Goal: Task Accomplishment & Management: Complete application form

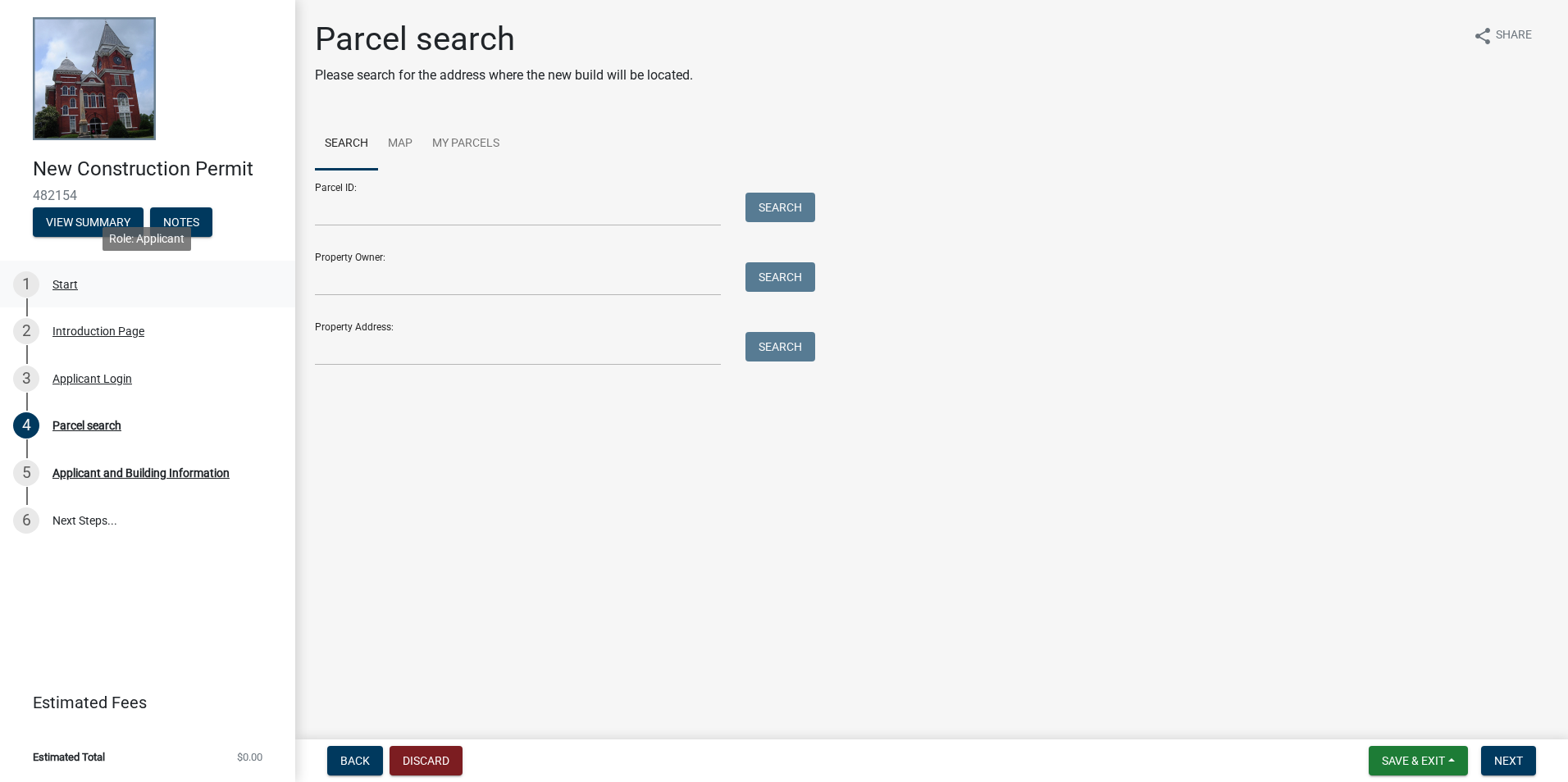
click at [120, 278] on div "1 Start" at bounding box center [141, 284] width 256 height 26
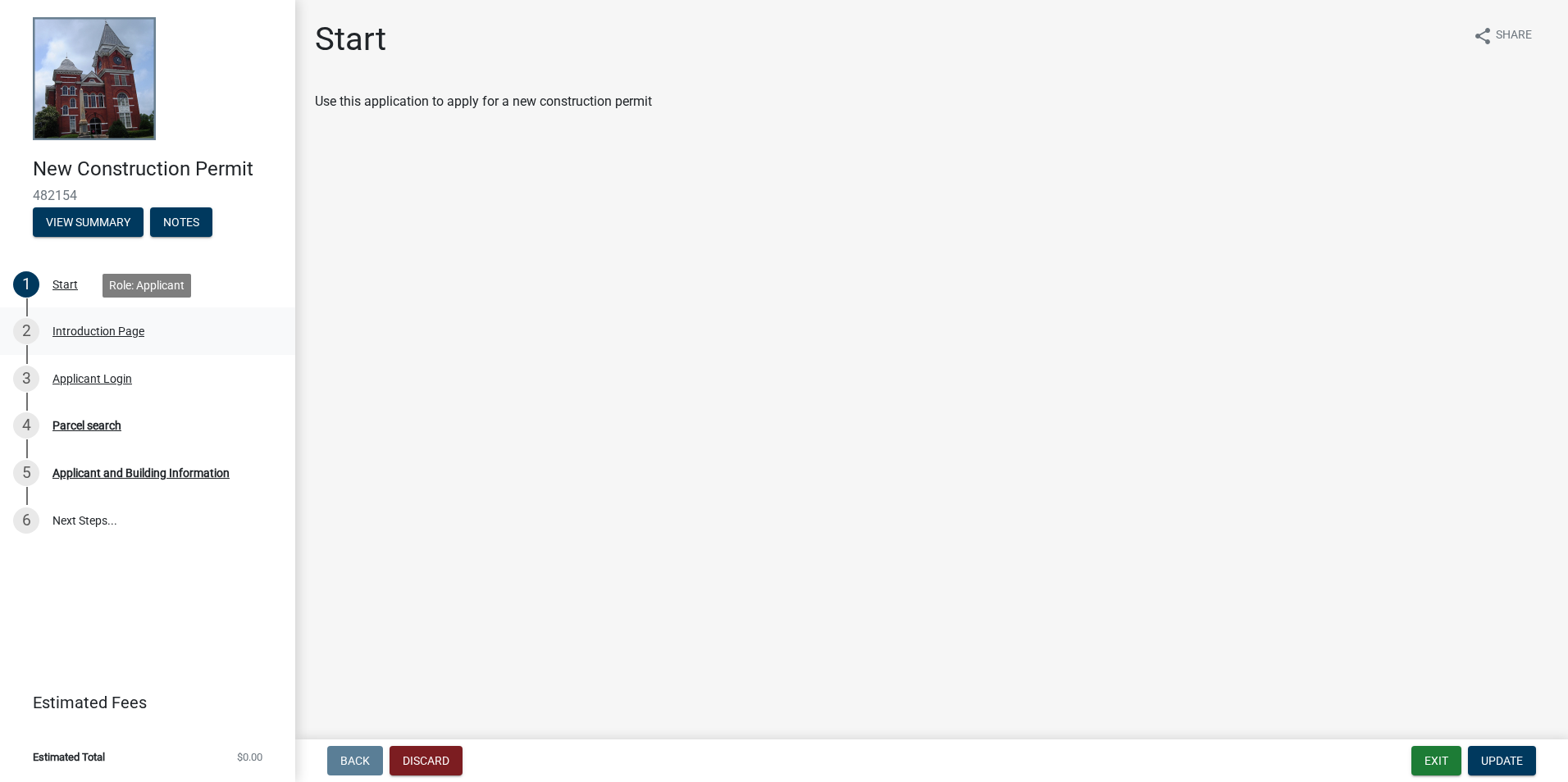
click at [151, 312] on link "2 Introduction Page" at bounding box center [147, 331] width 295 height 48
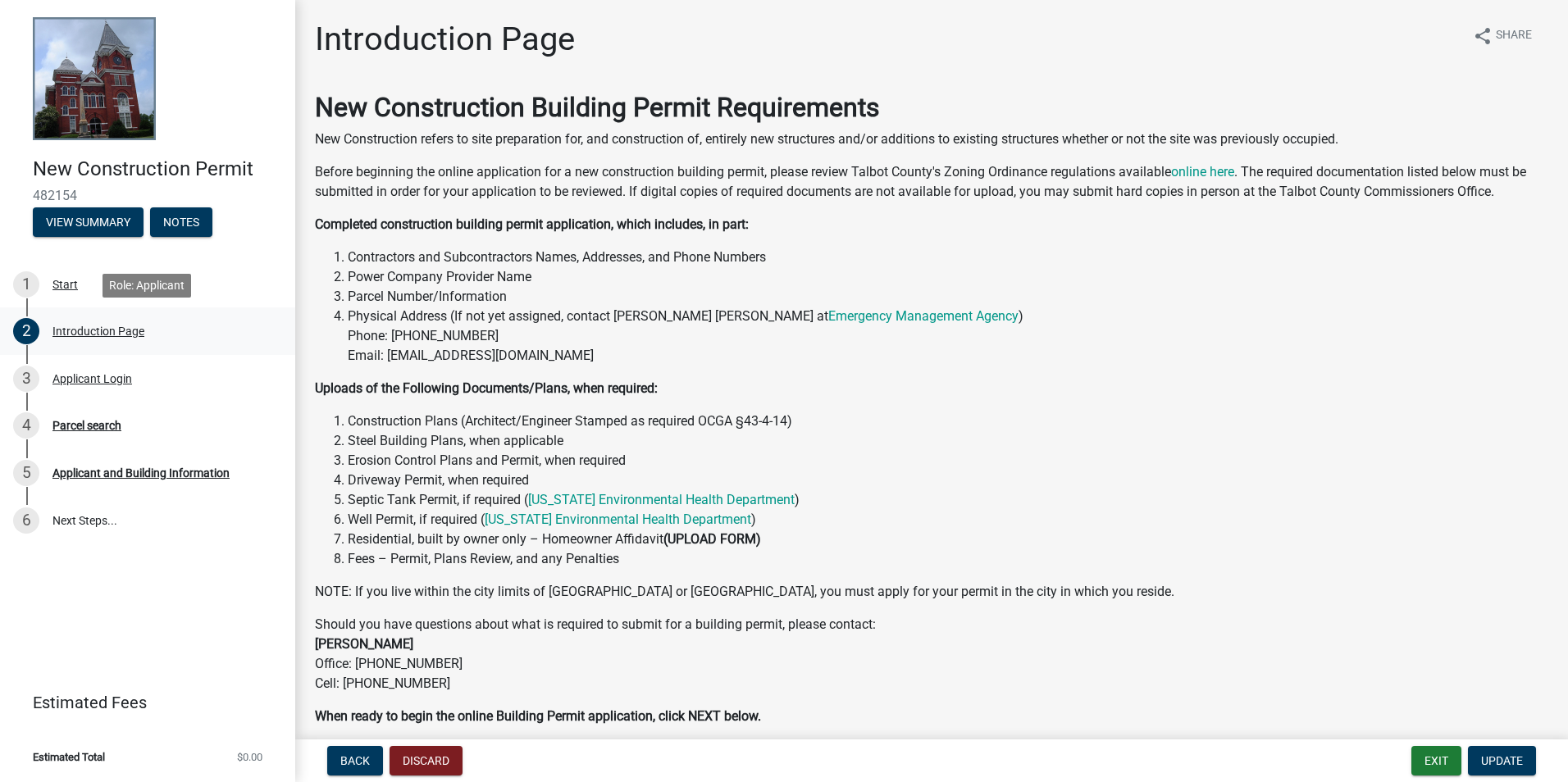
click at [166, 349] on link "2 Introduction Page" at bounding box center [147, 331] width 295 height 48
click at [163, 370] on div "3 Applicant Login" at bounding box center [141, 378] width 256 height 26
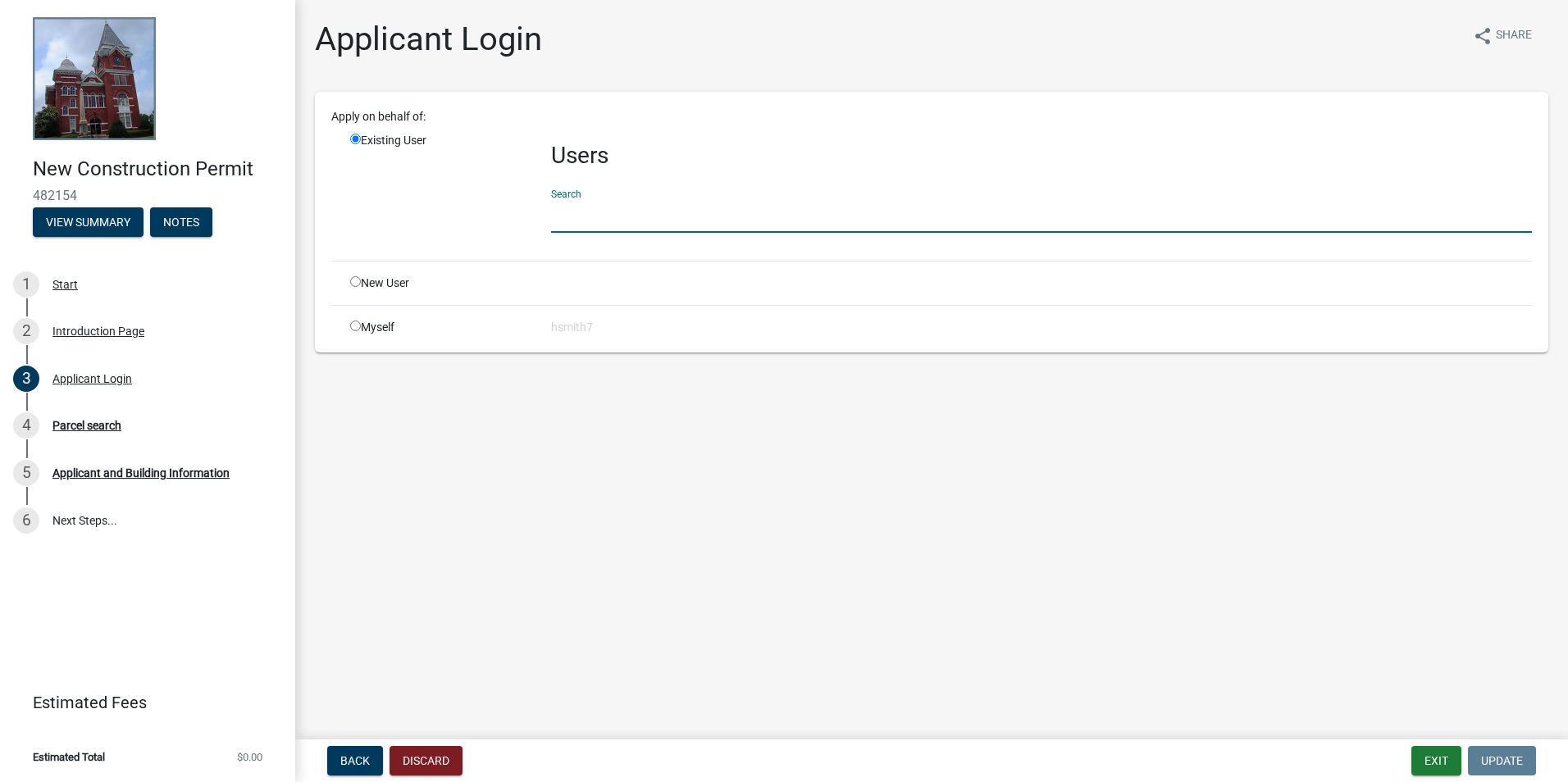
click at [660, 213] on input "text" at bounding box center [1041, 216] width 981 height 33
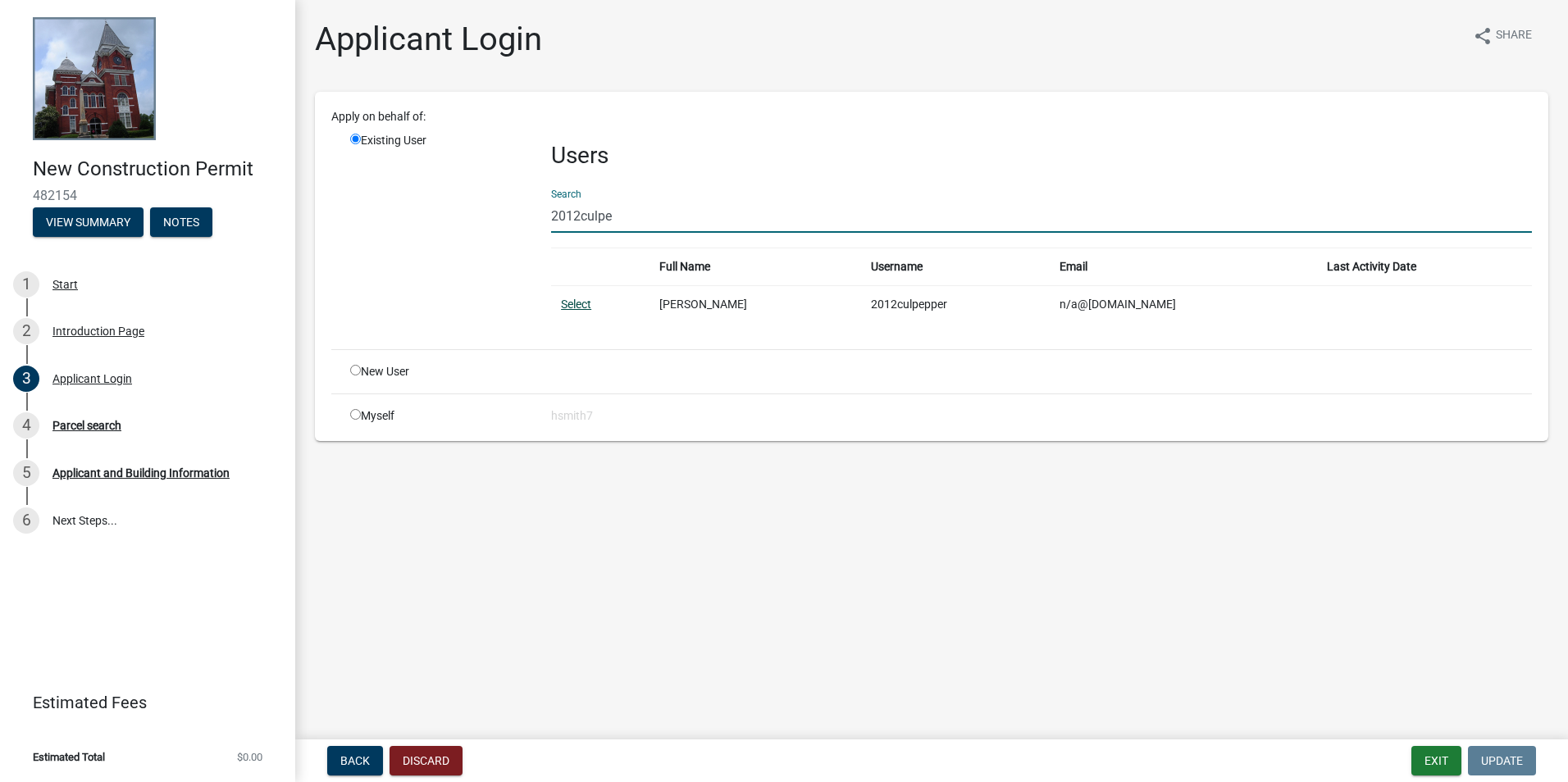
type input "2012culpe"
click at [576, 303] on link "Select" at bounding box center [577, 305] width 31 height 13
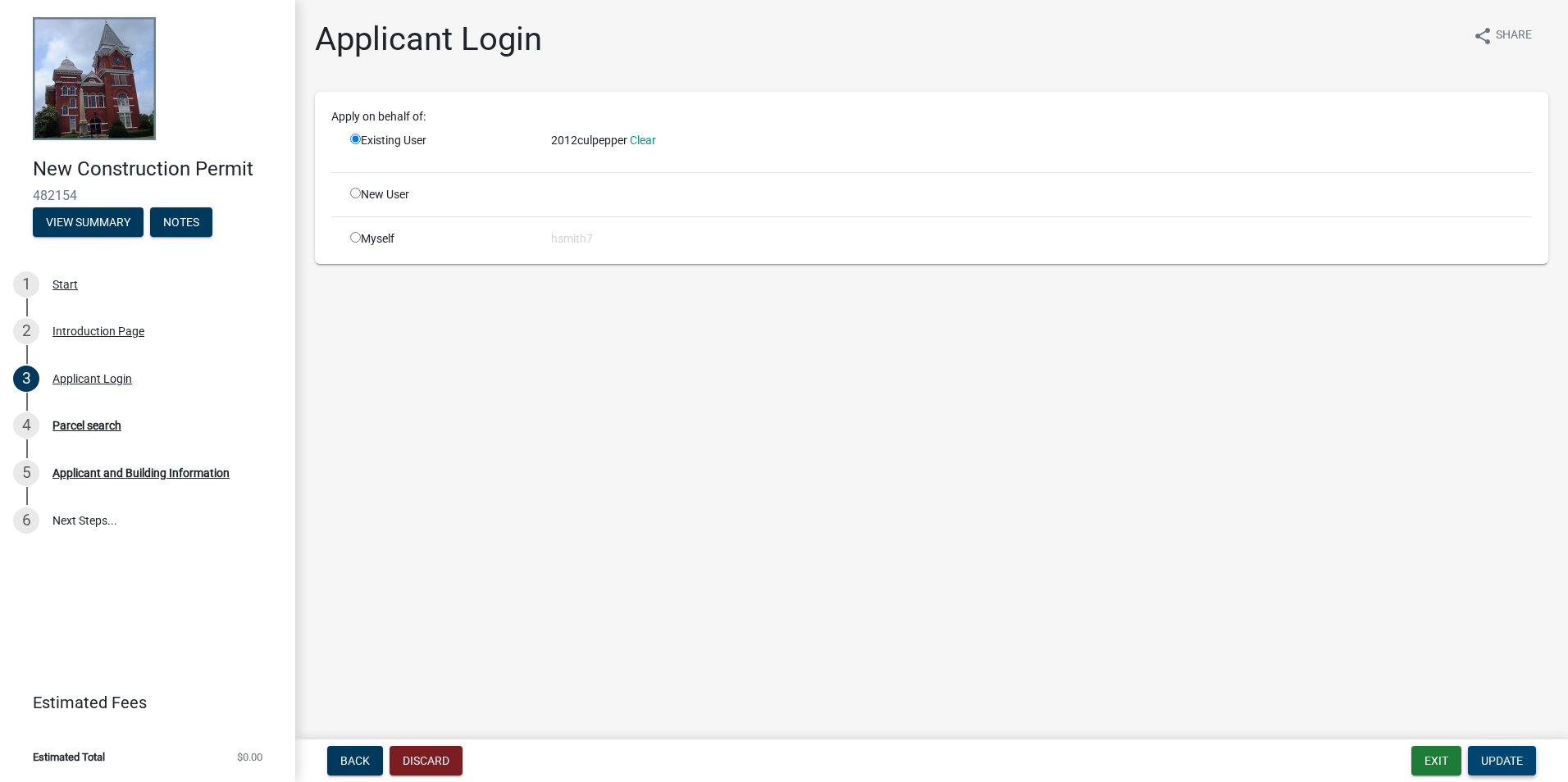
click at [1510, 759] on span "Update" at bounding box center [1502, 761] width 42 height 13
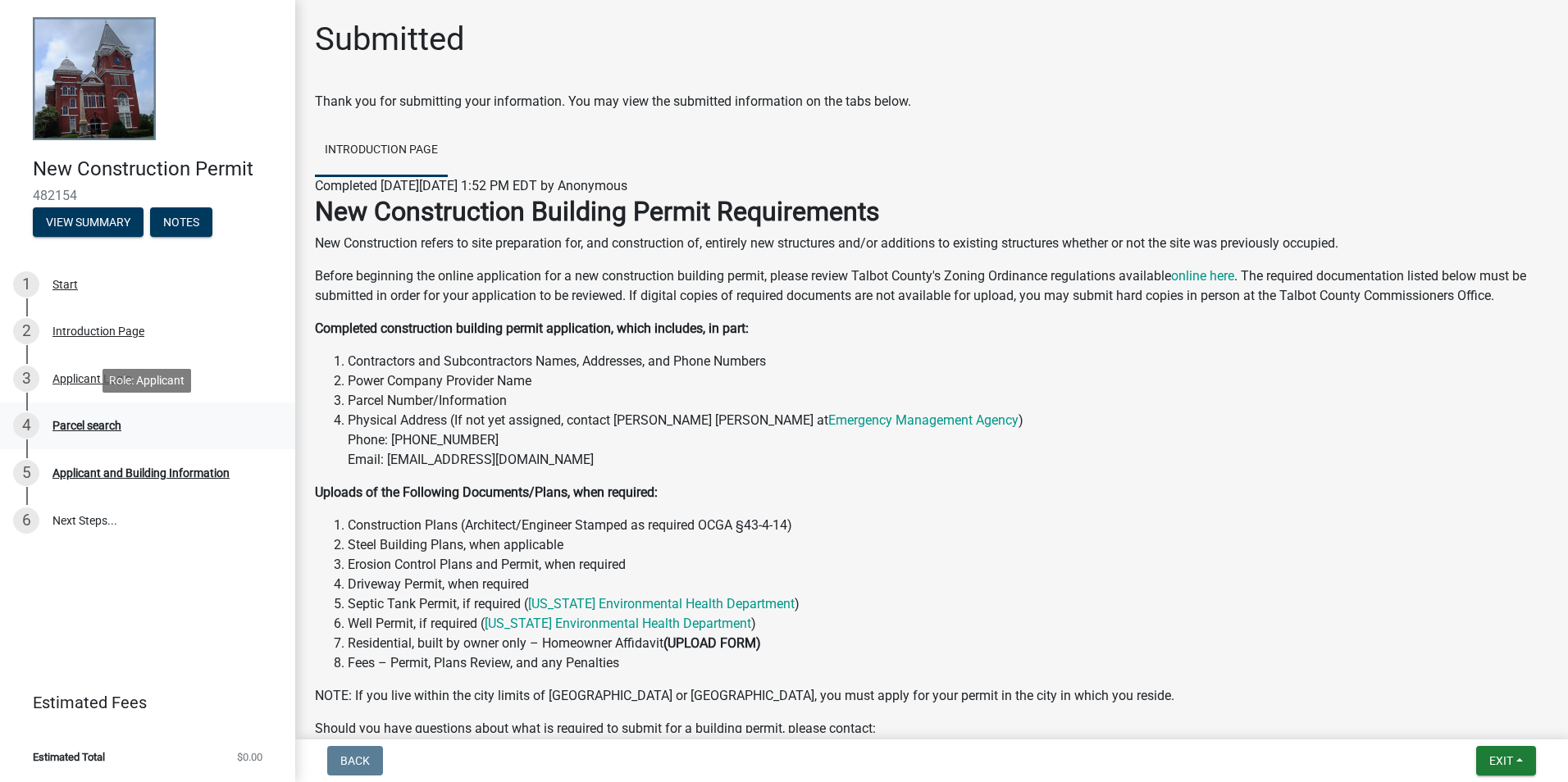
click at [67, 428] on div "Parcel search" at bounding box center [87, 426] width 69 height 11
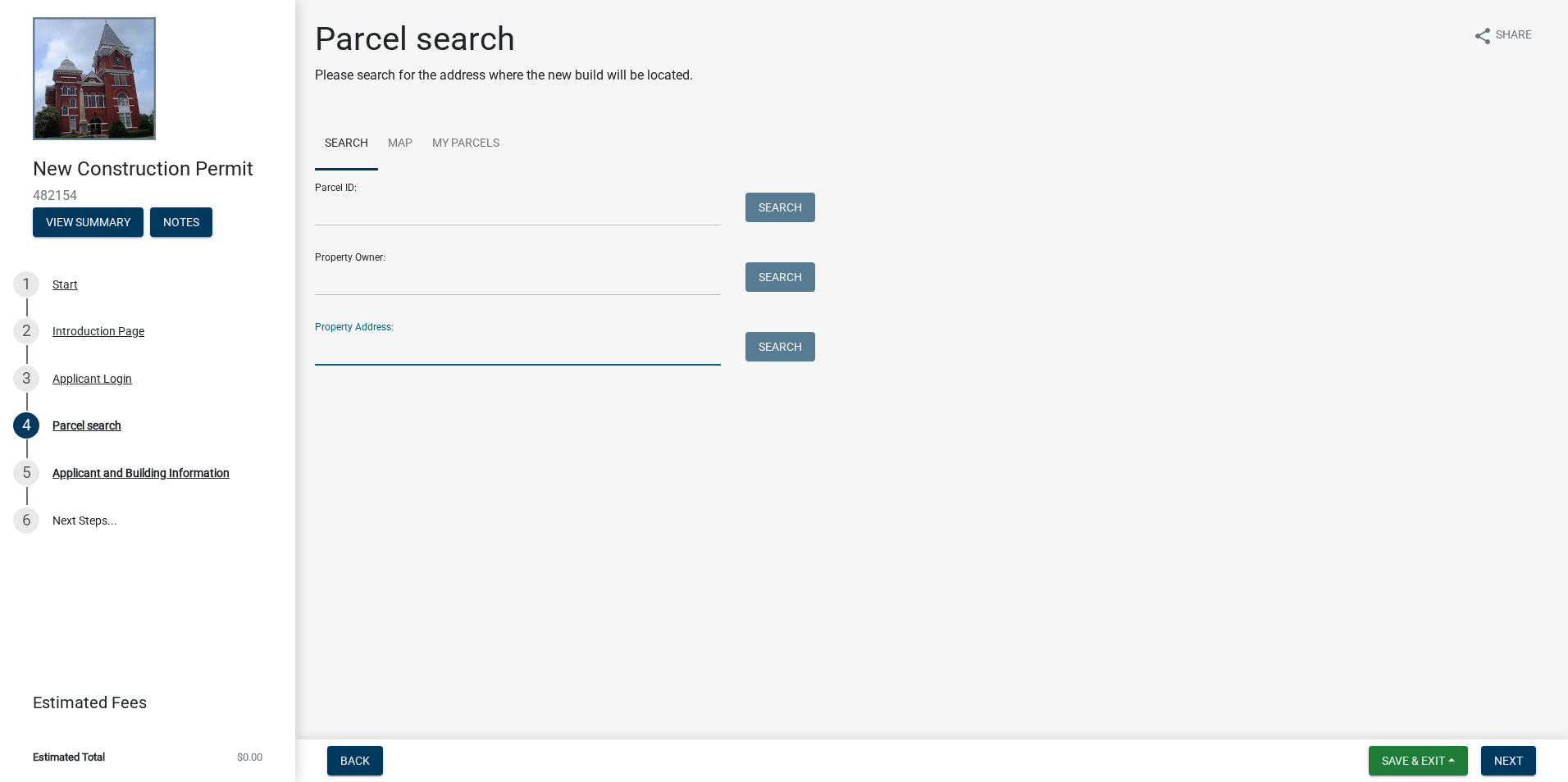
click at [461, 334] on input "Property Address:" at bounding box center [518, 349] width 406 height 33
click at [108, 420] on div "Parcel search" at bounding box center [87, 426] width 69 height 11
click at [436, 214] on input "Parcel ID:" at bounding box center [518, 209] width 406 height 33
paste input "005 01117 B"
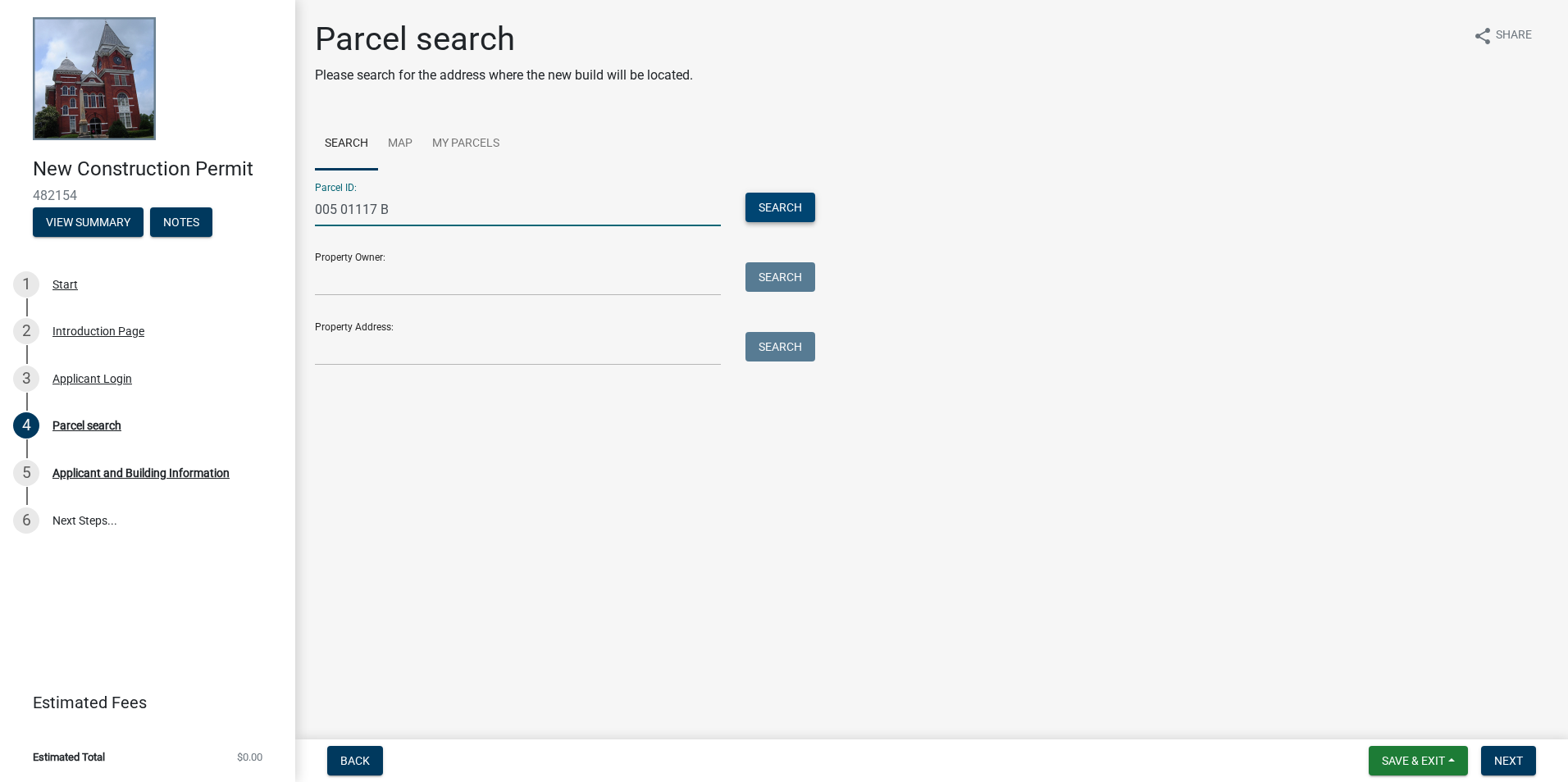
type input "005 01117 B"
click at [756, 195] on button "Search" at bounding box center [780, 207] width 70 height 30
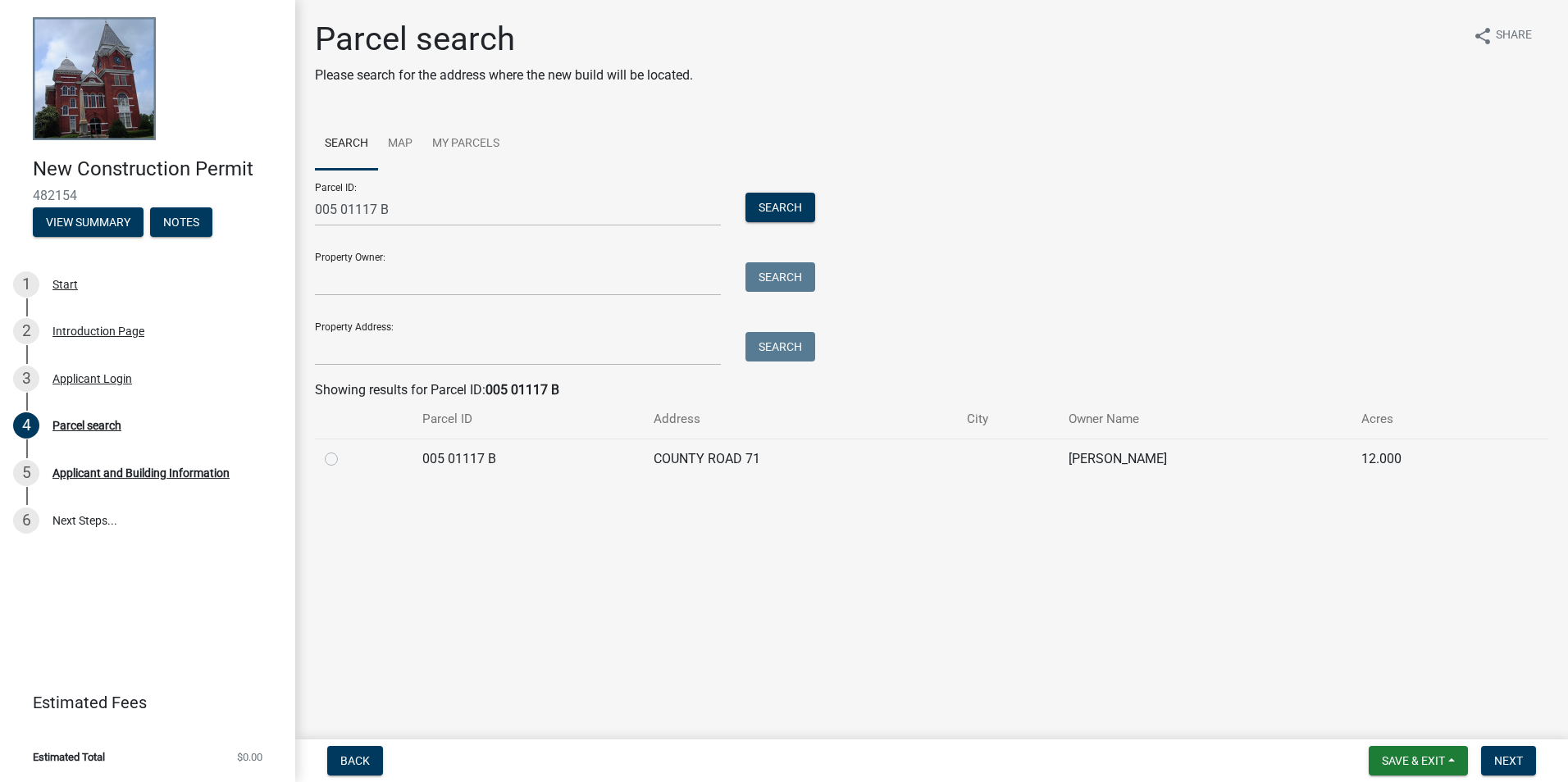
click at [345, 450] on label at bounding box center [345, 450] width 0 height 0
click at [345, 460] on B "radio" at bounding box center [350, 454] width 11 height 11
radio B "true"
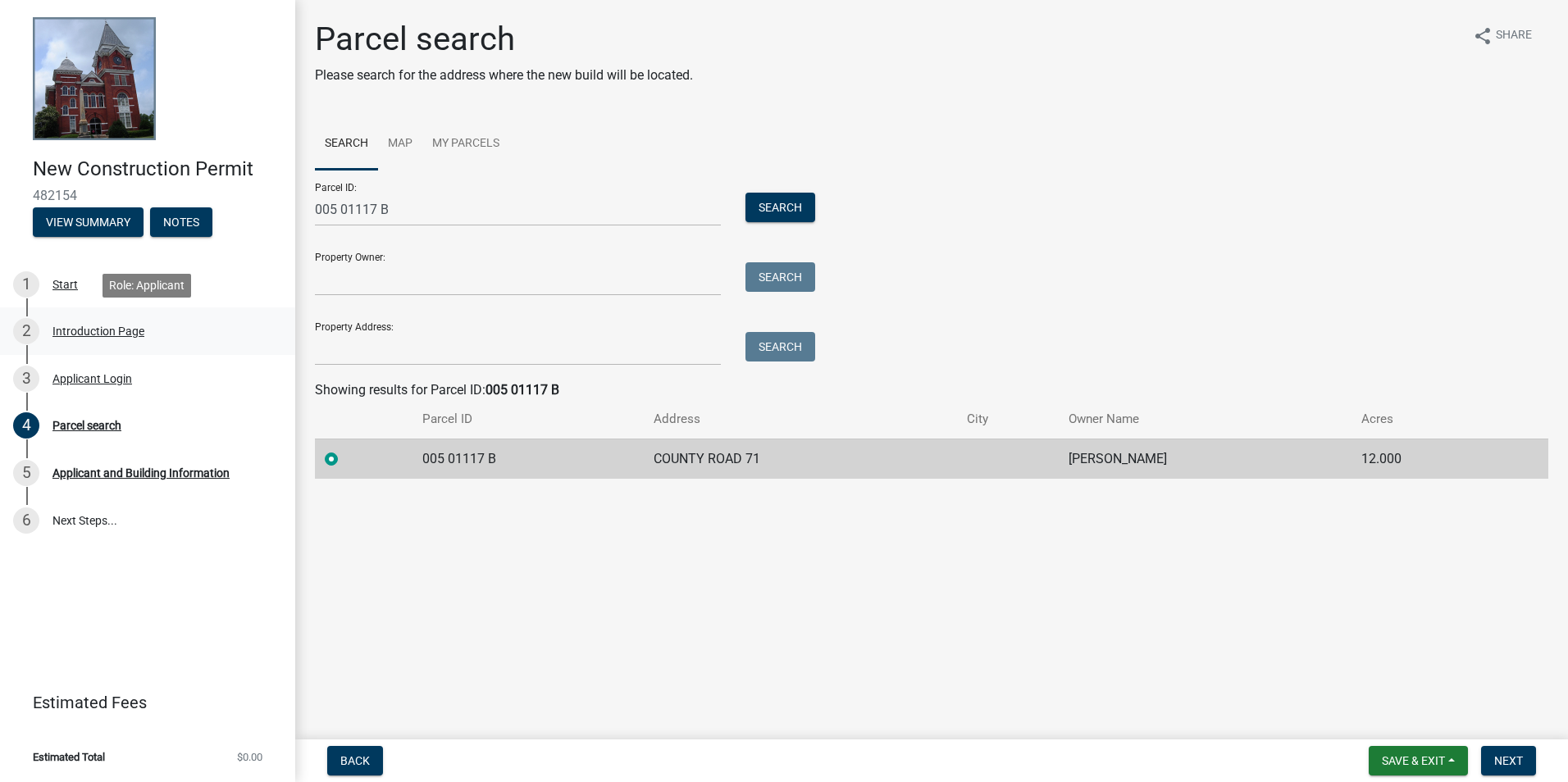
click at [164, 345] on link "2 Introduction Page" at bounding box center [147, 331] width 295 height 48
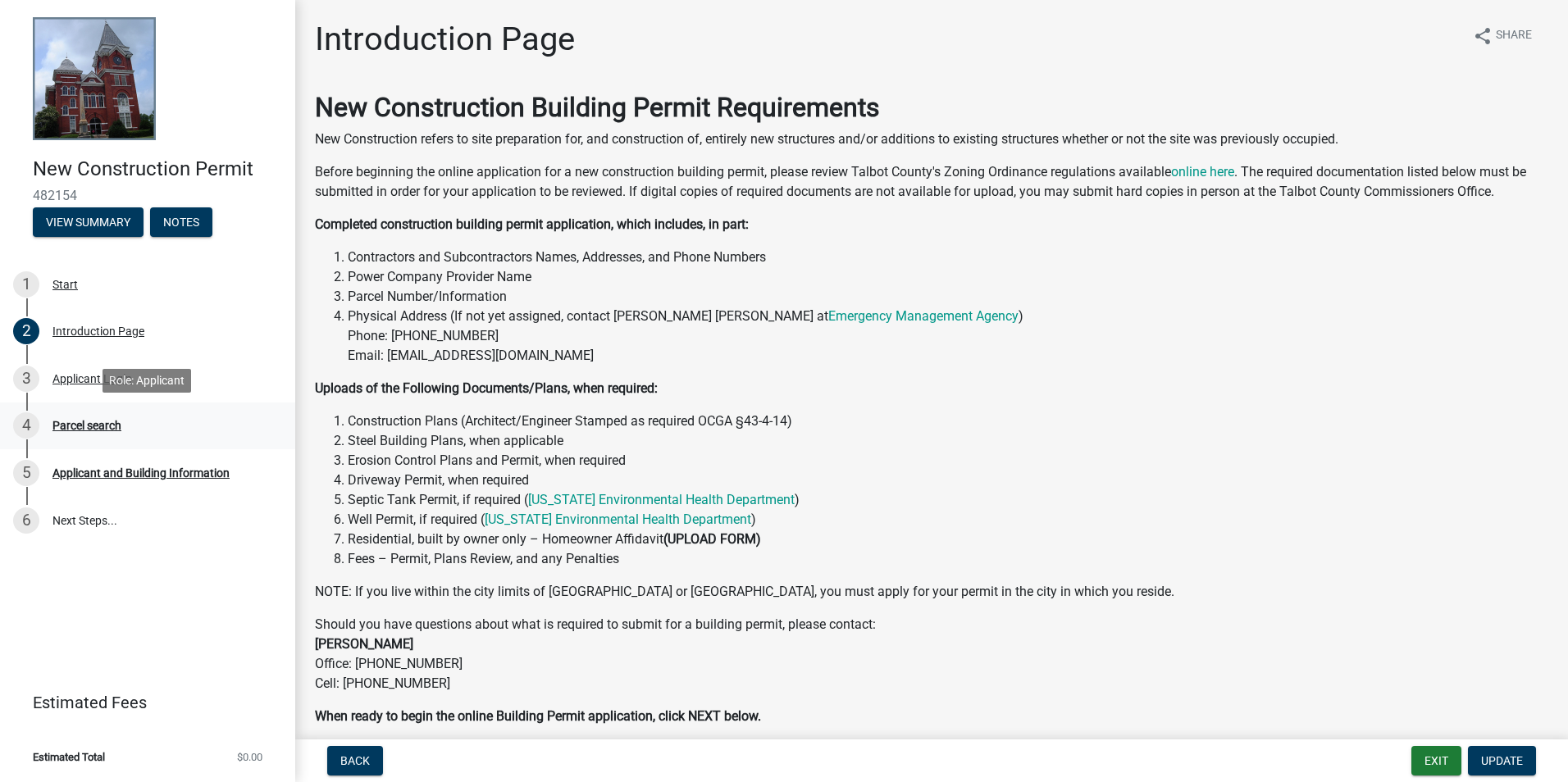
click at [131, 422] on div "4 Parcel search" at bounding box center [141, 425] width 256 height 26
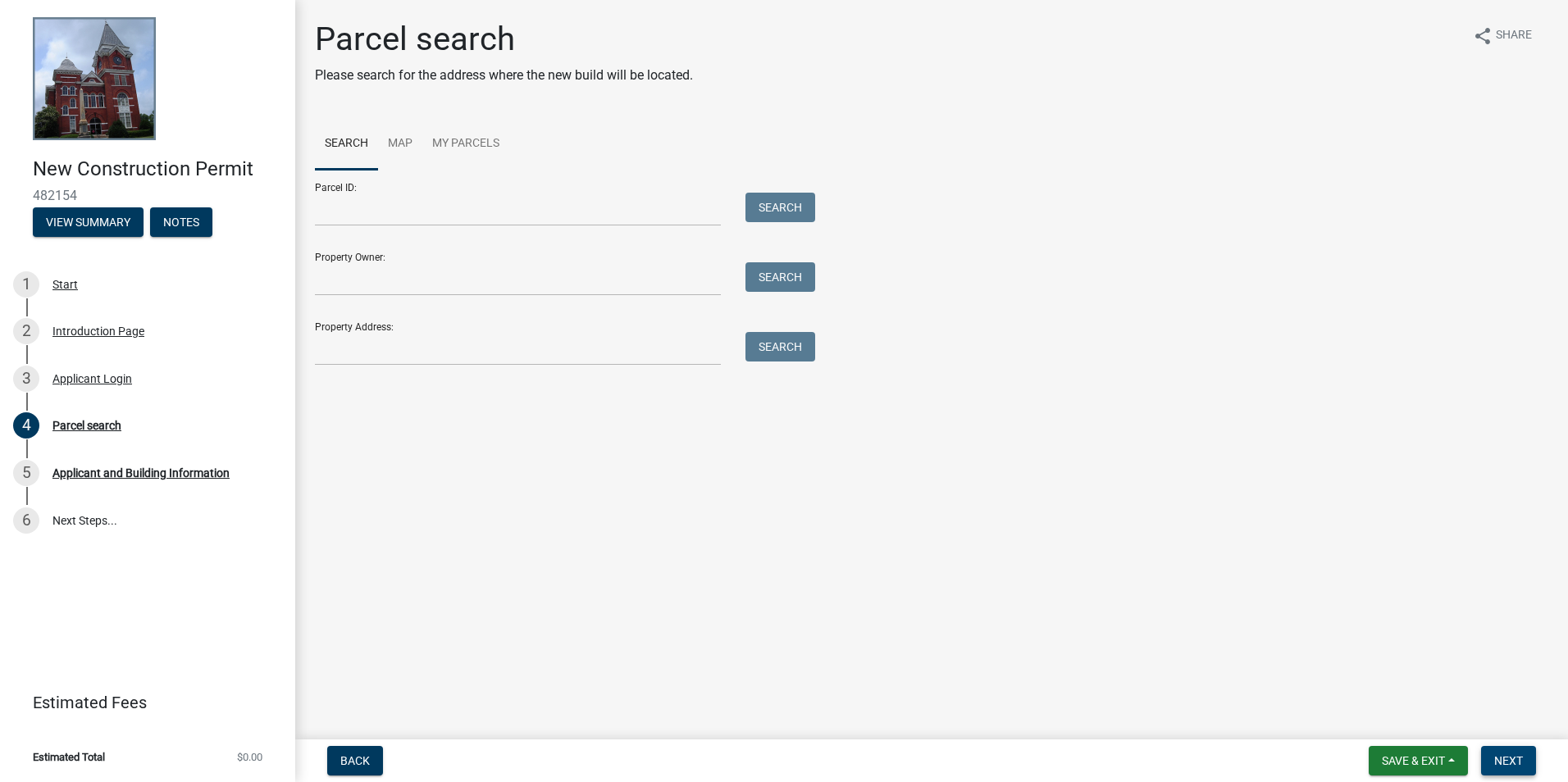
click at [1524, 768] on button "Next" at bounding box center [1509, 761] width 55 height 30
click at [132, 480] on div "5 Applicant and Building Information" at bounding box center [141, 473] width 256 height 26
click at [390, 227] on form "Parcel ID: Search Property Owner: Search Property Address: Search Getting Parce…" at bounding box center [561, 285] width 492 height 229
click at [390, 219] on input "Parcel ID:" at bounding box center [518, 209] width 406 height 33
paste input "005 01117 B"
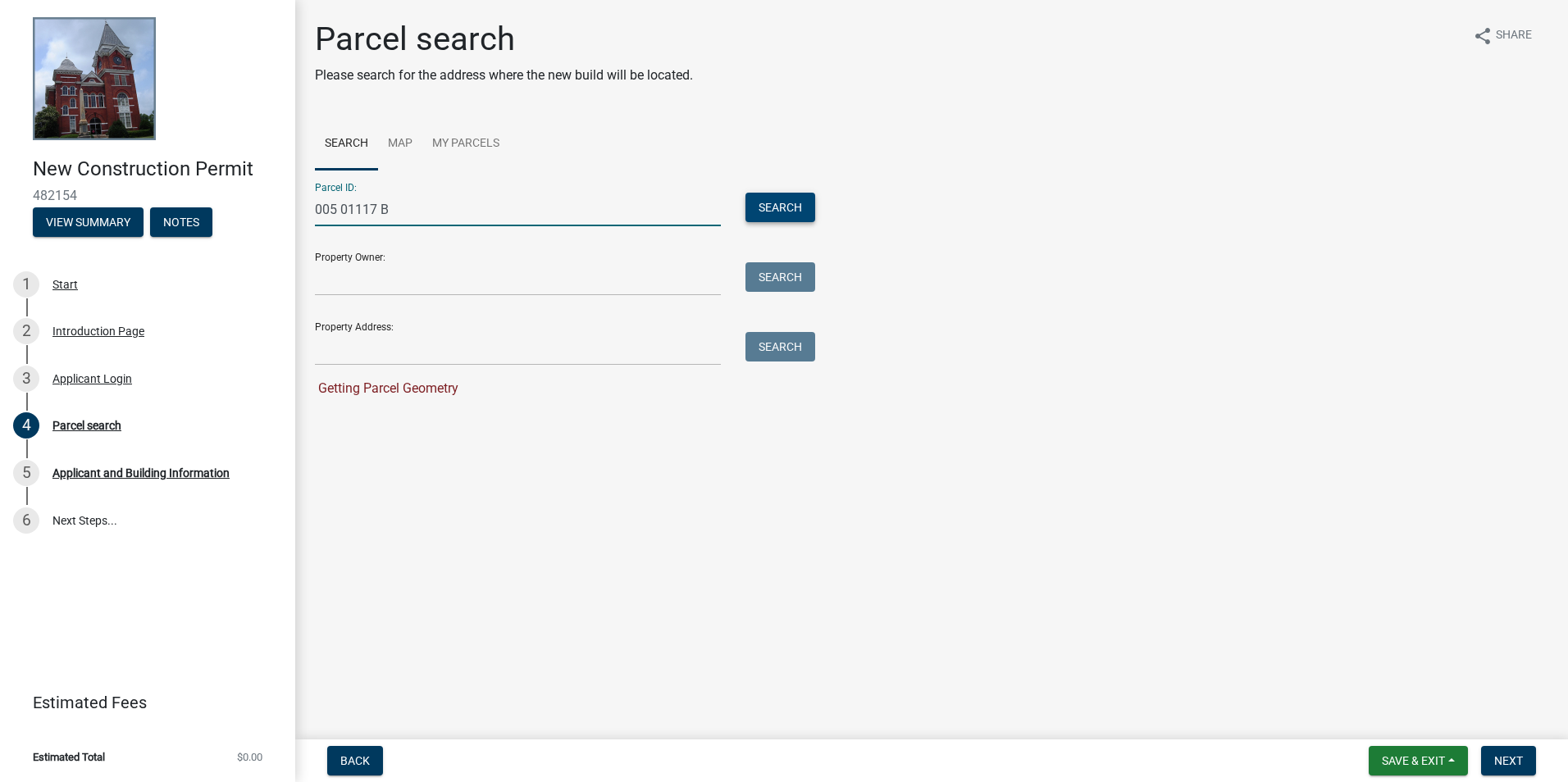
type input "005 01117 B"
click at [765, 198] on button "Search" at bounding box center [780, 207] width 70 height 30
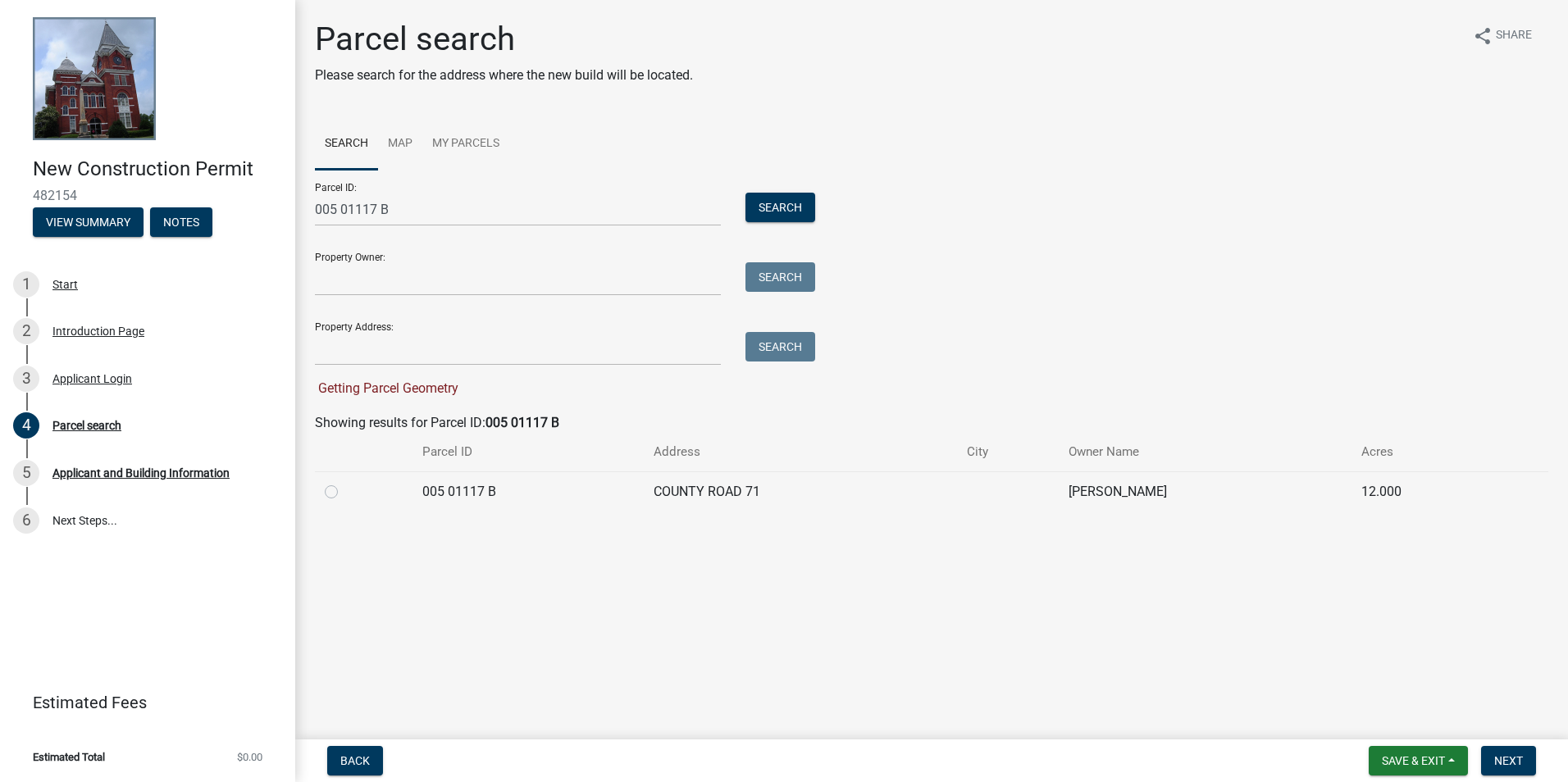
click at [342, 492] on div at bounding box center [364, 492] width 78 height 20
click at [345, 482] on label at bounding box center [345, 482] width 0 height 0
click at [345, 493] on B "radio" at bounding box center [350, 487] width 11 height 11
radio B "true"
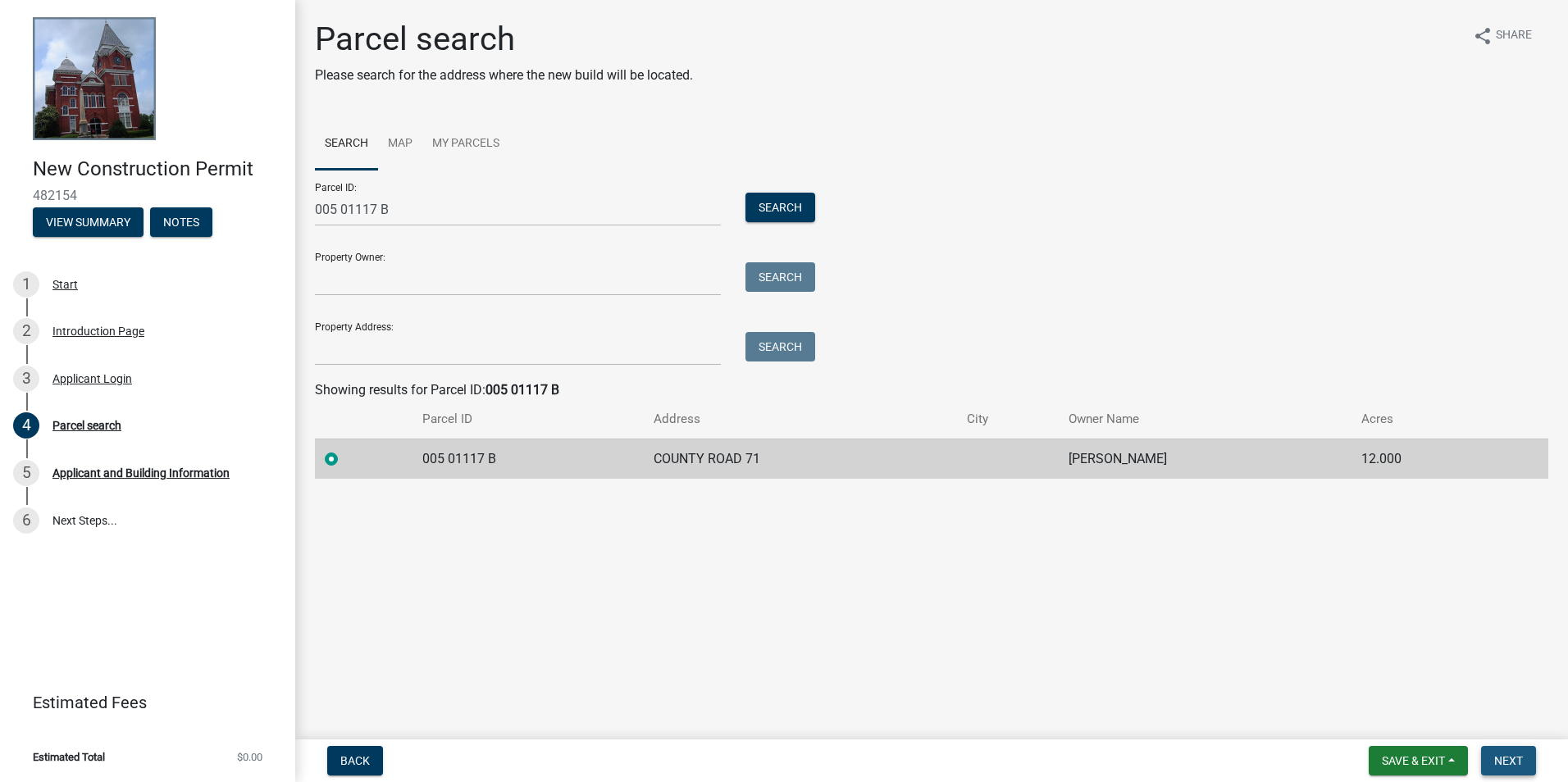
click at [1516, 753] on button "Next" at bounding box center [1509, 761] width 55 height 30
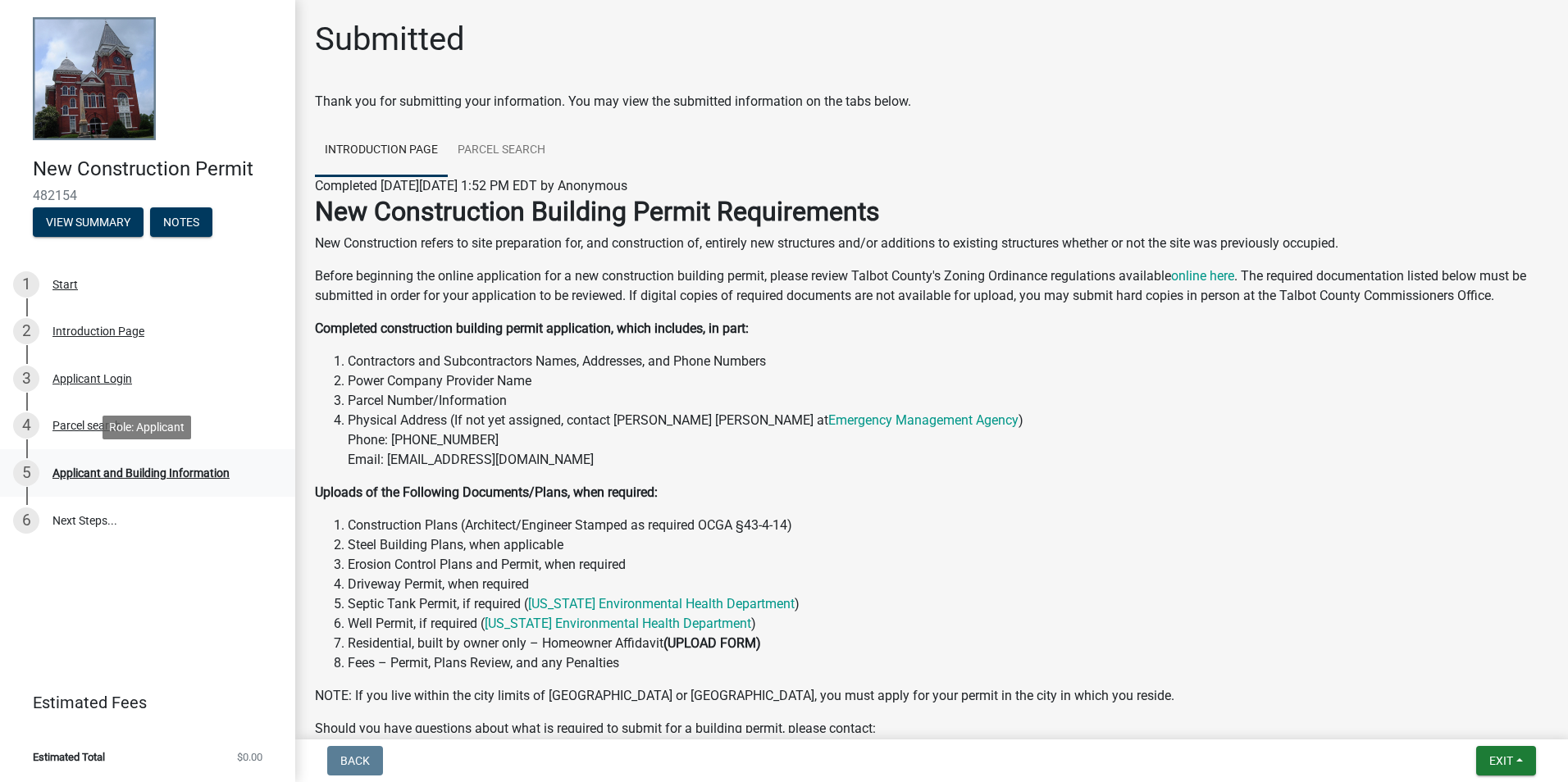
click at [227, 476] on div "Applicant and Building Information" at bounding box center [141, 474] width 178 height 11
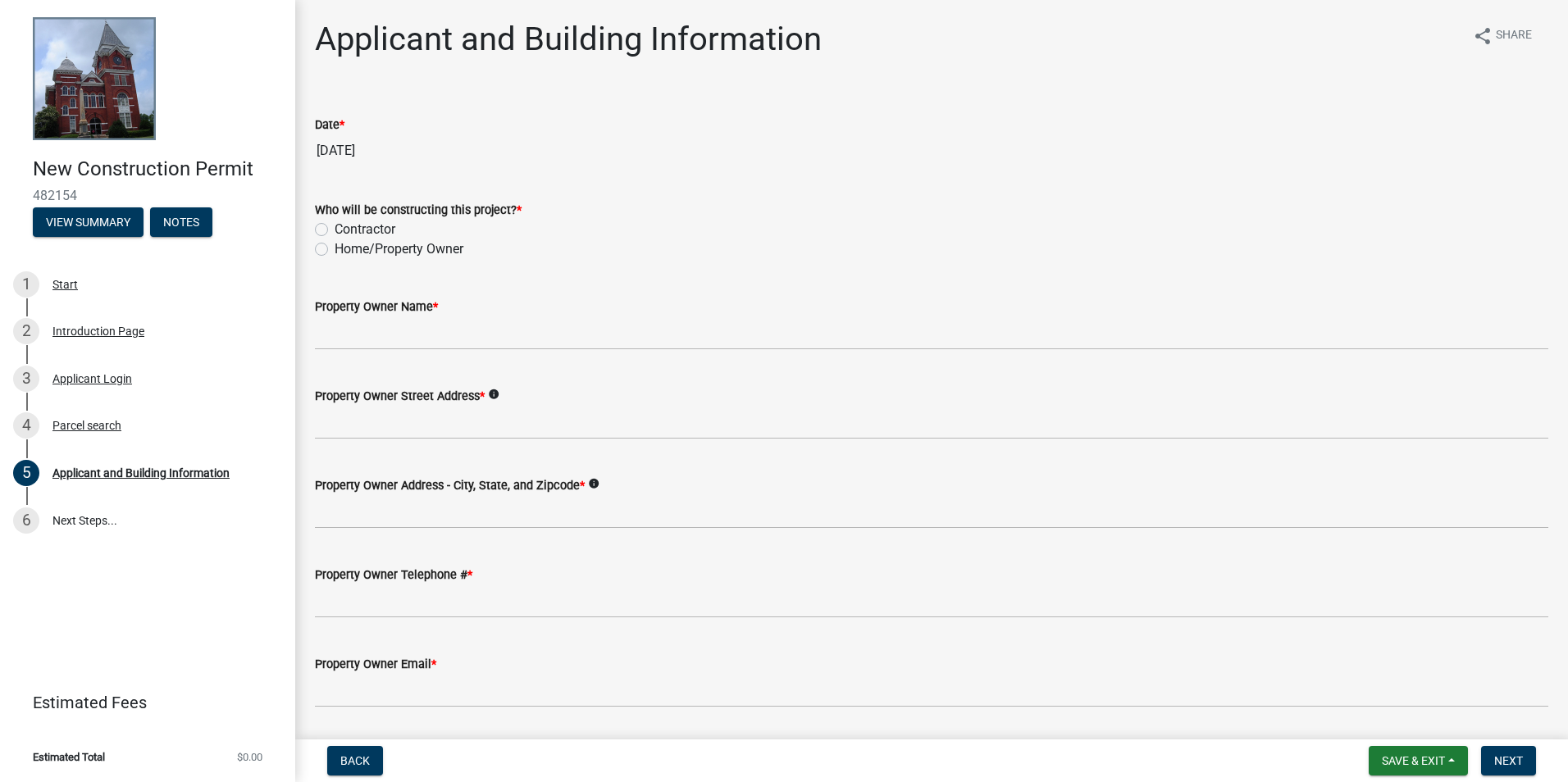
click at [455, 252] on label "Home/Property Owner" at bounding box center [398, 249] width 129 height 20
click at [346, 250] on input "Home/Property Owner" at bounding box center [339, 244] width 11 height 11
radio input "true"
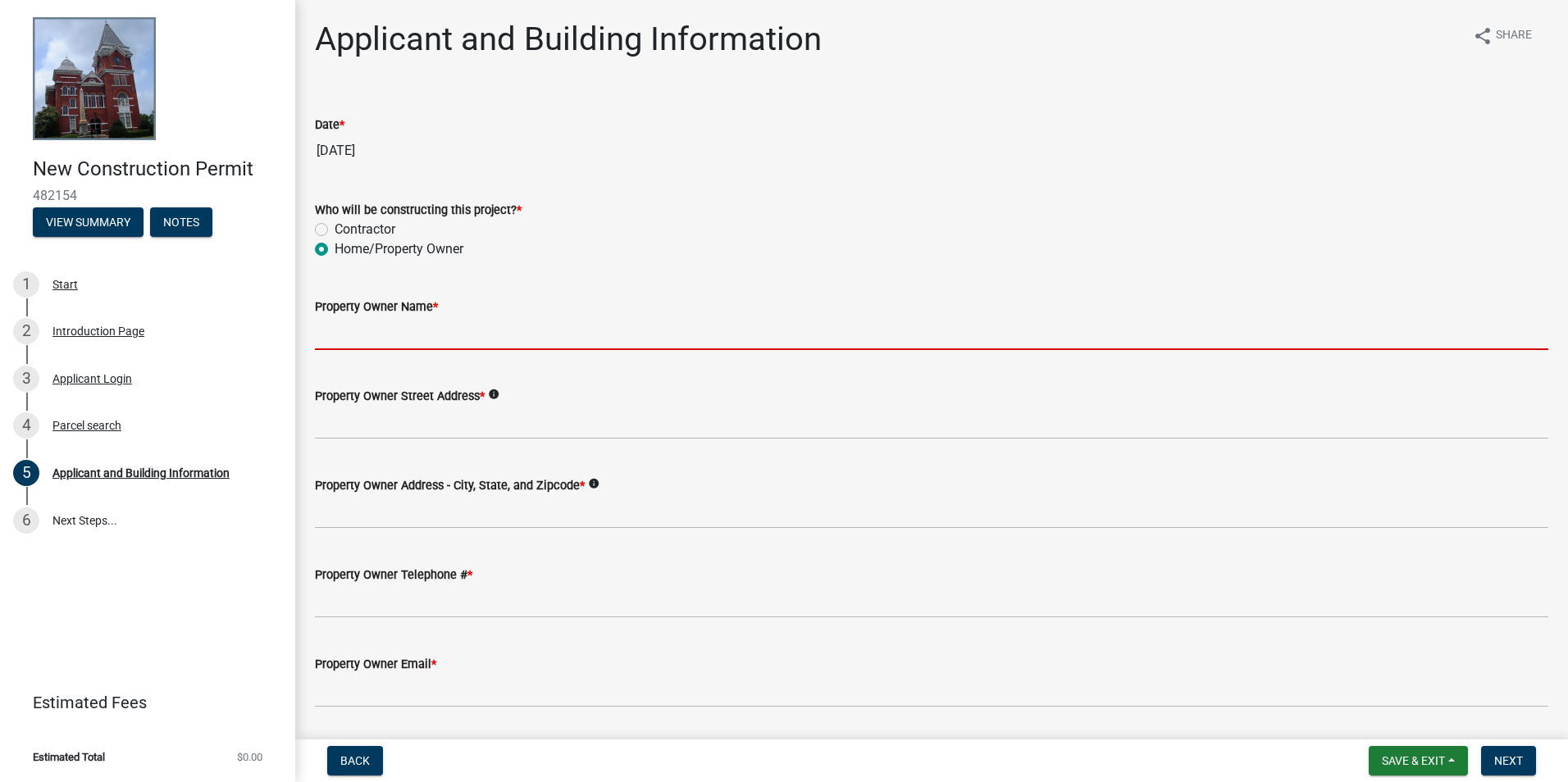
click at [457, 328] on input "Property Owner Name *" at bounding box center [932, 333] width 1234 height 33
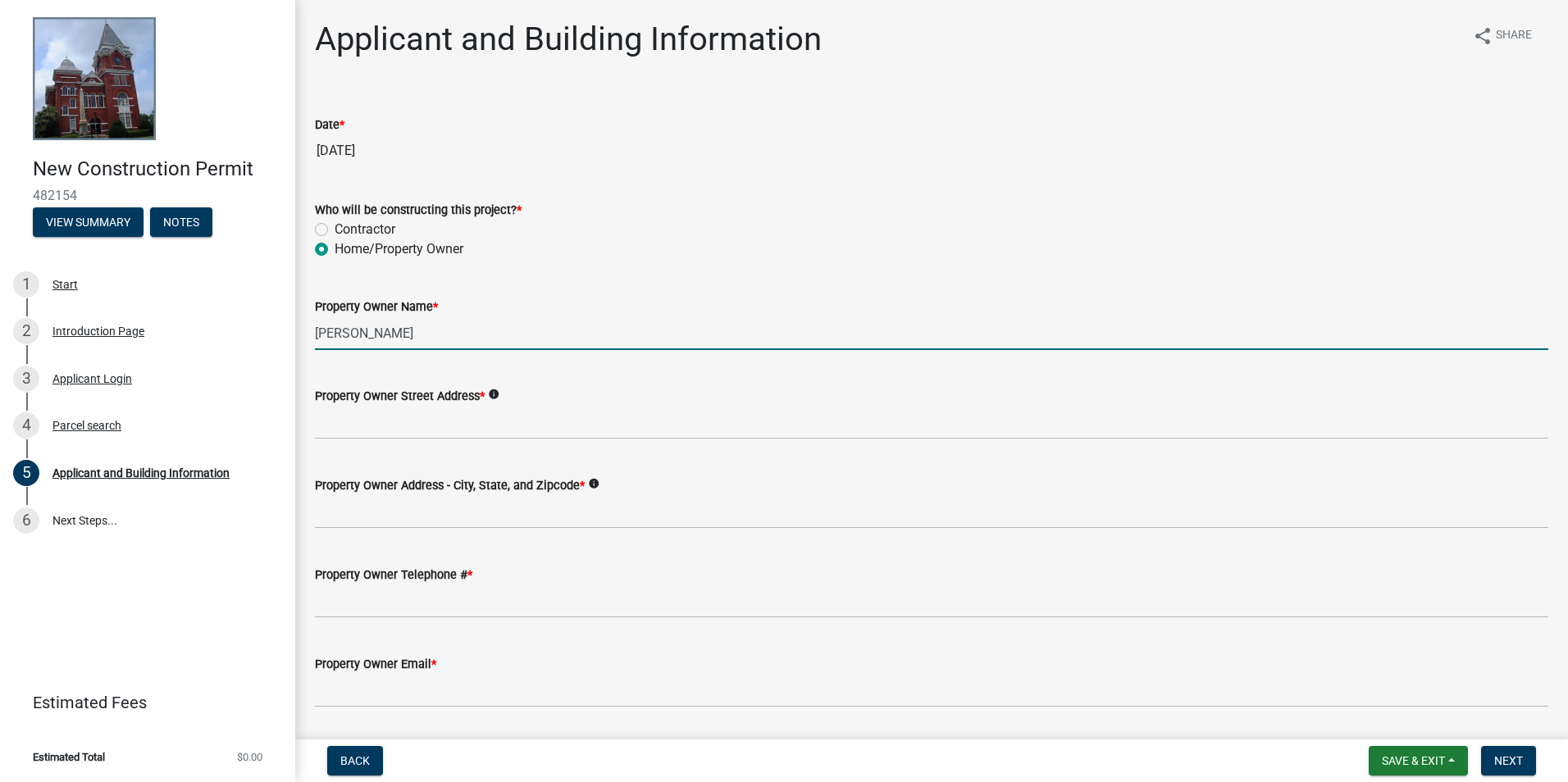
type input "[PERSON_NAME]"
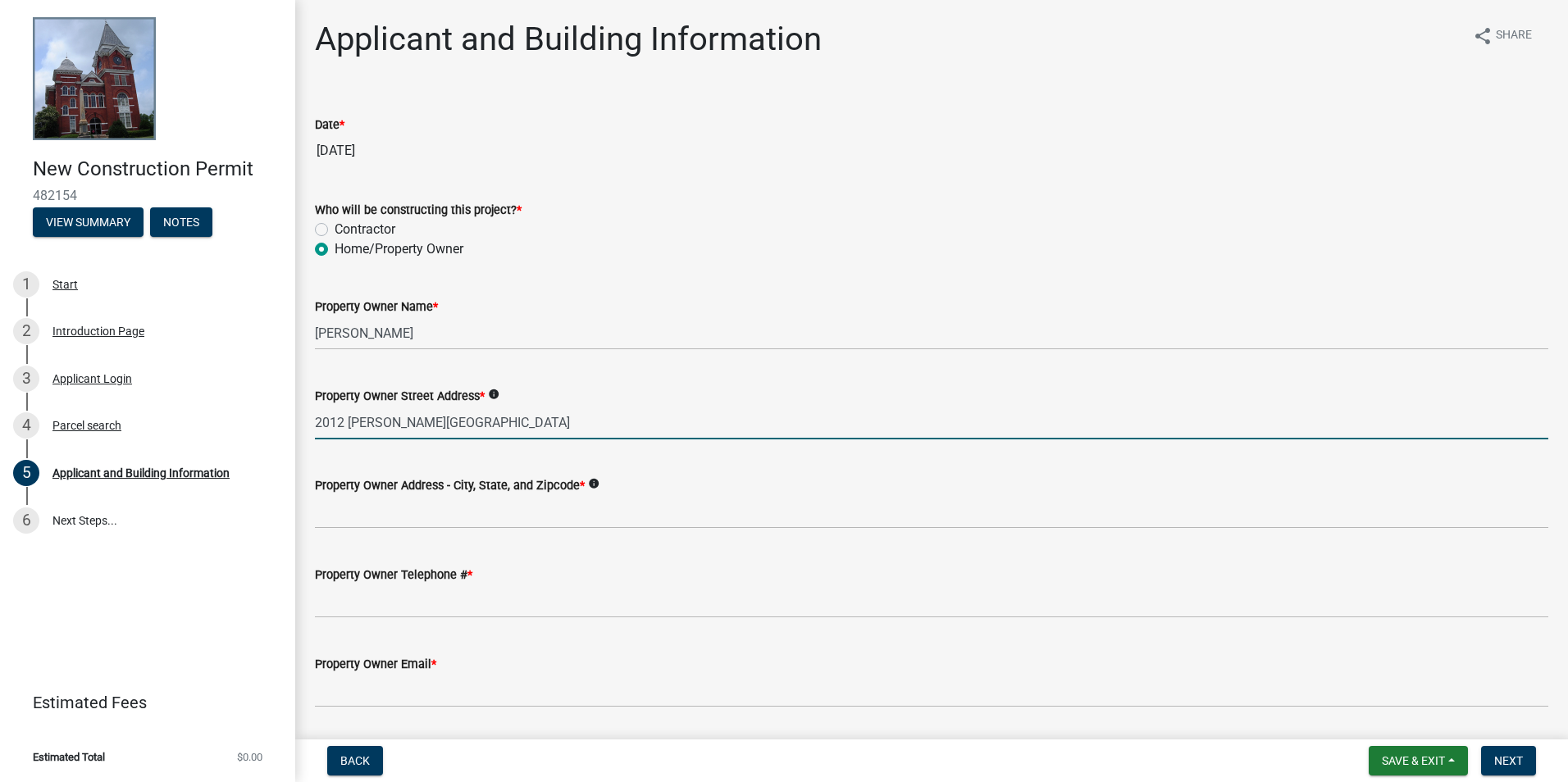
type input "2012 Spivey Village Dr"
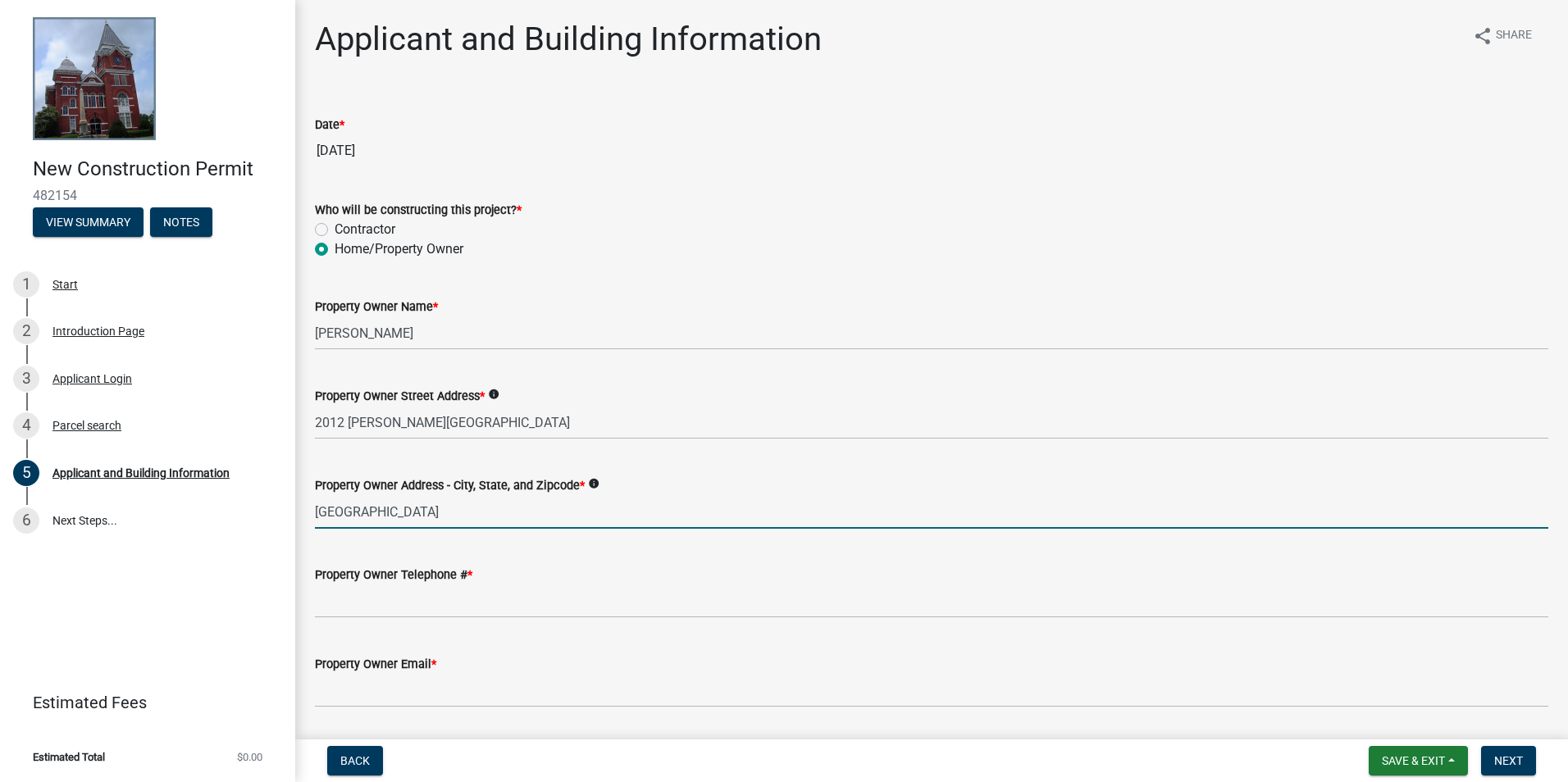
type input "Jonesboro, GA 30236"
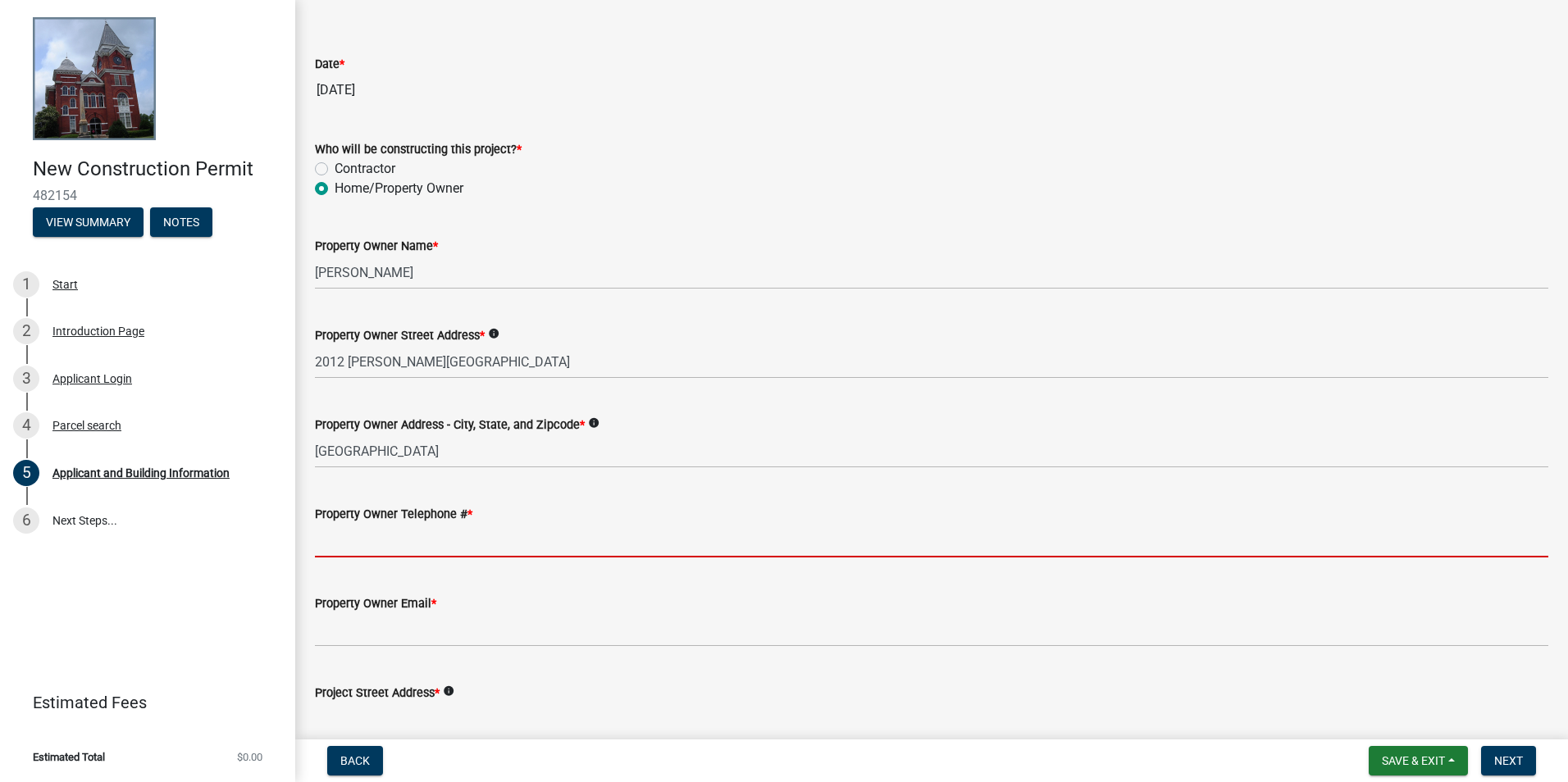
scroll to position [164, 0]
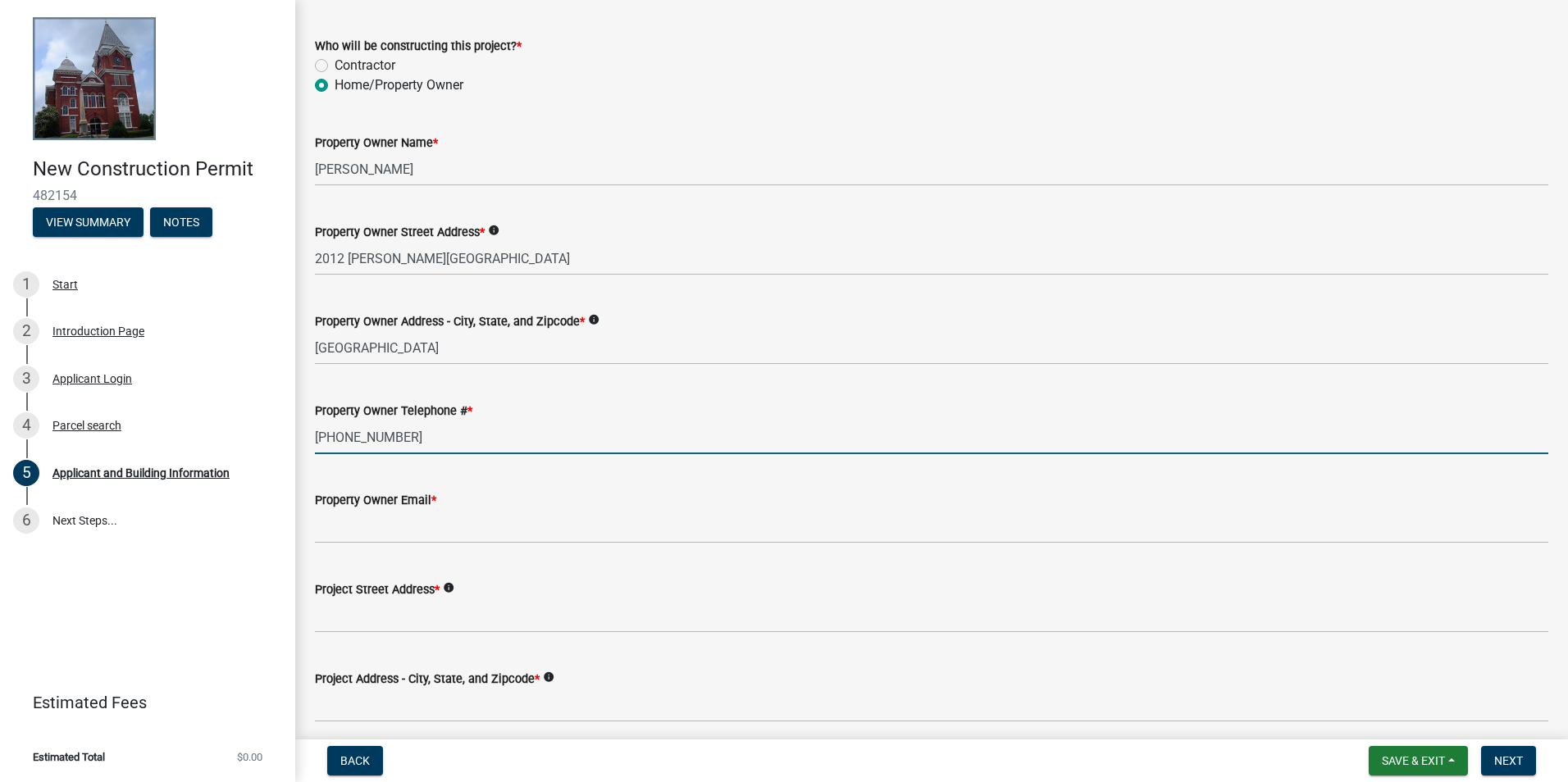
type input "404-345-1533"
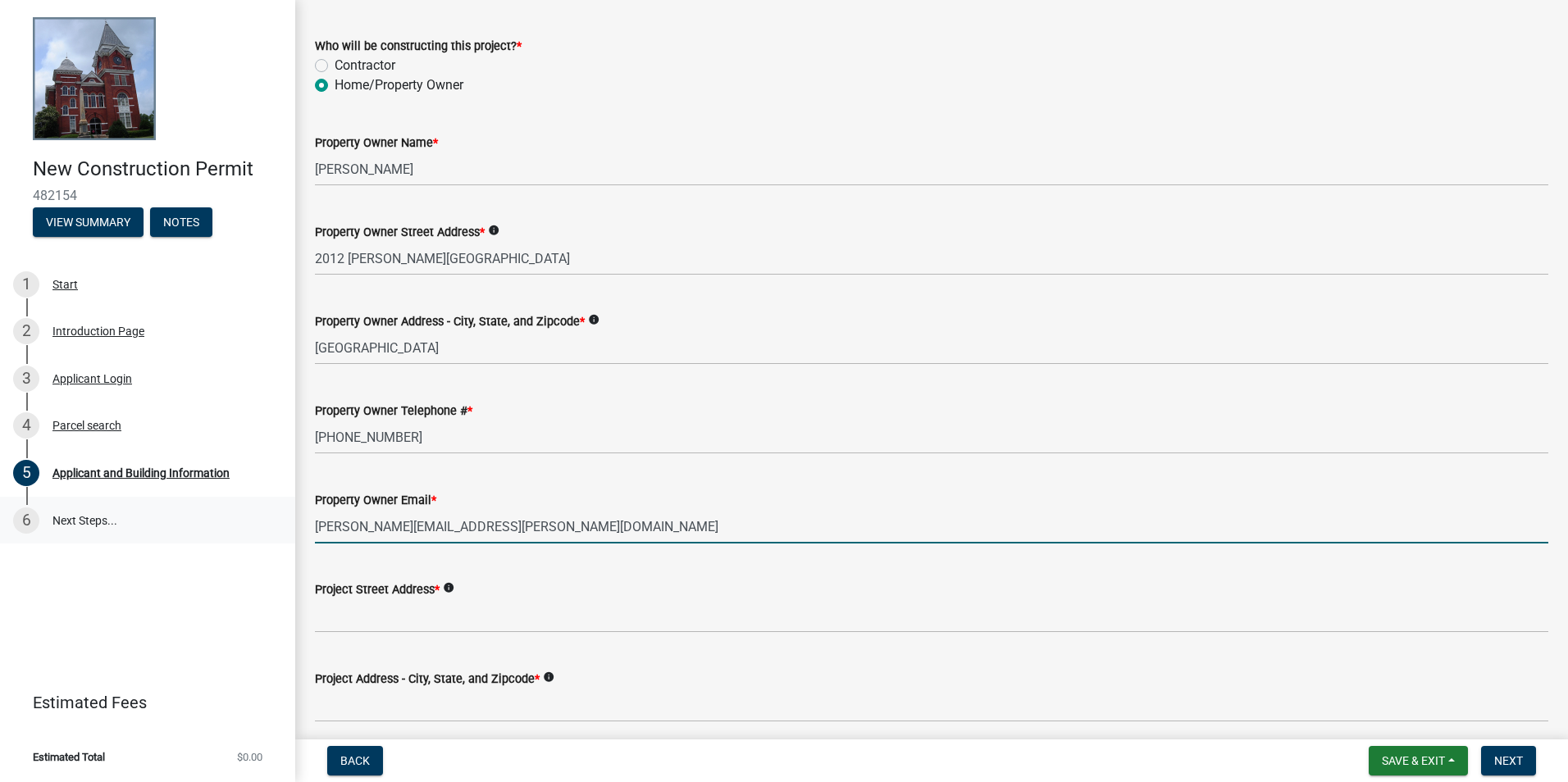
drag, startPoint x: 529, startPoint y: 524, endPoint x: 280, endPoint y: 500, distance: 250.2
click at [280, 500] on div "New Construction Permit 482154 View Summary Notes 1 Start 2 Introduction Page 3…" at bounding box center [784, 391] width 1568 height 782
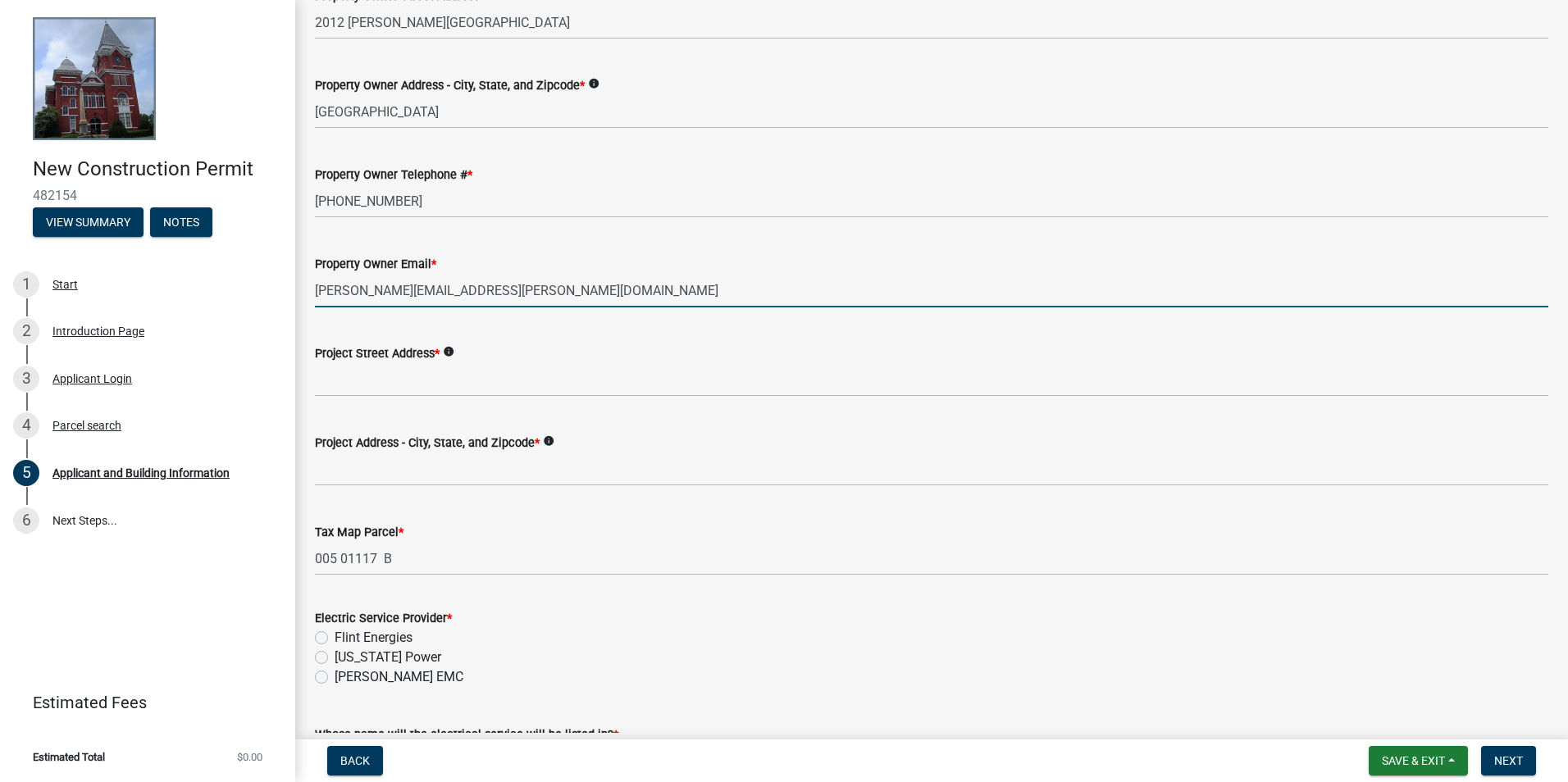
scroll to position [411, 0]
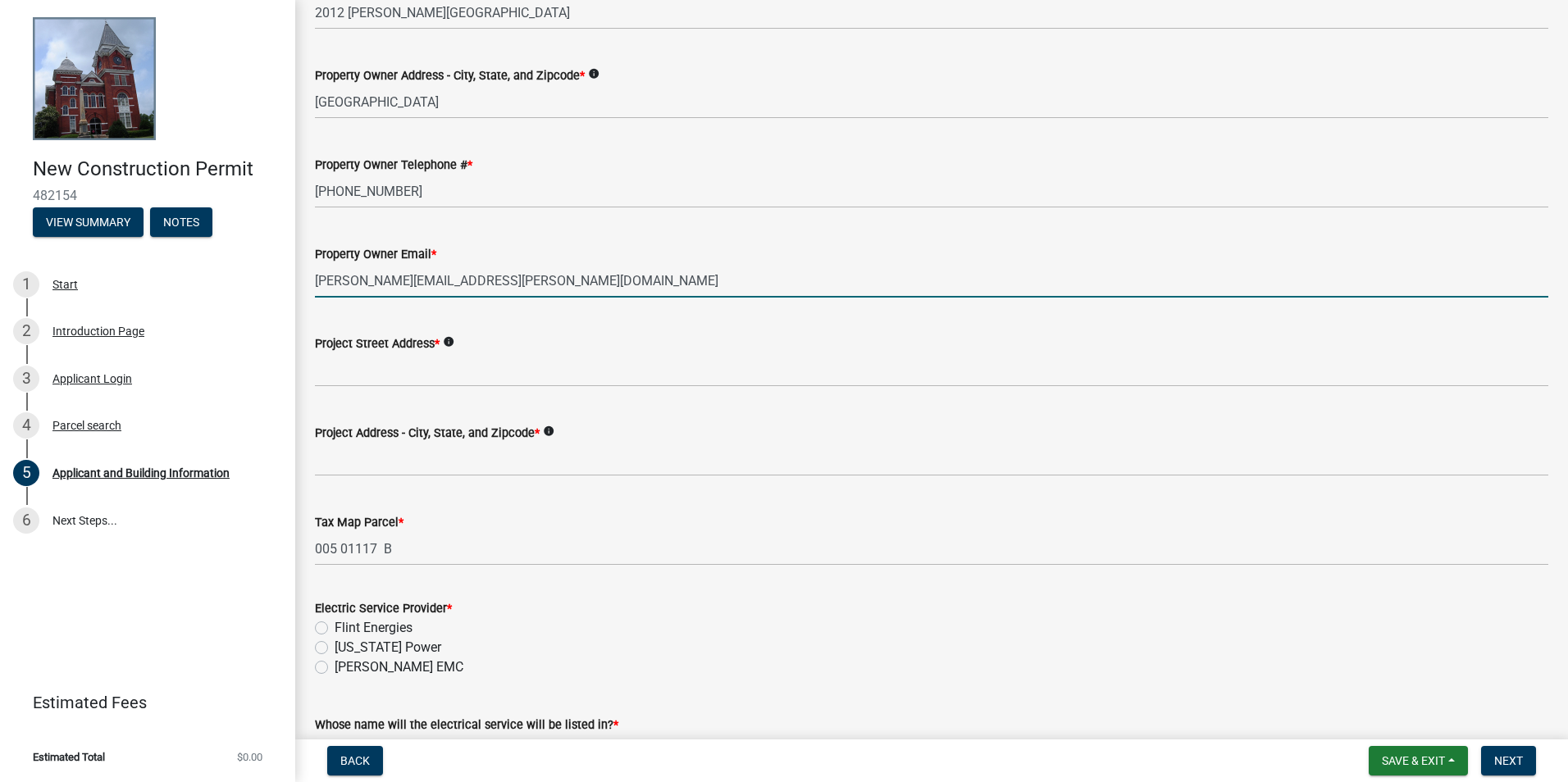
type input "arthur.culpepper@ymail.com"
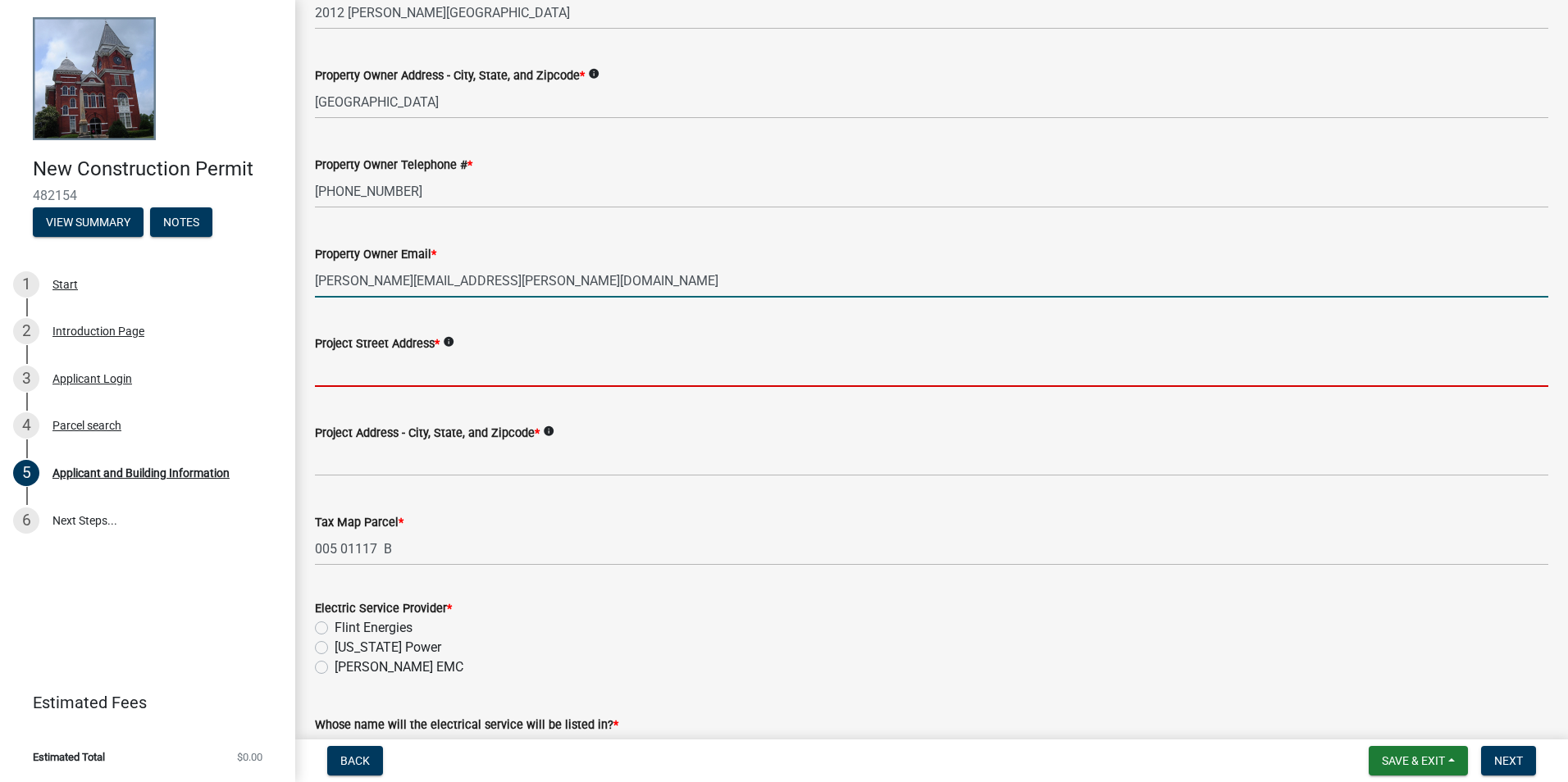
click at [465, 367] on input "Project Street Address *" at bounding box center [932, 370] width 1234 height 33
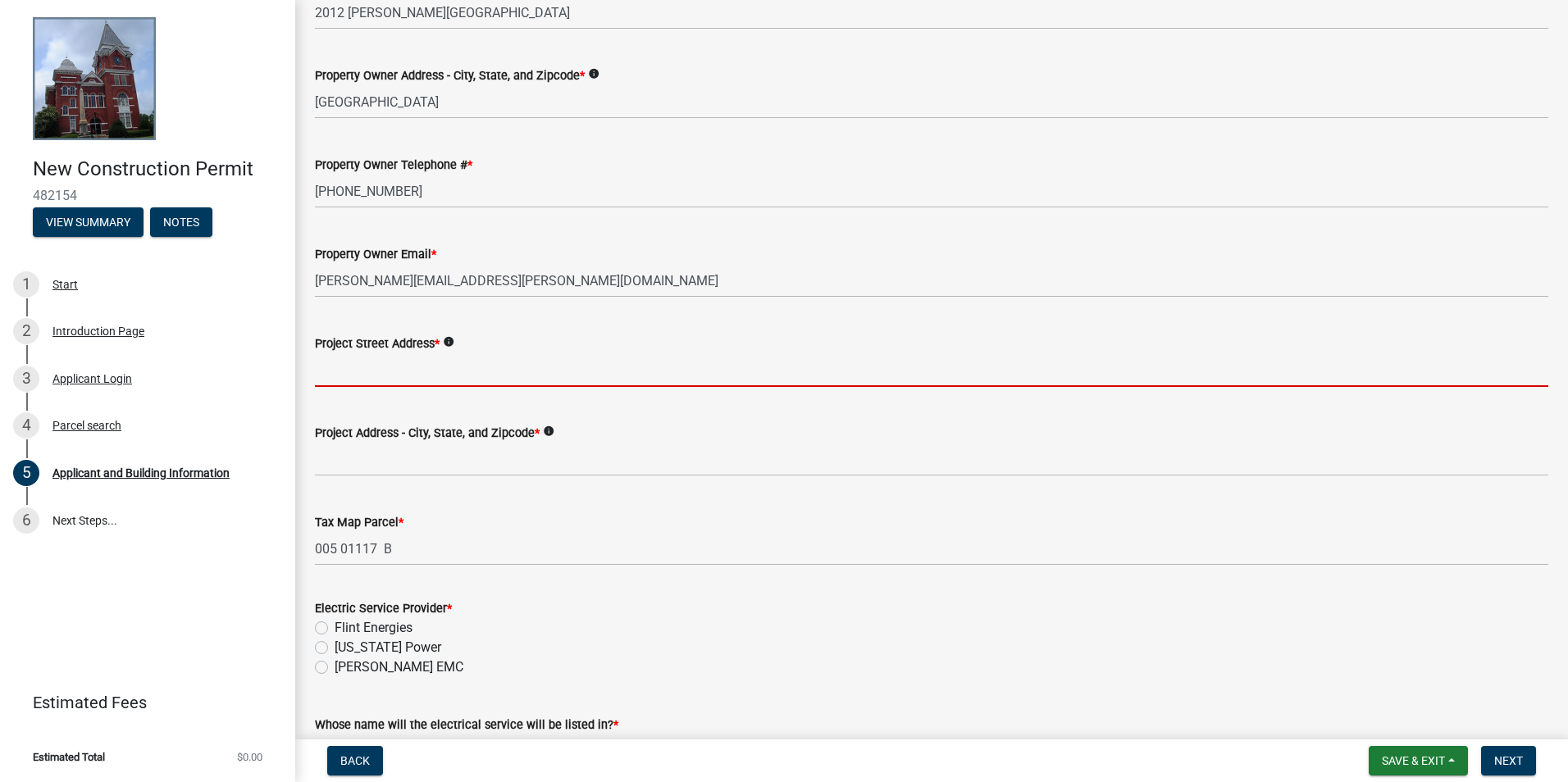
click at [822, 428] on div "Project Address - City, State, and Zipcode * info" at bounding box center [932, 438] width 1234 height 76
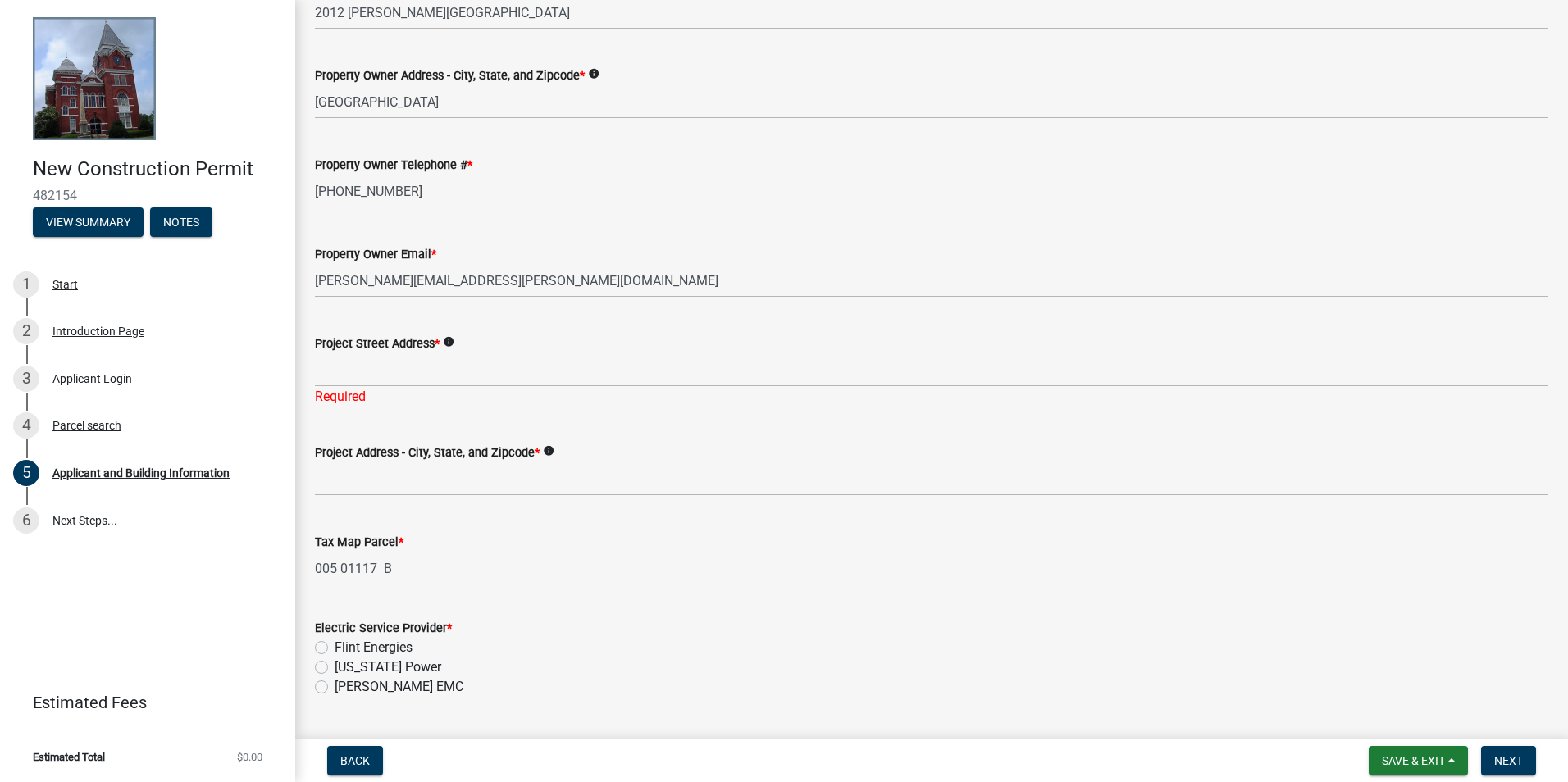
click at [600, 346] on div "Project Street Address * info" at bounding box center [932, 344] width 1234 height 20
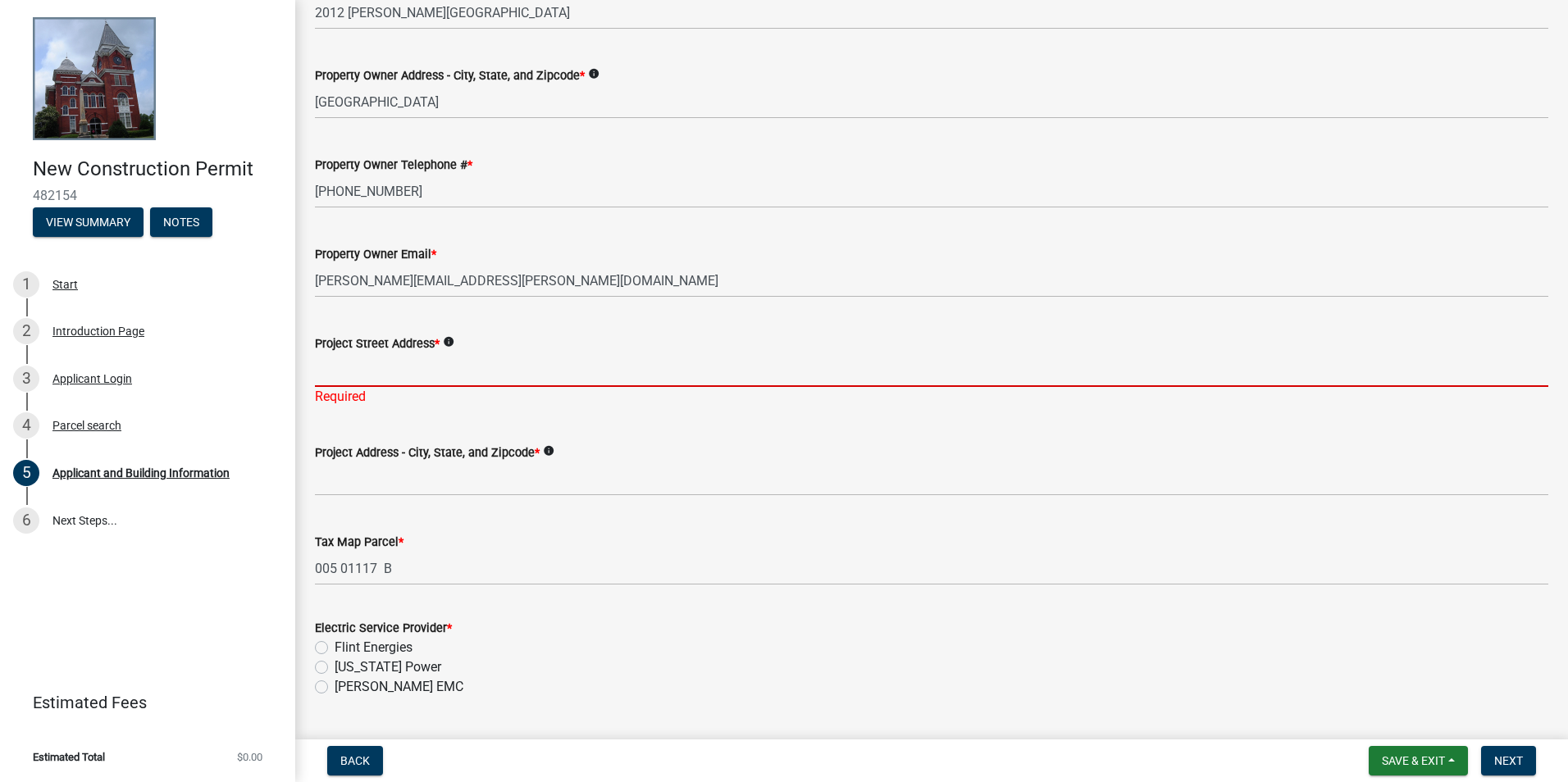
drag, startPoint x: 596, startPoint y: 368, endPoint x: 608, endPoint y: 368, distance: 12.0
click at [596, 368] on input "Project Street Address *" at bounding box center [932, 370] width 1234 height 33
type input "t"
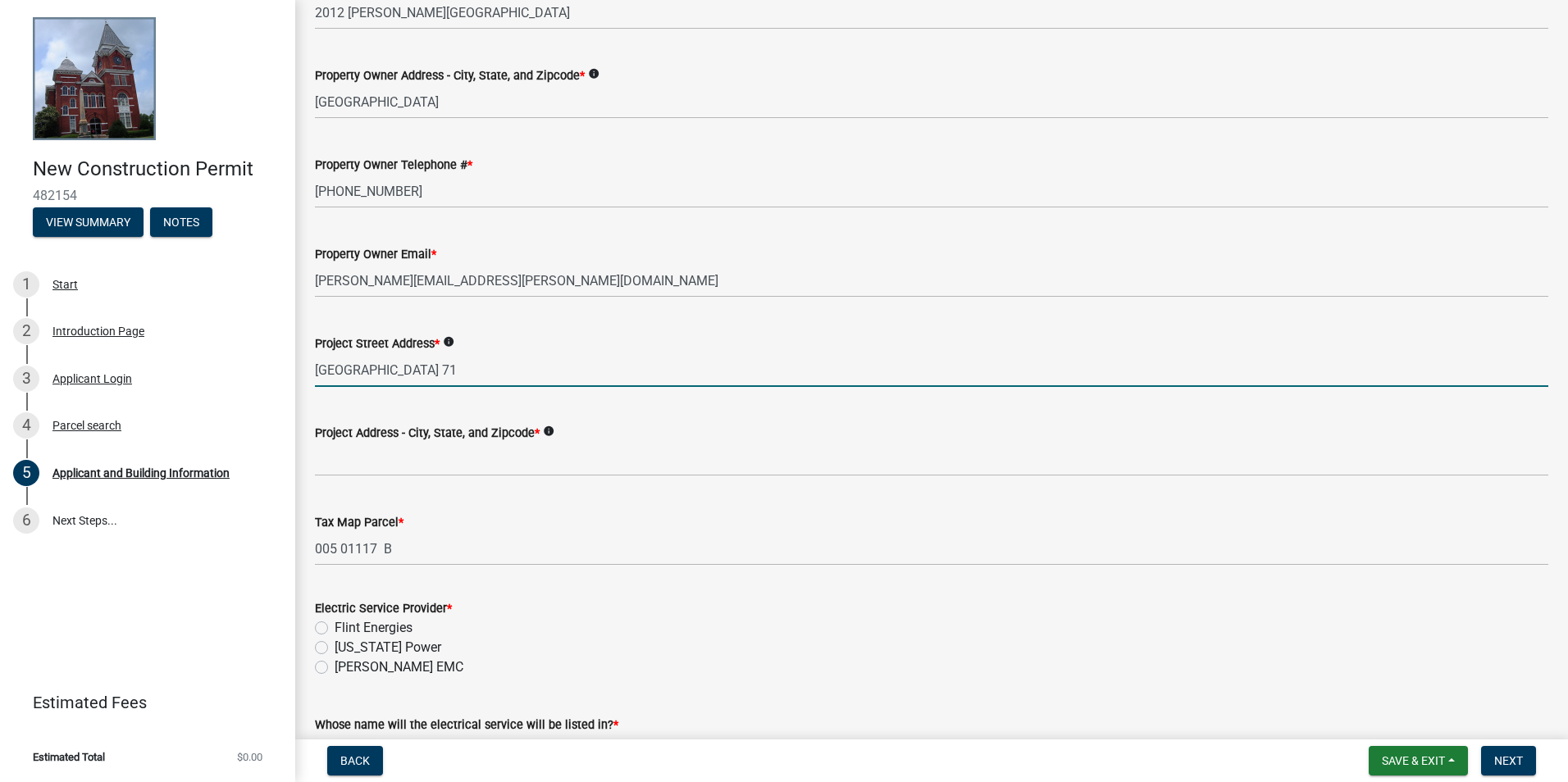
type input "TBD COUNTY RD 71"
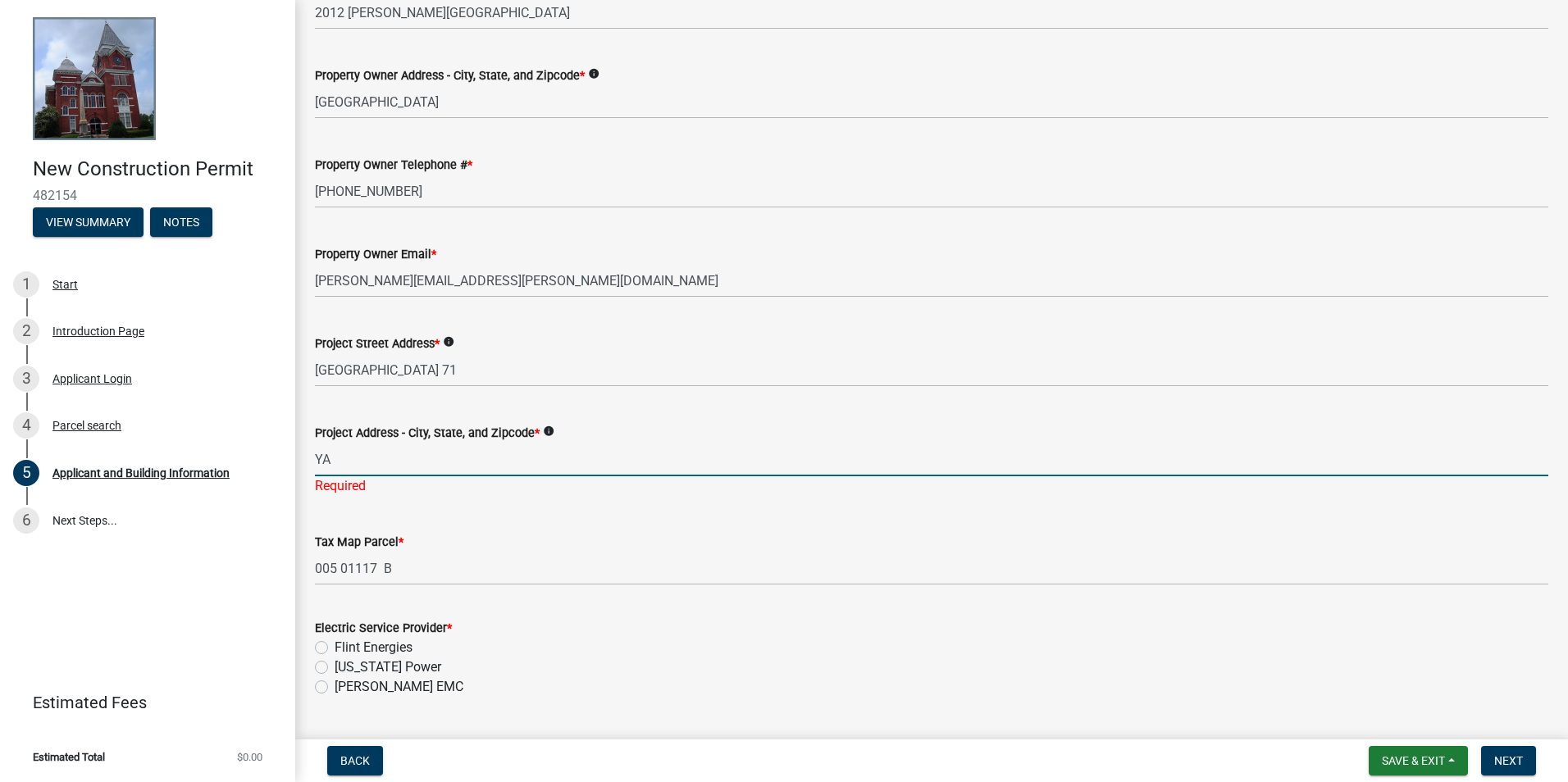
type input "Y"
type input "TALBOTTON, GA 31827"
click at [639, 510] on div "Tax Map Parcel * 005 01117 B" at bounding box center [932, 547] width 1234 height 76
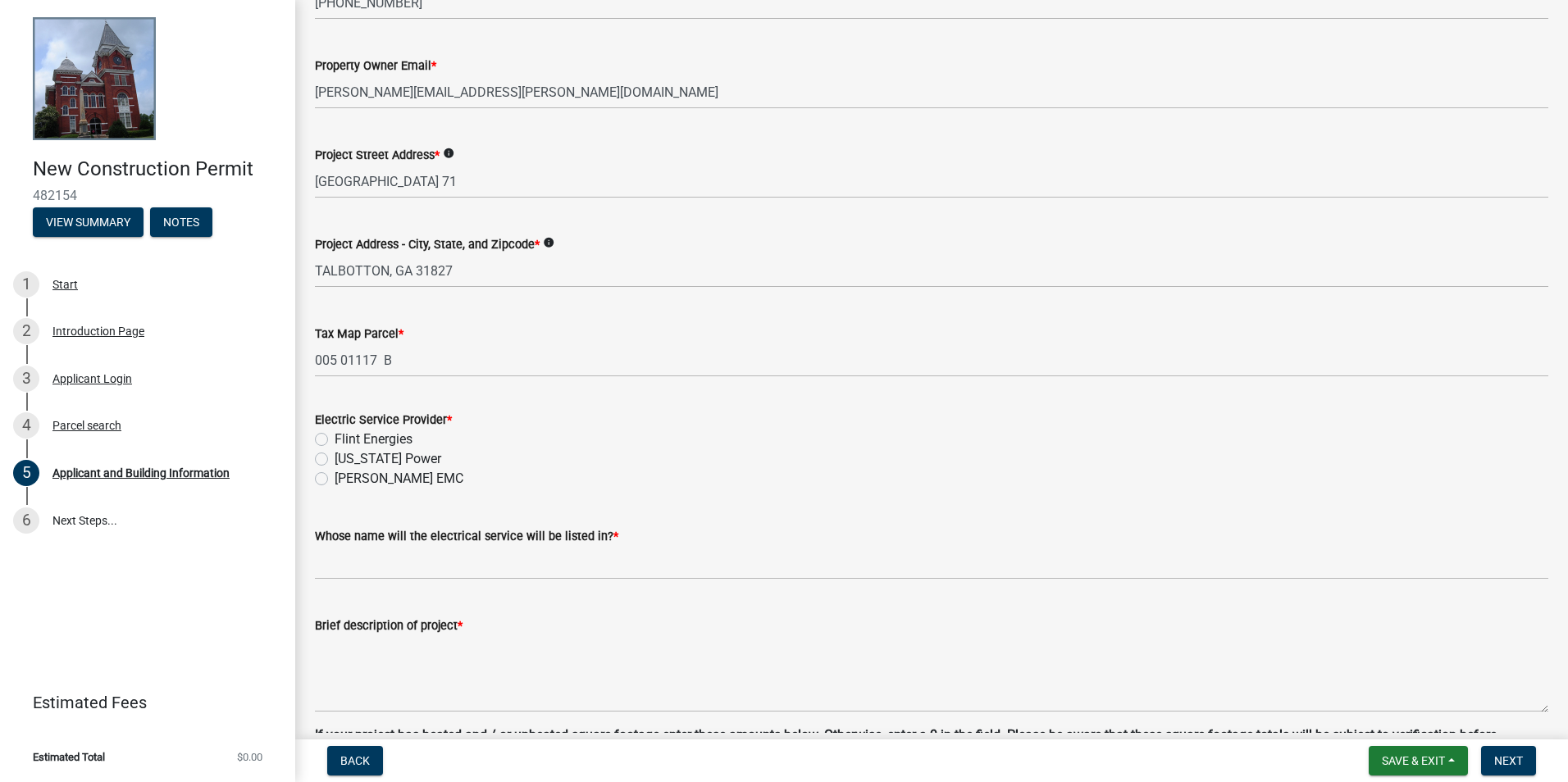
scroll to position [726, 0]
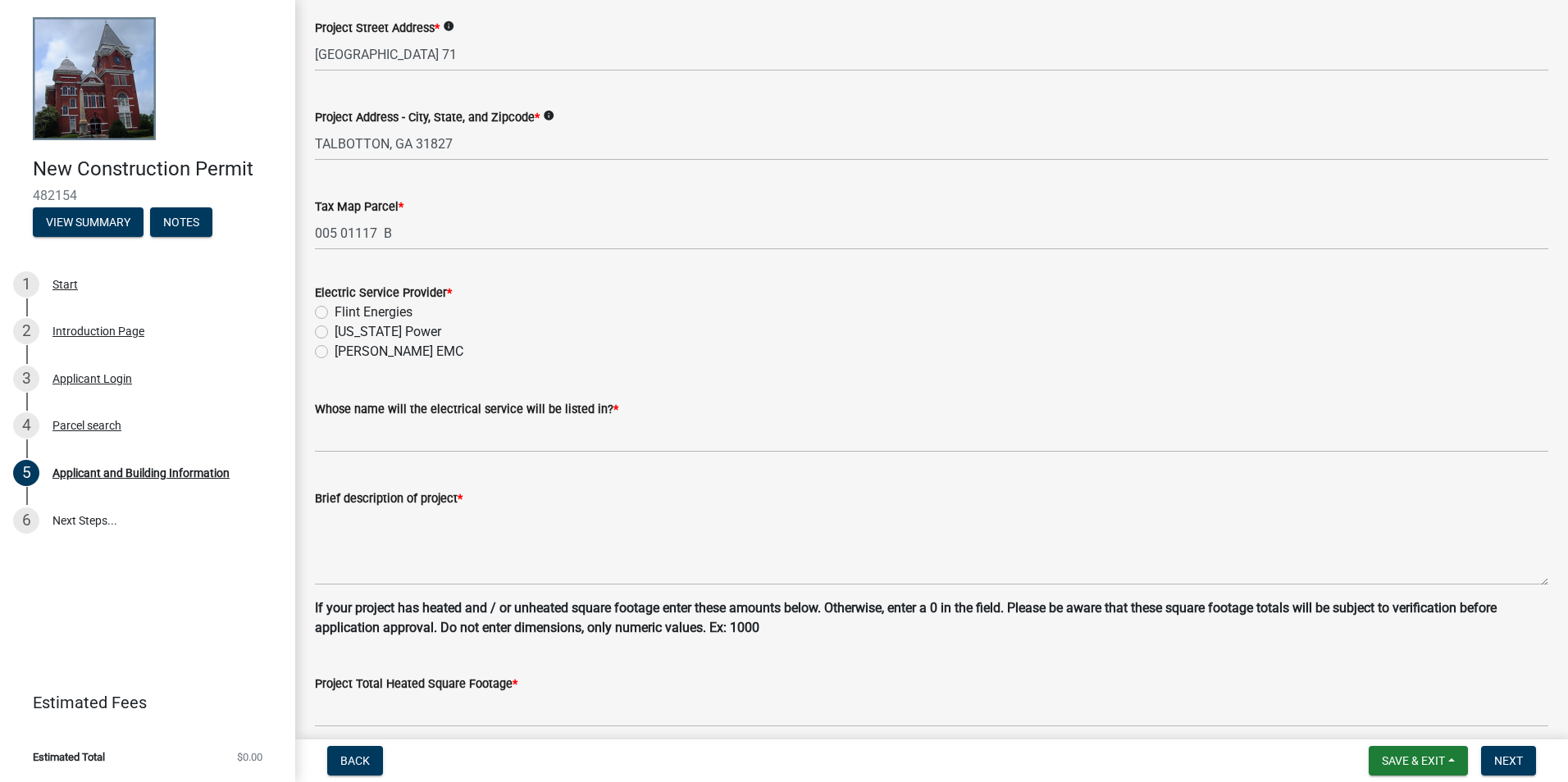
click at [371, 338] on label "Georgia Power" at bounding box center [388, 332] width 107 height 20
click at [346, 333] on input "Georgia Power" at bounding box center [339, 328] width 11 height 11
radio input "true"
click at [370, 416] on label "Whose name will the electrical service will be listed in? *" at bounding box center [467, 410] width 304 height 11
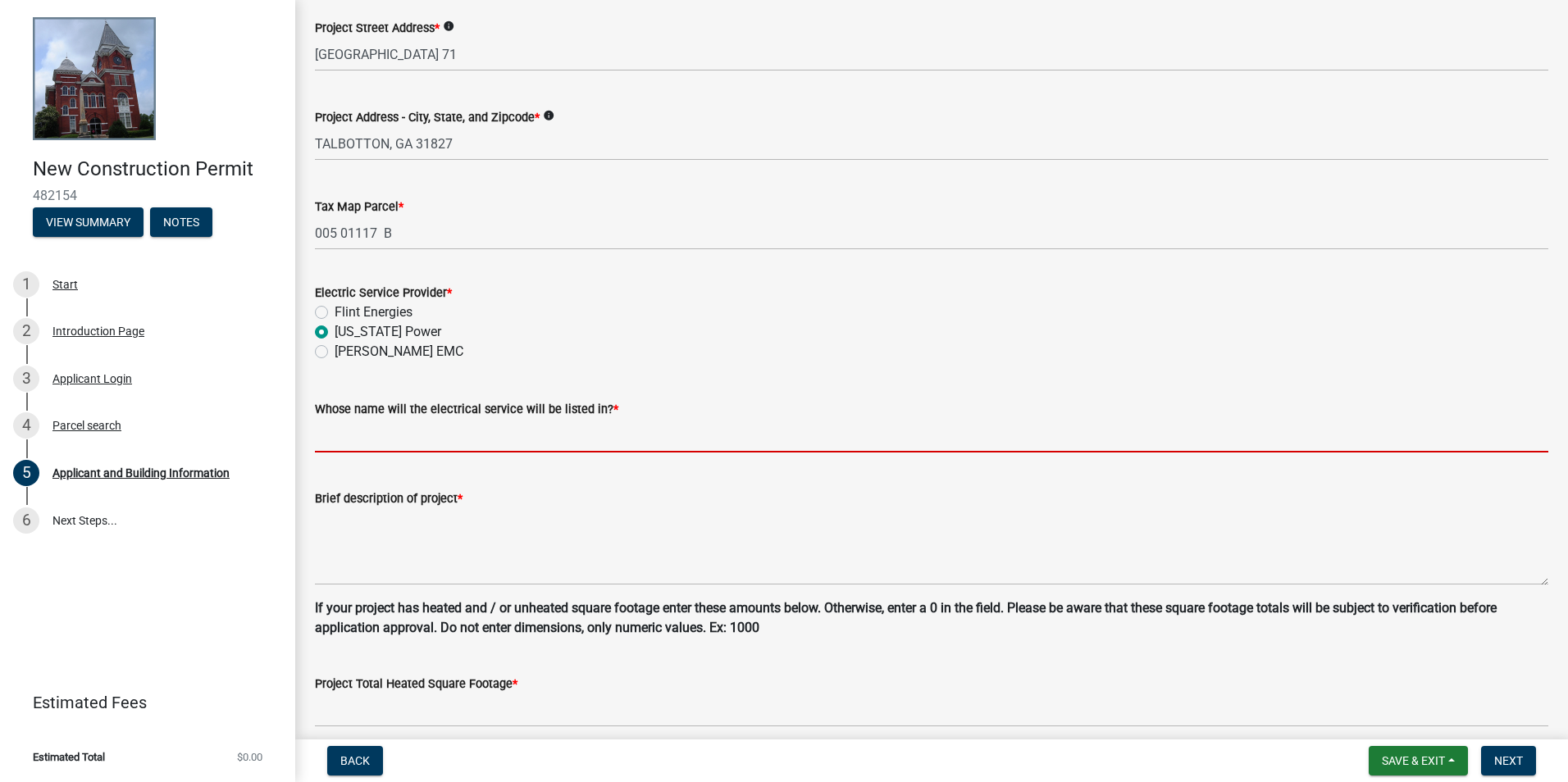
click at [370, 419] on input "Whose name will the electrical service will be listed in? *" at bounding box center [932, 435] width 1234 height 33
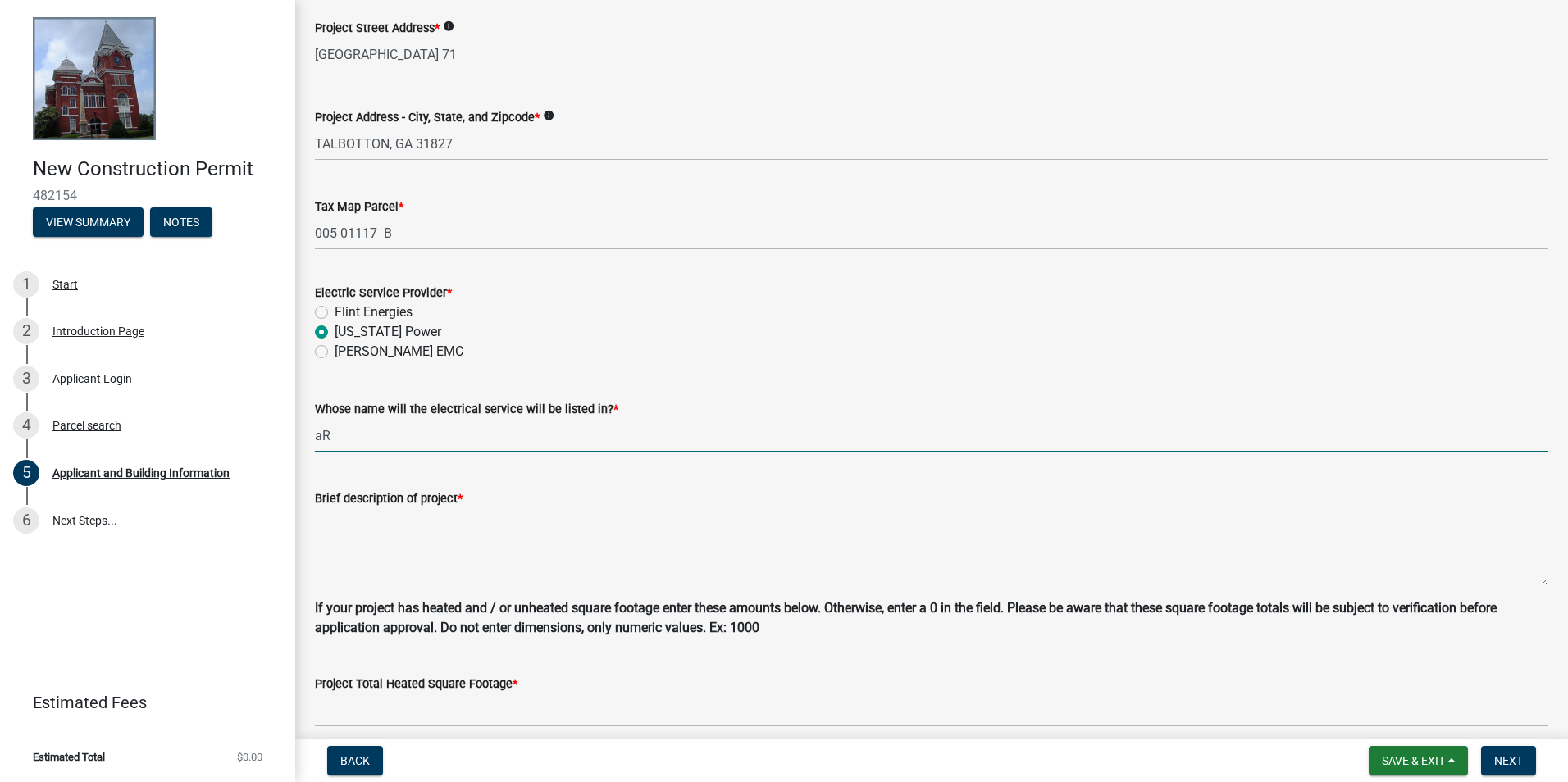
type input "a"
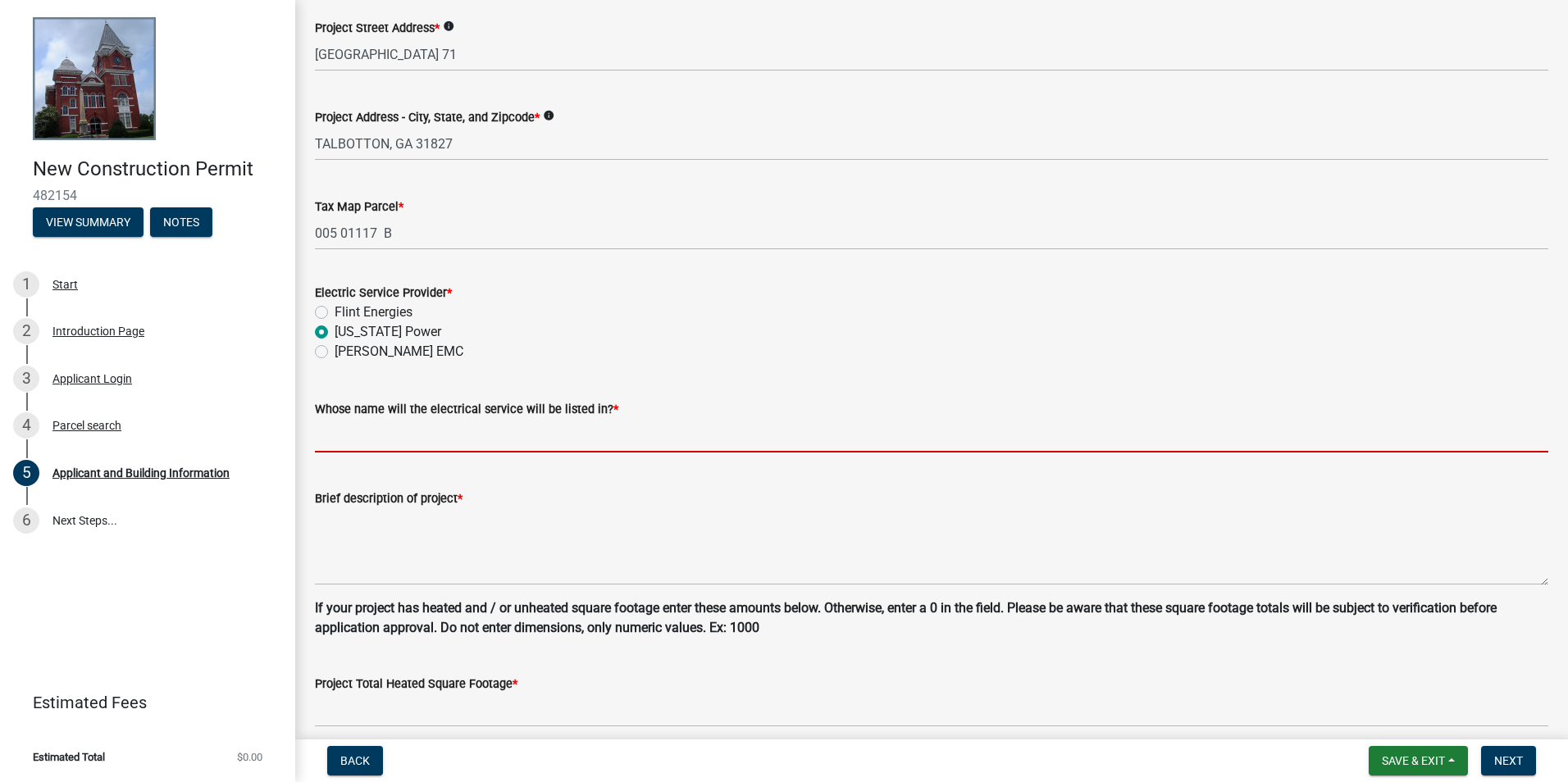
type input "a"
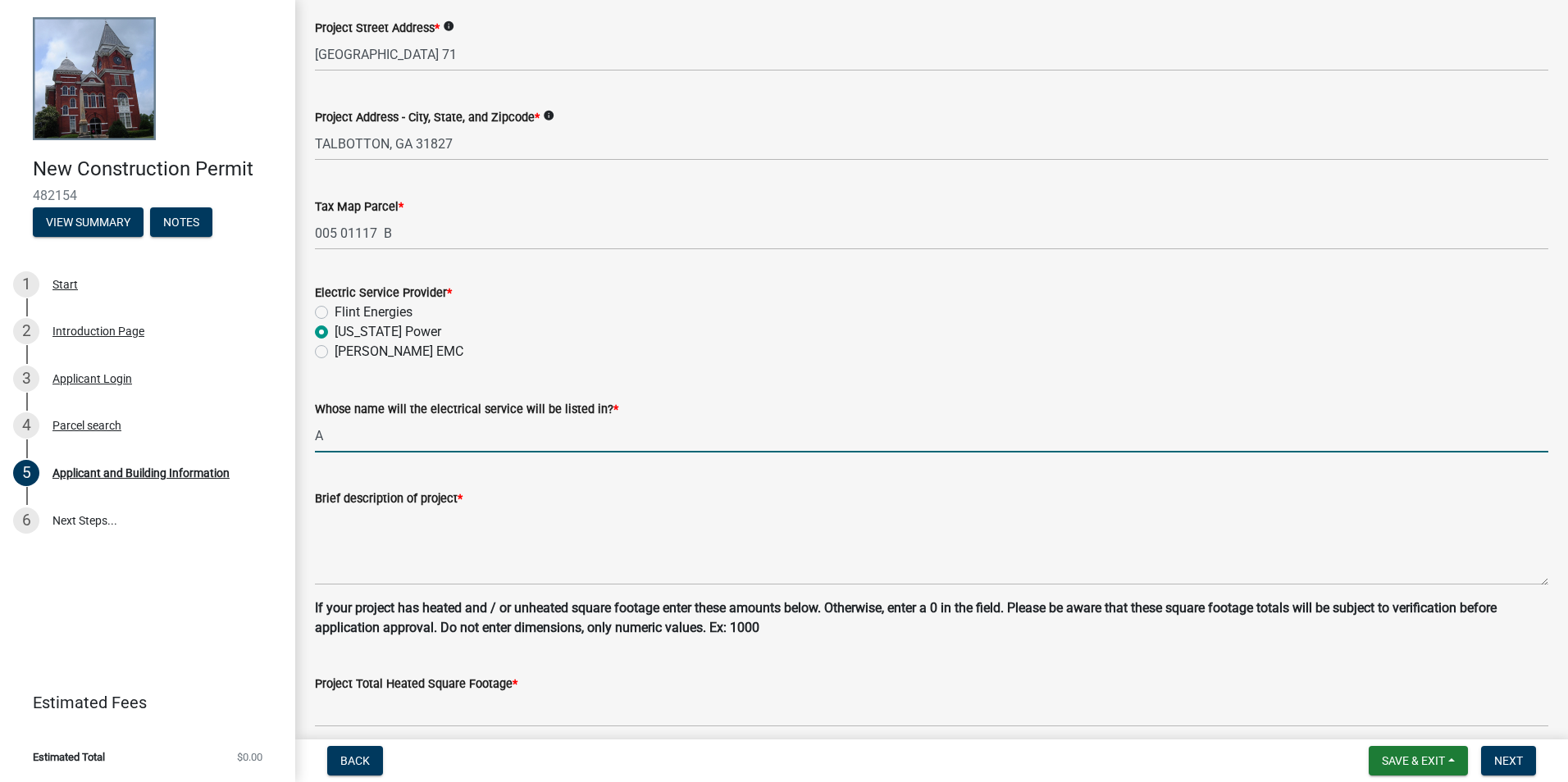
type input "[PERSON_NAME]"
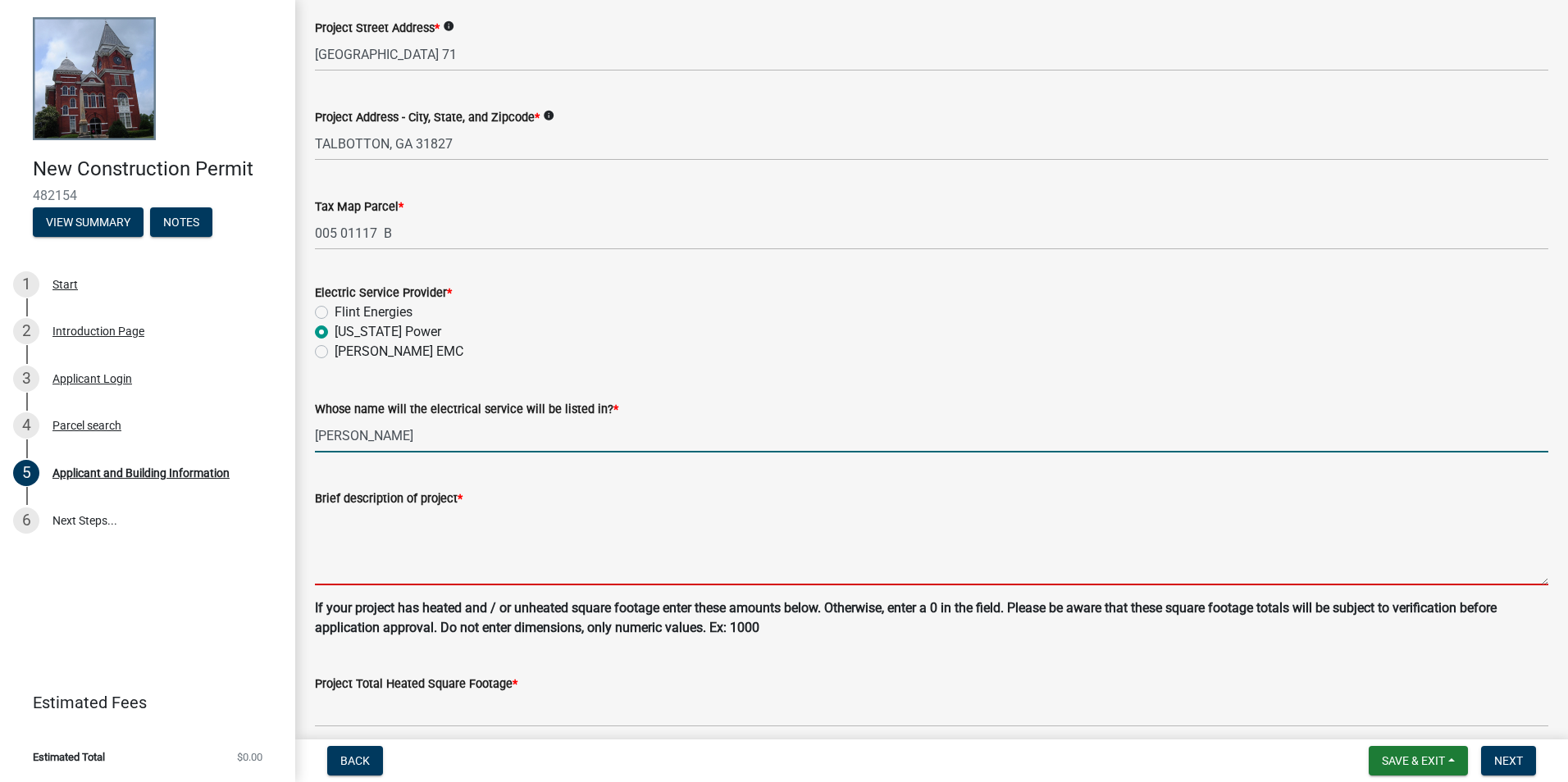
click at [503, 545] on textarea "Brief description of project *" at bounding box center [932, 547] width 1234 height 77
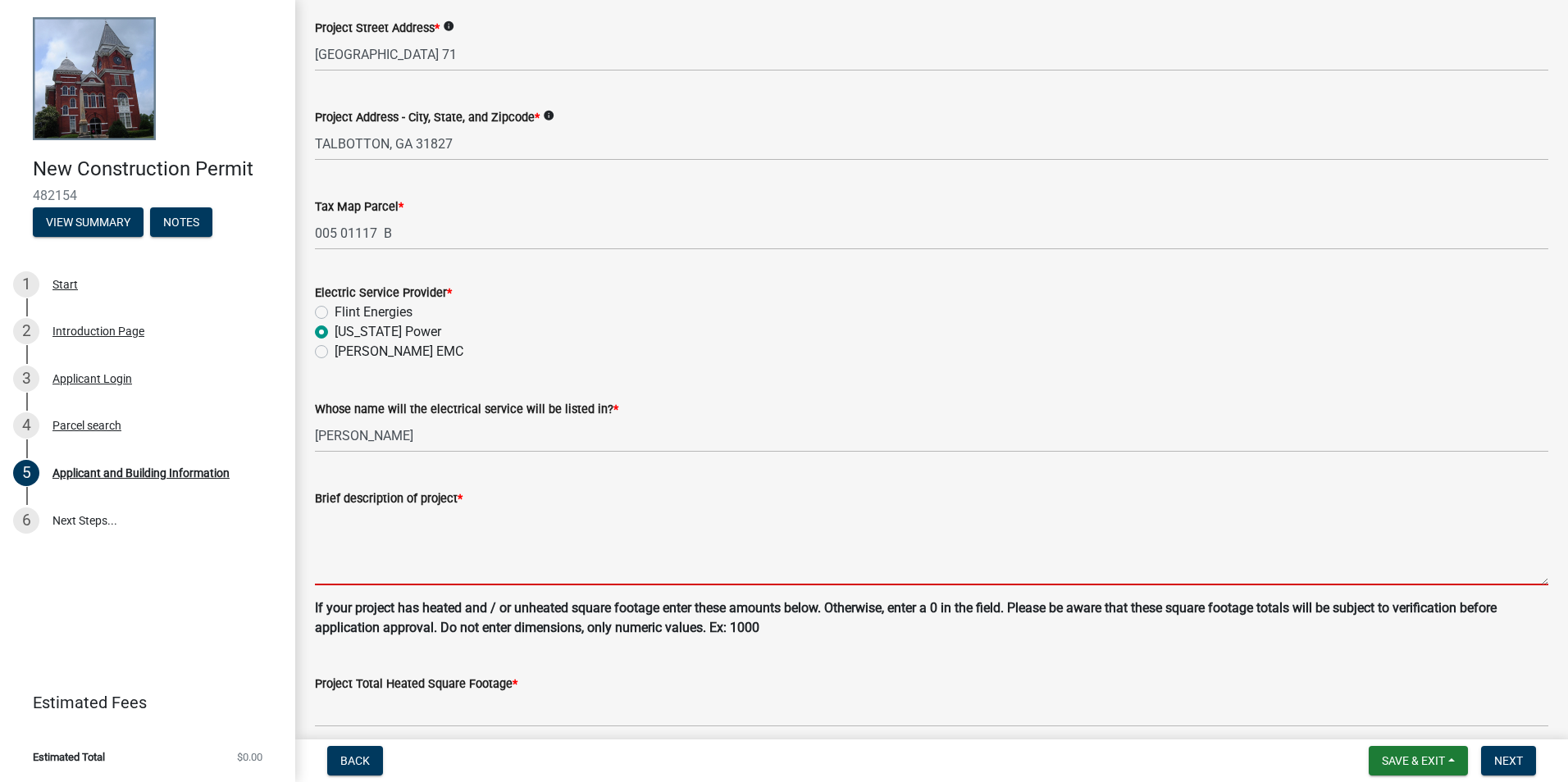
scroll to position [808, 0]
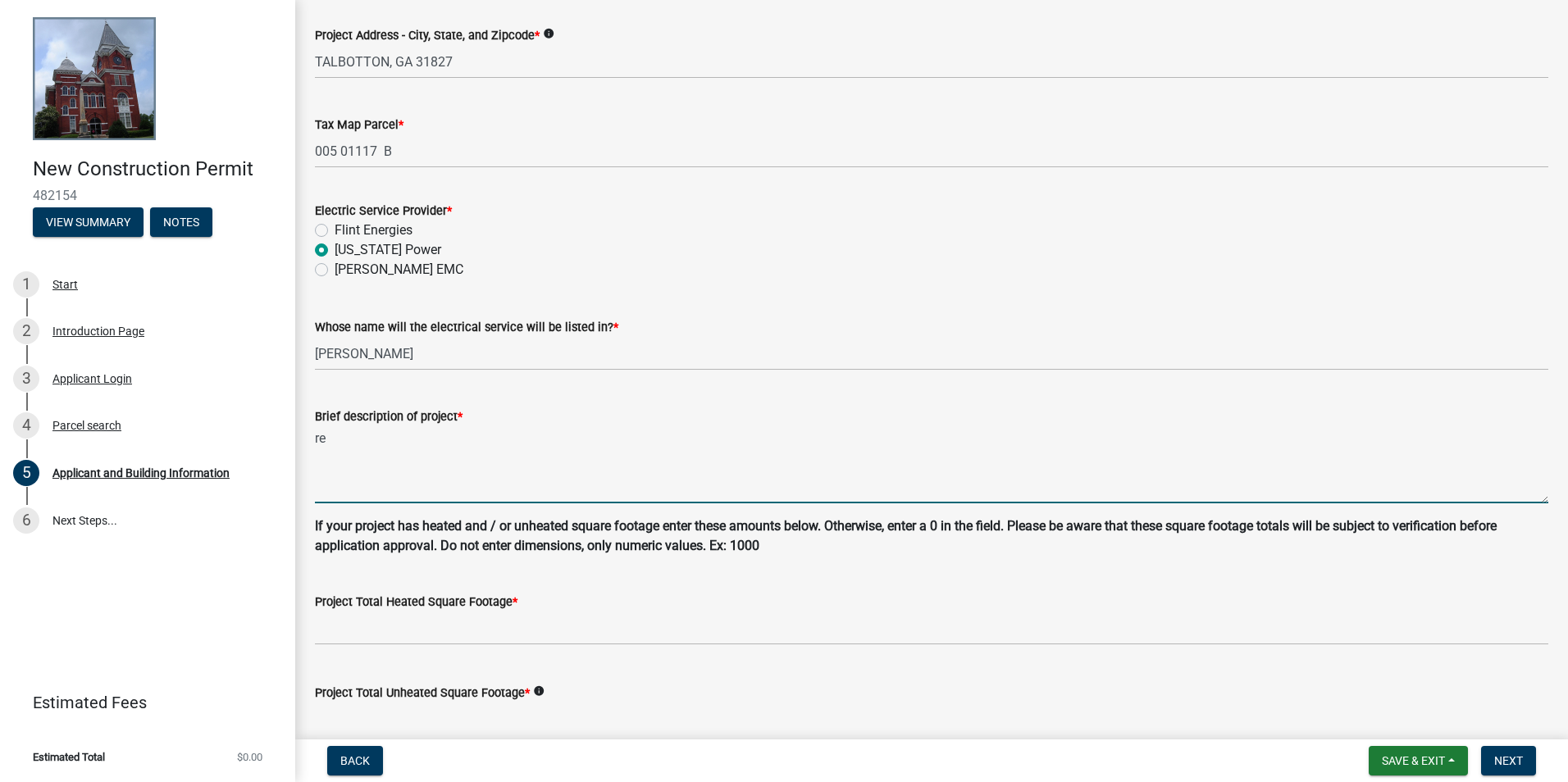
type textarea "r"
click at [340, 433] on textarea "Residental house, less than 1200 sq feet, 3 bedrooms" at bounding box center [932, 465] width 1234 height 77
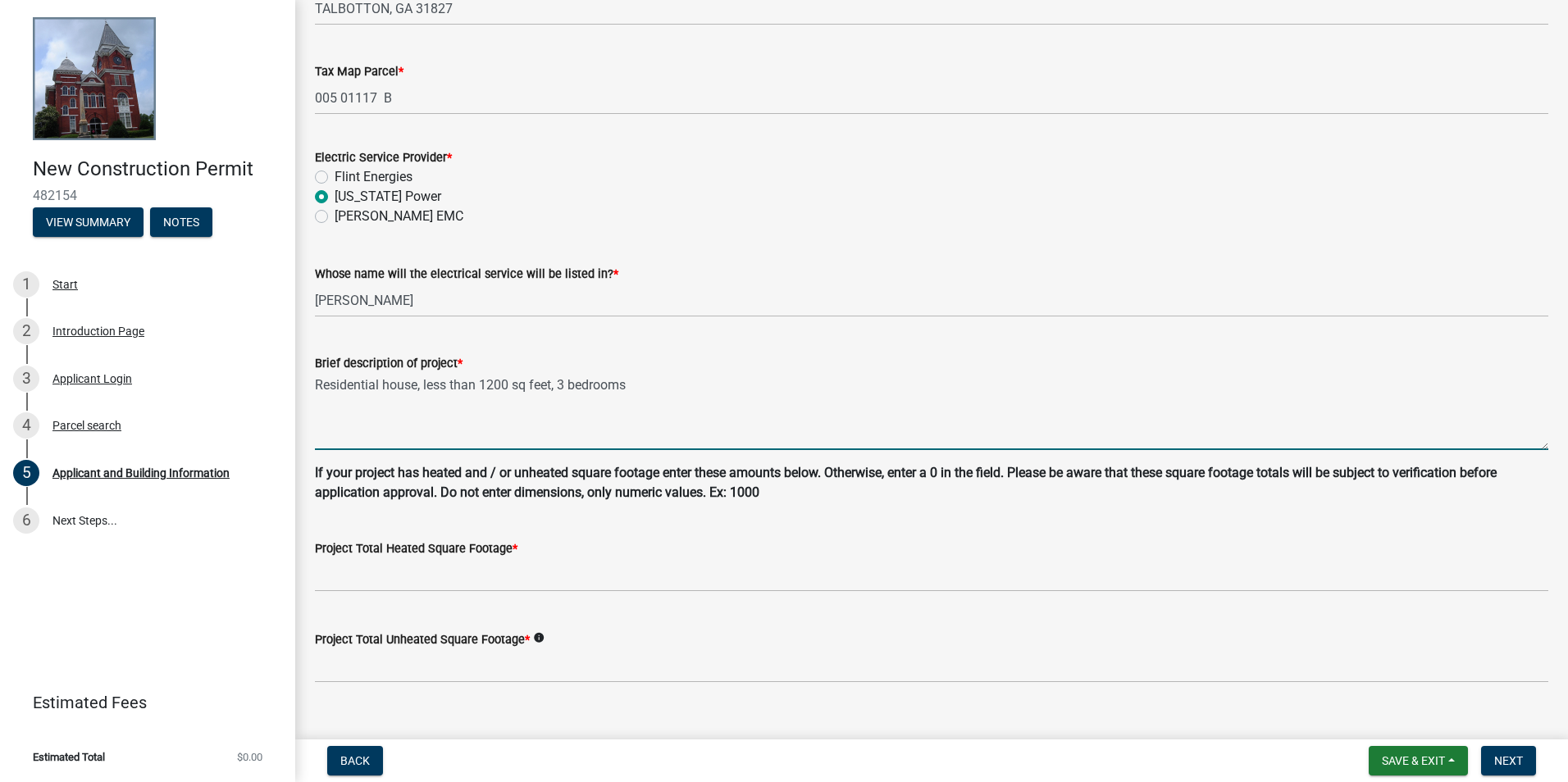
scroll to position [890, 0]
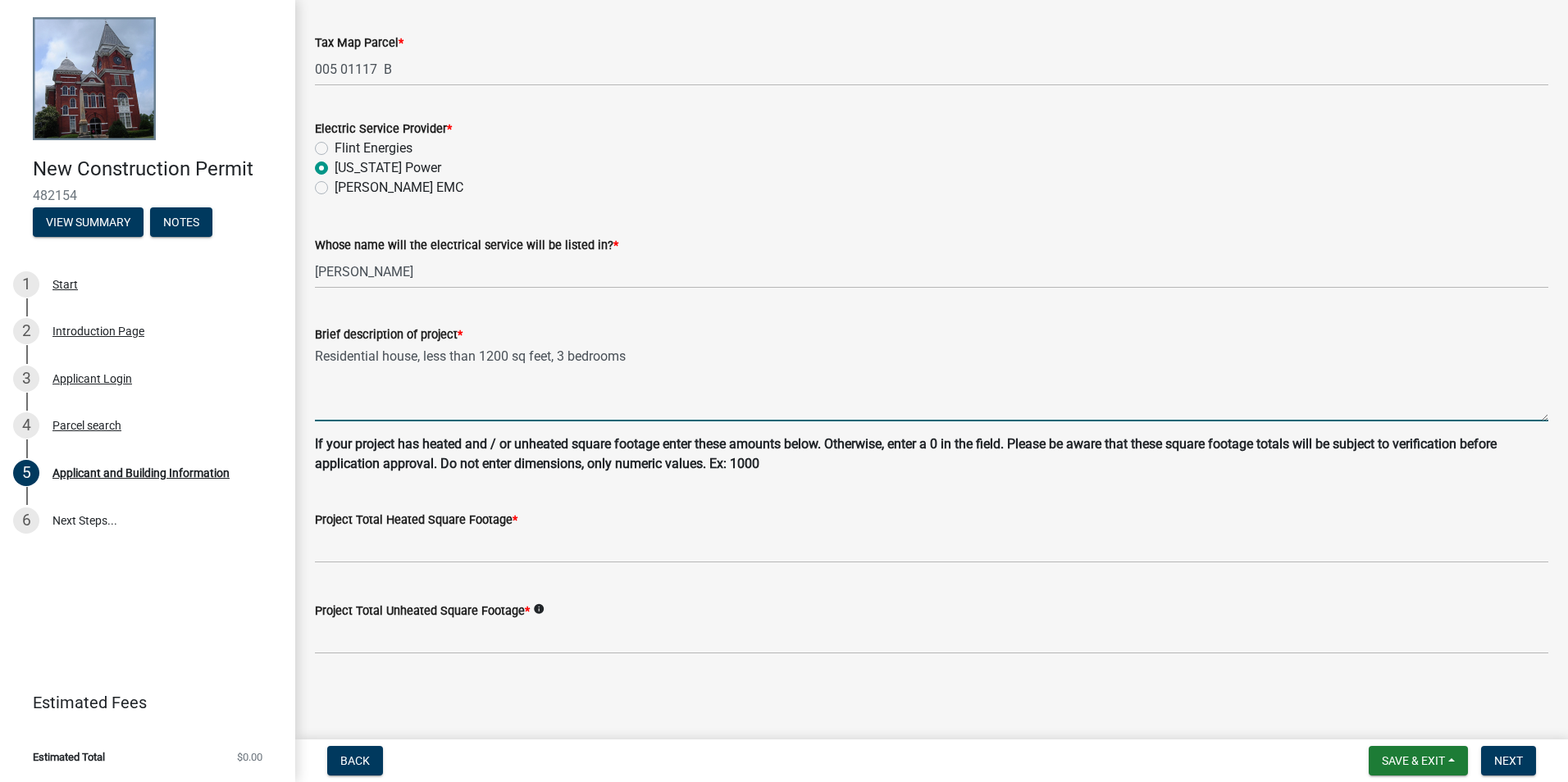
type textarea "Residential house, less than 1200 sq feet, 3 bedrooms"
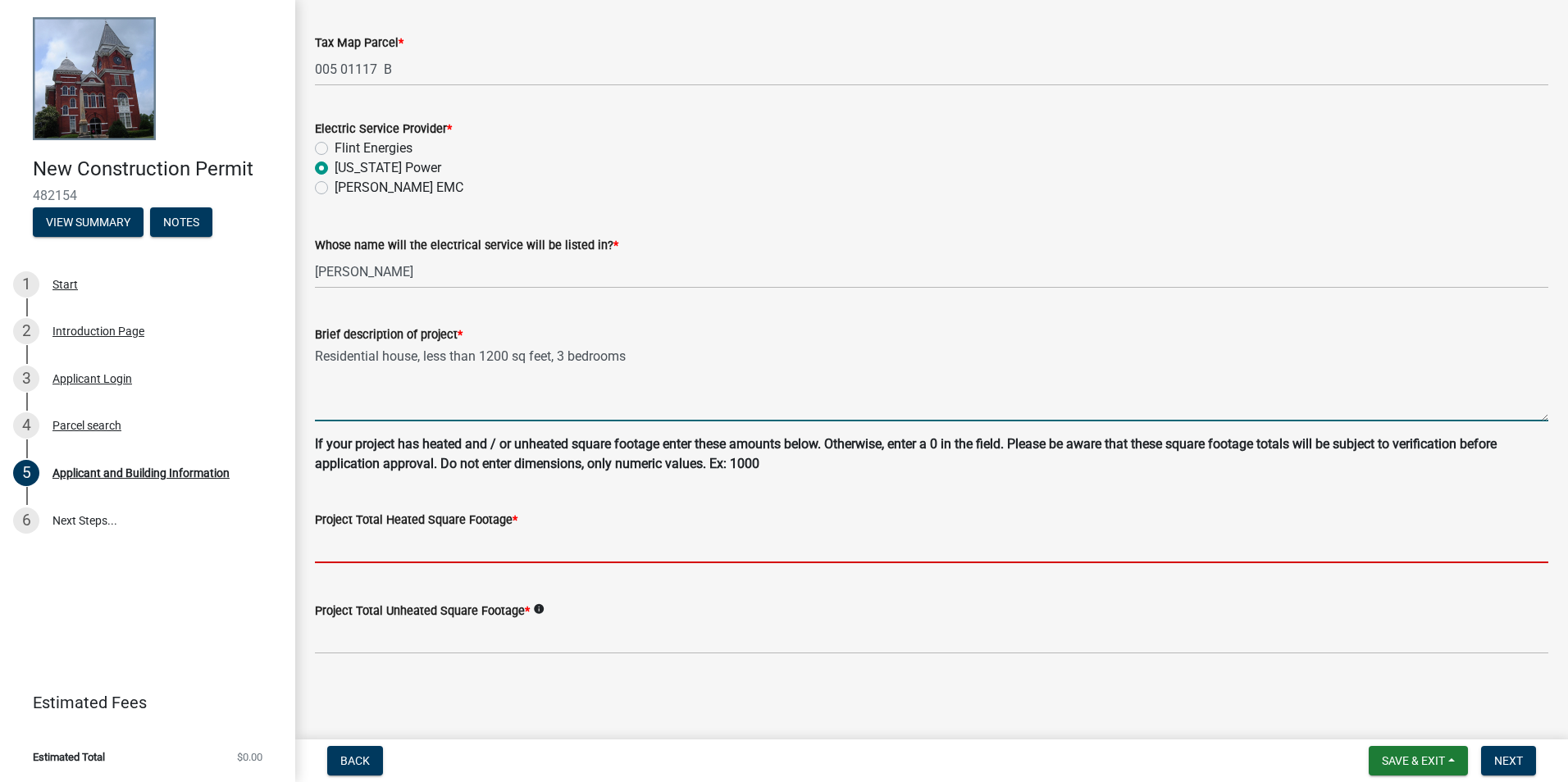
click at [475, 539] on input "text" at bounding box center [932, 546] width 1234 height 33
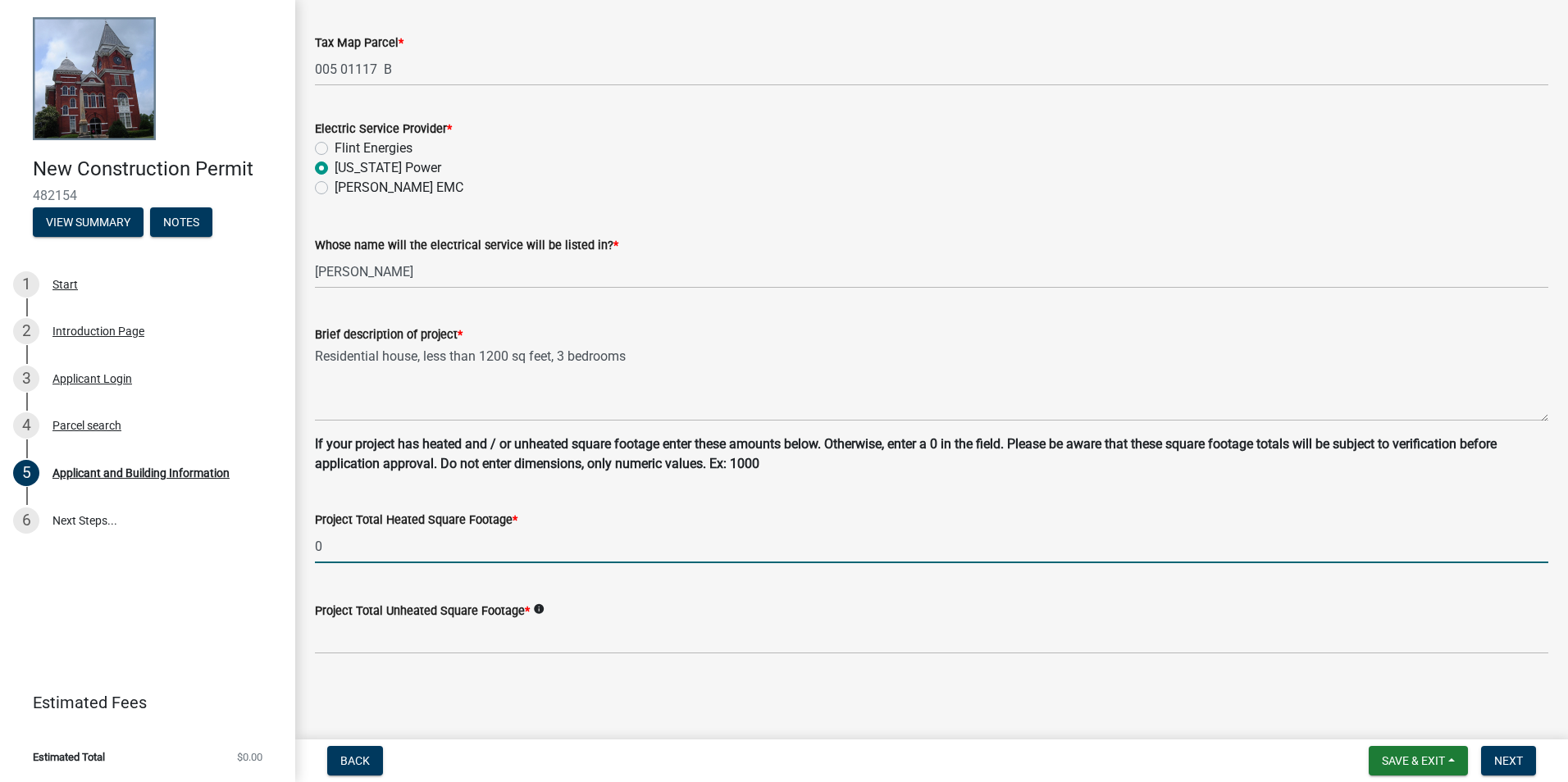
type input "0"
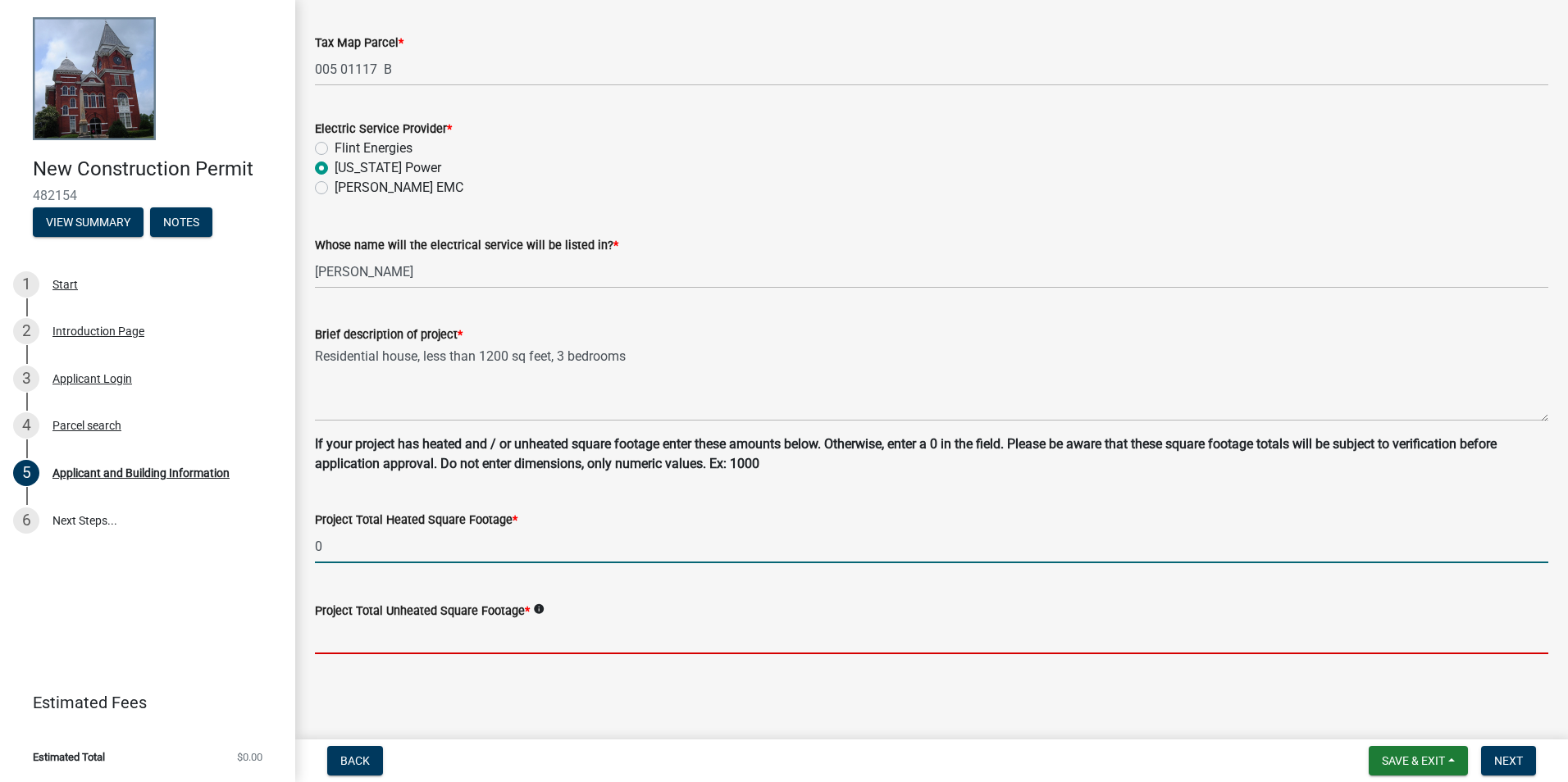
click at [620, 639] on input "text" at bounding box center [932, 637] width 1234 height 33
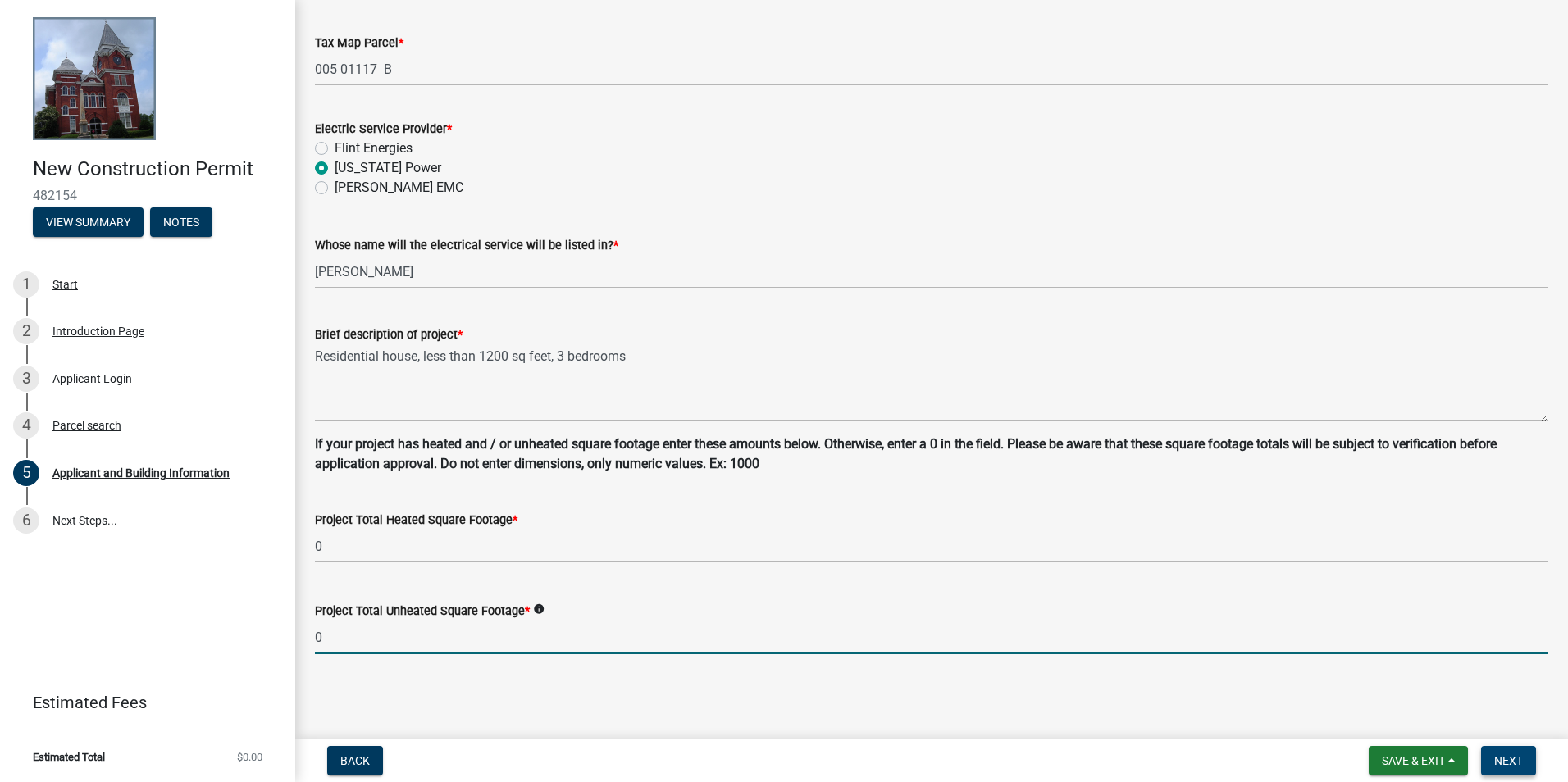
type input "0"
click at [1518, 751] on button "Next" at bounding box center [1509, 761] width 55 height 30
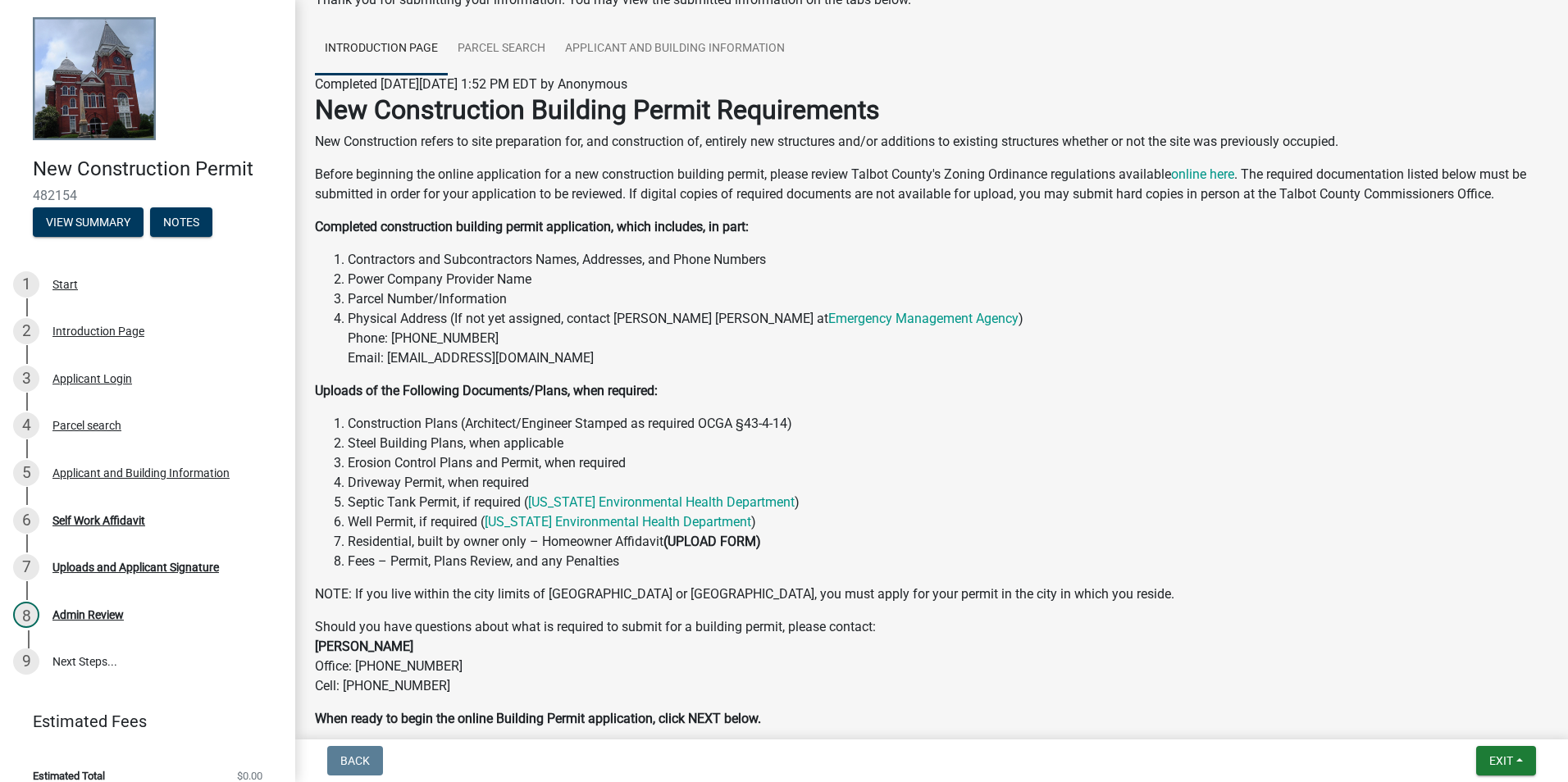
scroll to position [195, 0]
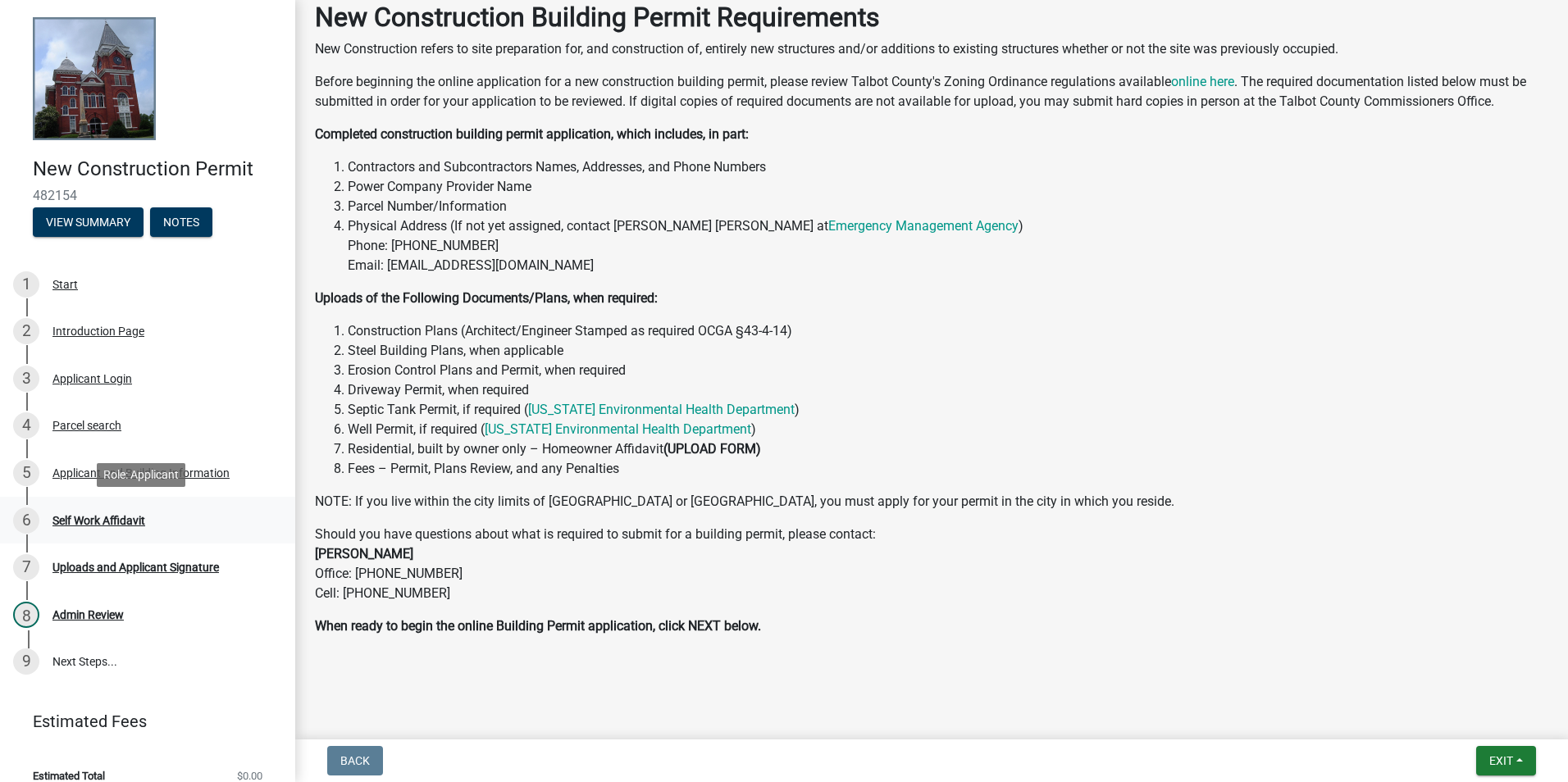
click at [133, 529] on div "6 Self Work Affidavit" at bounding box center [141, 520] width 256 height 26
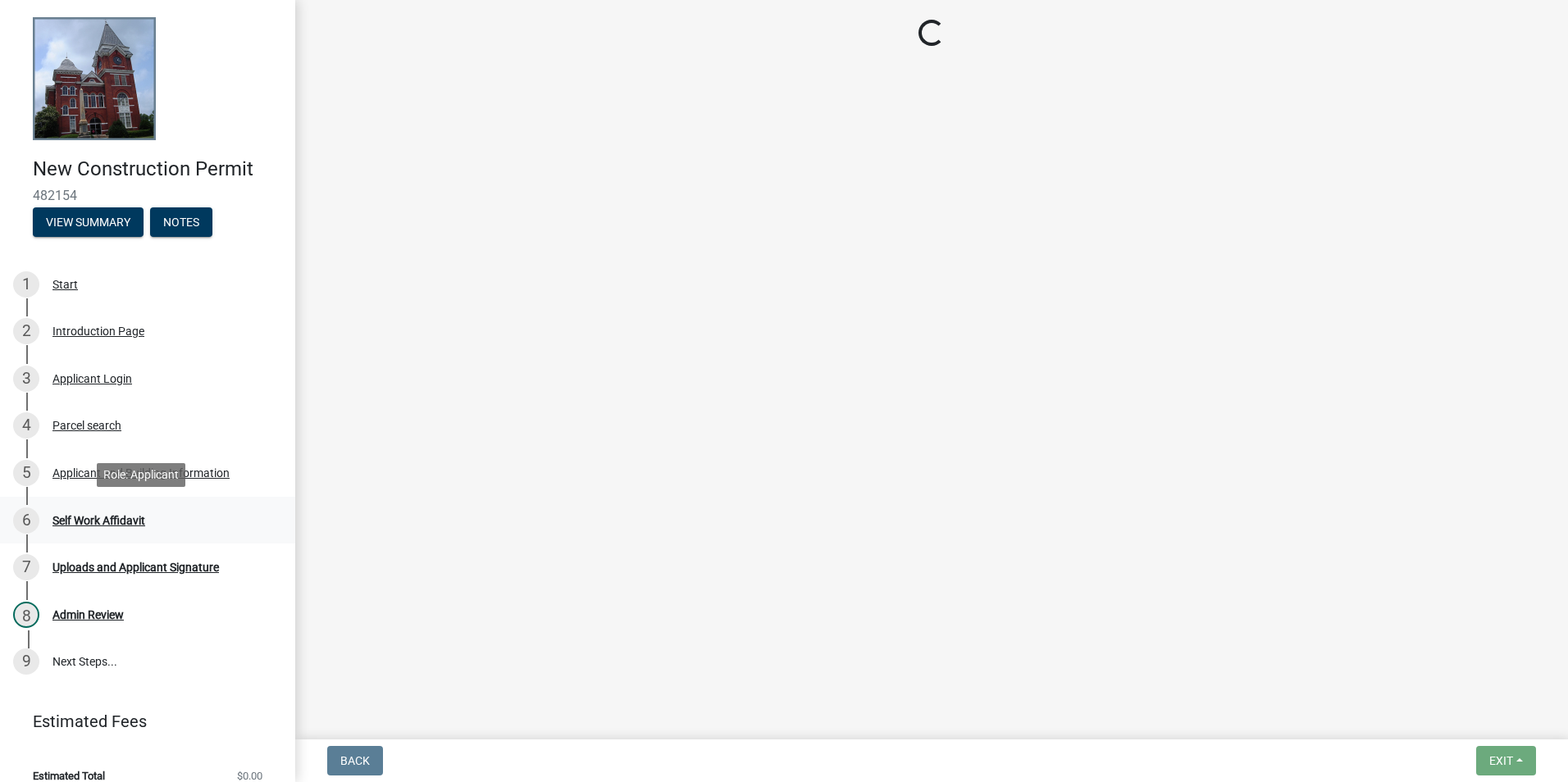
scroll to position [0, 0]
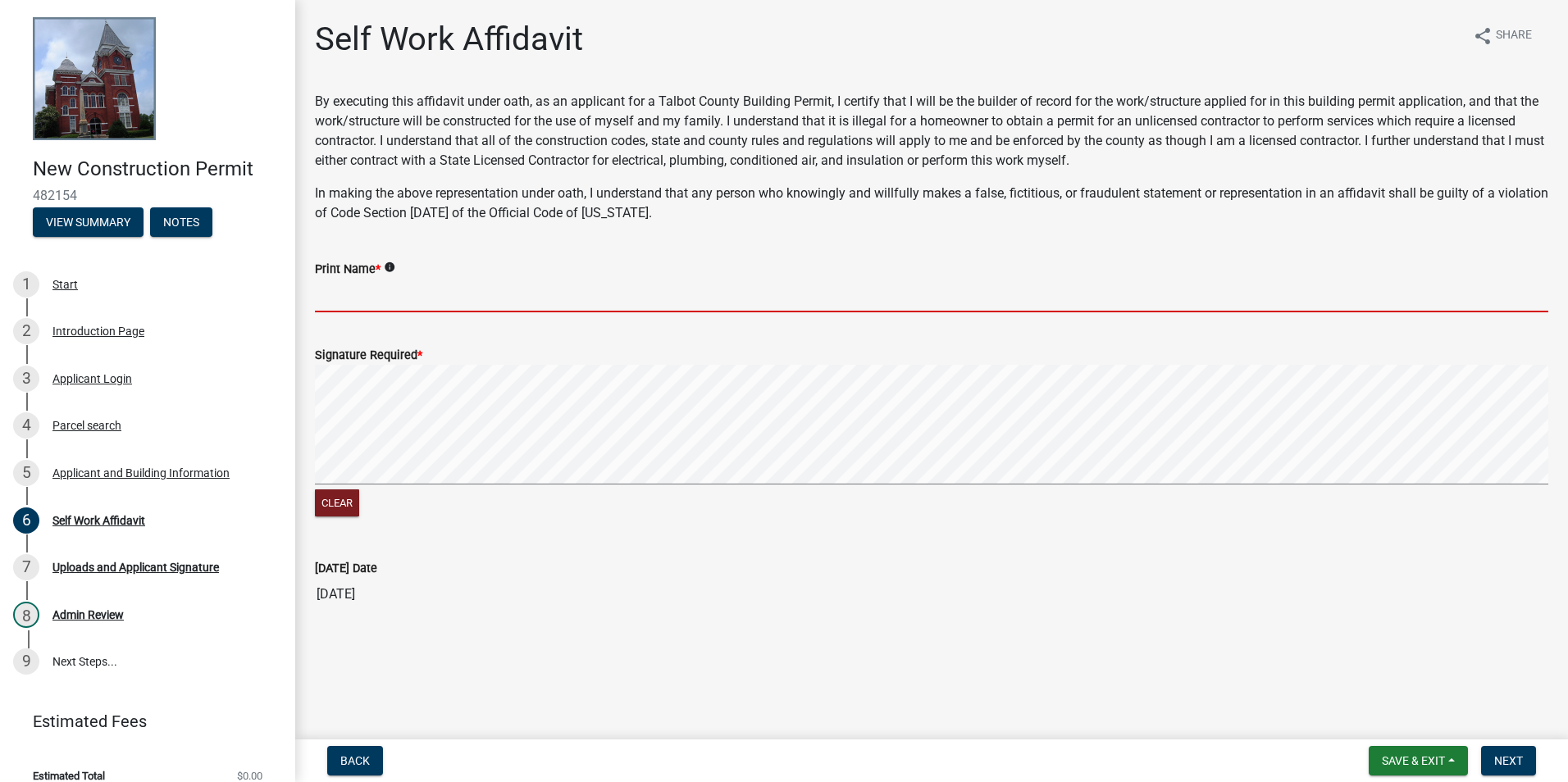
click at [440, 297] on input "Print Name *" at bounding box center [932, 295] width 1234 height 33
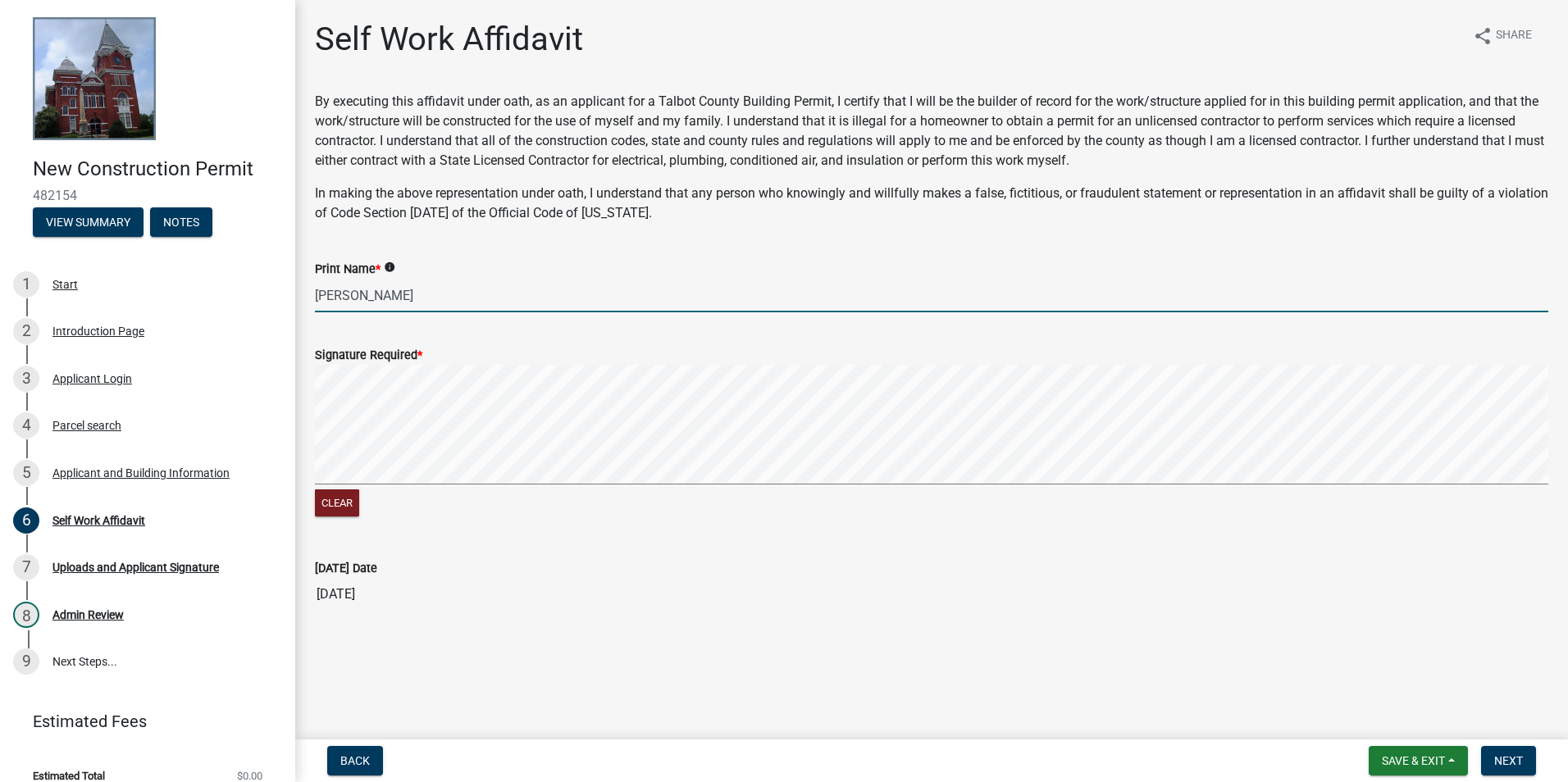
type input "Arhur J Culpepper"
click at [330, 300] on input "Arhur J Culpepper" at bounding box center [932, 295] width 1234 height 33
type input "[PERSON_NAME]"
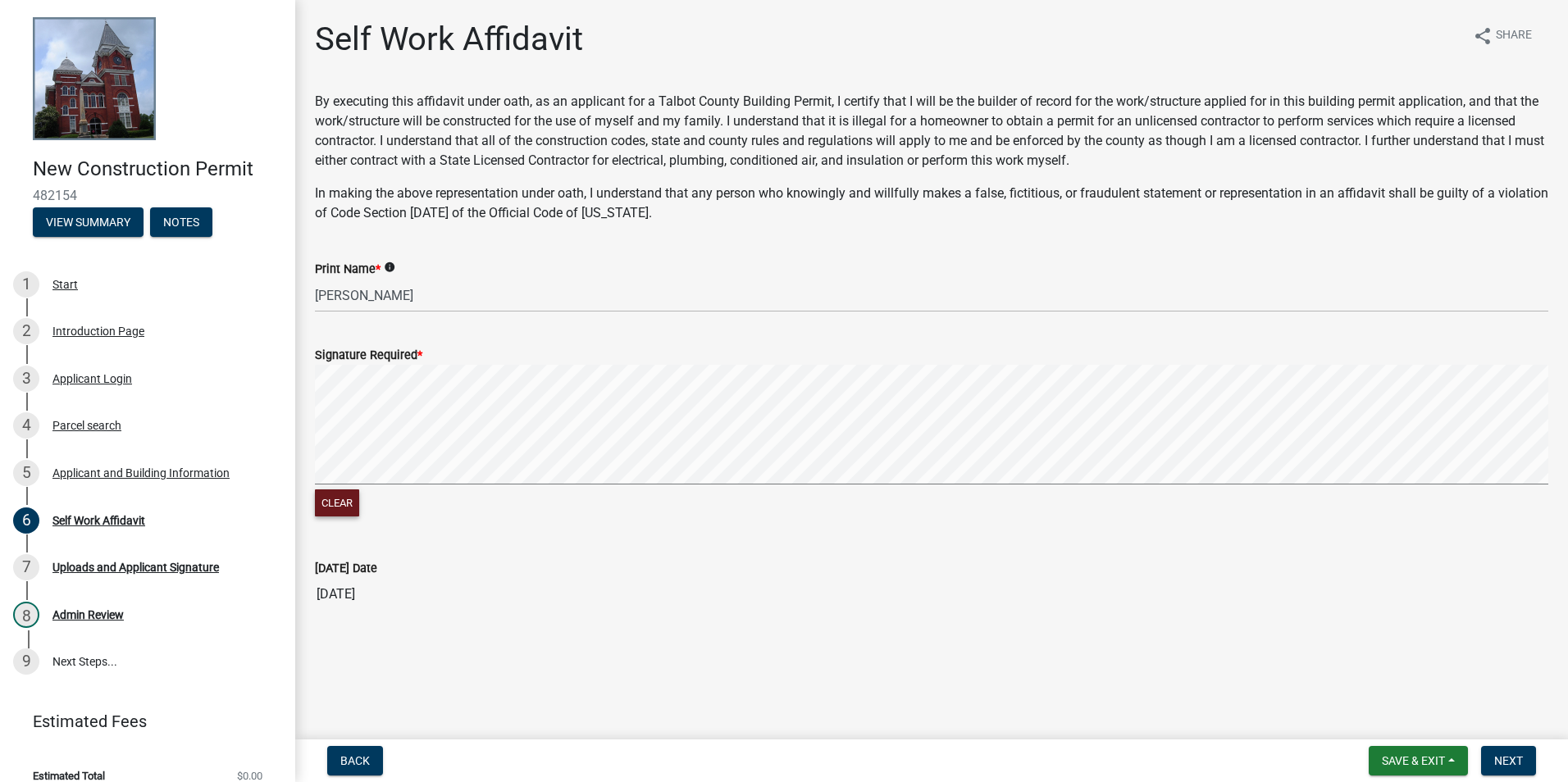
drag, startPoint x: 385, startPoint y: 364, endPoint x: 349, endPoint y: 503, distance: 143.6
click at [349, 503] on form "Signature Required * Clear" at bounding box center [932, 423] width 1234 height 195
drag, startPoint x: 349, startPoint y: 503, endPoint x: 707, endPoint y: 569, distance: 364.0
click at [775, 602] on input "[DATE]" at bounding box center [932, 595] width 1234 height 32
click at [477, 505] on div "Clear" at bounding box center [932, 442] width 1234 height 156
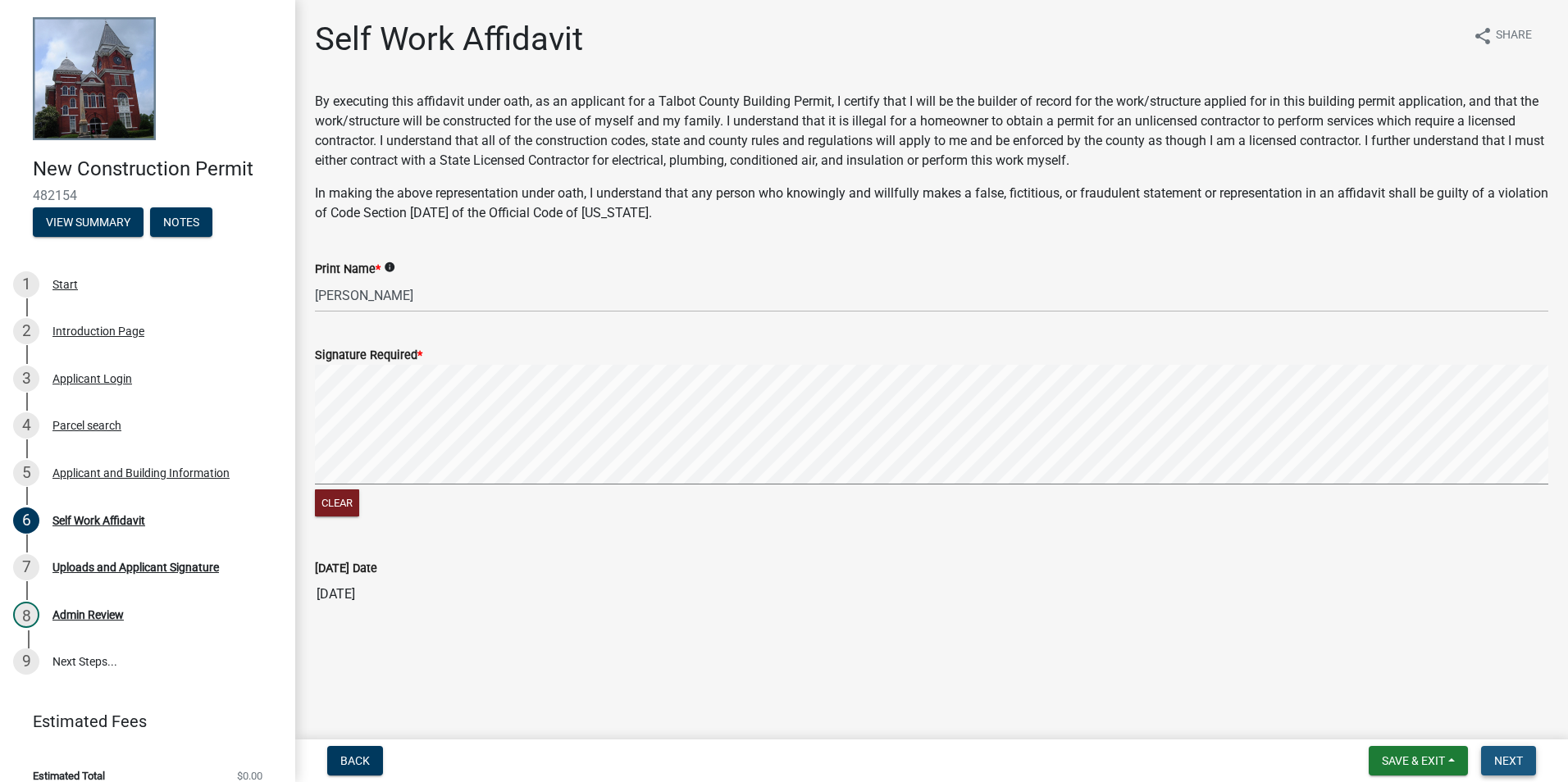
click at [1494, 771] on button "Next" at bounding box center [1509, 761] width 55 height 30
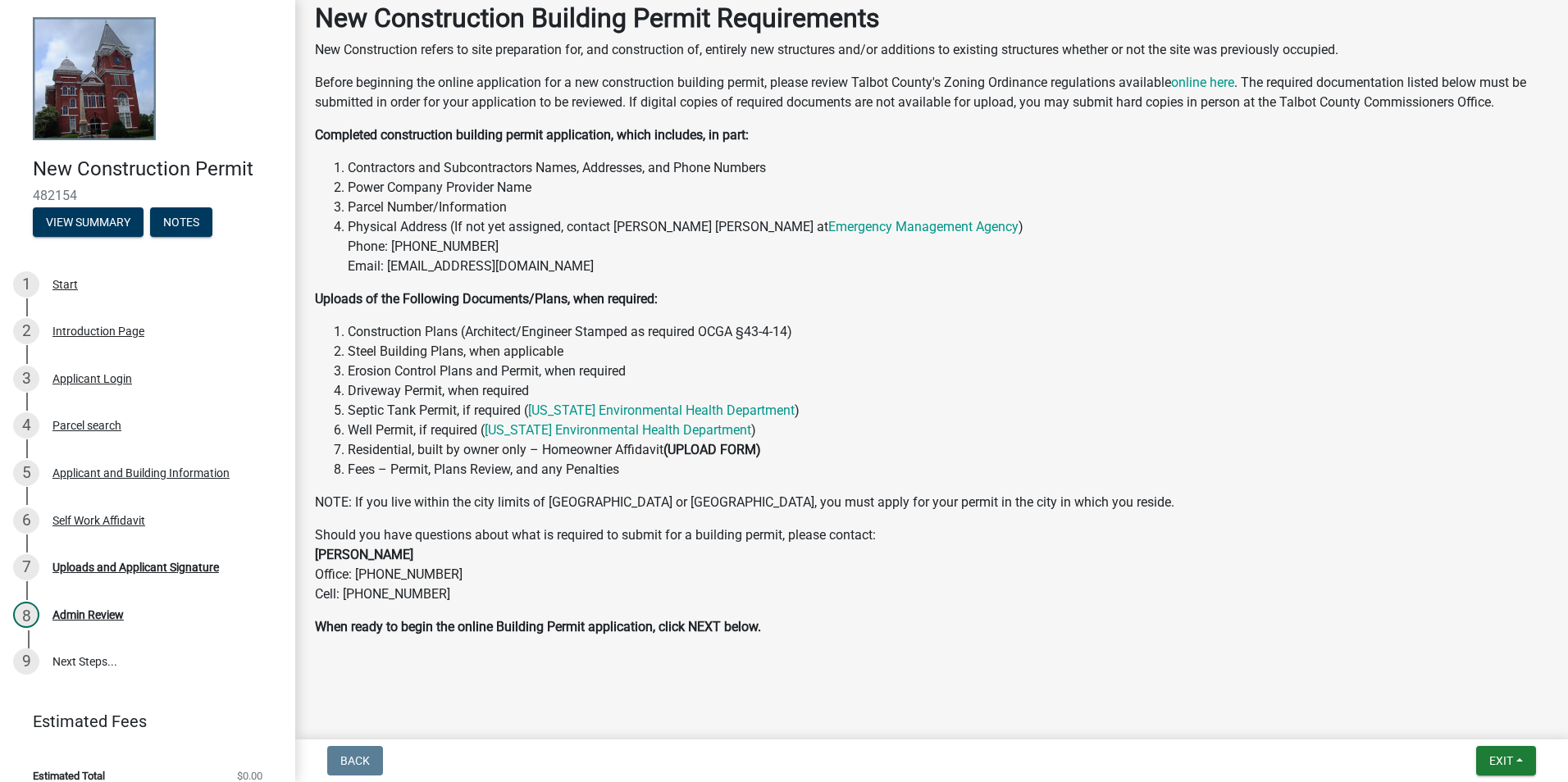
scroll to position [195, 0]
click at [197, 559] on div "7 Uploads and Applicant Signature" at bounding box center [141, 567] width 256 height 26
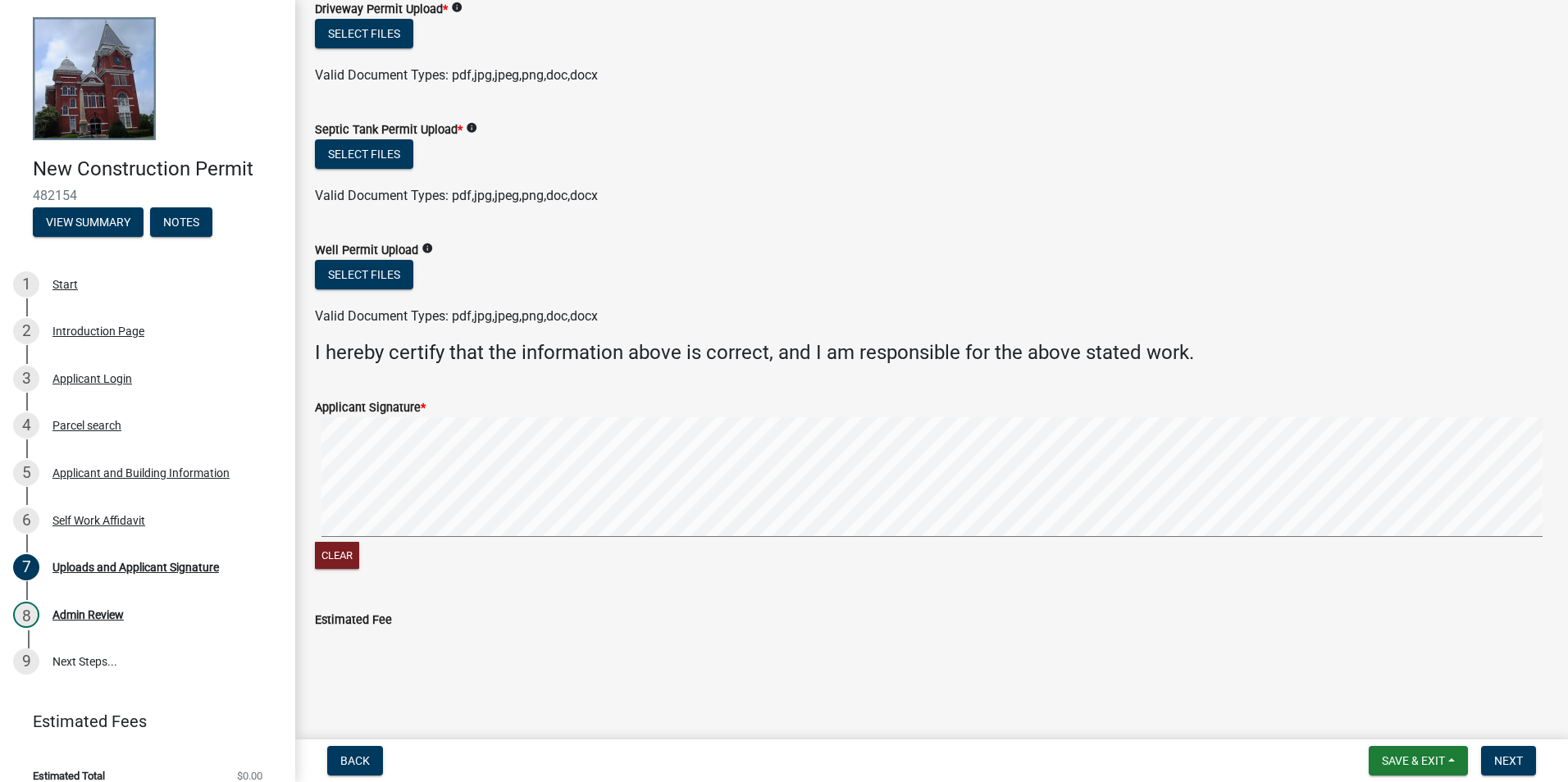
scroll to position [648, 0]
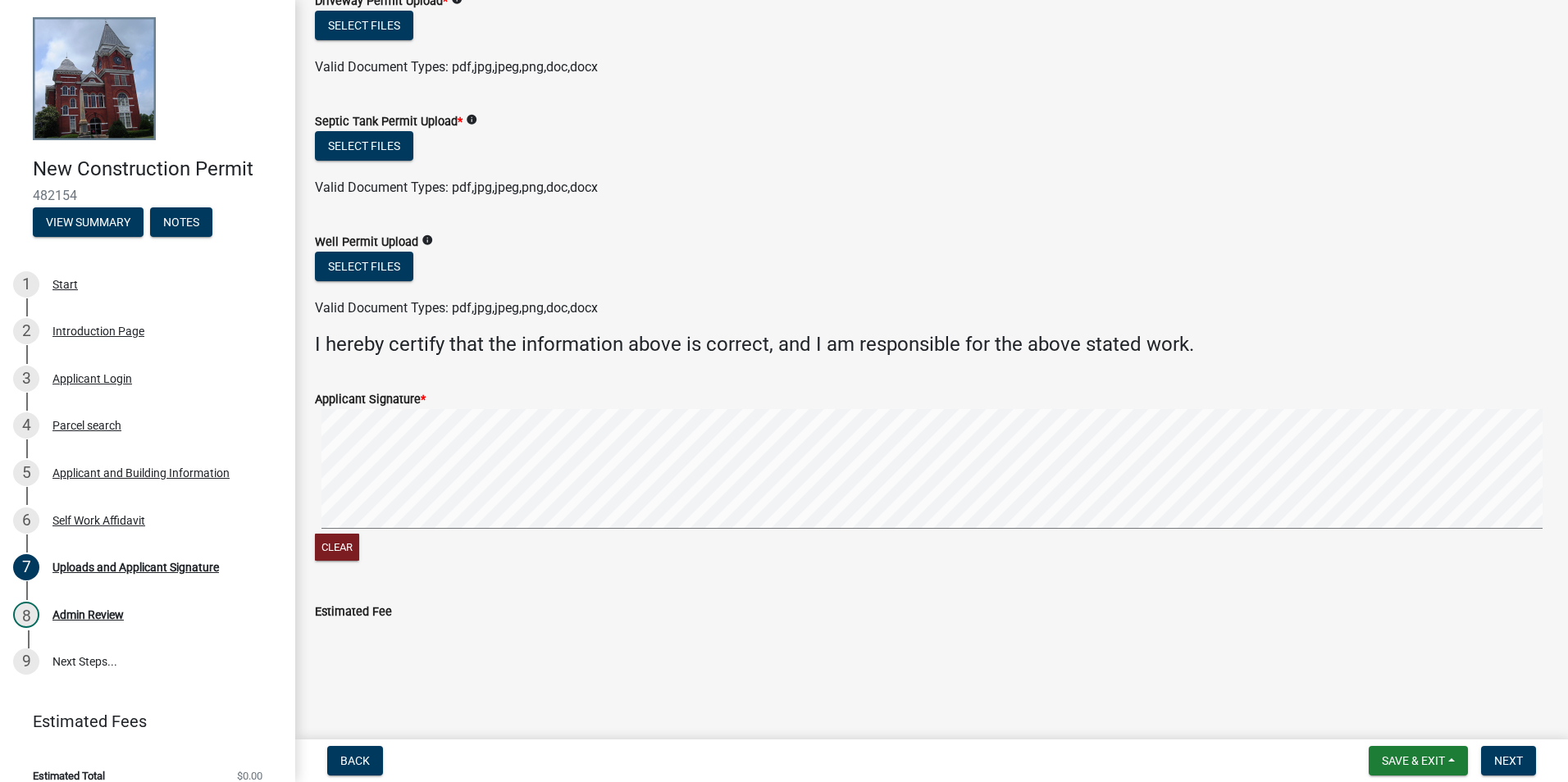
click at [379, 542] on div "Clear" at bounding box center [932, 487] width 1234 height 156
click at [434, 533] on div "Clear" at bounding box center [932, 487] width 1234 height 156
click at [1504, 770] on button "Next" at bounding box center [1509, 761] width 55 height 30
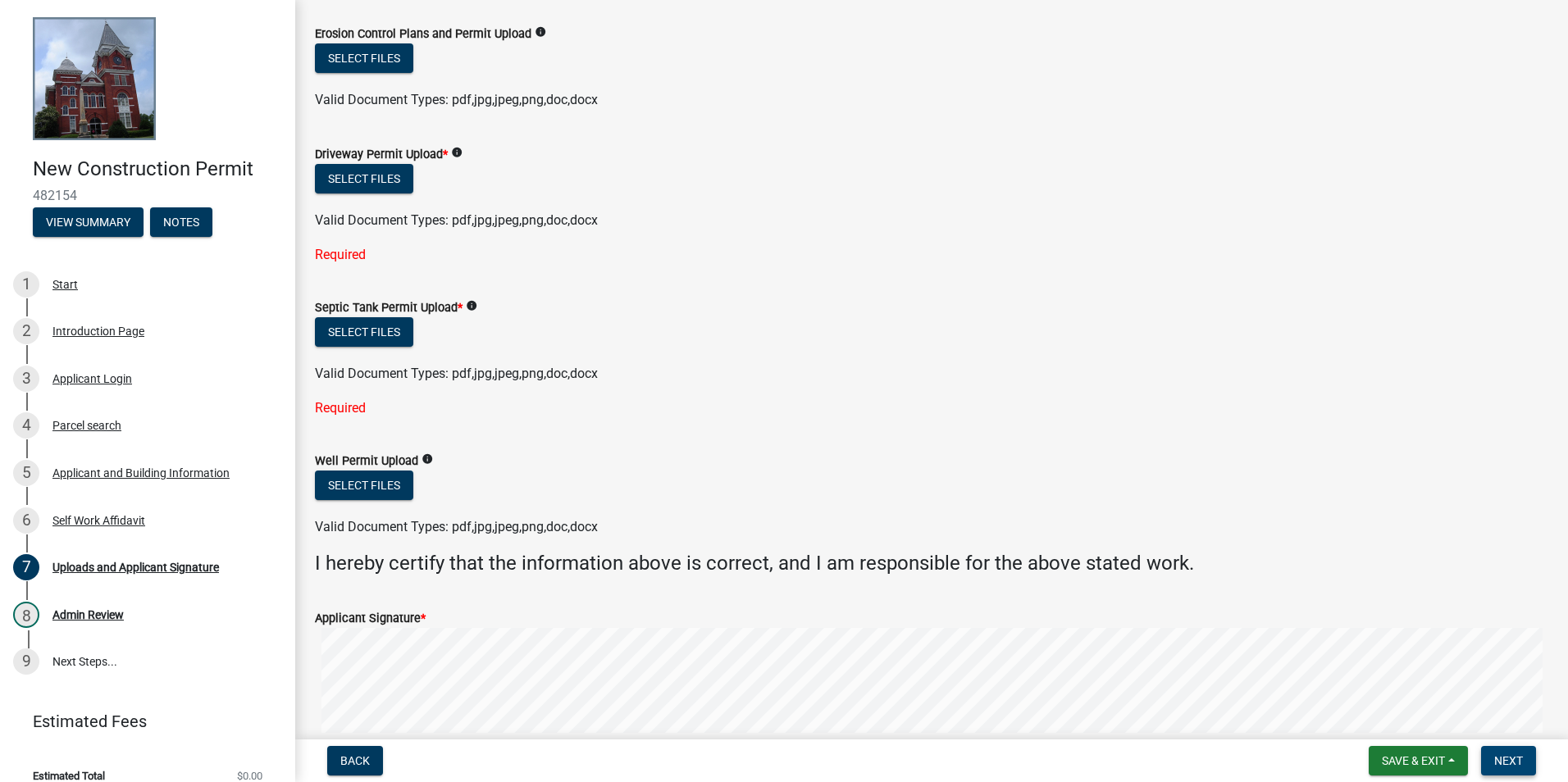
scroll to position [321, 0]
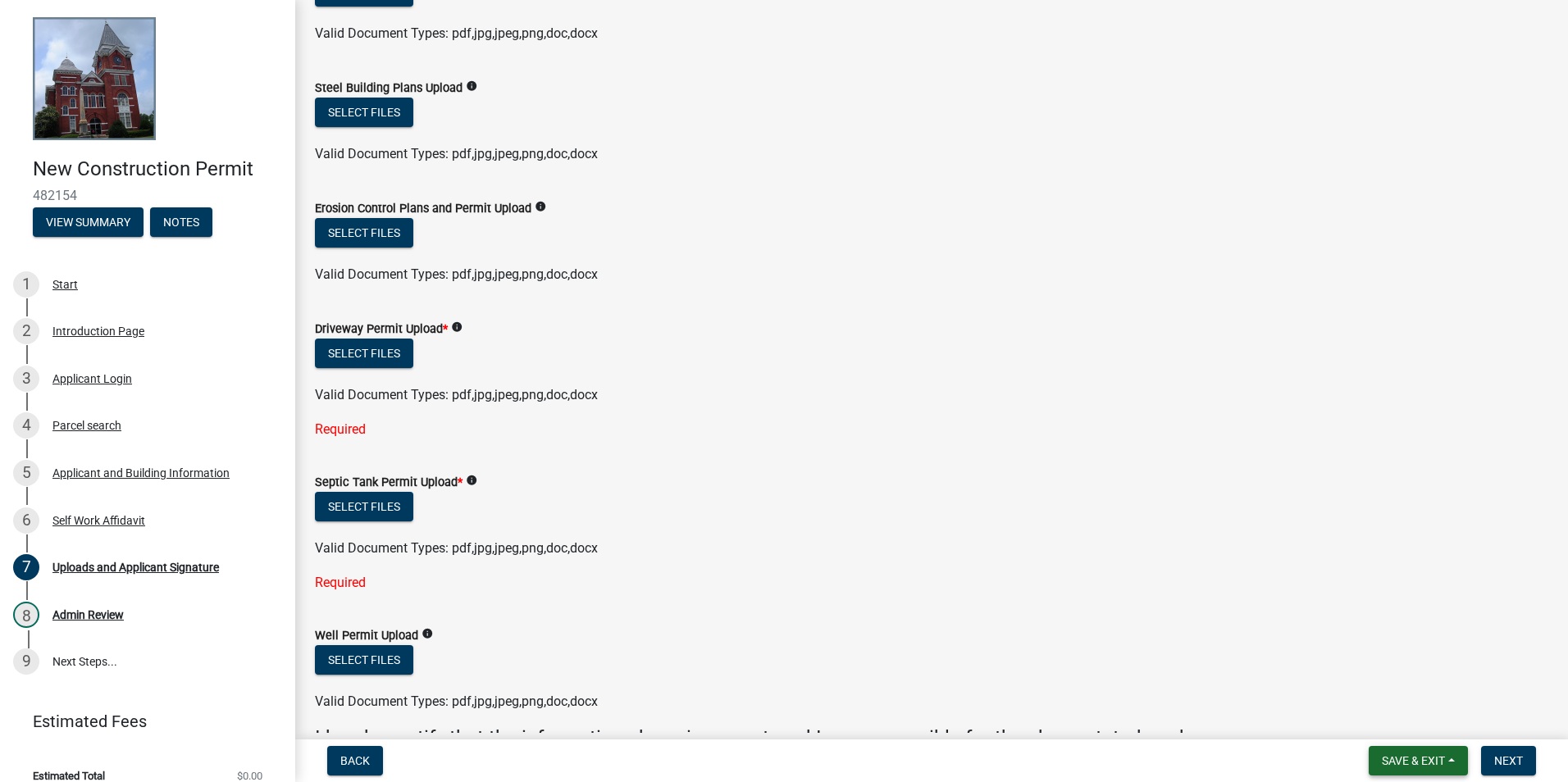
click at [1433, 752] on button "Save & Exit" at bounding box center [1419, 761] width 99 height 30
click at [1422, 722] on button "Save & Exit" at bounding box center [1402, 718] width 131 height 39
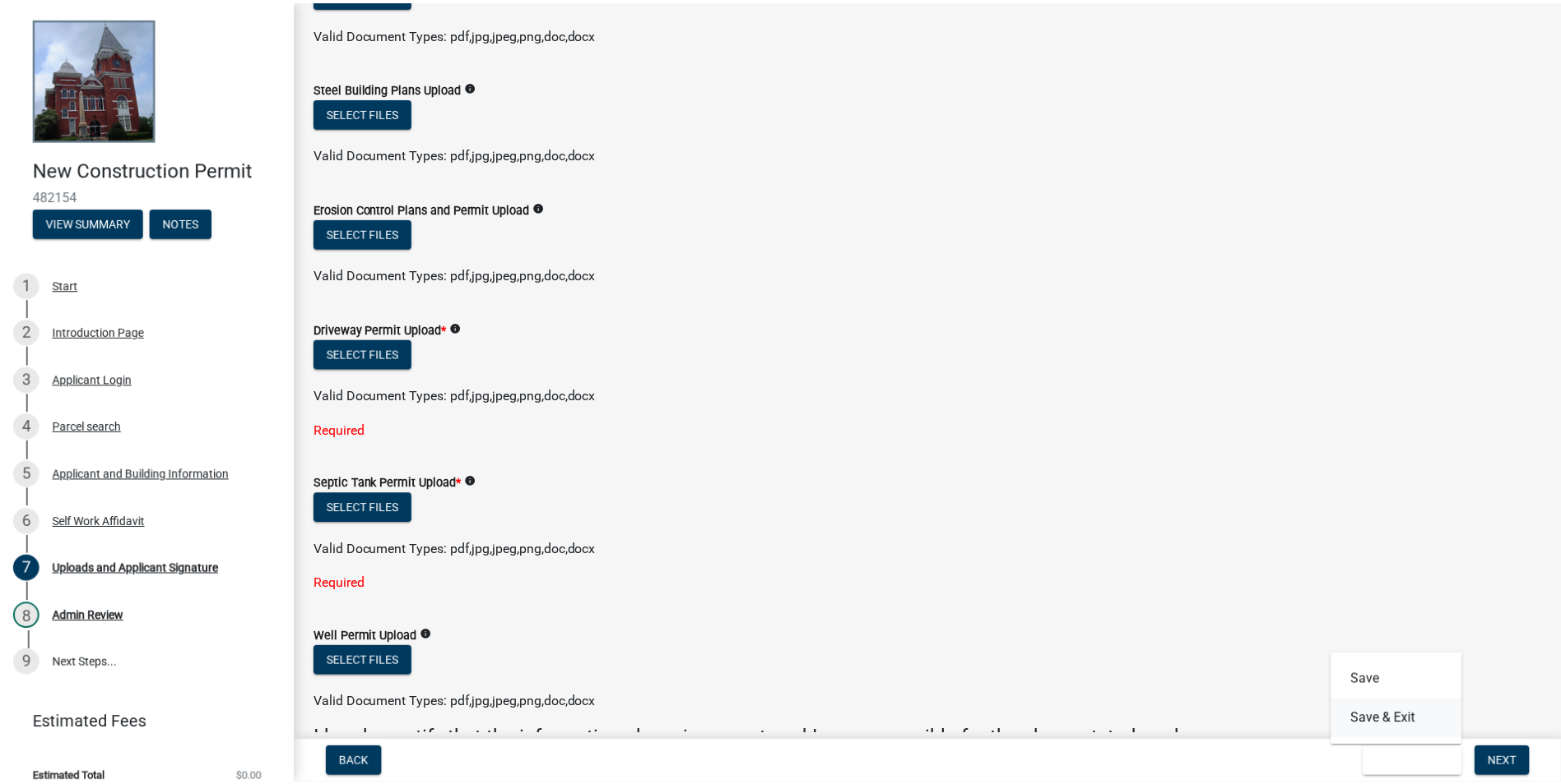
scroll to position [0, 0]
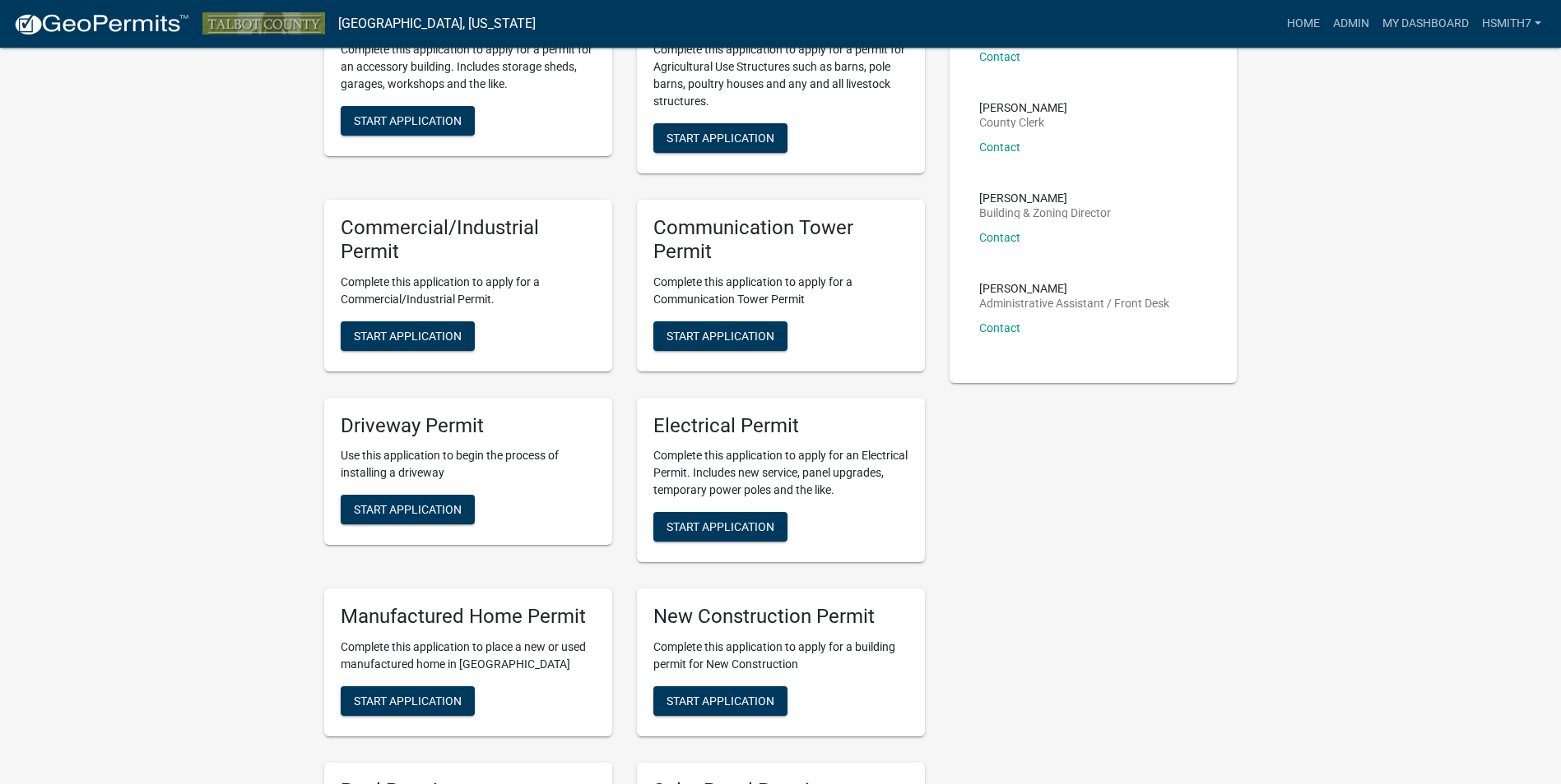
scroll to position [592, 0]
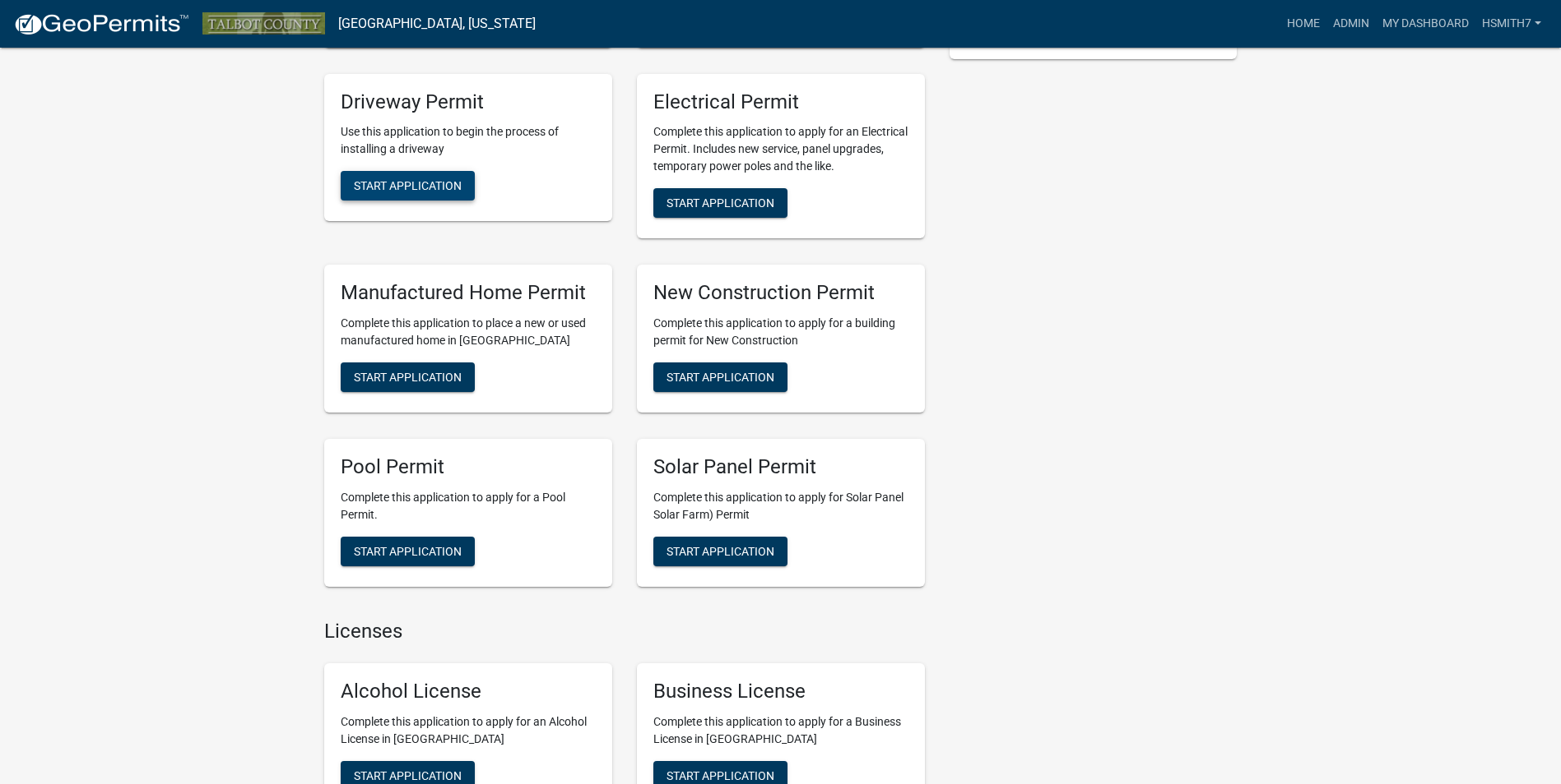
click at [441, 184] on span "Start Application" at bounding box center [407, 186] width 108 height 13
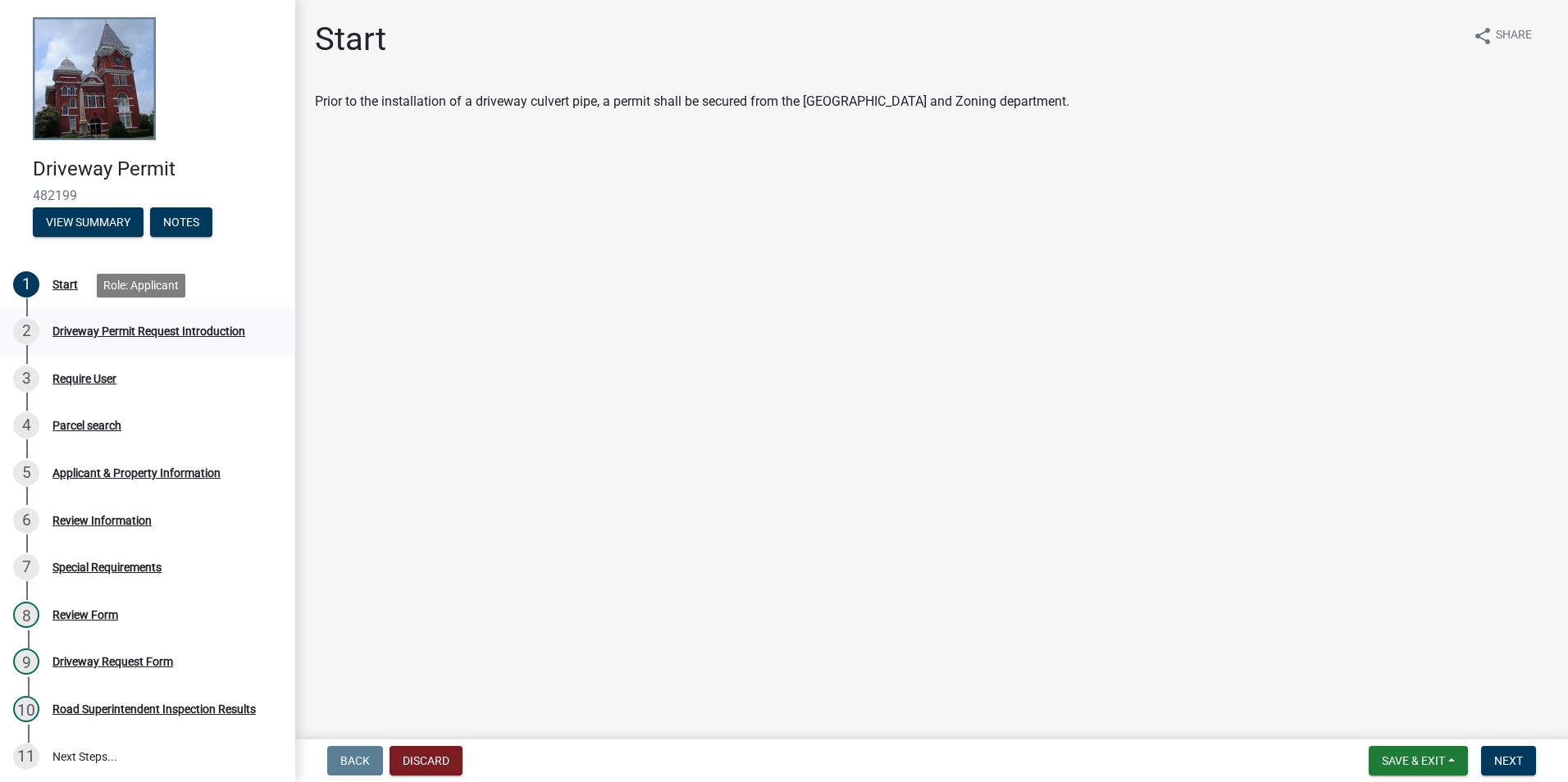
click at [201, 330] on div "Driveway Permit Request Introduction" at bounding box center [149, 331] width 193 height 11
click at [1503, 754] on span "Next" at bounding box center [1509, 761] width 29 height 13
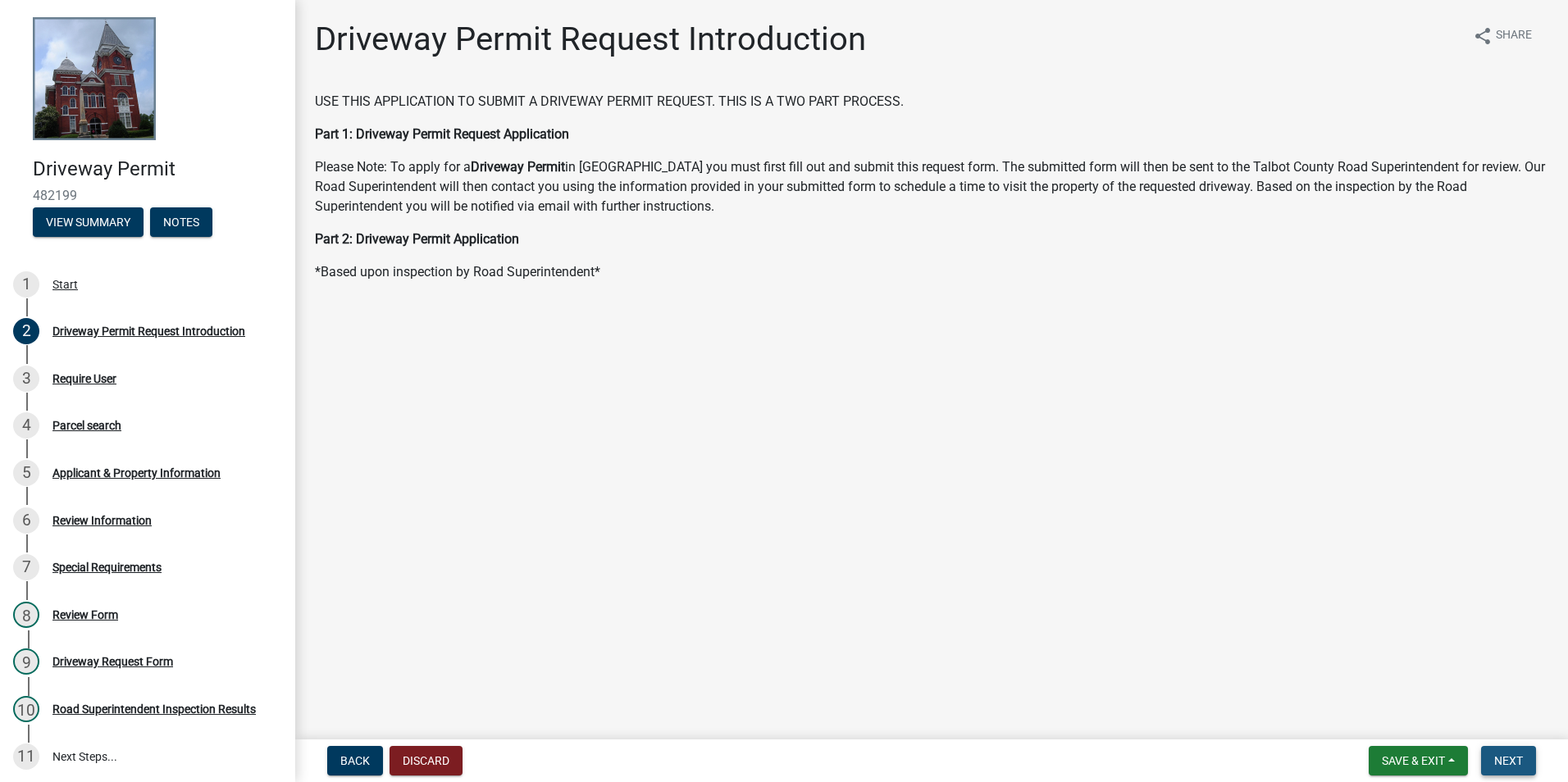
click at [1502, 757] on span "Next" at bounding box center [1509, 761] width 29 height 13
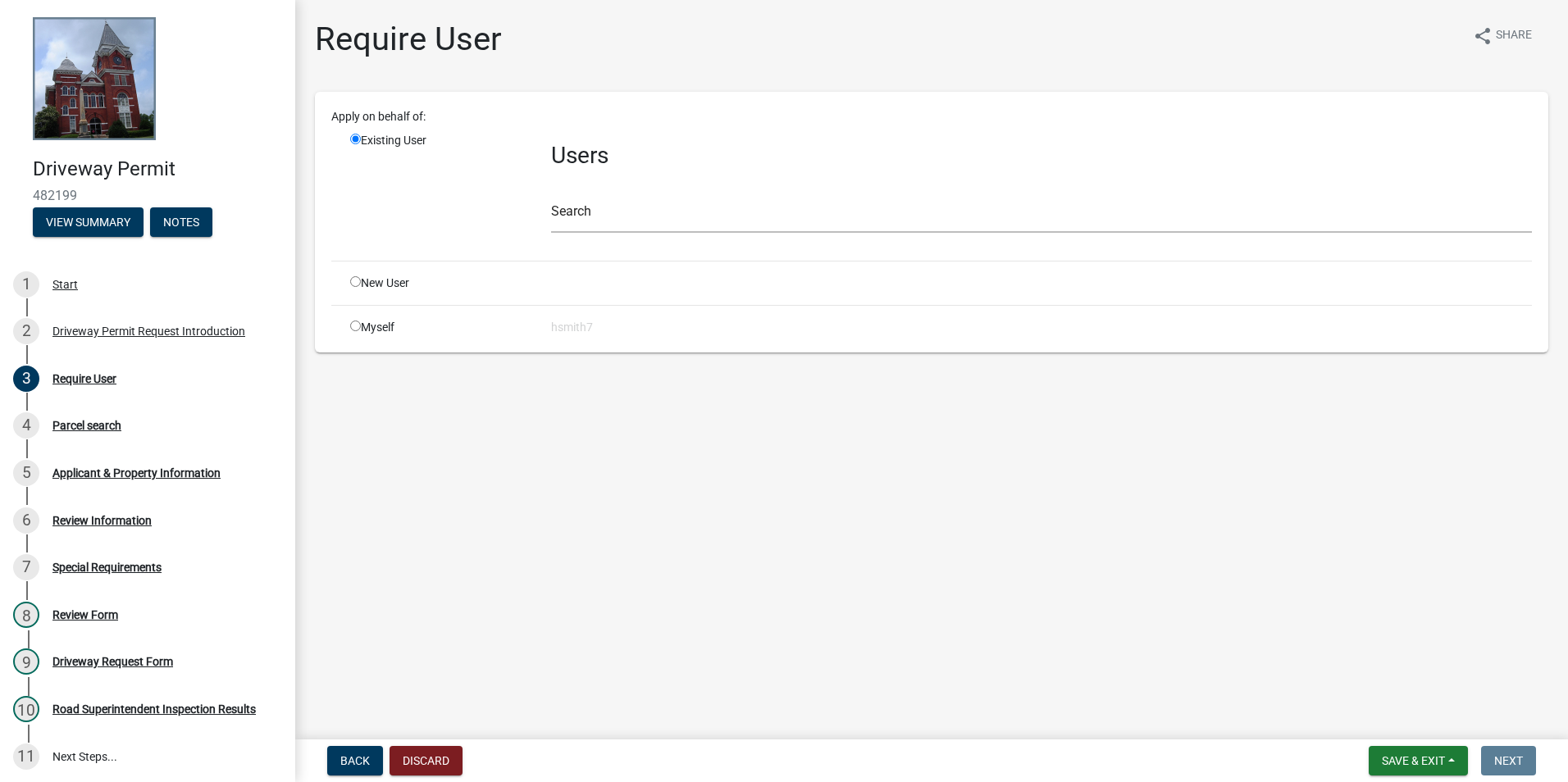
click at [723, 188] on div "Search" at bounding box center [1041, 204] width 981 height 56
click at [725, 194] on div "Search" at bounding box center [1041, 204] width 981 height 56
click at [720, 206] on input "text" at bounding box center [1041, 216] width 981 height 33
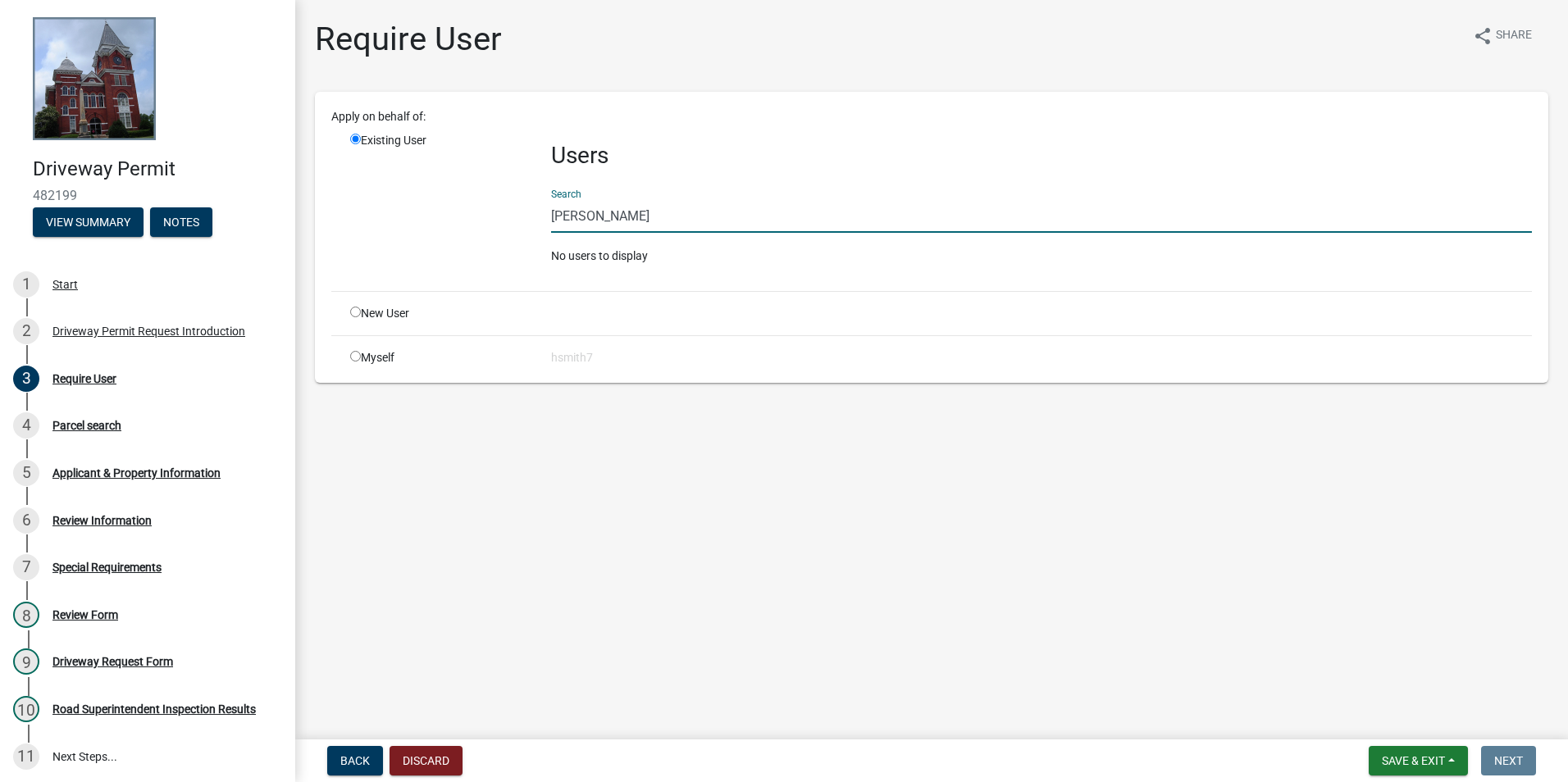
drag, startPoint x: 628, startPoint y: 207, endPoint x: 546, endPoint y: 232, distance: 85.7
click at [513, 222] on div "Existing User Users Search arthur cul No users to display" at bounding box center [942, 204] width 1207 height 146
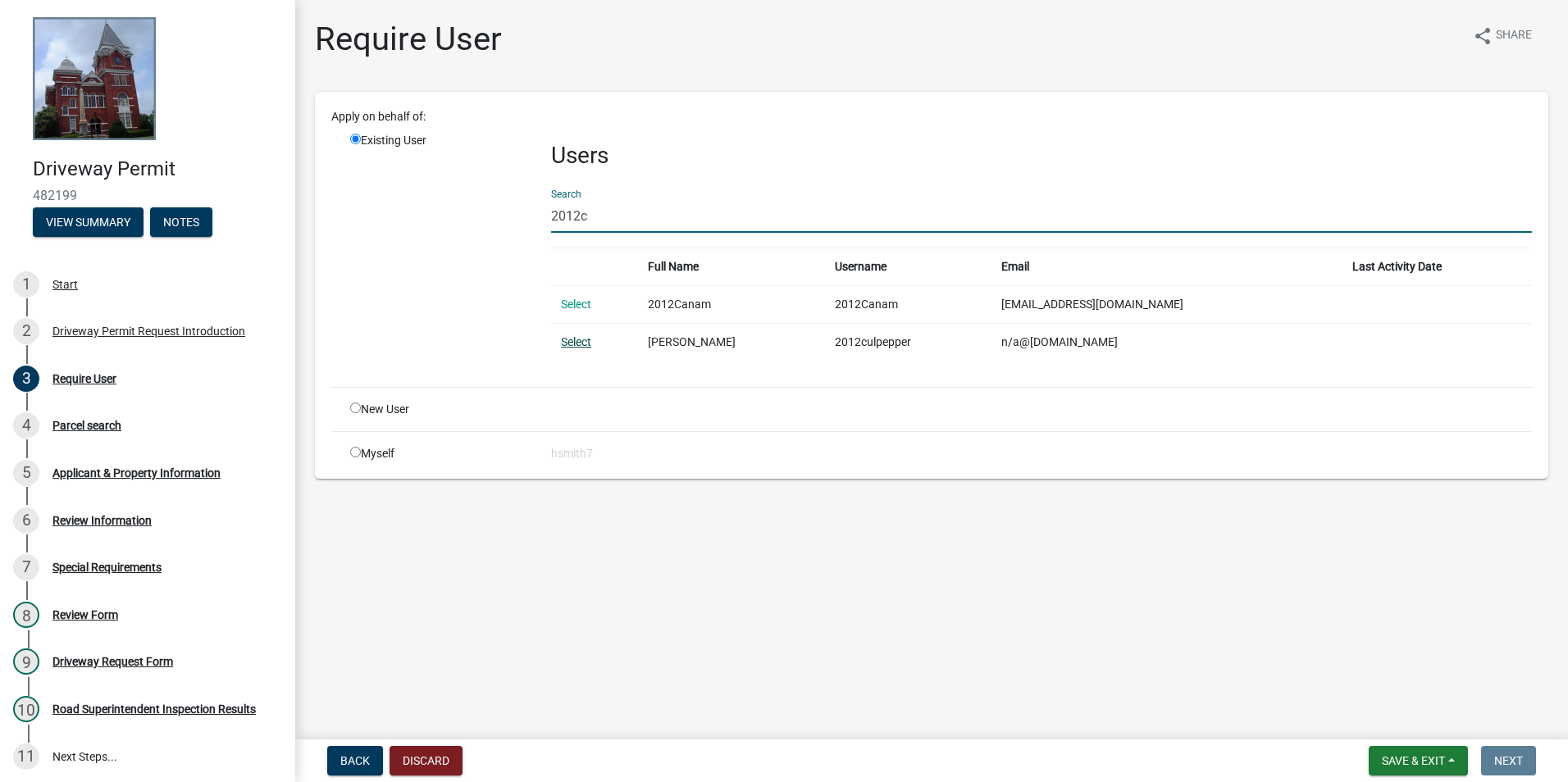
type input "2012c"
click at [583, 339] on link "Select" at bounding box center [577, 342] width 31 height 13
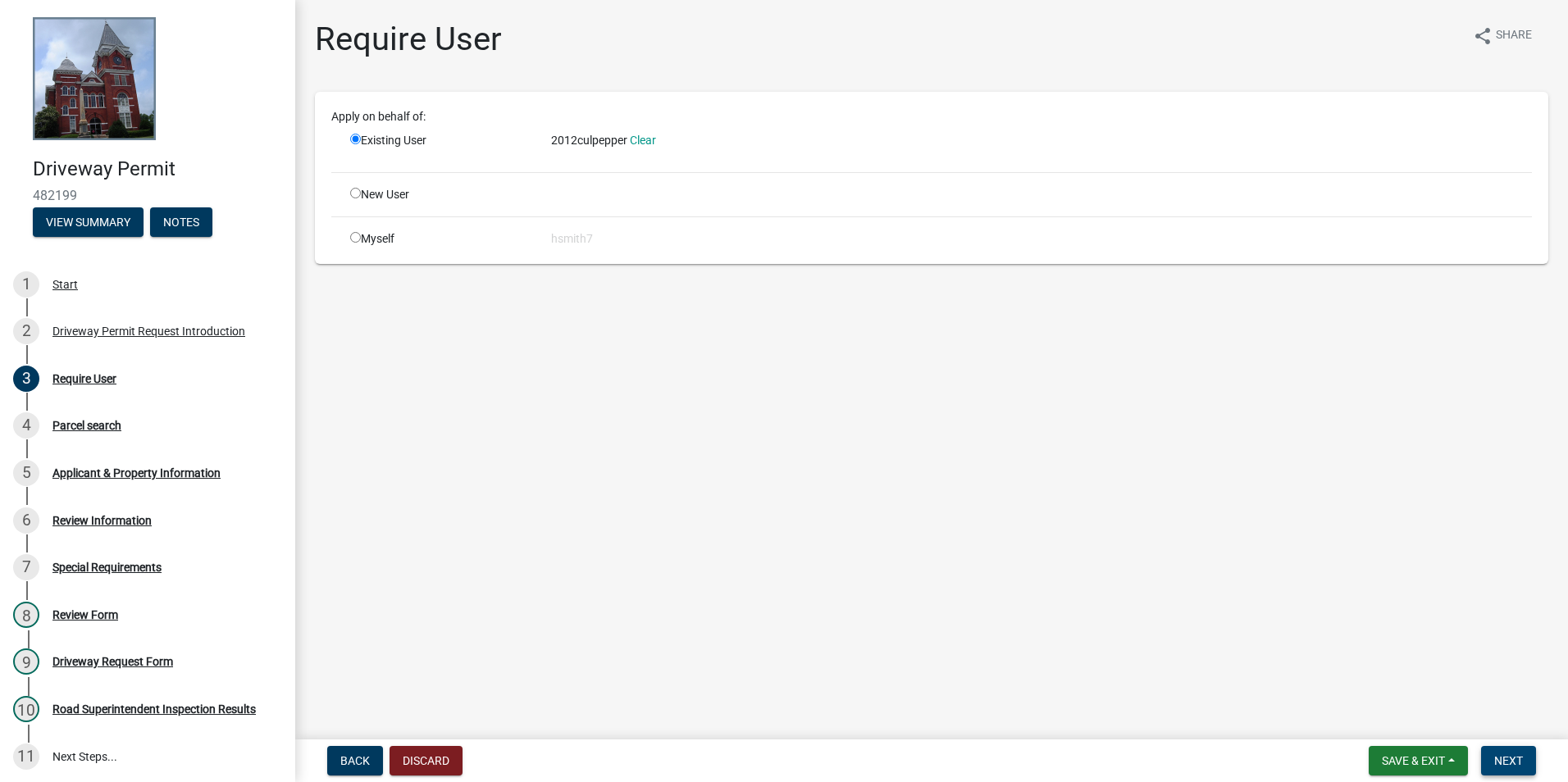
click at [1514, 765] on span "Next" at bounding box center [1509, 761] width 29 height 13
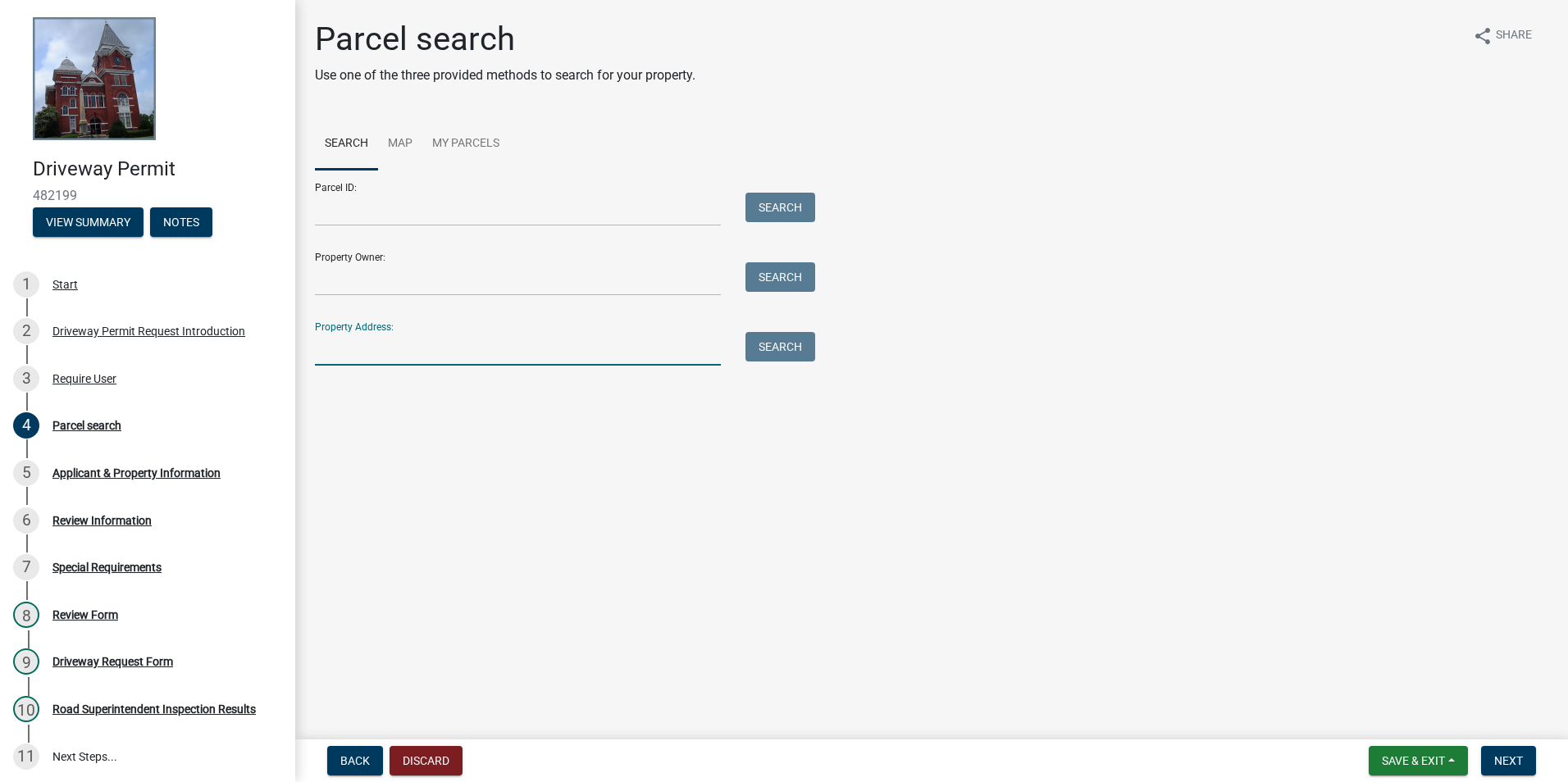
click at [445, 349] on input "Property Address:" at bounding box center [518, 349] width 406 height 33
click at [400, 212] on input "Parcel ID:" at bounding box center [518, 209] width 406 height 33
paste input "arthur.culpepper@ymail.com"
type input "arthur.culpepper@ymail.com"
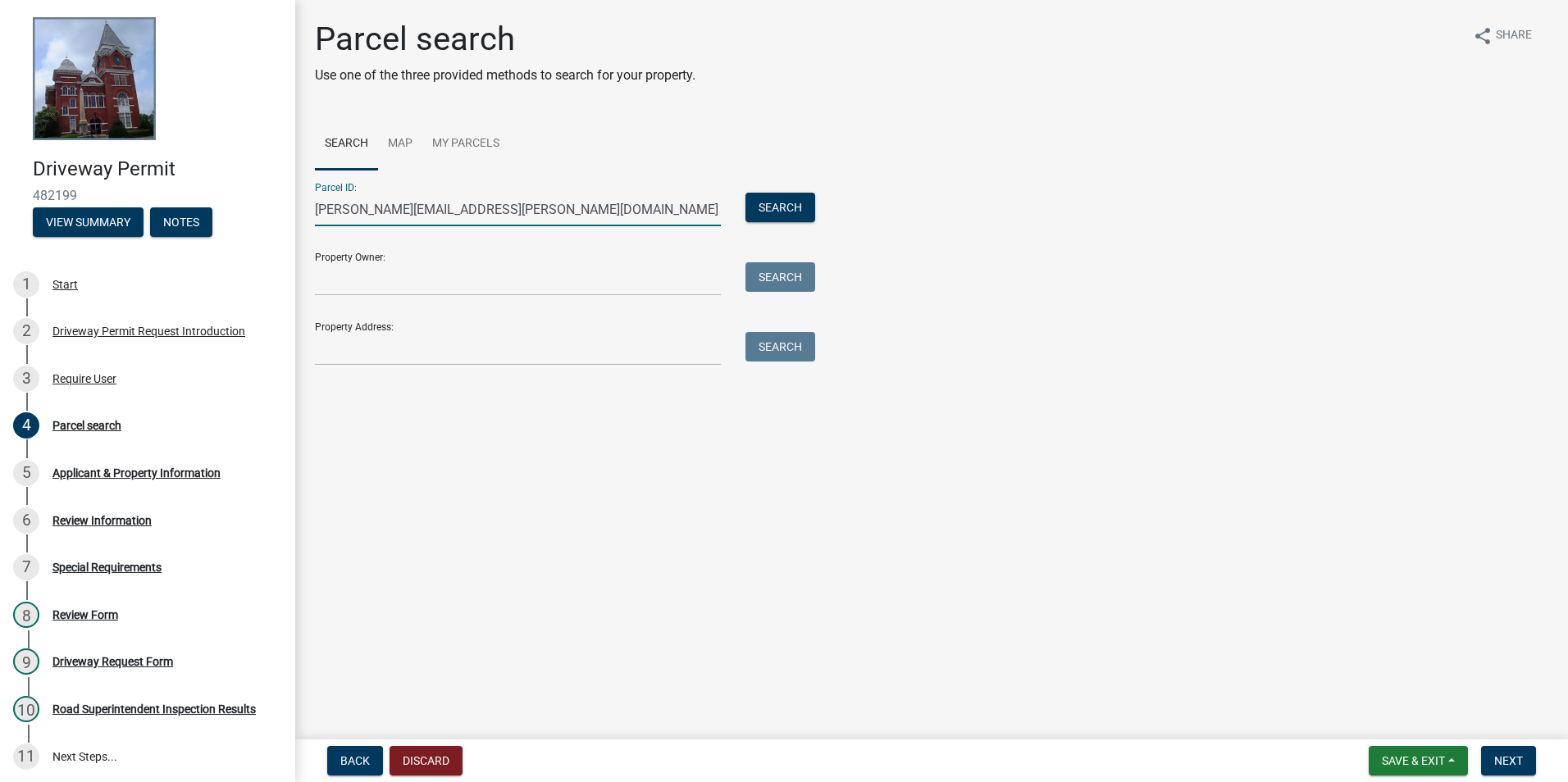
drag, startPoint x: 487, startPoint y: 211, endPoint x: 39, endPoint y: 201, distance: 448.1
click at [43, 201] on div "Driveway Permit 482199 View Summary Notes 1 Start 2 Driveway Permit Request Int…" at bounding box center [784, 391] width 1568 height 782
type input "005 01117 B"
click at [812, 215] on button "Search" at bounding box center [780, 207] width 70 height 30
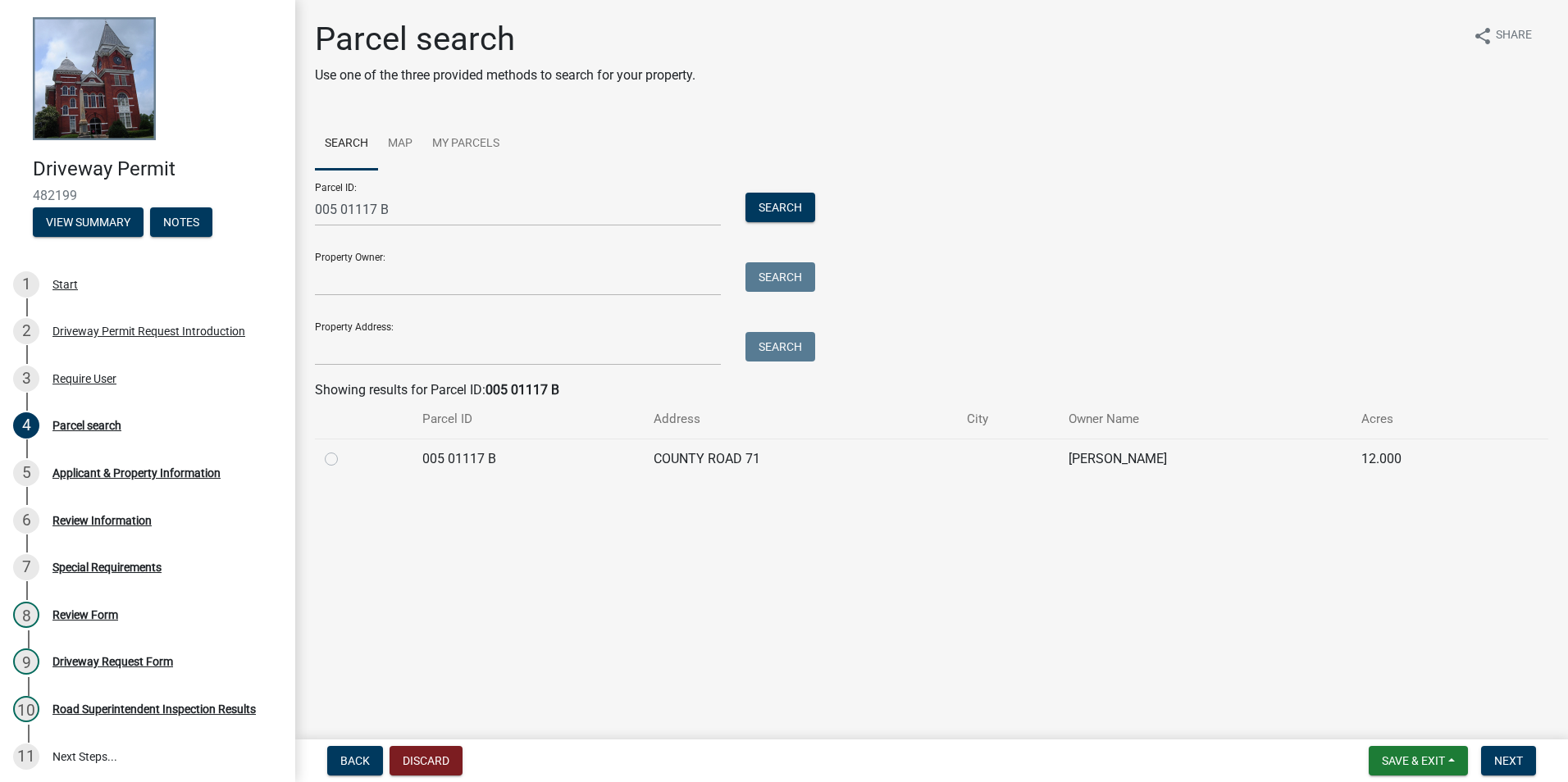
click at [334, 466] on div at bounding box center [364, 459] width 78 height 20
click at [345, 450] on label at bounding box center [345, 450] width 0 height 0
click at [345, 455] on B "radio" at bounding box center [350, 454] width 11 height 11
radio B "true"
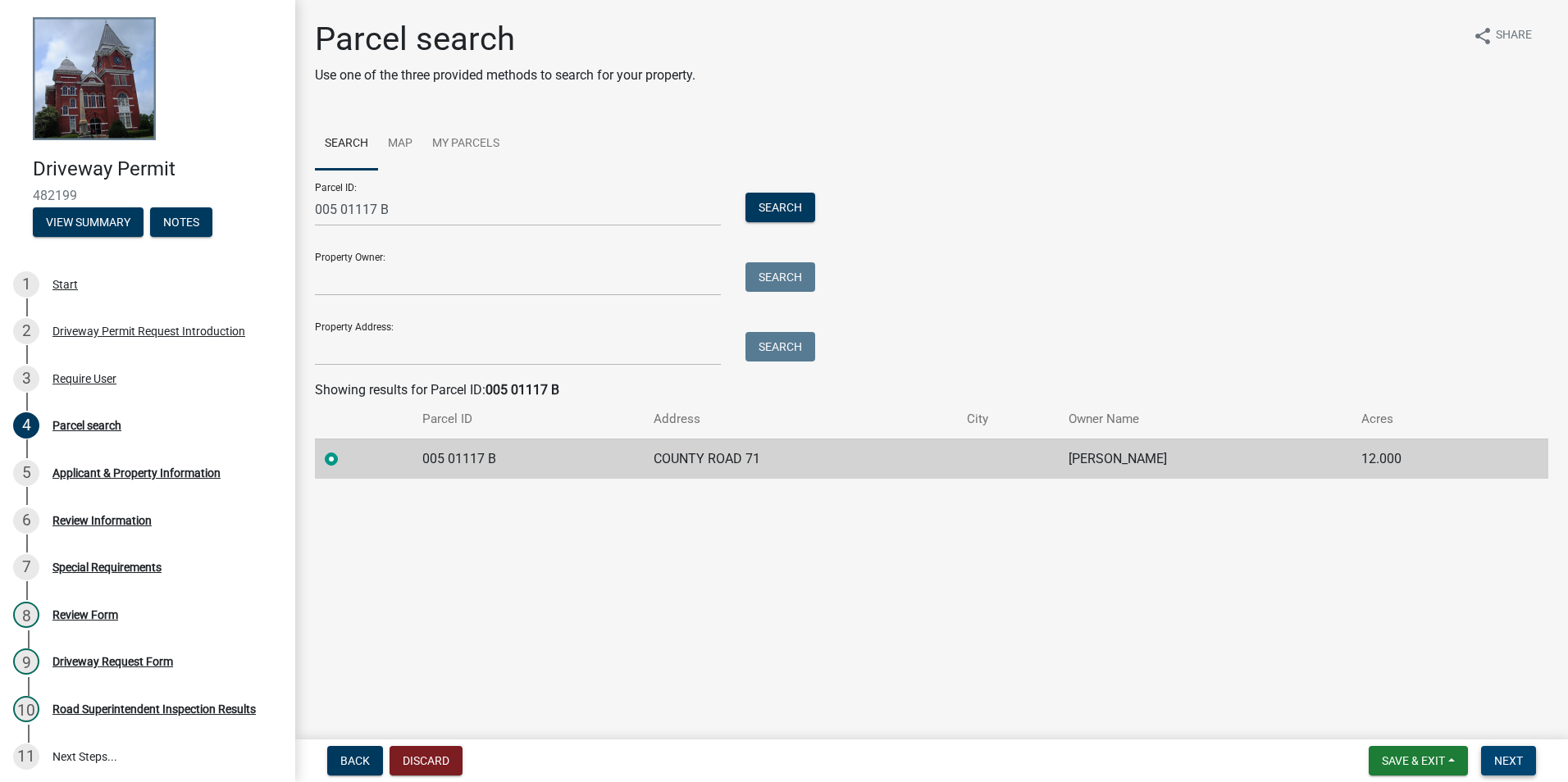
click at [1509, 760] on span "Next" at bounding box center [1509, 761] width 29 height 13
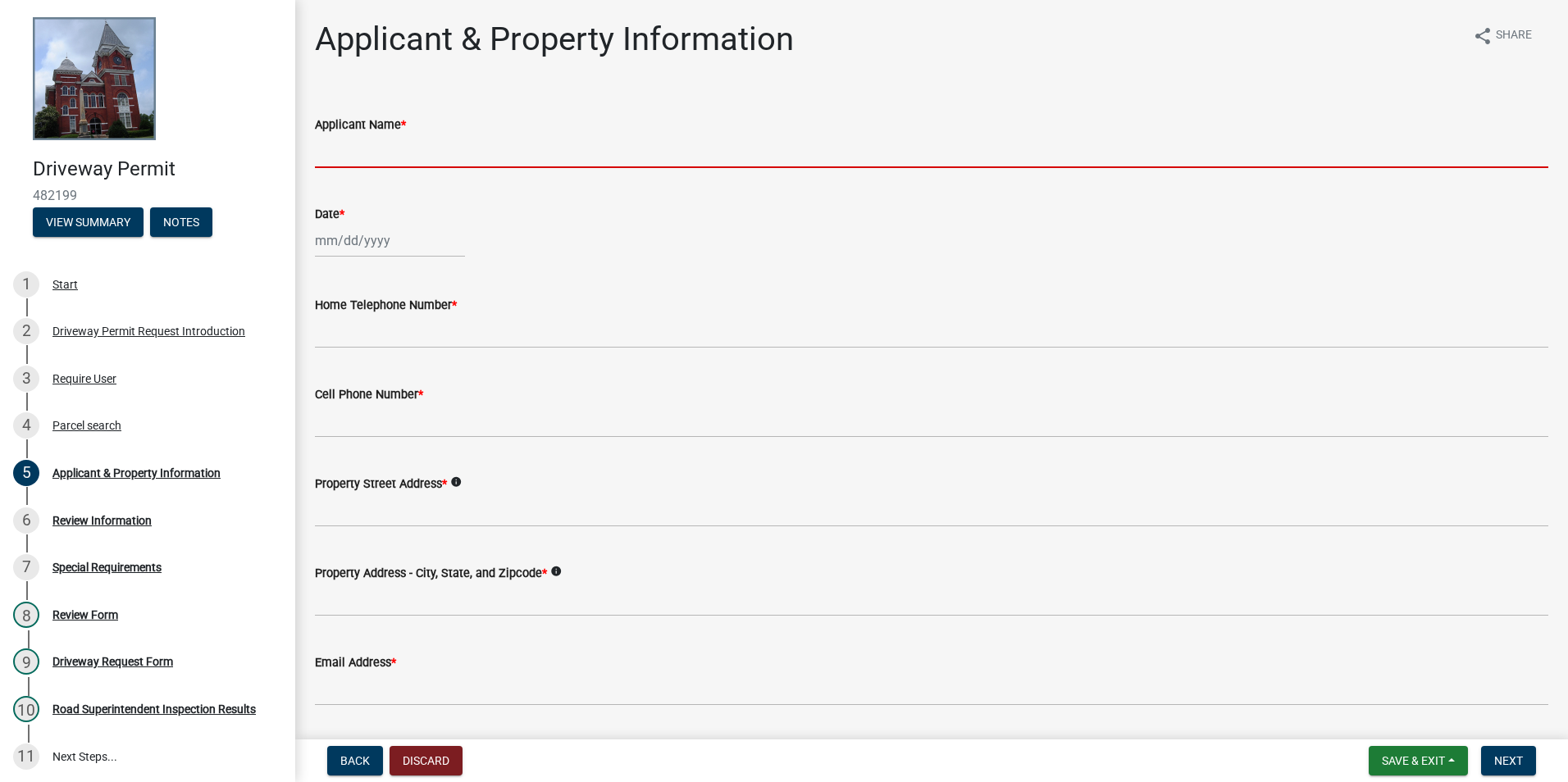
click at [423, 148] on input "Applicant Name *" at bounding box center [932, 151] width 1234 height 33
type input "[PERSON_NAME]"
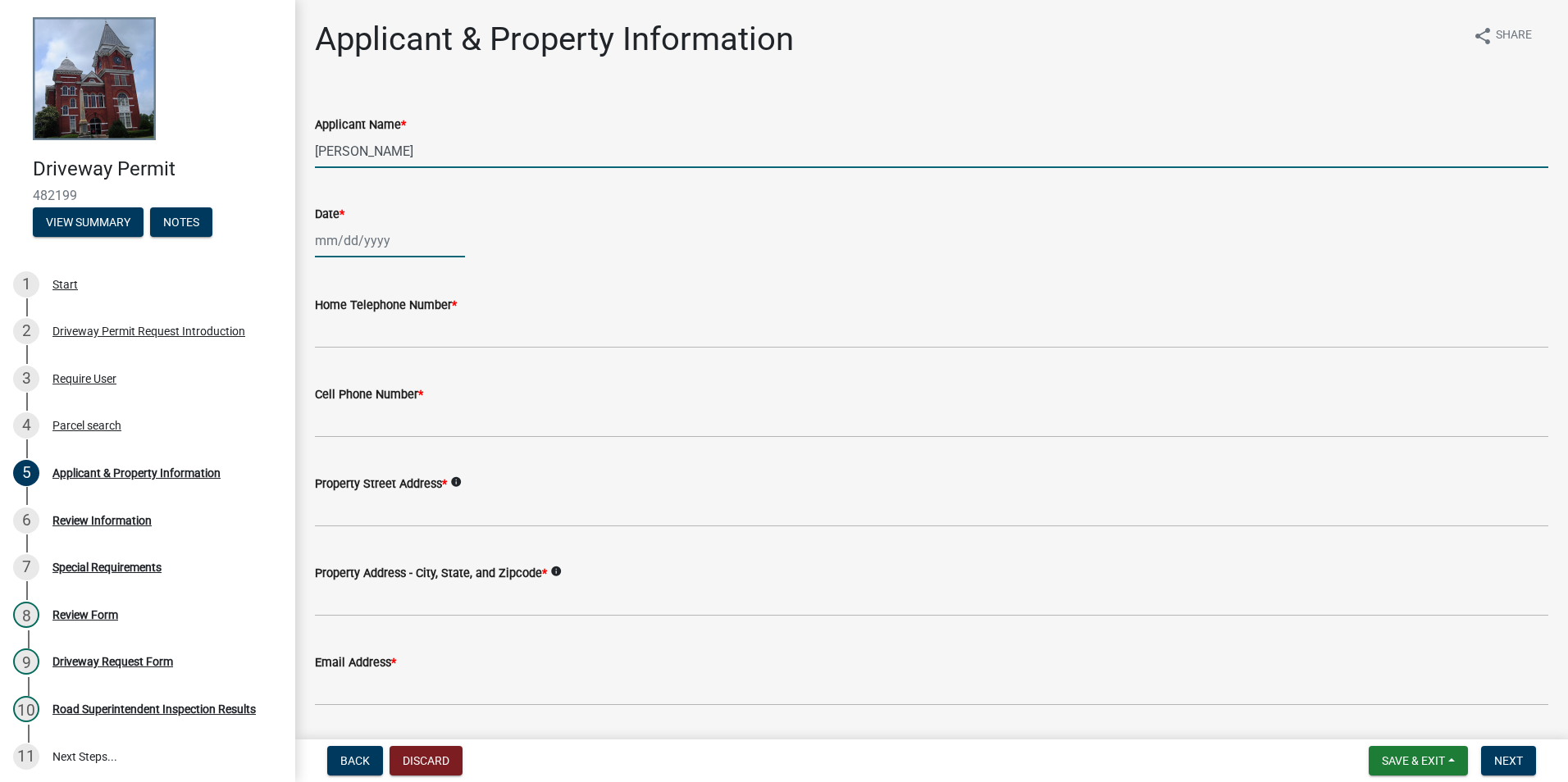
type input "[DATE]"
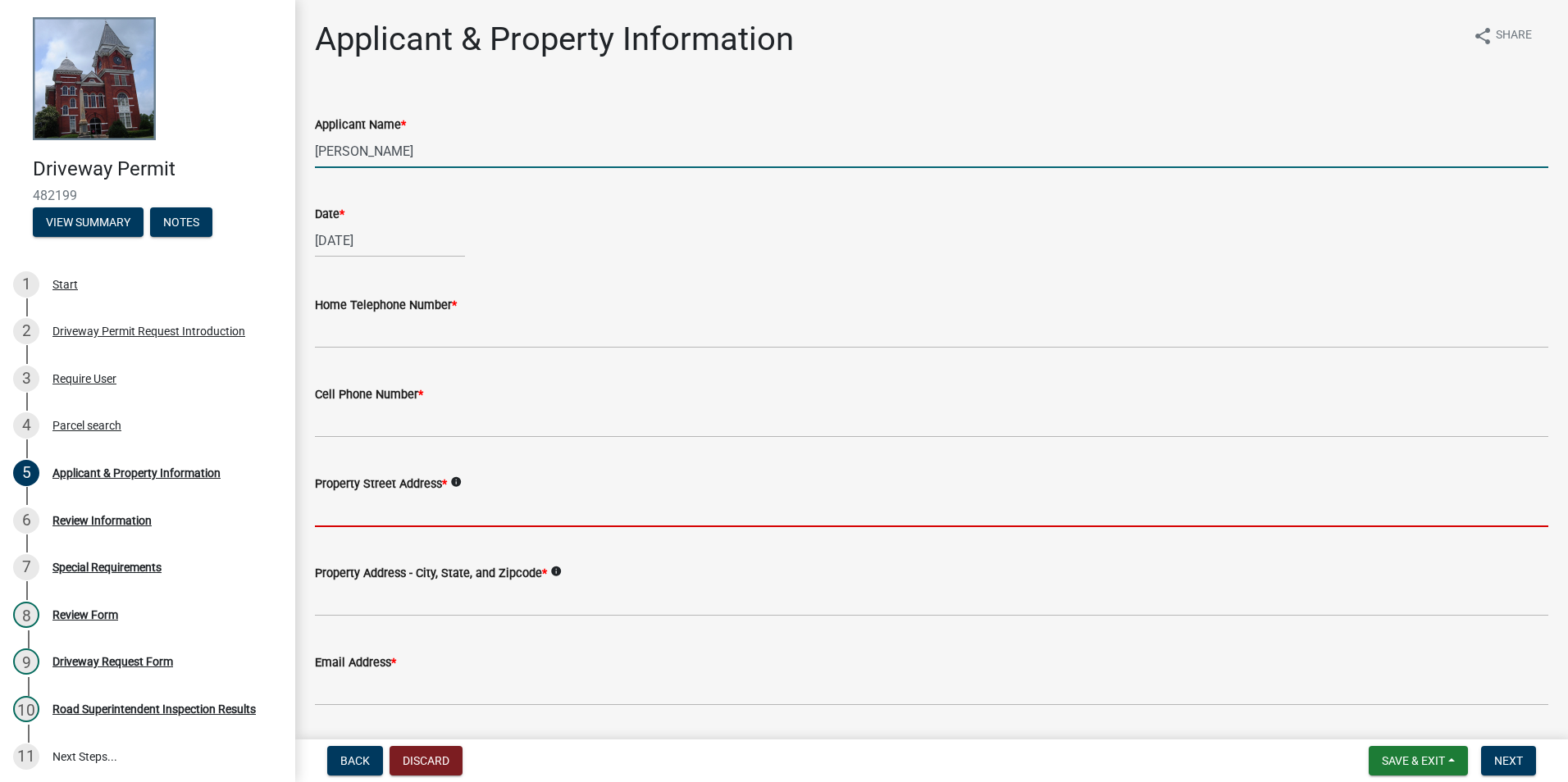
type input "2012 Spivey Village Dr"
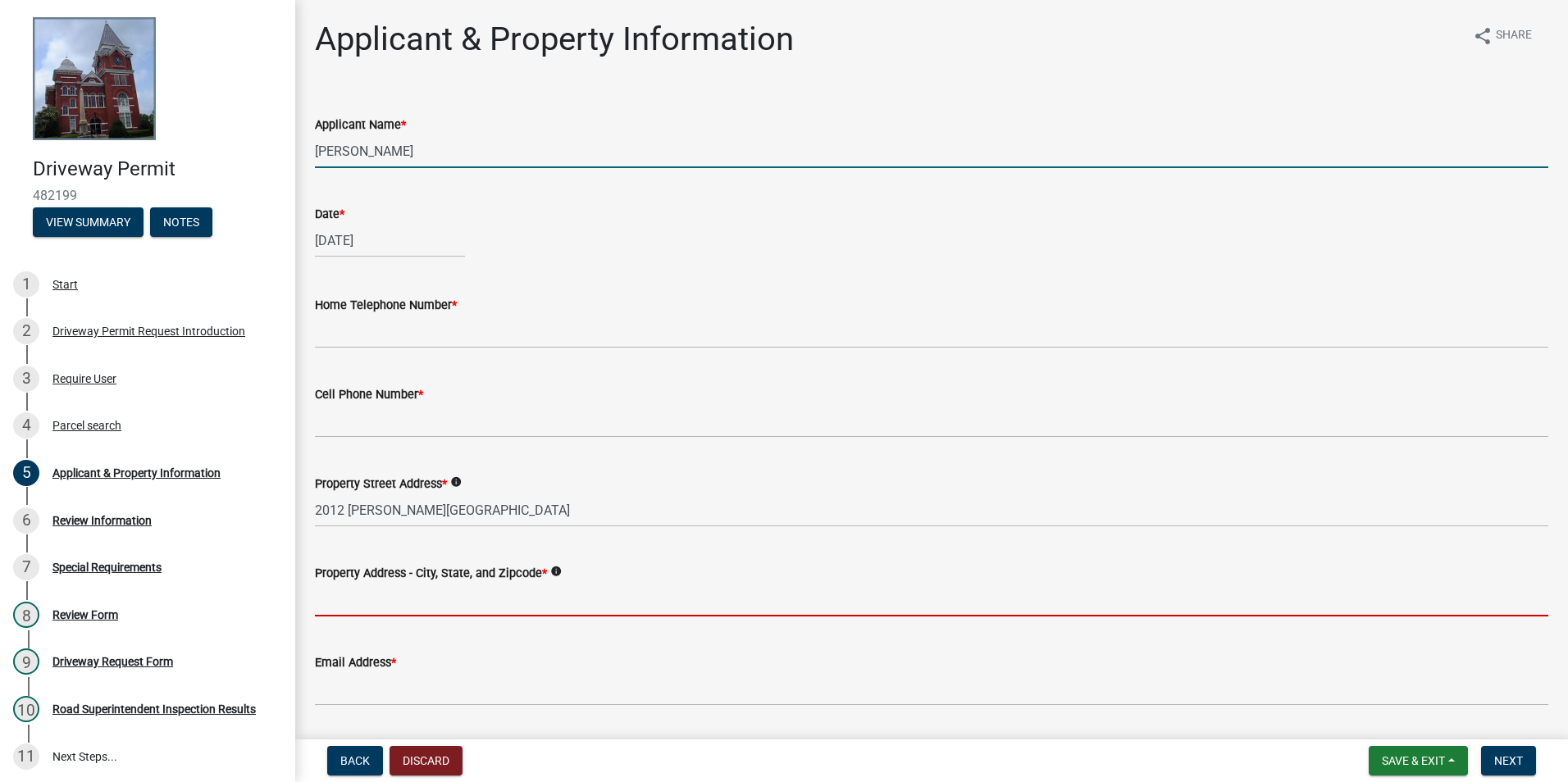
type input "Jonesboro, GA 30236"
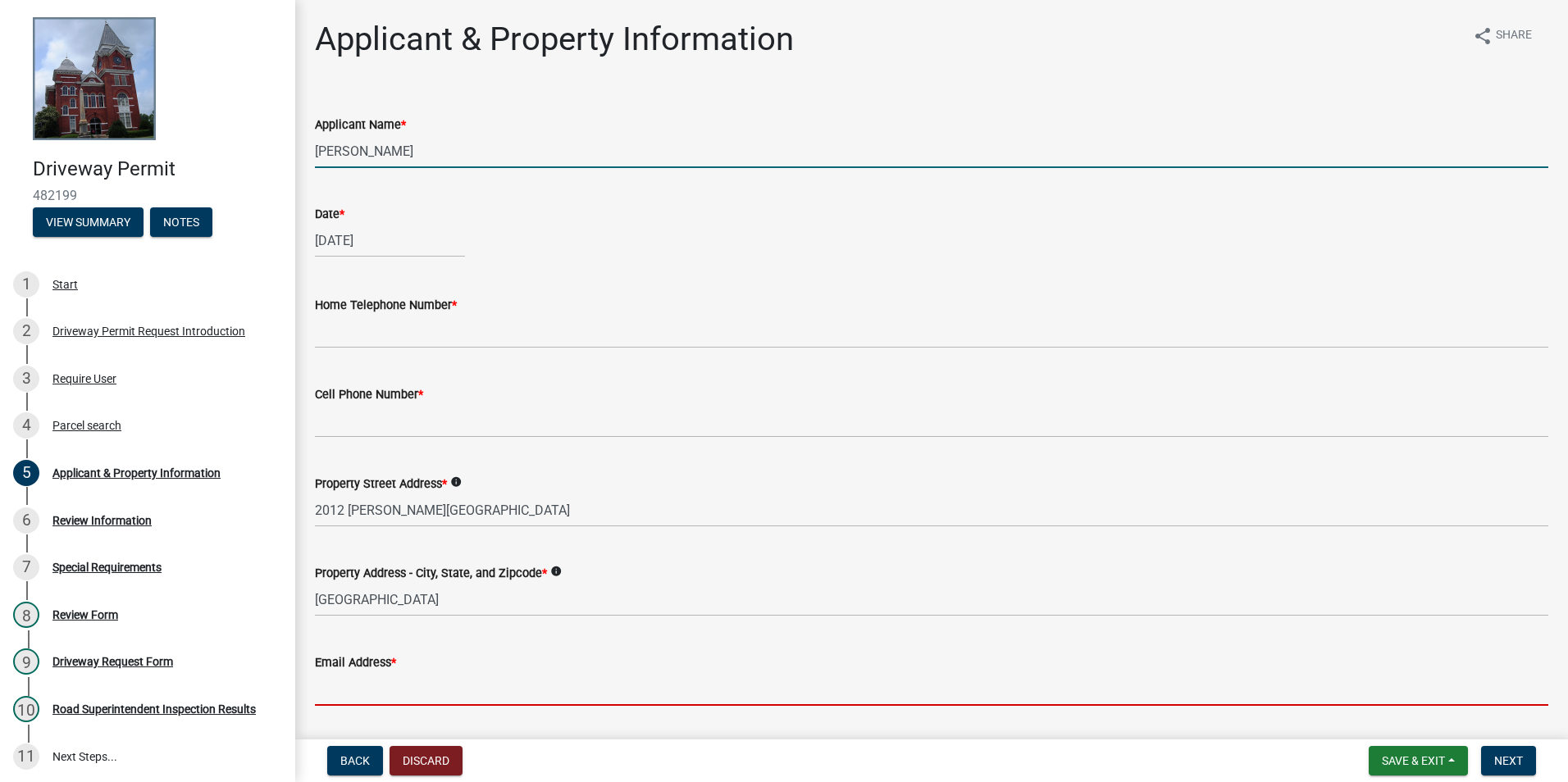
type input "n/a@gmail.com"
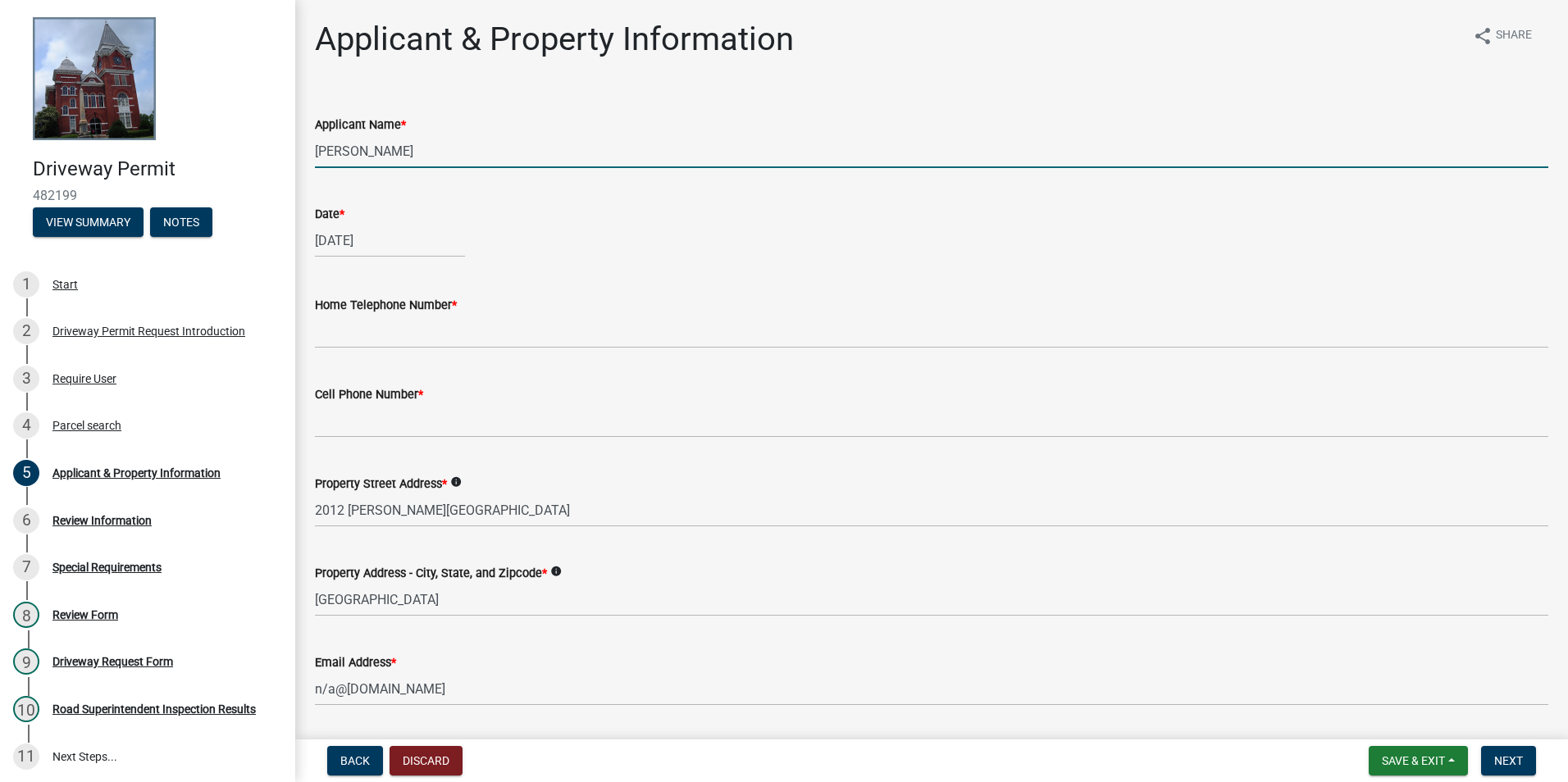
type input "n/a@gmail.com"
type input "TALBOTTON, GA 31827"
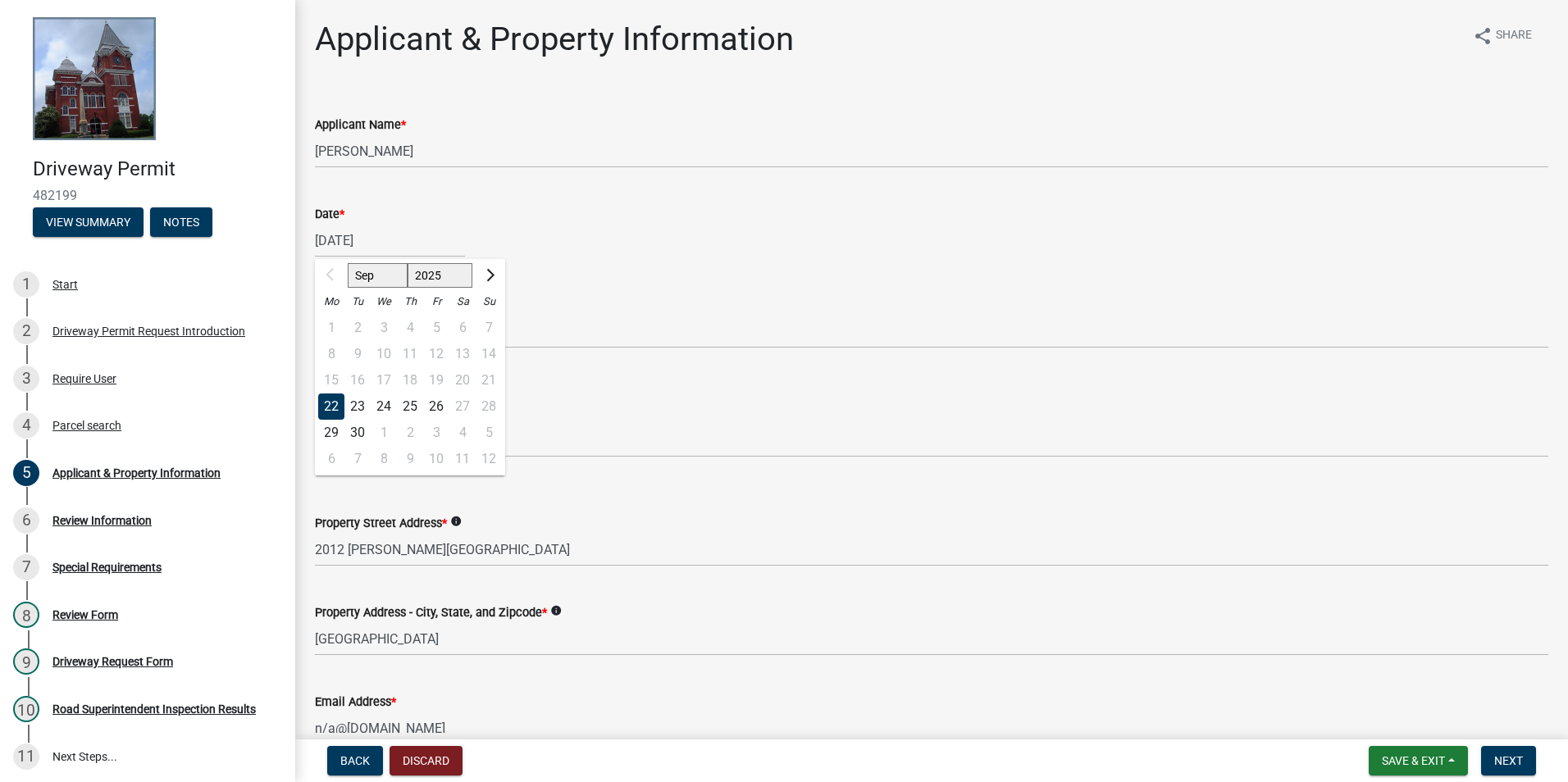
click at [631, 212] on div "Date *" at bounding box center [932, 214] width 1234 height 20
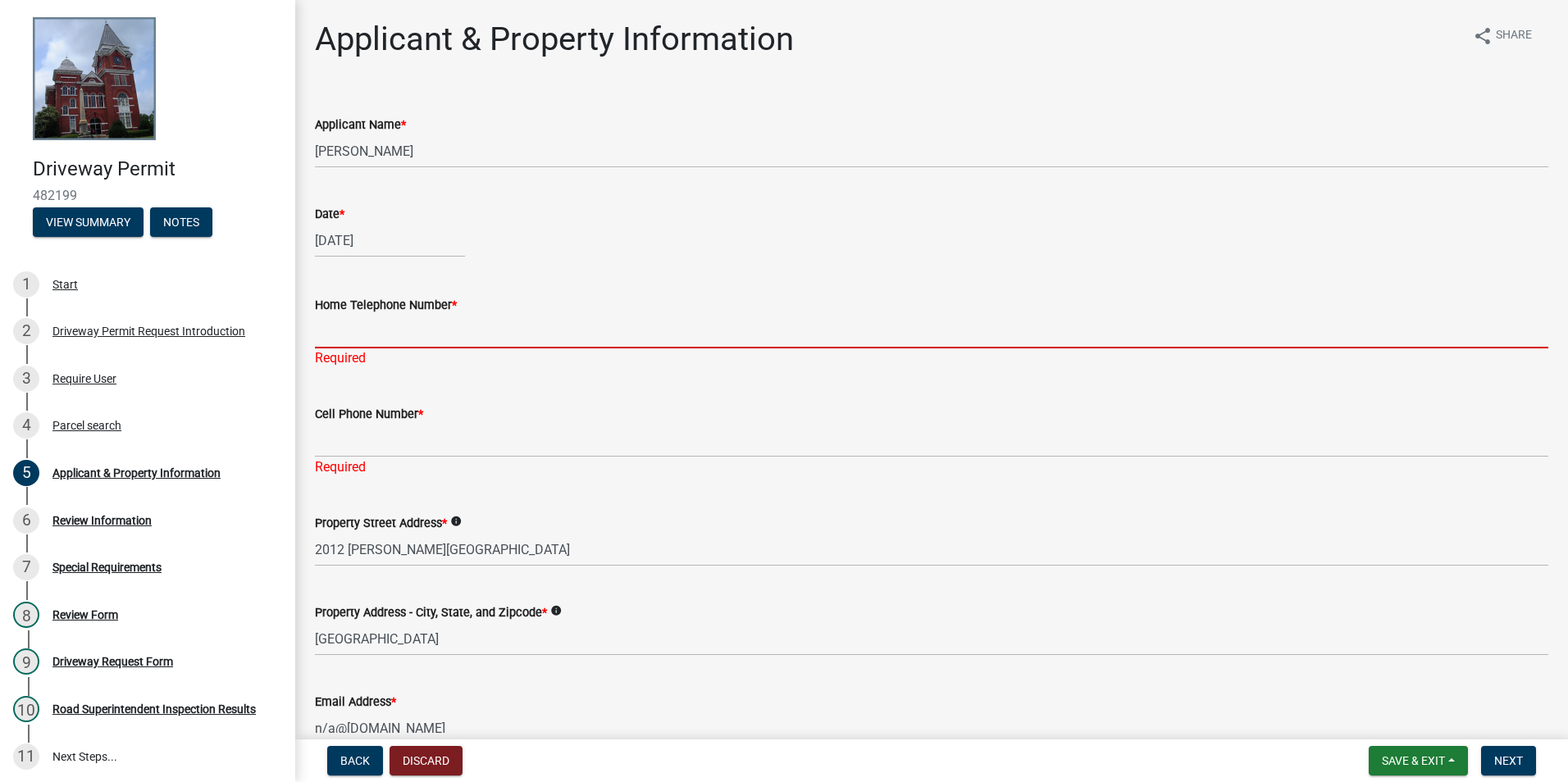
click at [460, 330] on input "Home Telephone Number *" at bounding box center [932, 331] width 1234 height 33
click at [618, 251] on div "[DATE]" at bounding box center [932, 241] width 1234 height 33
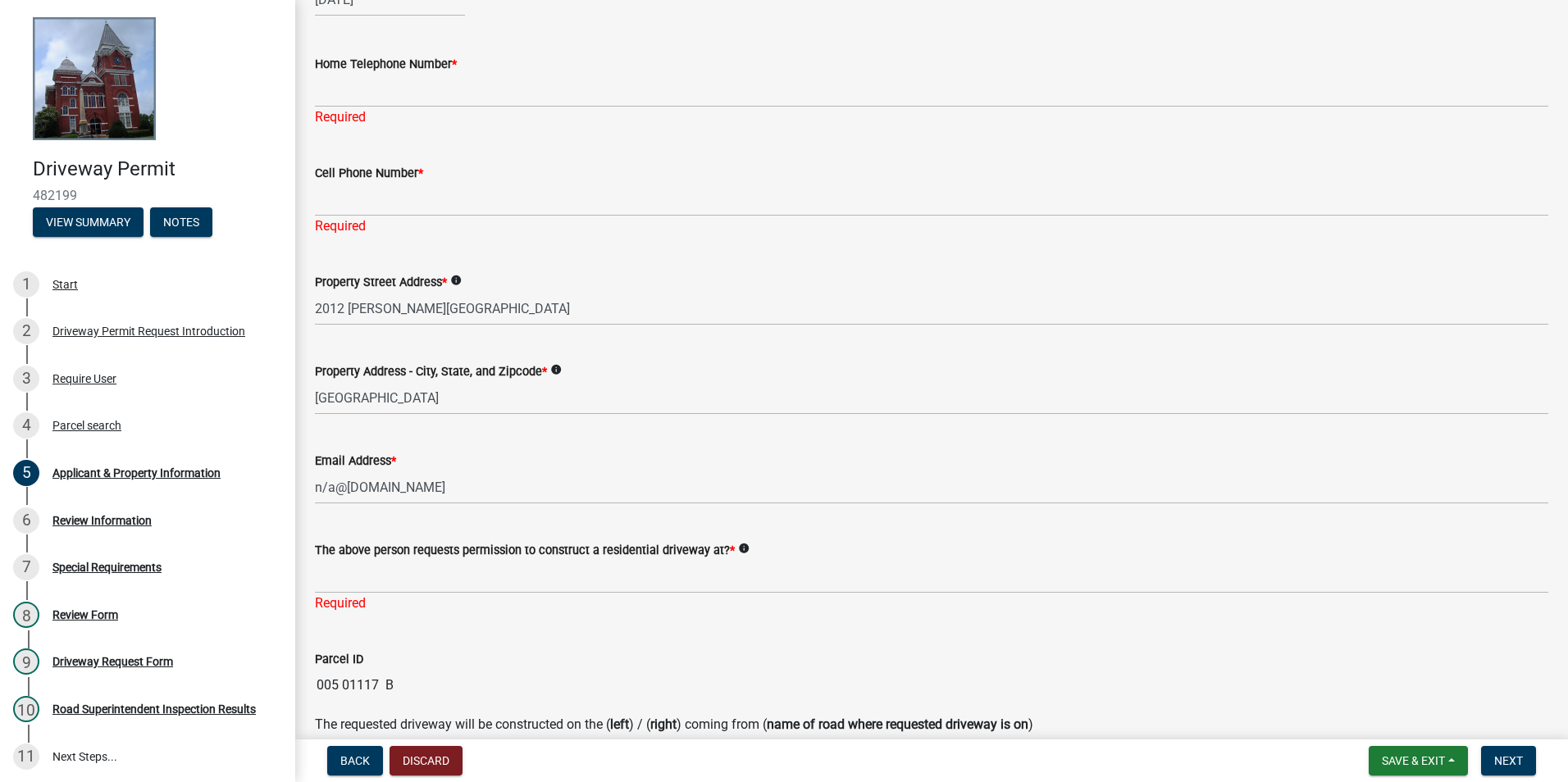
scroll to position [82, 0]
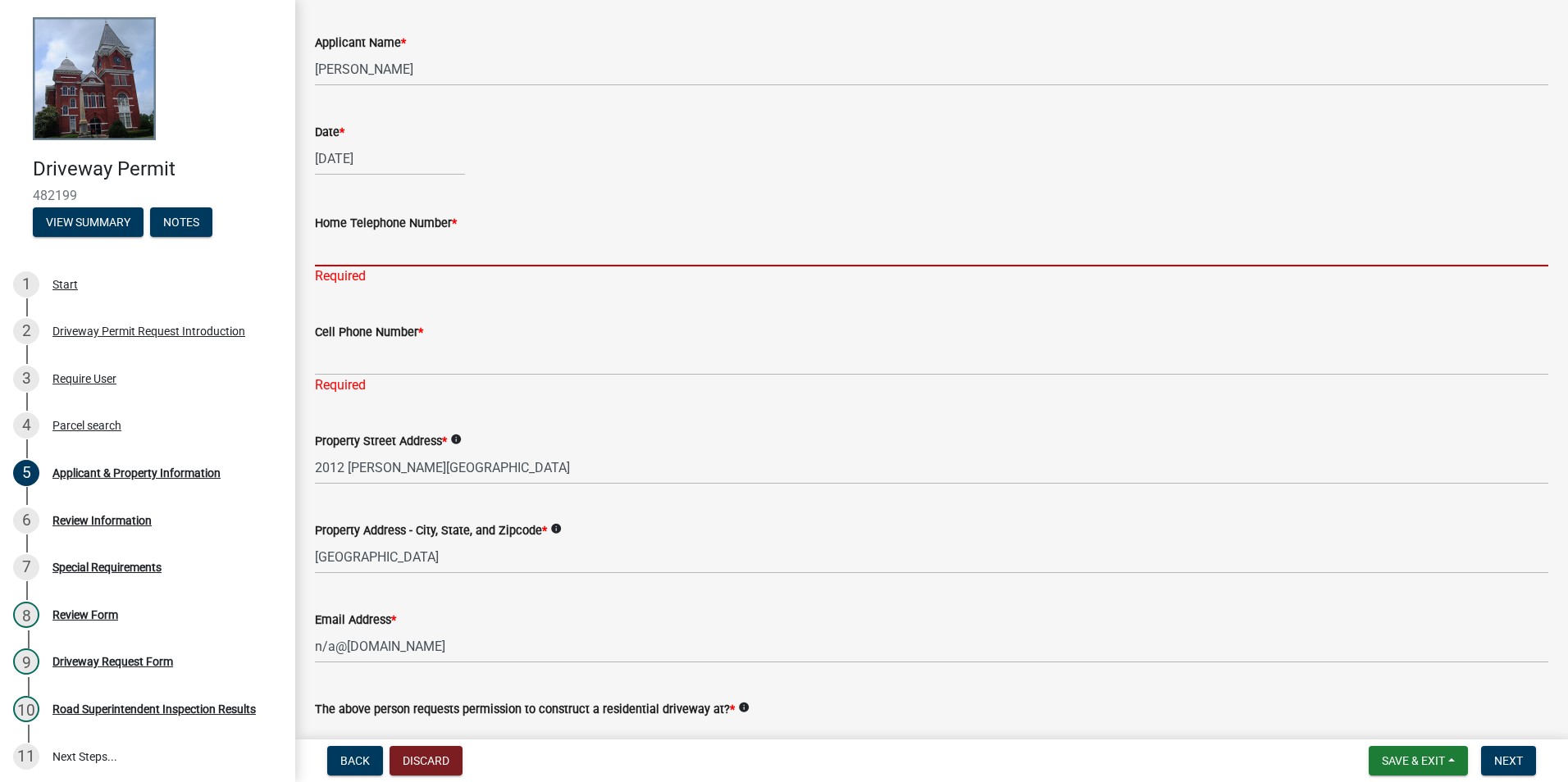
click at [467, 249] on input "Home Telephone Number *" at bounding box center [932, 249] width 1234 height 33
type input "4043451533"
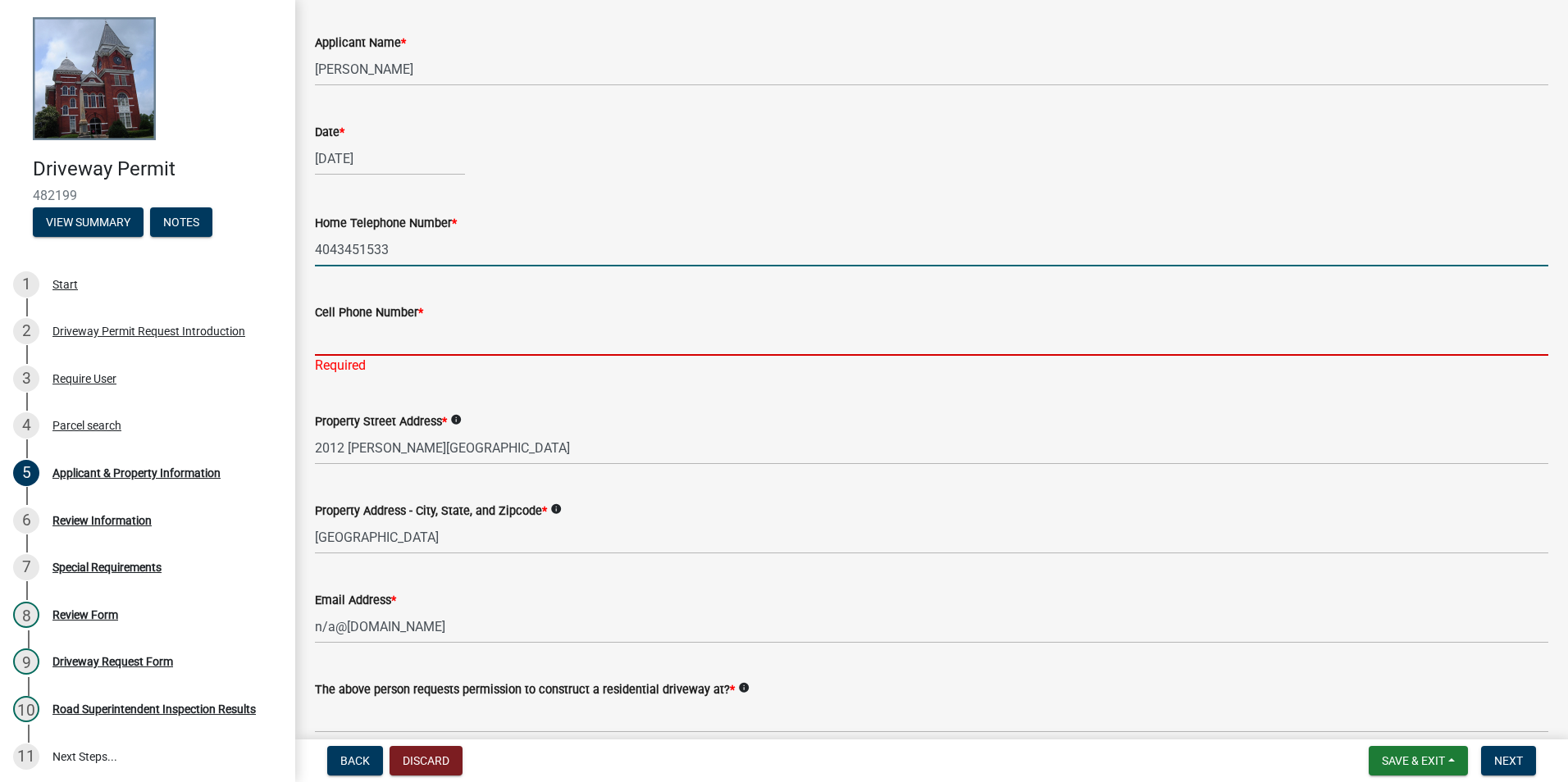
click at [567, 327] on input "Cell Phone Number *" at bounding box center [932, 339] width 1234 height 33
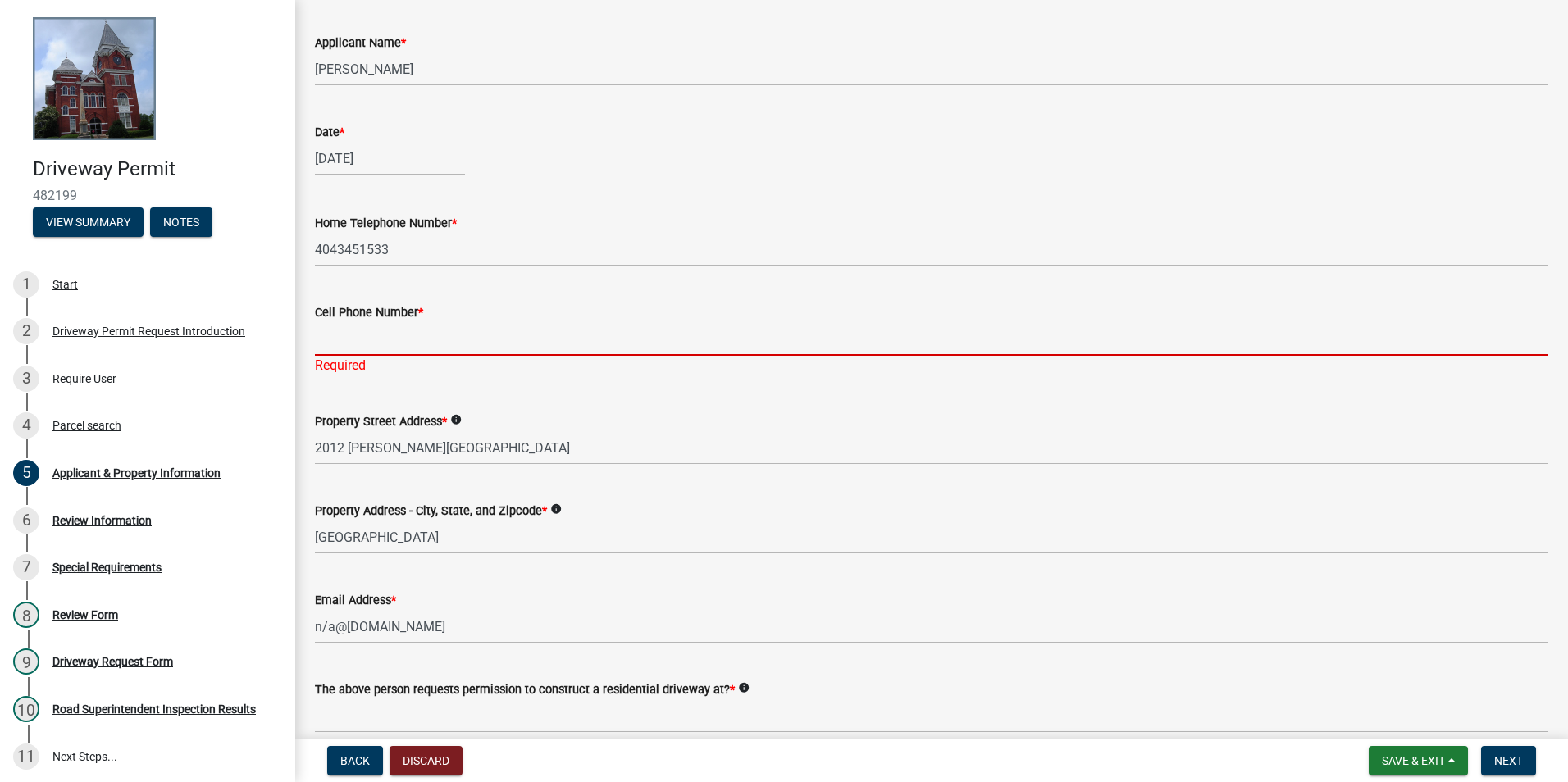
type input "4043451533"
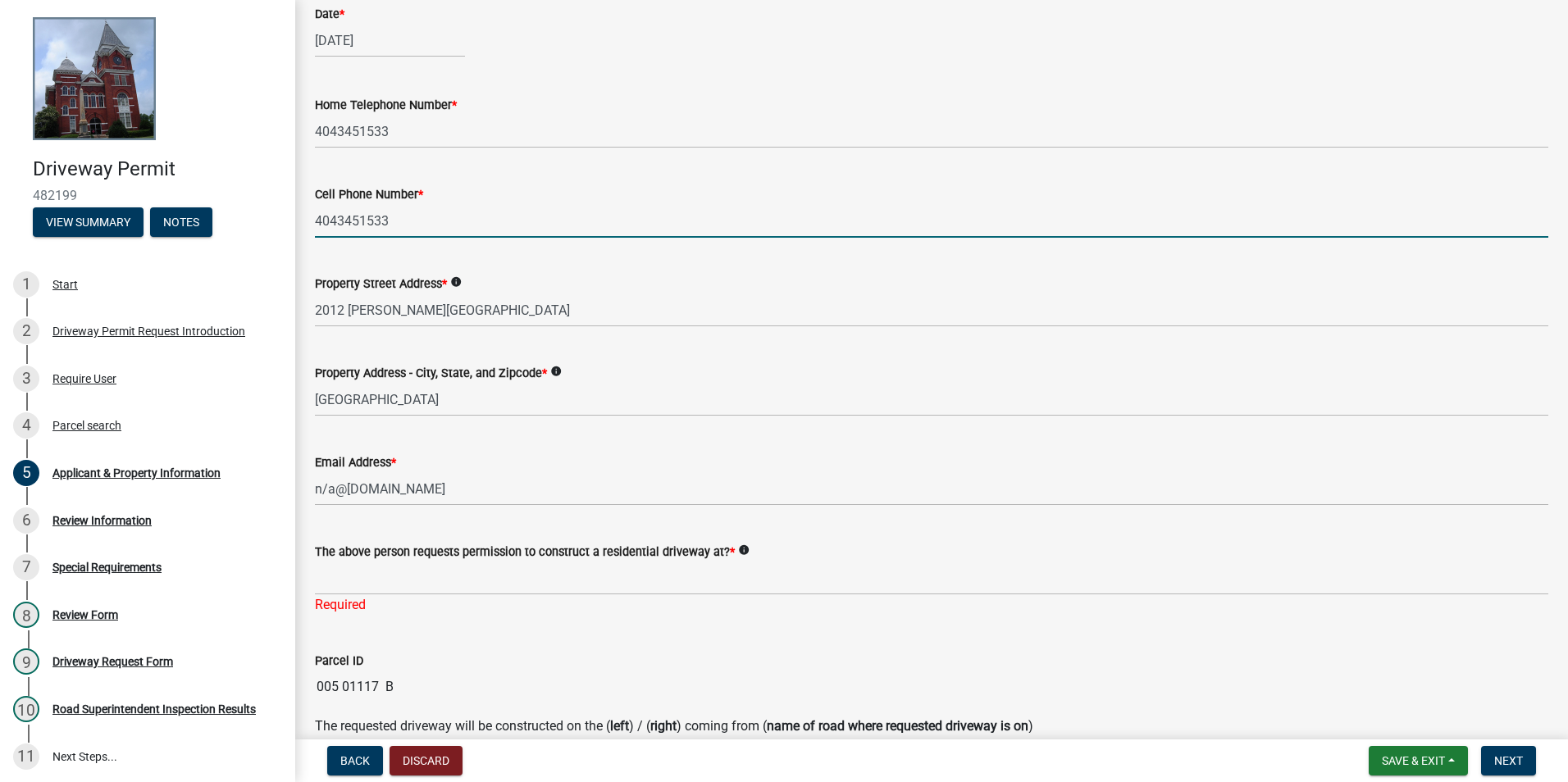
scroll to position [411, 0]
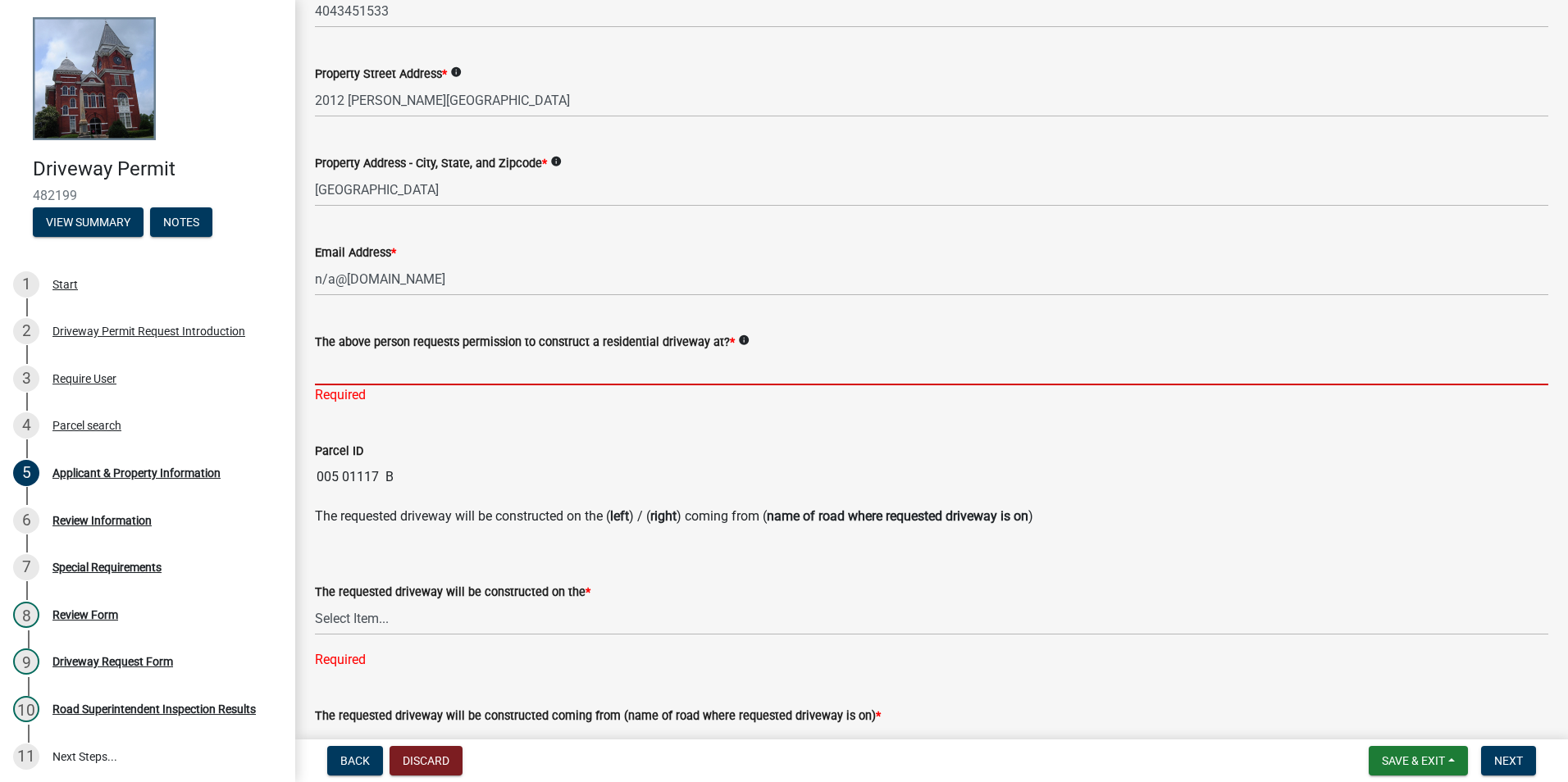
click at [717, 376] on input "The above person requests permission to construct a residential driveway at? *" at bounding box center [932, 369] width 1234 height 33
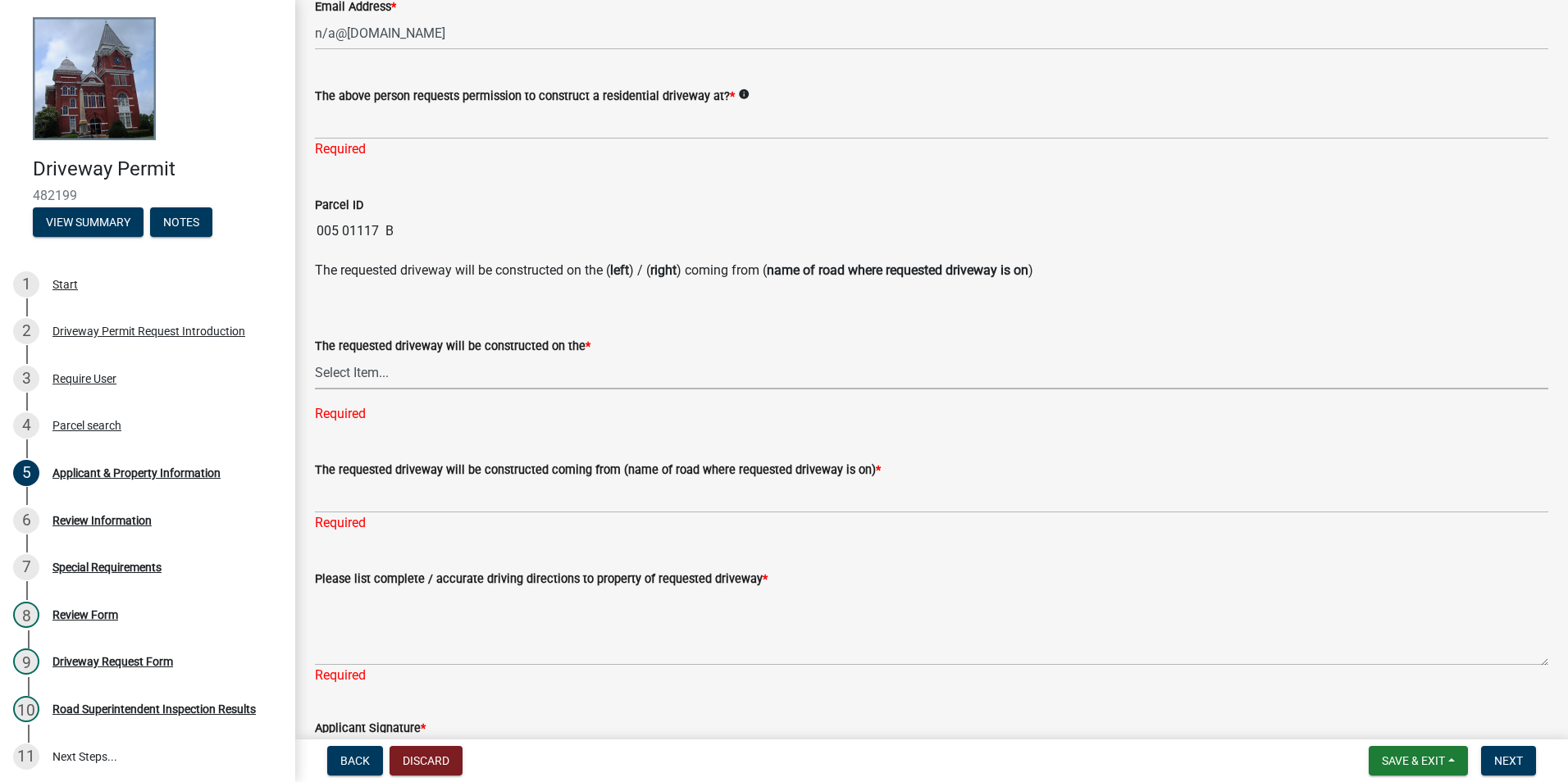
click at [695, 388] on select "Select Item... left right" at bounding box center [932, 372] width 1234 height 33
click at [1463, 770] on button "Save & Exit" at bounding box center [1419, 761] width 99 height 30
click at [1391, 716] on button "Save & Exit" at bounding box center [1402, 718] width 131 height 39
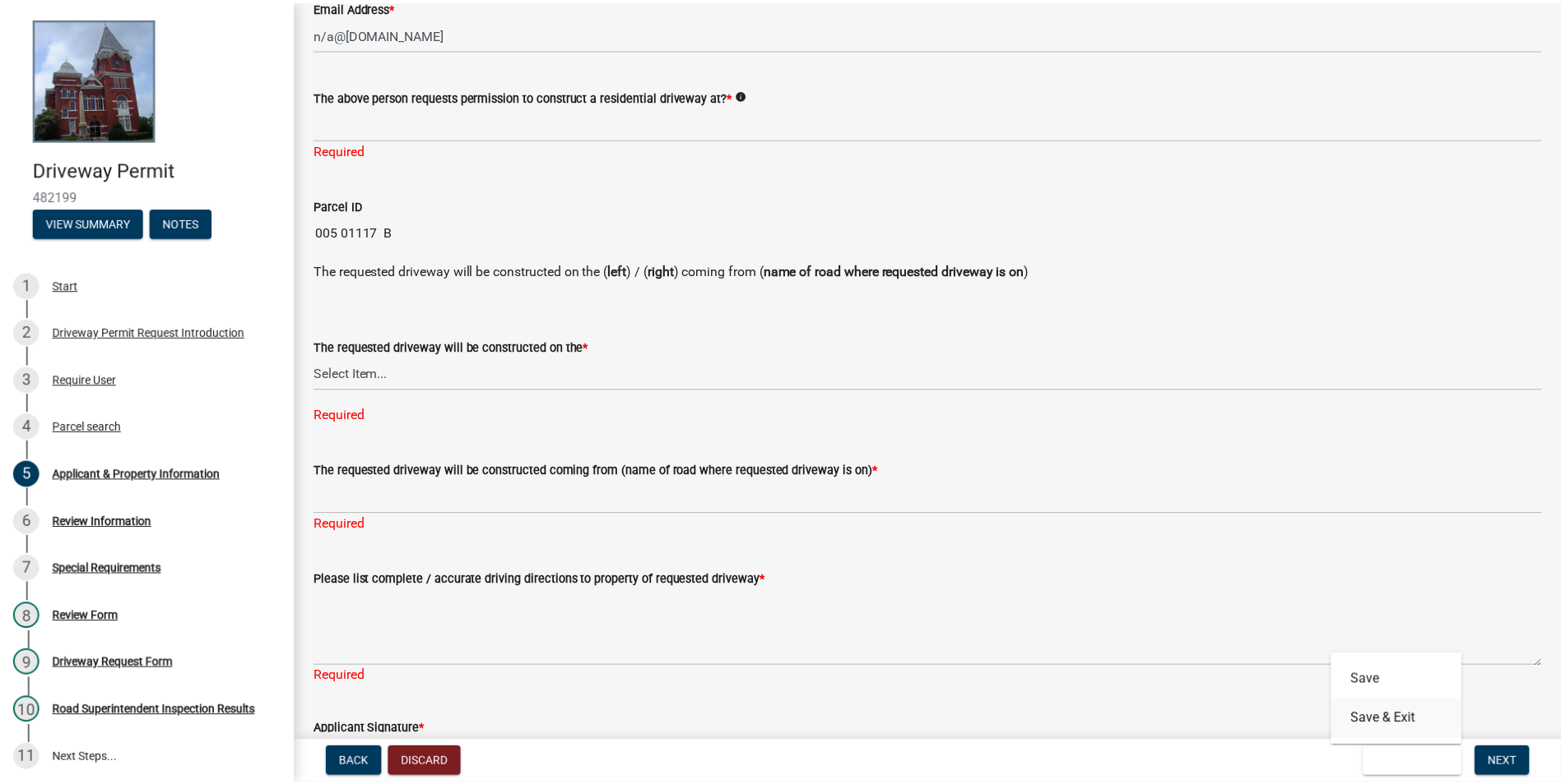
scroll to position [0, 0]
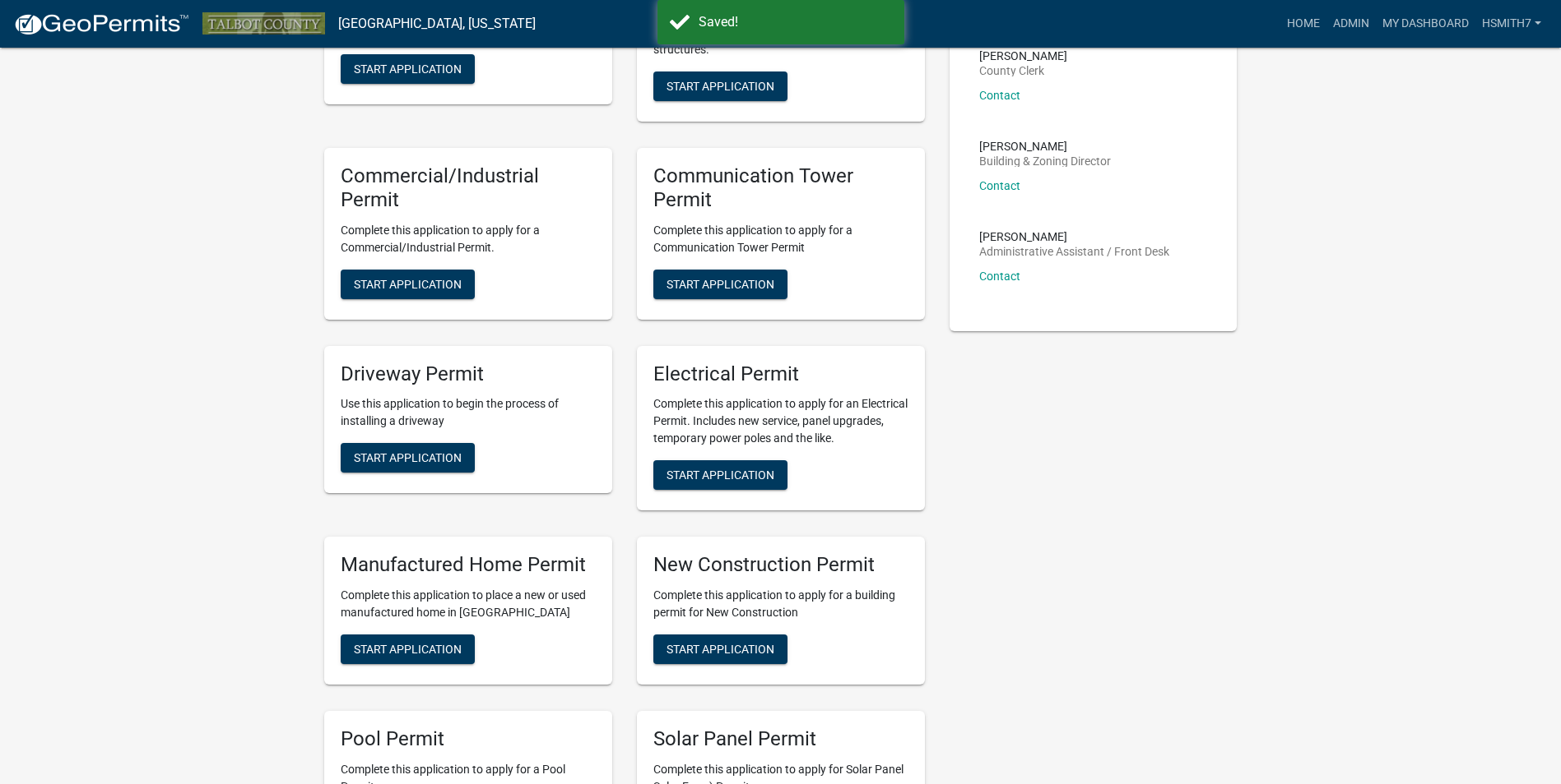
scroll to position [329, 0]
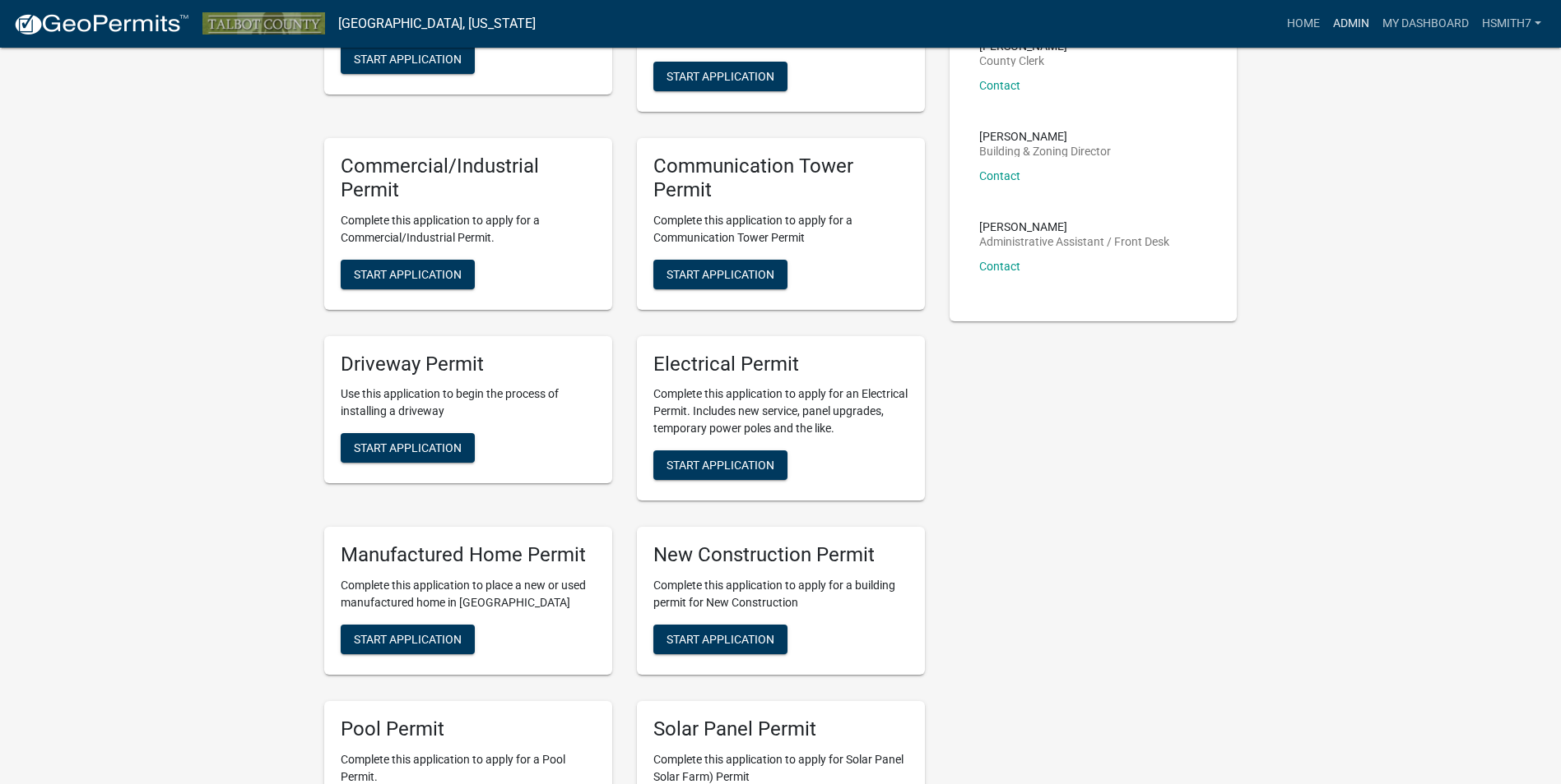
click at [1352, 20] on link "Admin" at bounding box center [1351, 24] width 50 height 32
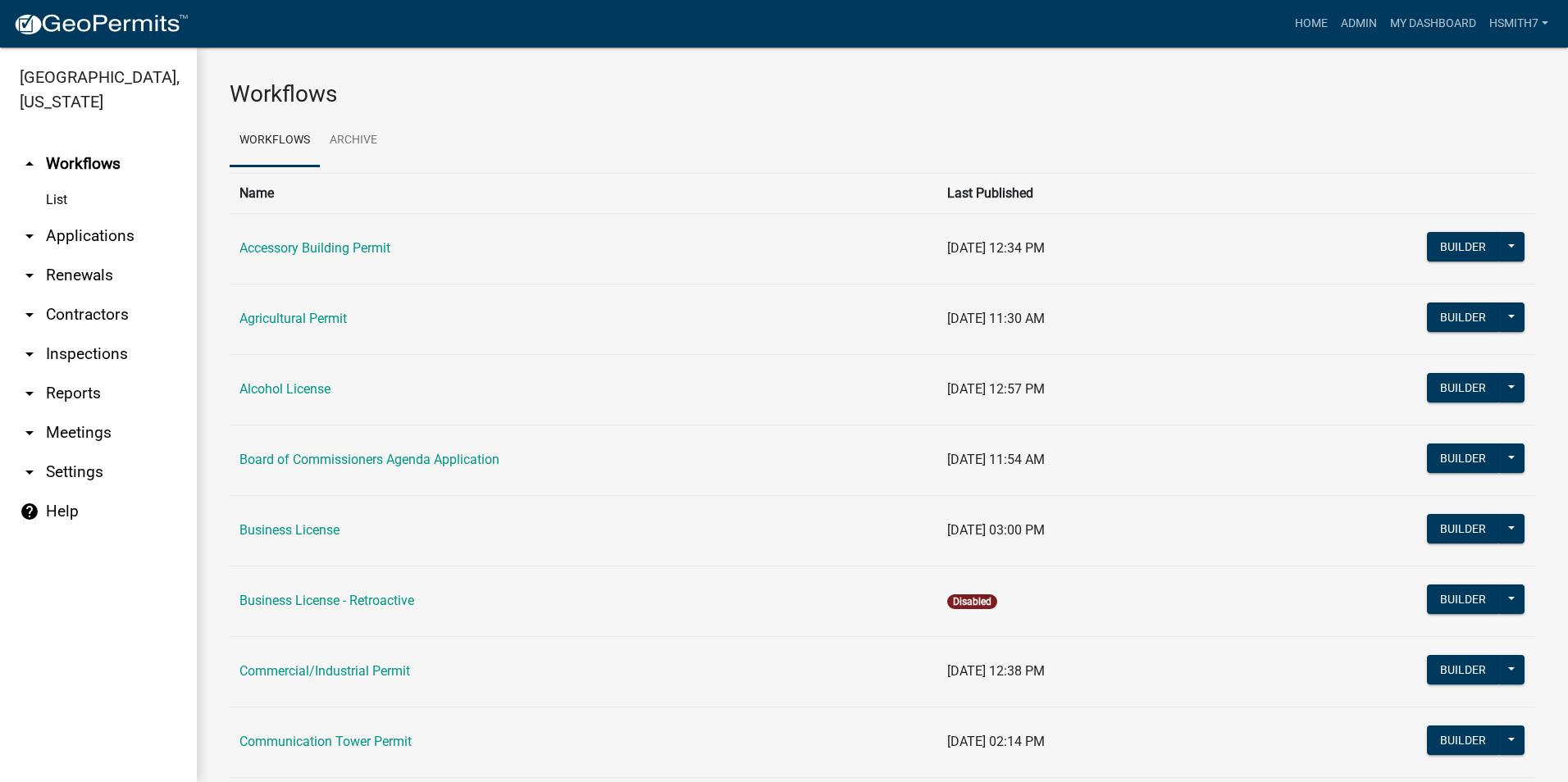
click at [95, 235] on link "arrow_drop_down Applications" at bounding box center [98, 236] width 197 height 39
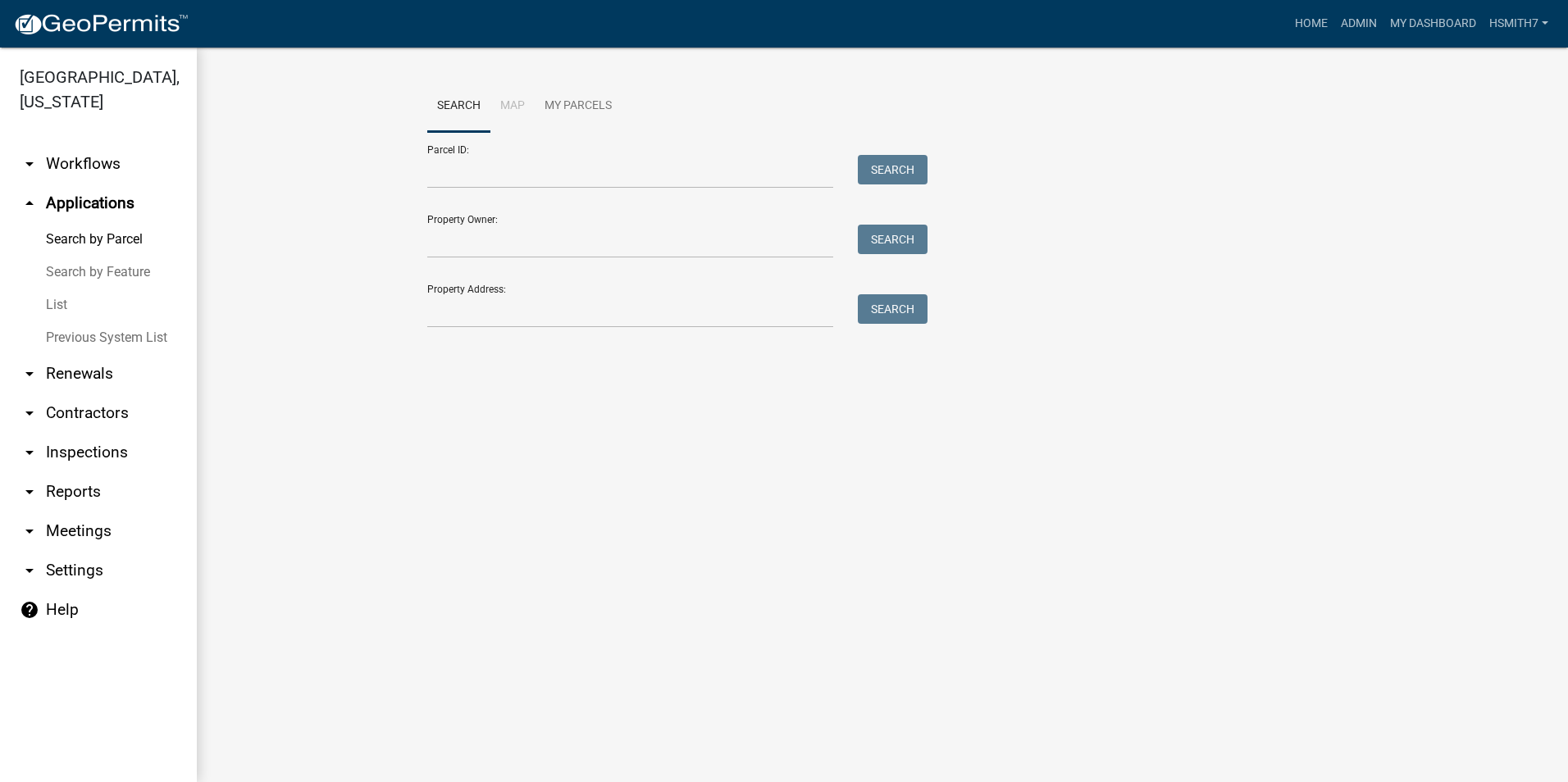
click at [73, 308] on link "List" at bounding box center [98, 305] width 197 height 32
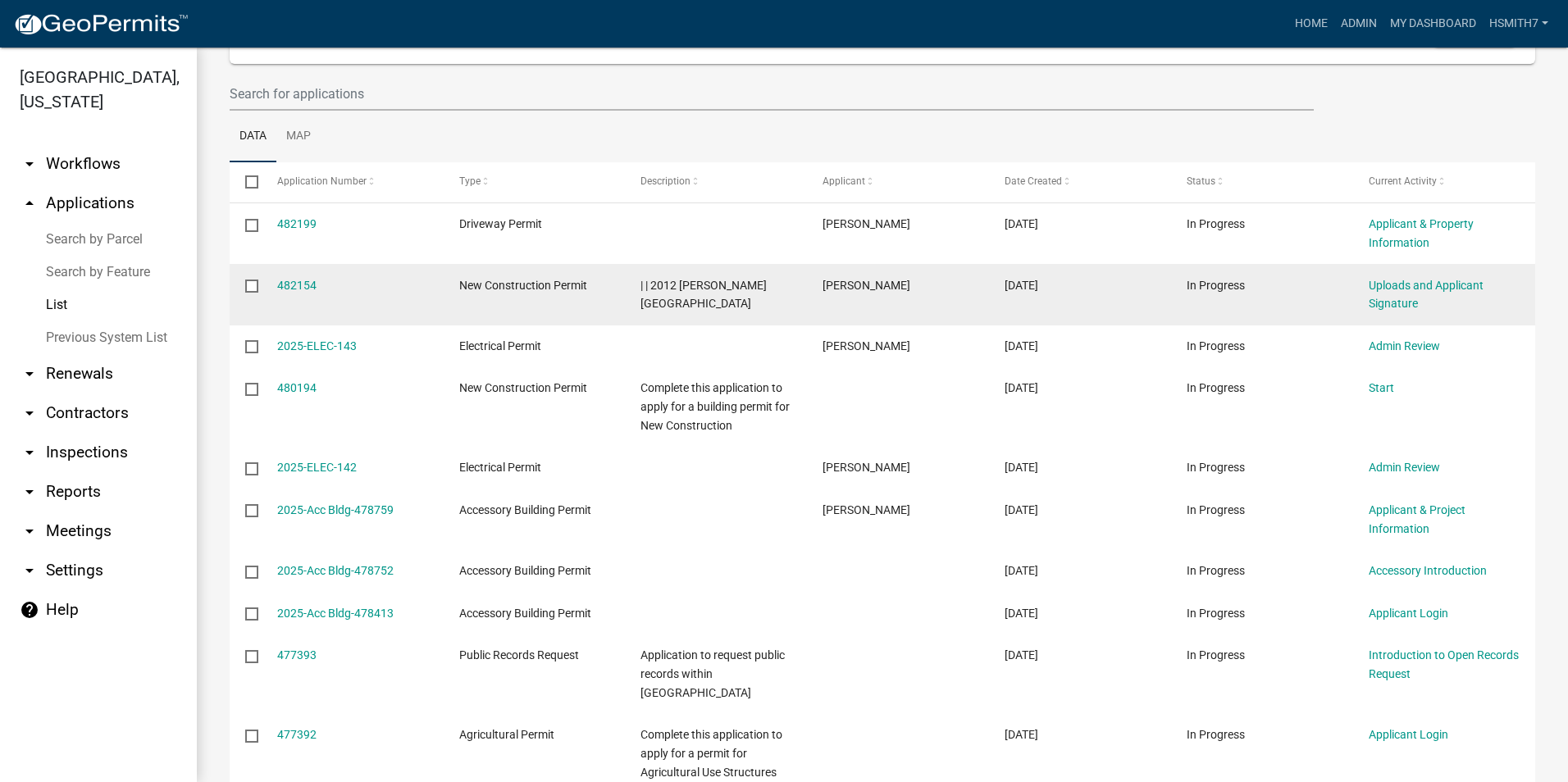
scroll to position [164, 0]
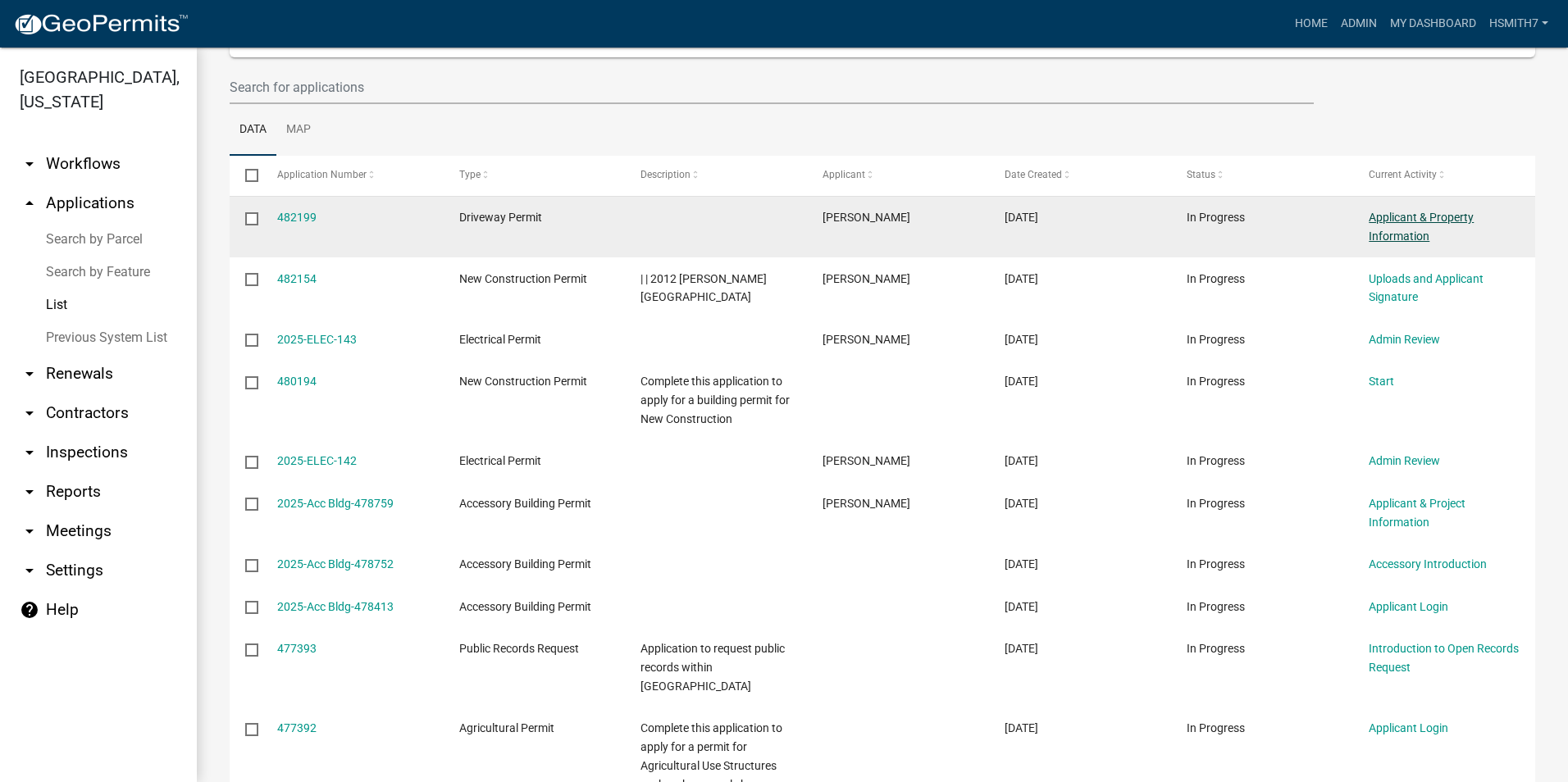
click at [1422, 230] on link "Applicant & Property Information" at bounding box center [1422, 227] width 105 height 32
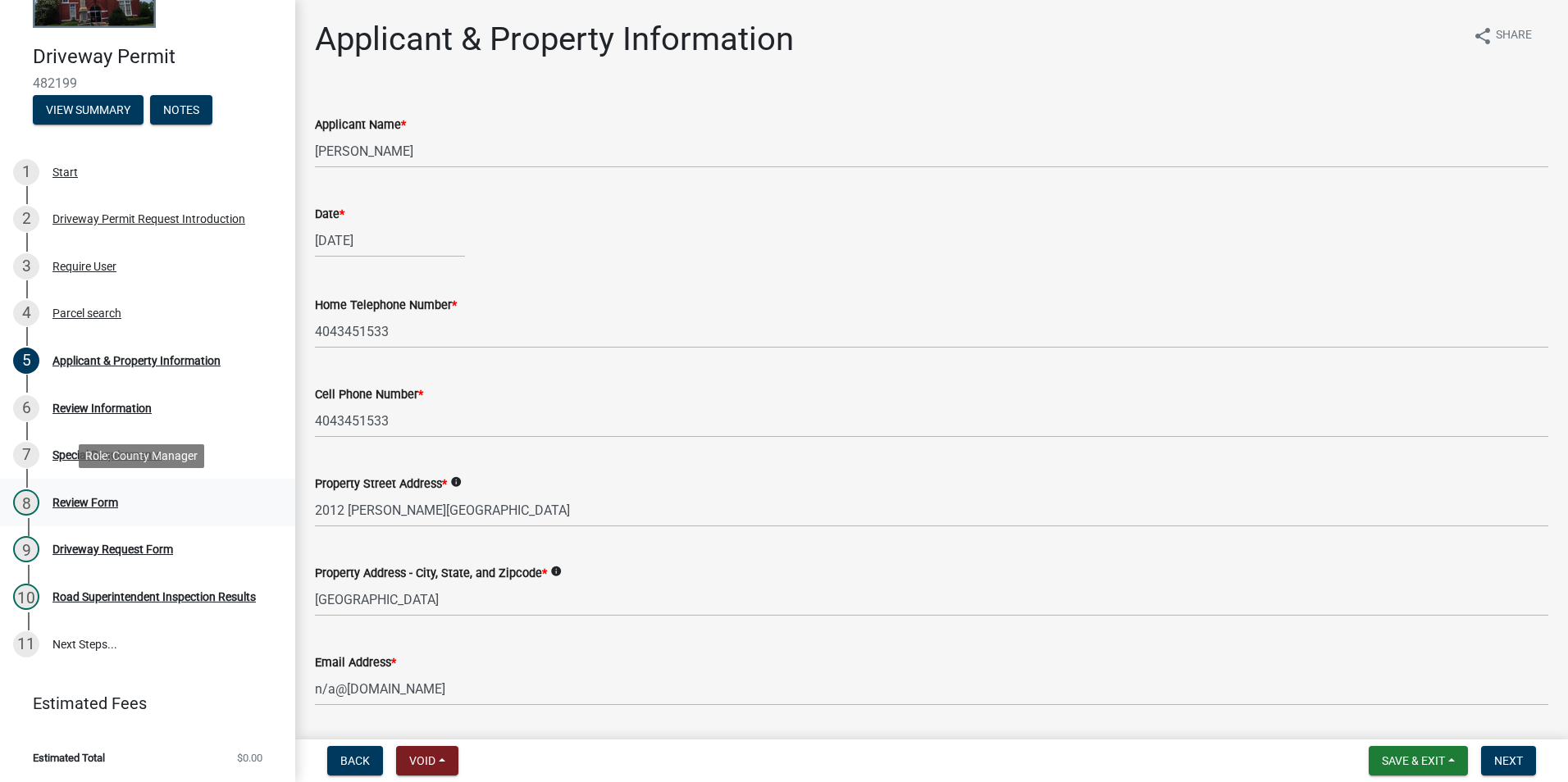
scroll to position [114, 0]
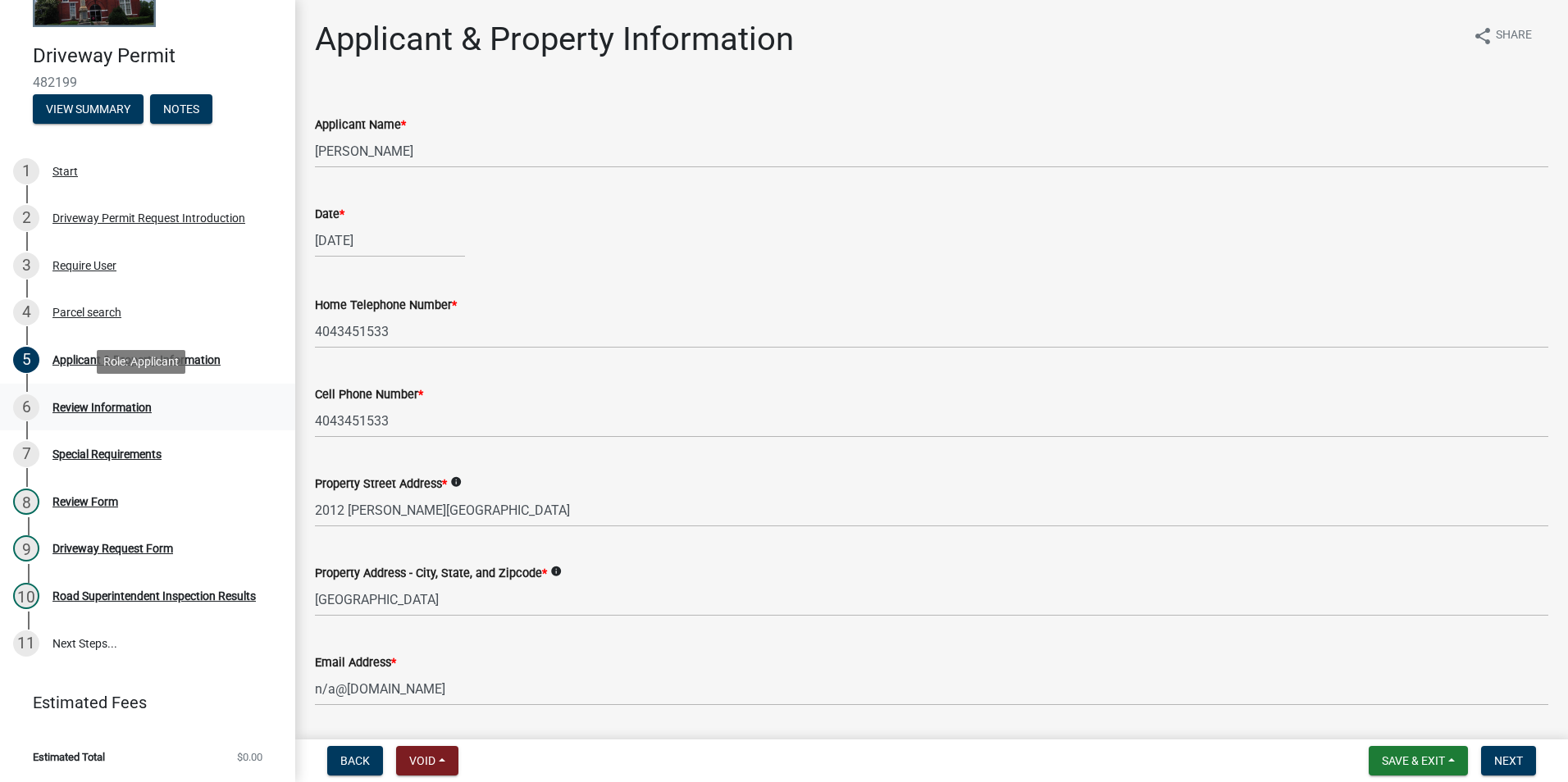
click at [85, 415] on div "6 Review Information" at bounding box center [141, 407] width 256 height 26
click at [92, 358] on div "Applicant & Property Information" at bounding box center [137, 360] width 168 height 11
click at [1483, 750] on button "Next" at bounding box center [1509, 761] width 55 height 30
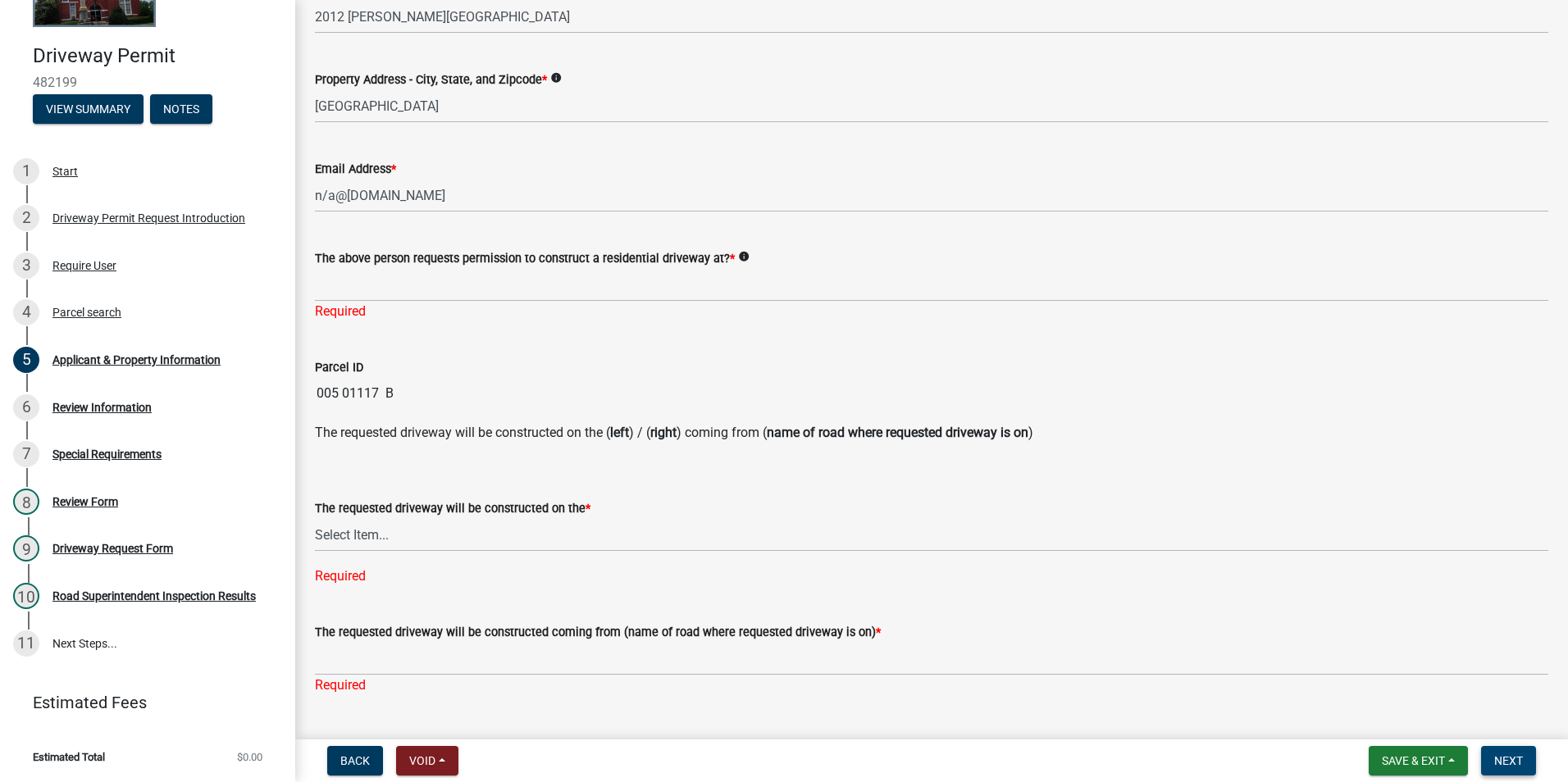
scroll to position [492, 0]
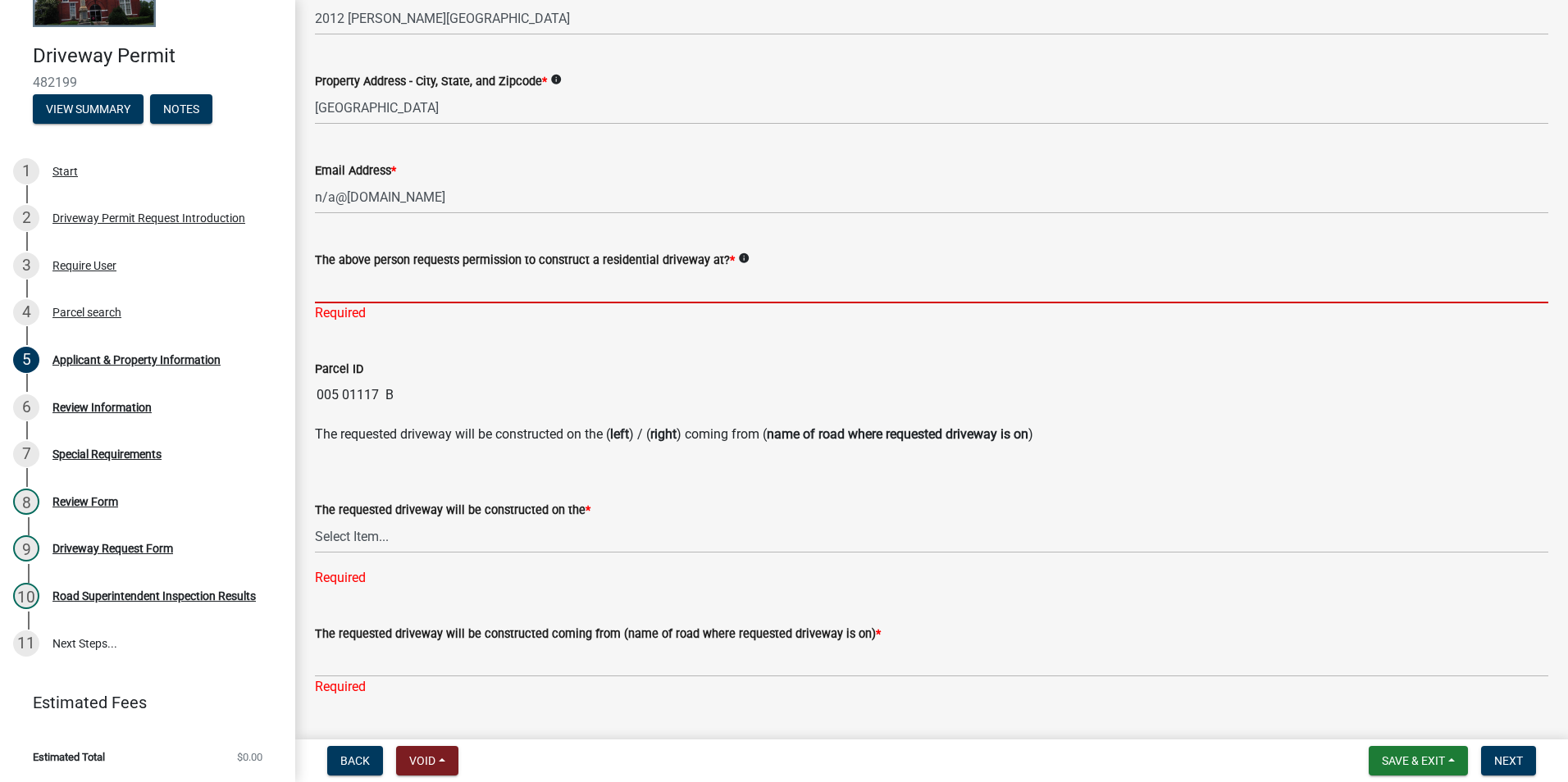
click at [469, 288] on input "The above person requests permission to construct a residential driveway at? *" at bounding box center [932, 286] width 1234 height 33
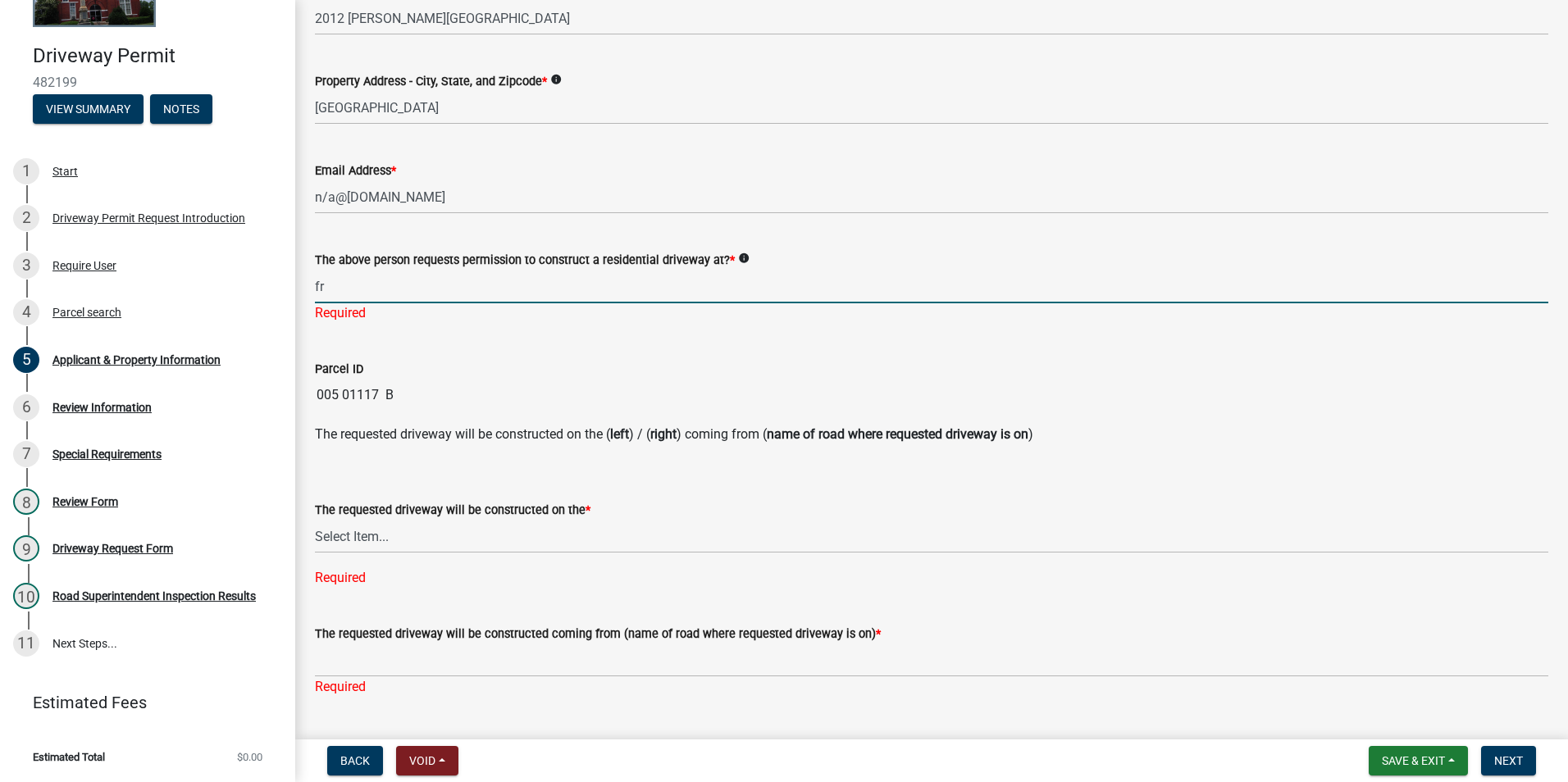
type input "f"
type input "From 208"
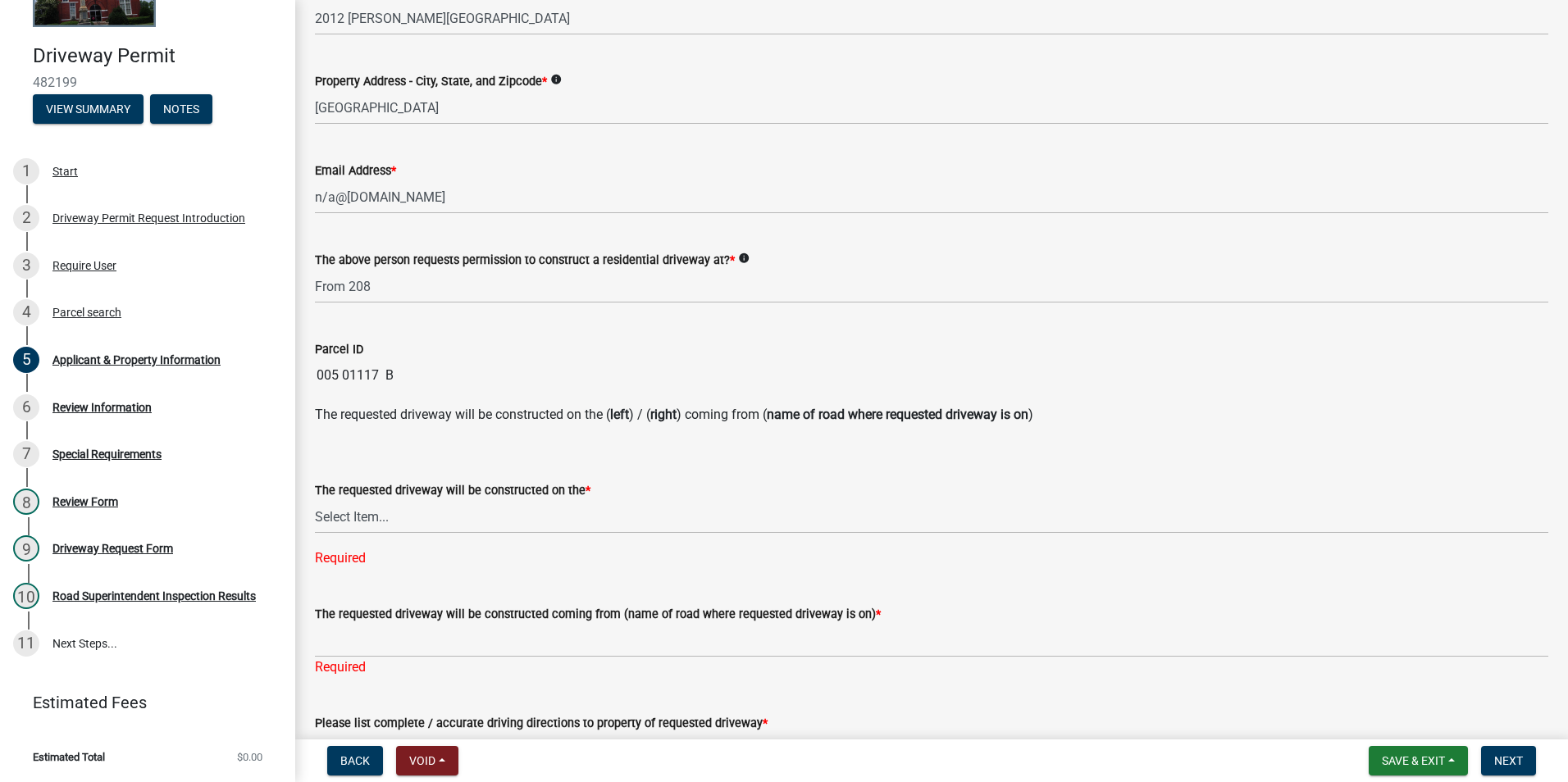
click at [411, 554] on div "The requested driveway will be constructed on the * Select Item... left right R…" at bounding box center [932, 503] width 1234 height 131
click at [397, 539] on div "The requested driveway will be constructed on the * Select Item... left right R…" at bounding box center [932, 503] width 1234 height 131
click at [391, 524] on select "Select Item... left right" at bounding box center [932, 517] width 1234 height 33
click at [315, 500] on select "Select Item... left right" at bounding box center [932, 517] width 1234 height 33
select select "1b9f1f25-2a45-4c36-bbf8-b941f64e08e5"
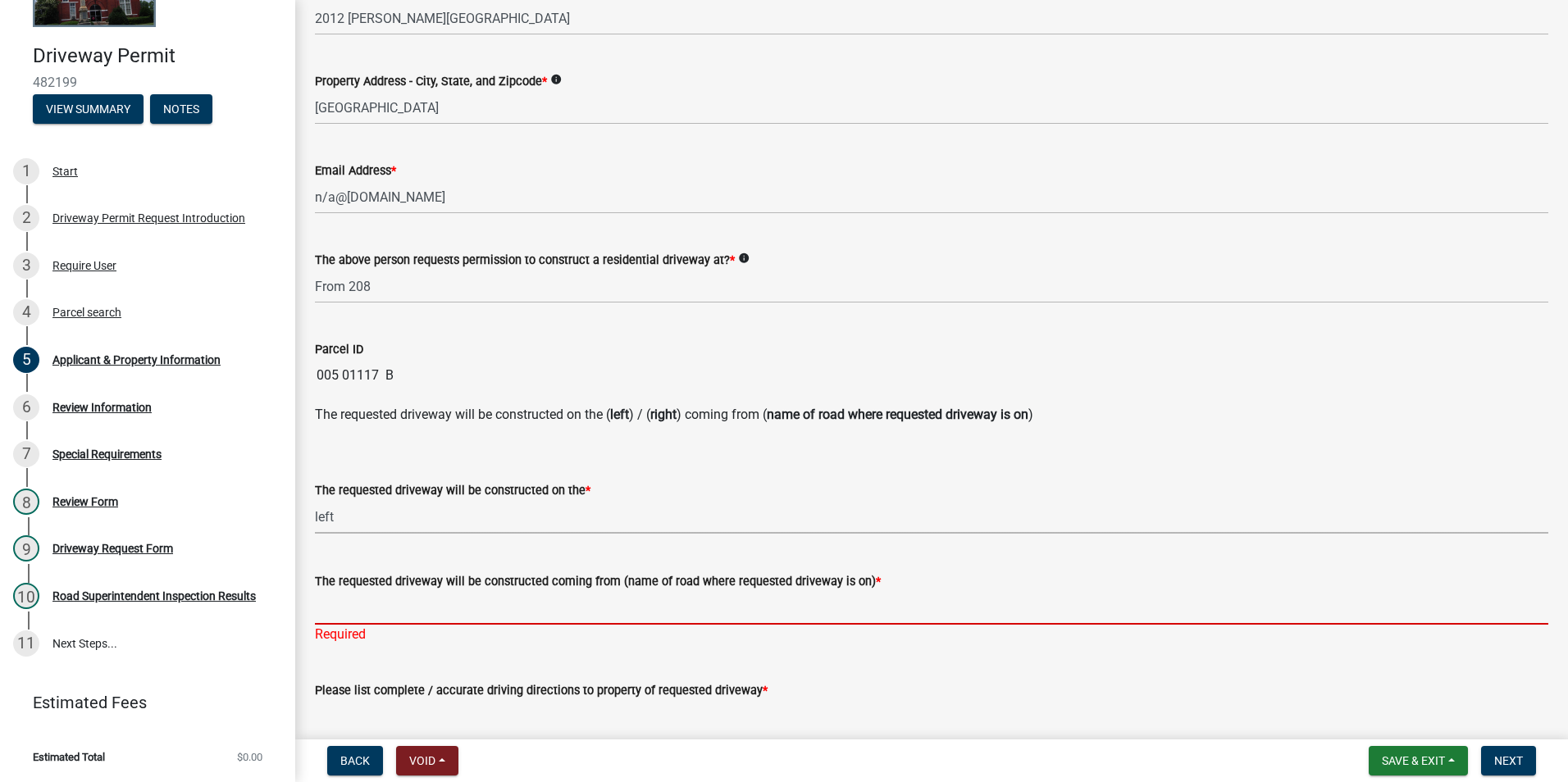
click at [371, 611] on input "The requested driveway will be constructed coming from (name of road where requ…" at bounding box center [932, 607] width 1234 height 33
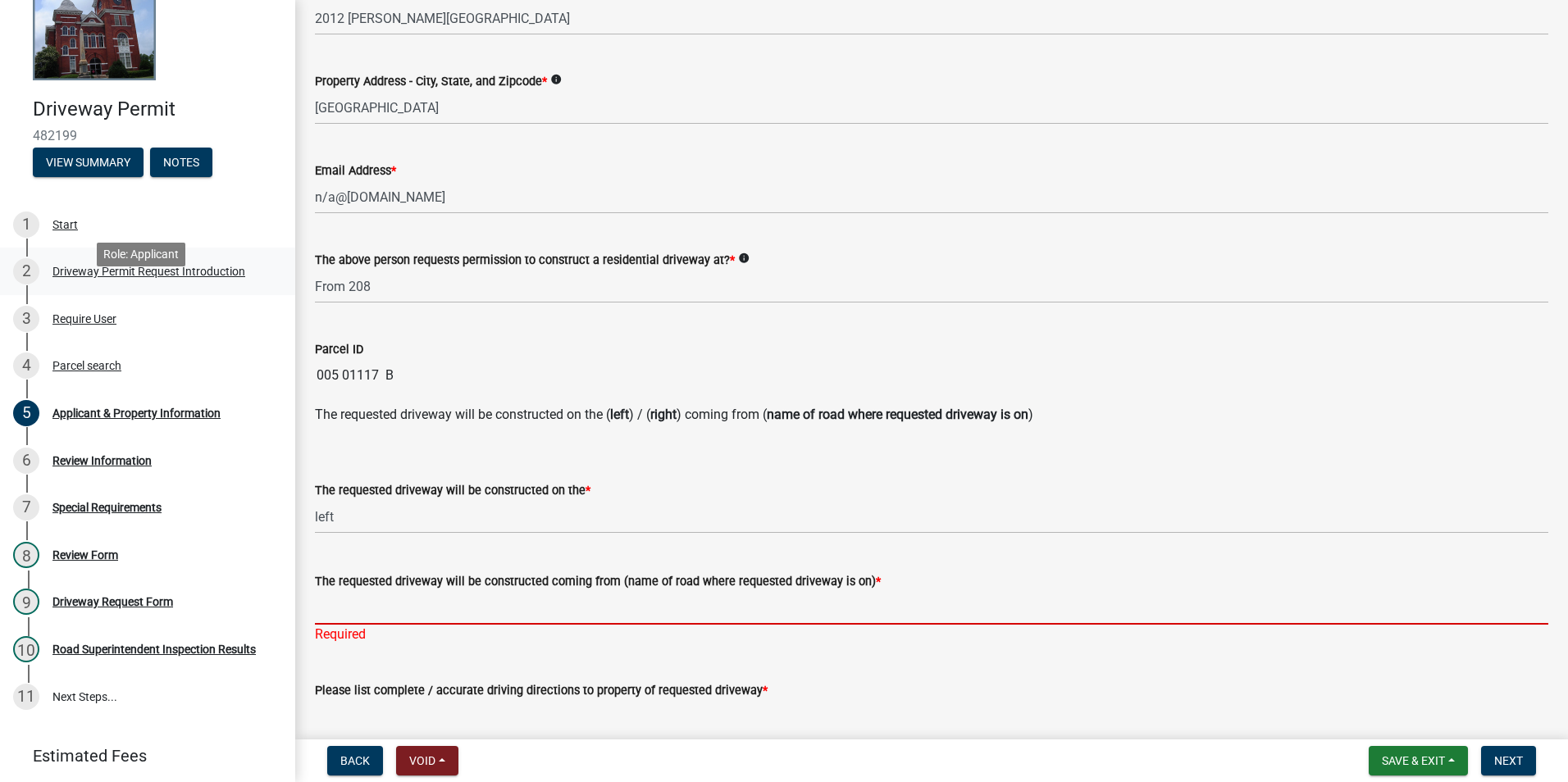
scroll to position [32, 0]
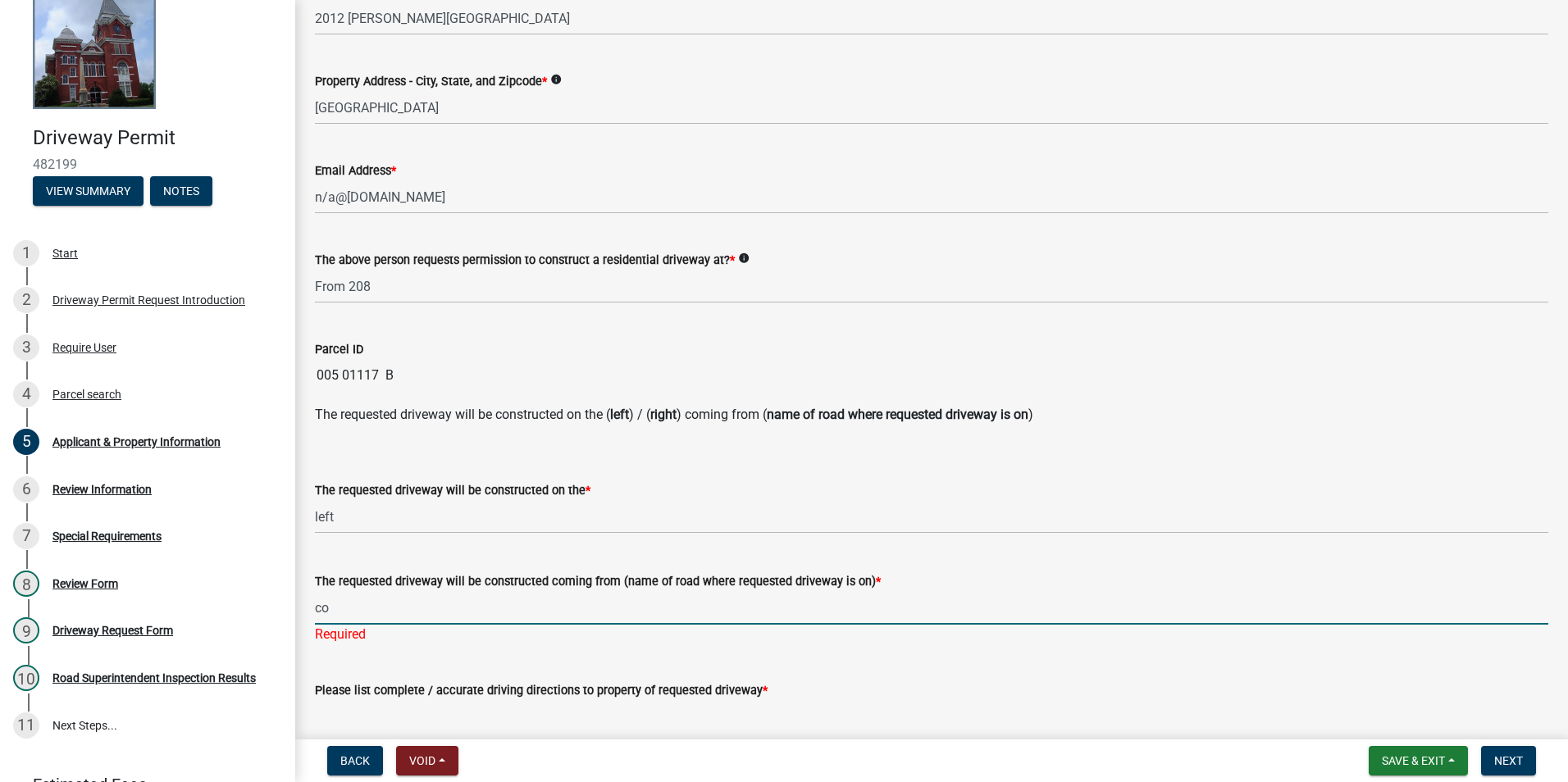
type input "c"
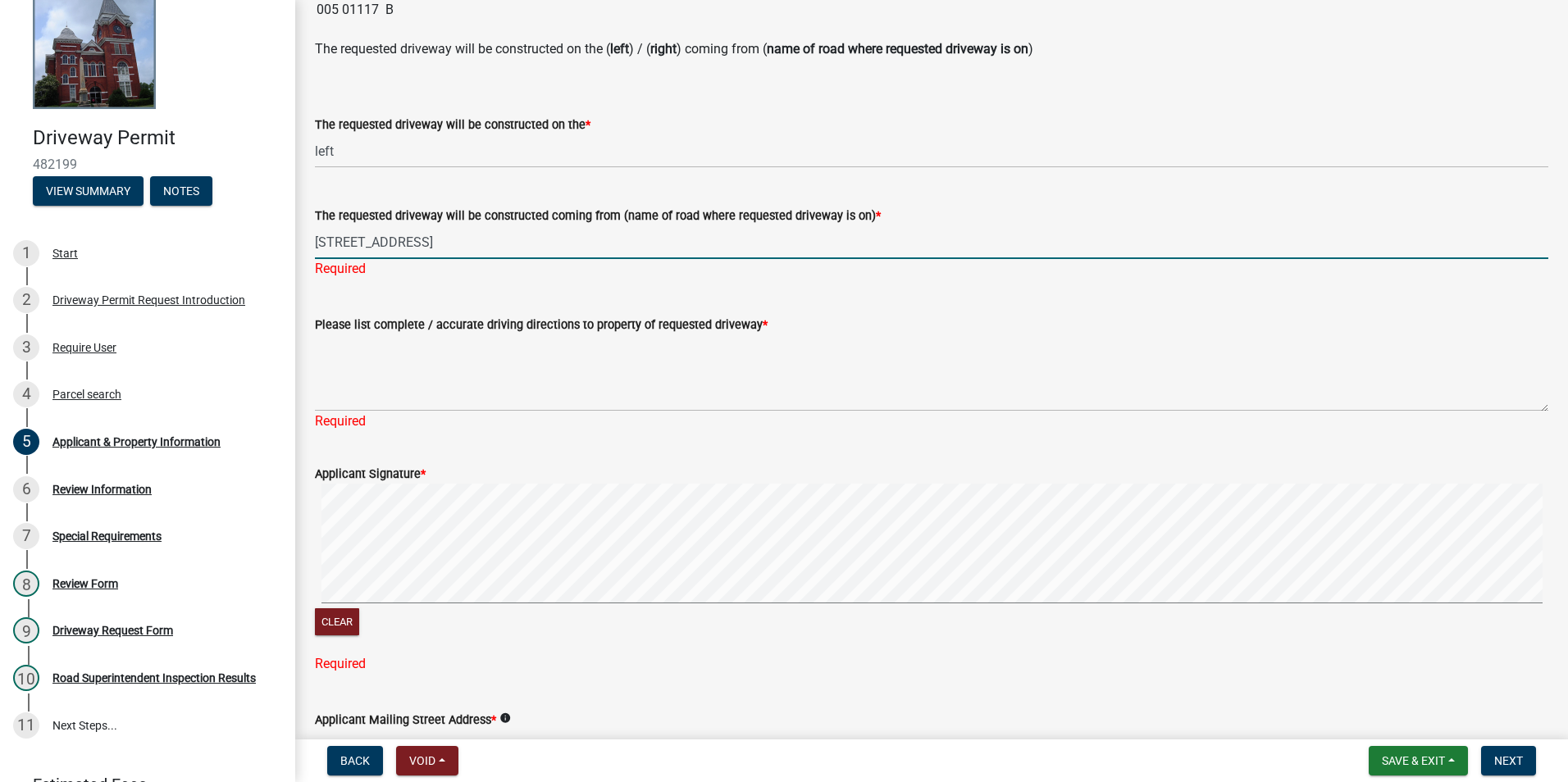
scroll to position [902, 0]
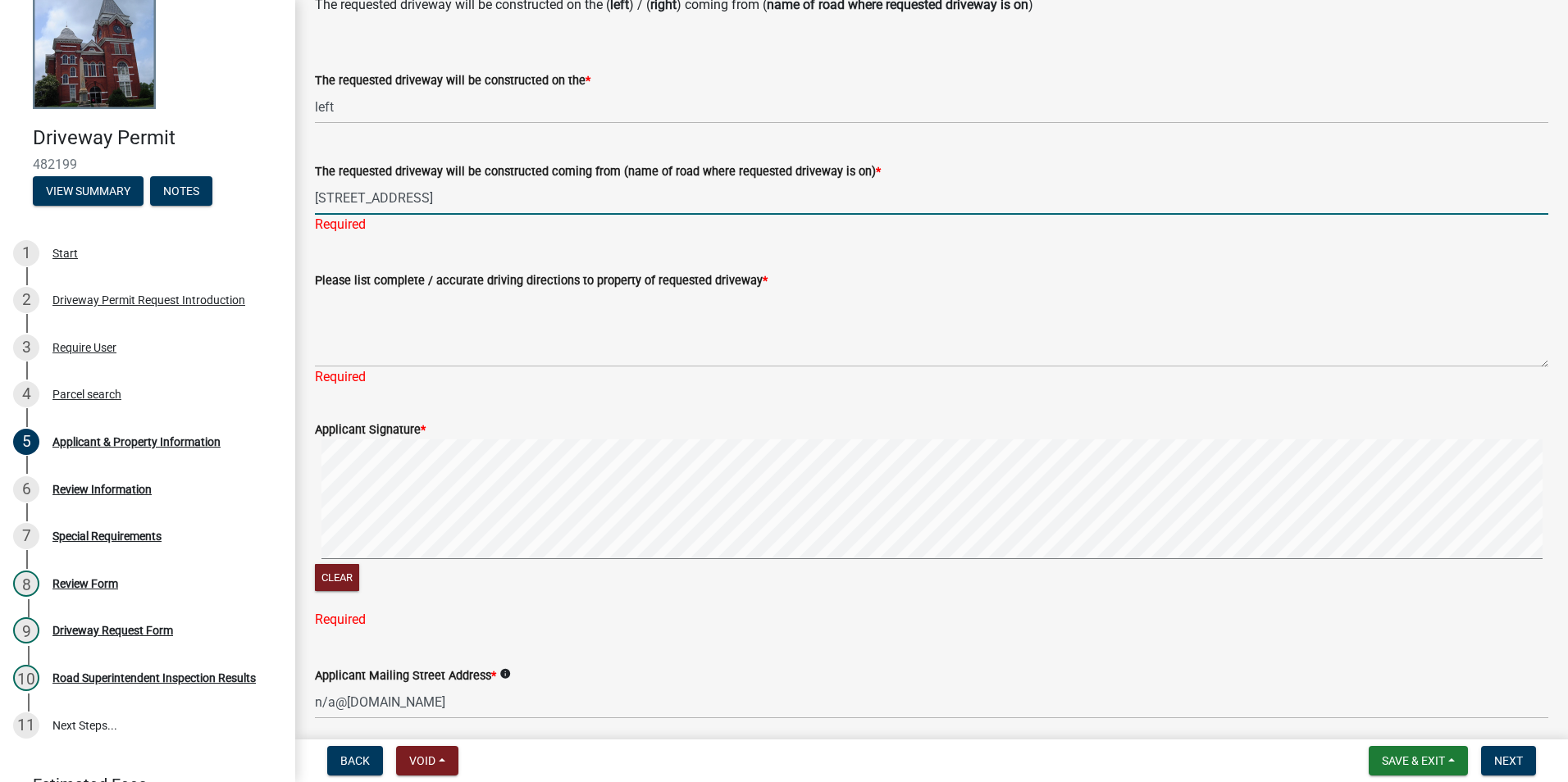
type input "208 county road 71"
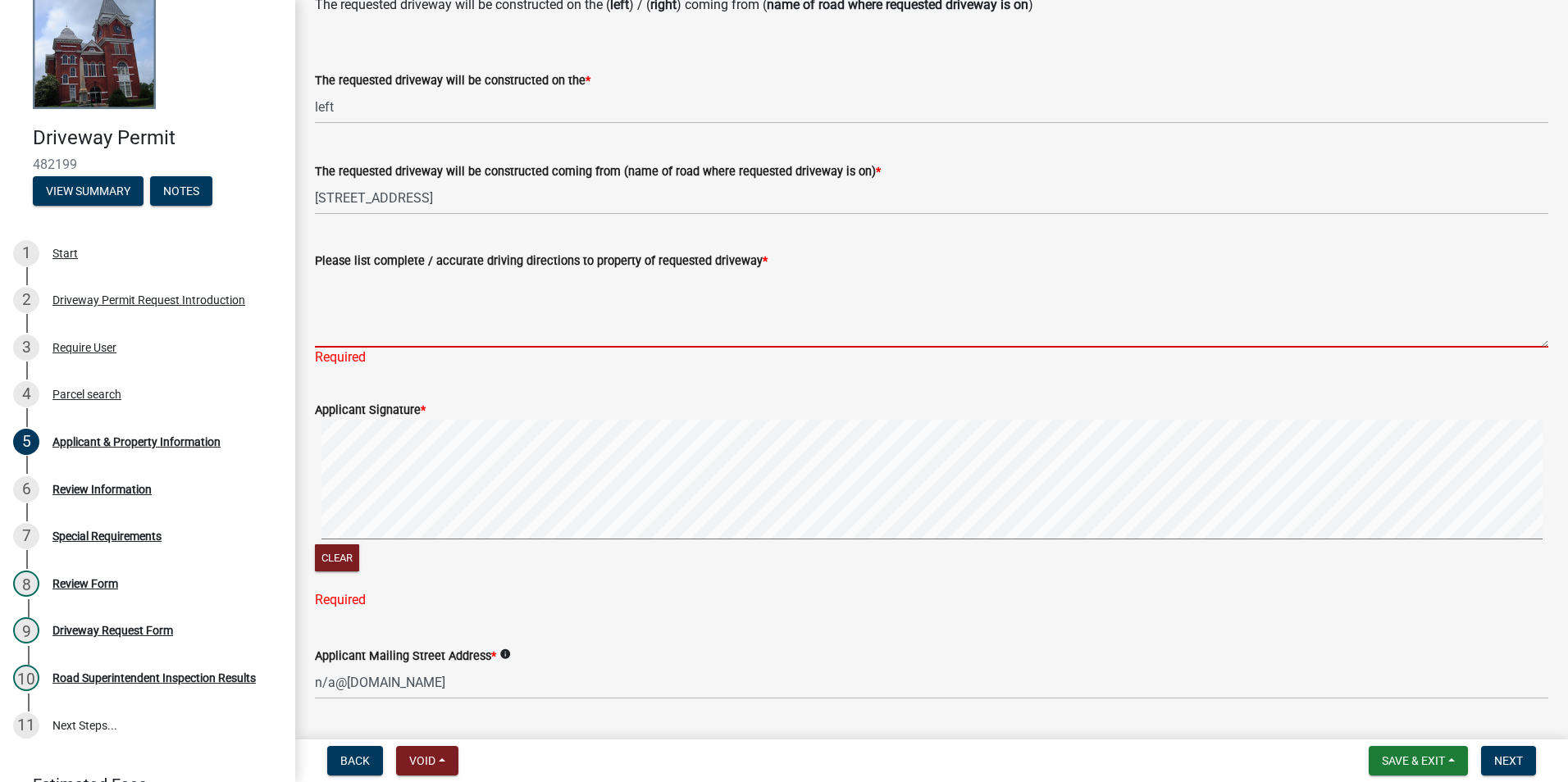
click at [525, 344] on textarea "Please list complete / accurate driving directions to property of requested dri…" at bounding box center [932, 308] width 1234 height 77
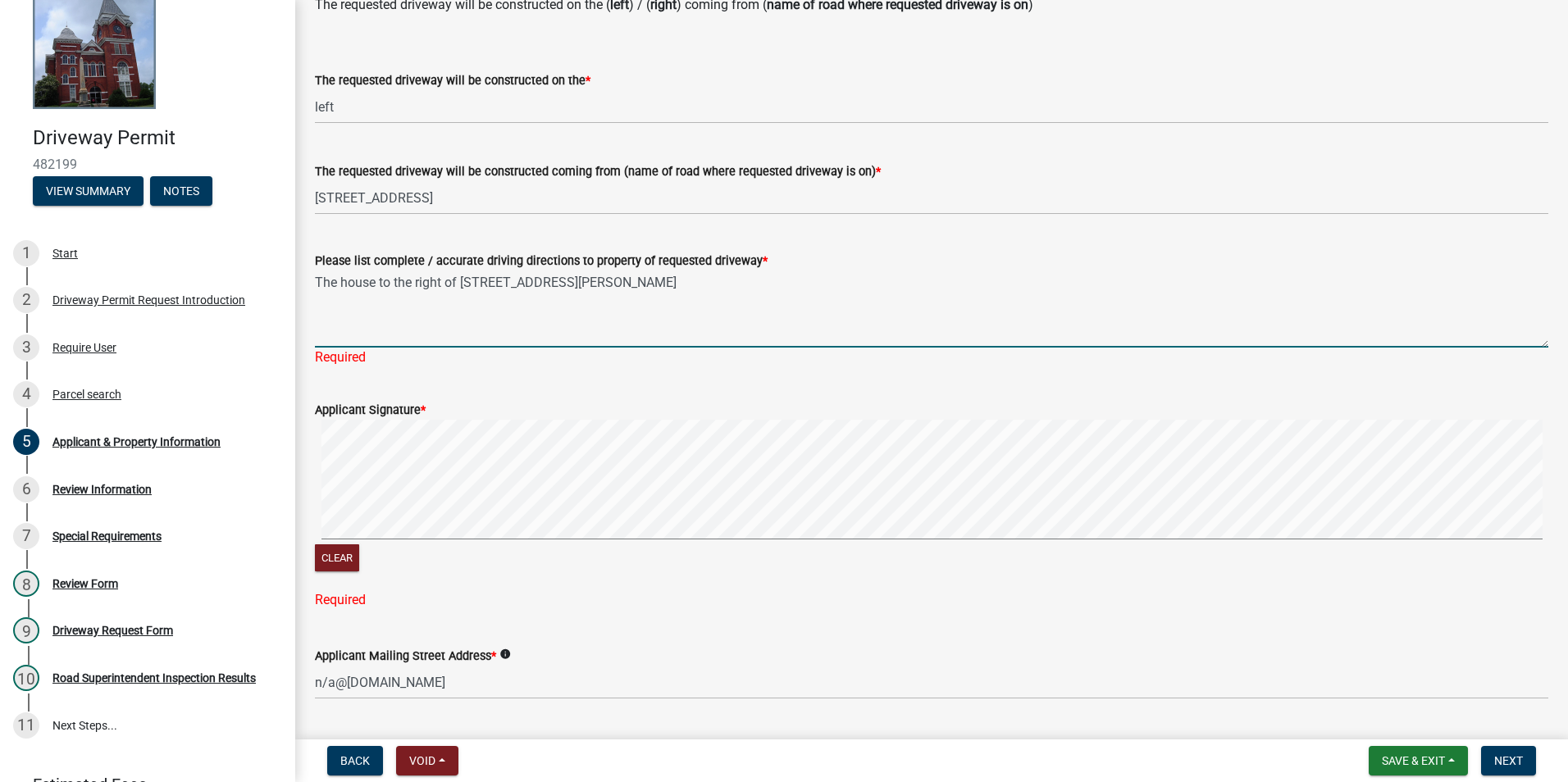
type textarea "The house to the right of 785 Culpepper road"
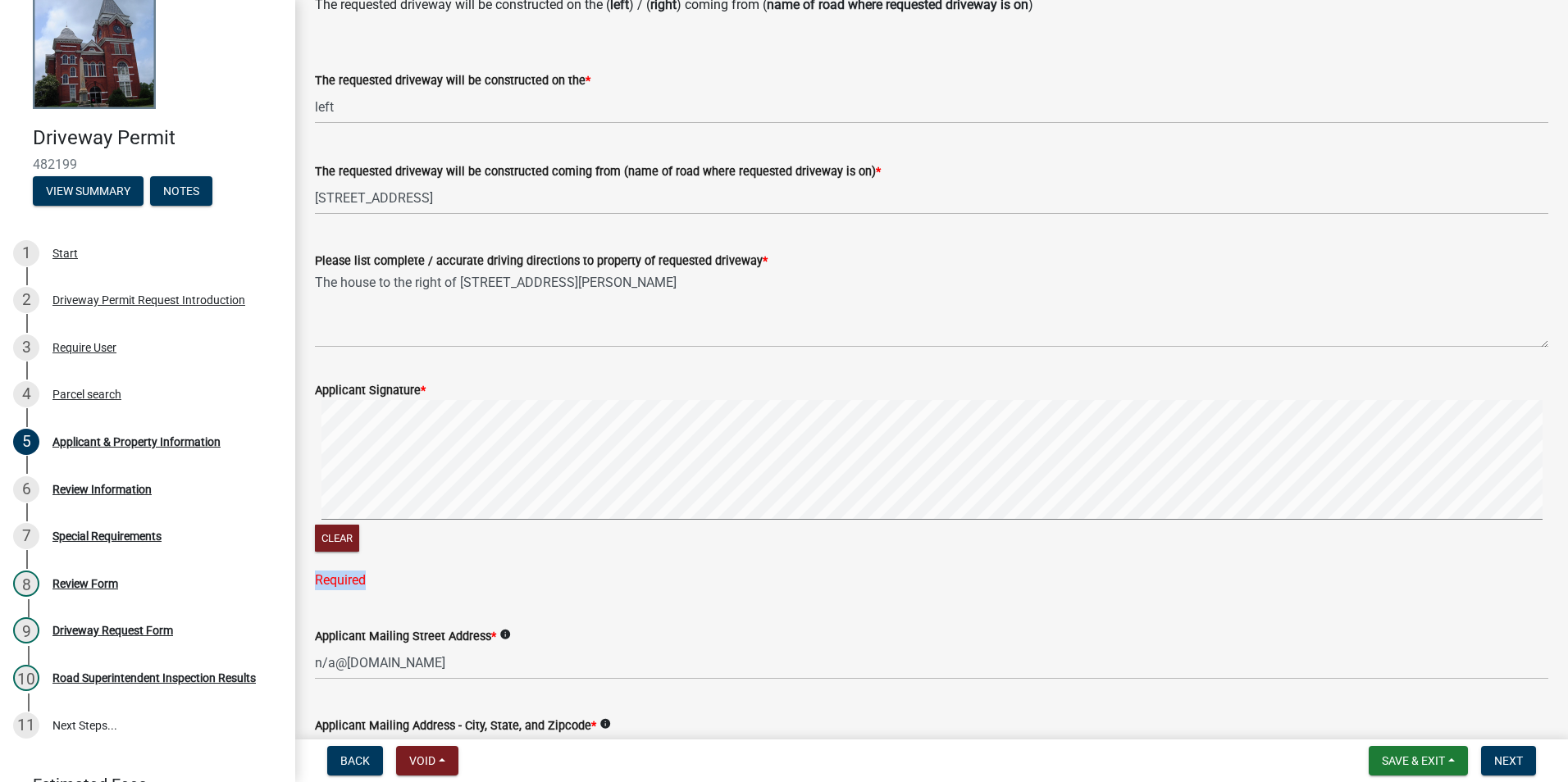
drag, startPoint x: 419, startPoint y: 416, endPoint x: 364, endPoint y: 575, distance: 168.2
click at [364, 575] on div "Applicant Signature * Clear Required" at bounding box center [932, 476] width 1234 height 230
drag, startPoint x: 364, startPoint y: 575, endPoint x: 345, endPoint y: 521, distance: 57.2
click at [349, 539] on button "Clear" at bounding box center [337, 539] width 44 height 27
click at [465, 547] on div "Clear" at bounding box center [932, 477] width 1234 height 156
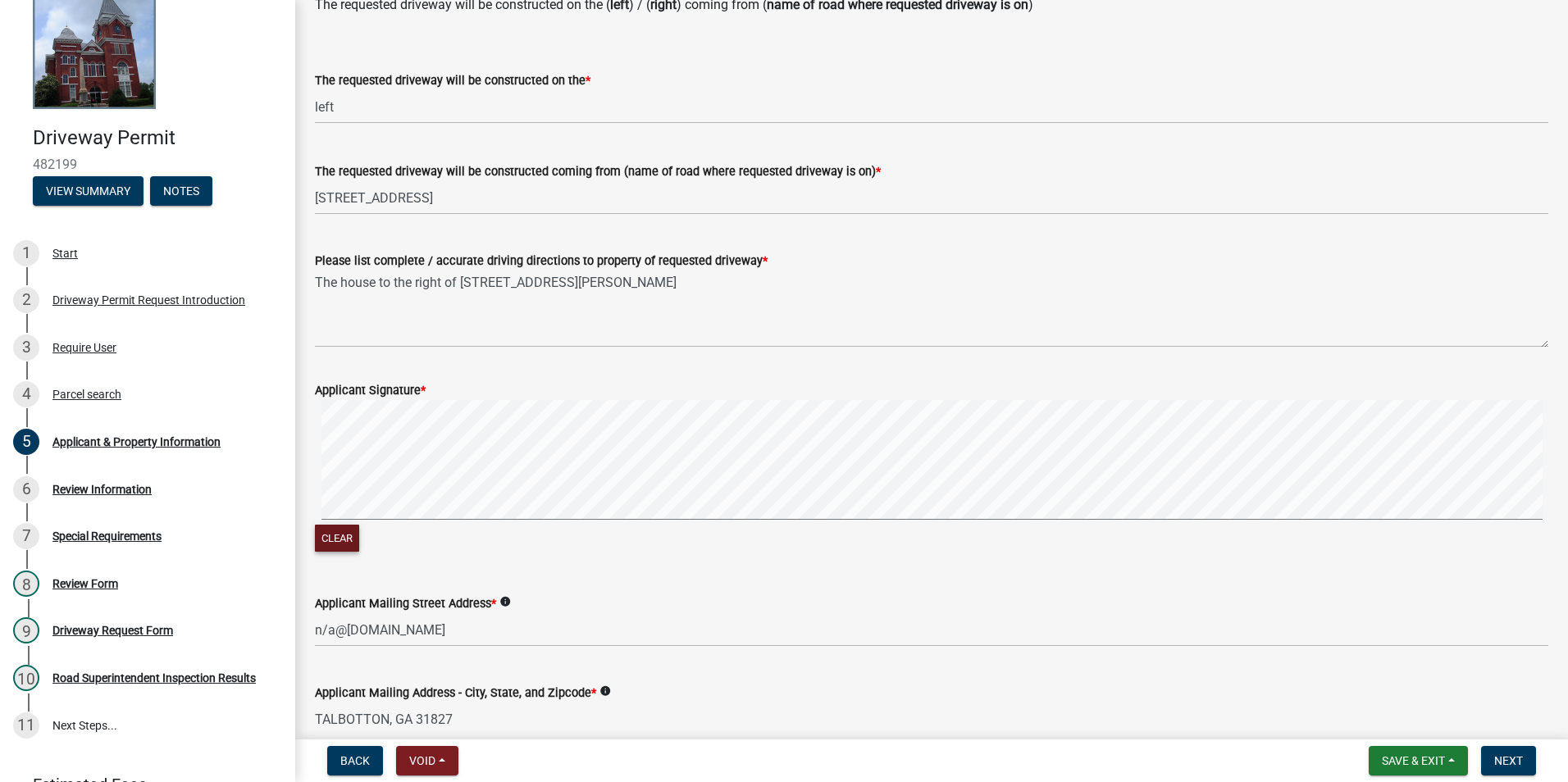
click at [335, 534] on div "Clear" at bounding box center [932, 477] width 1234 height 156
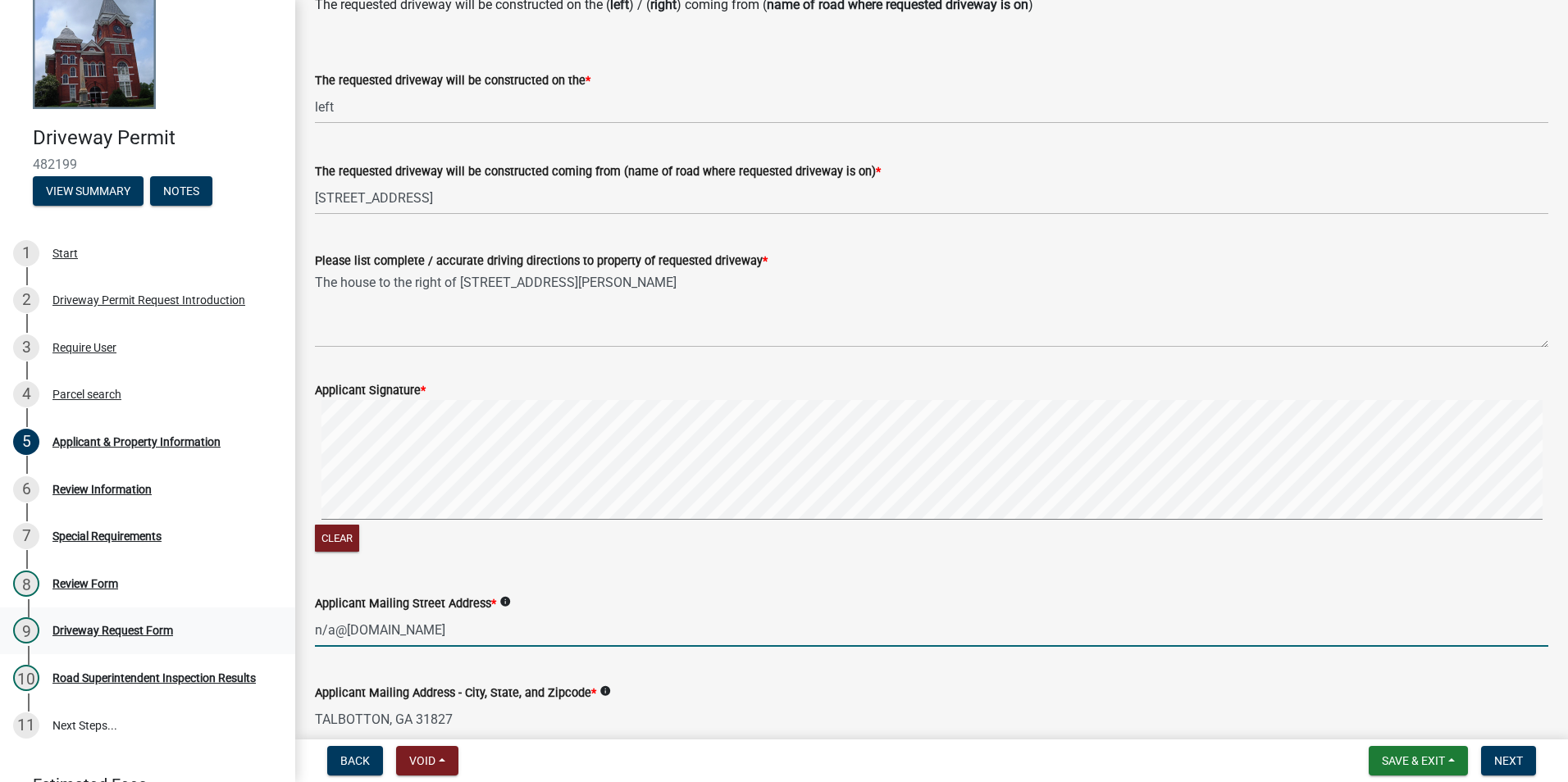
drag, startPoint x: 437, startPoint y: 619, endPoint x: 258, endPoint y: 614, distance: 179.1
click at [276, 631] on div "Driveway Permit 482199 View Summary Notes 1 Start 2 Driveway Permit Request Int…" at bounding box center [784, 391] width 1568 height 782
drag, startPoint x: 456, startPoint y: 631, endPoint x: 281, endPoint y: 619, distance: 175.4
click at [276, 631] on div "Driveway Permit 482199 View Summary Notes 1 Start 2 Driveway Permit Request Int…" at bounding box center [784, 391] width 1568 height 782
paste input "culpepper@ymail.com"
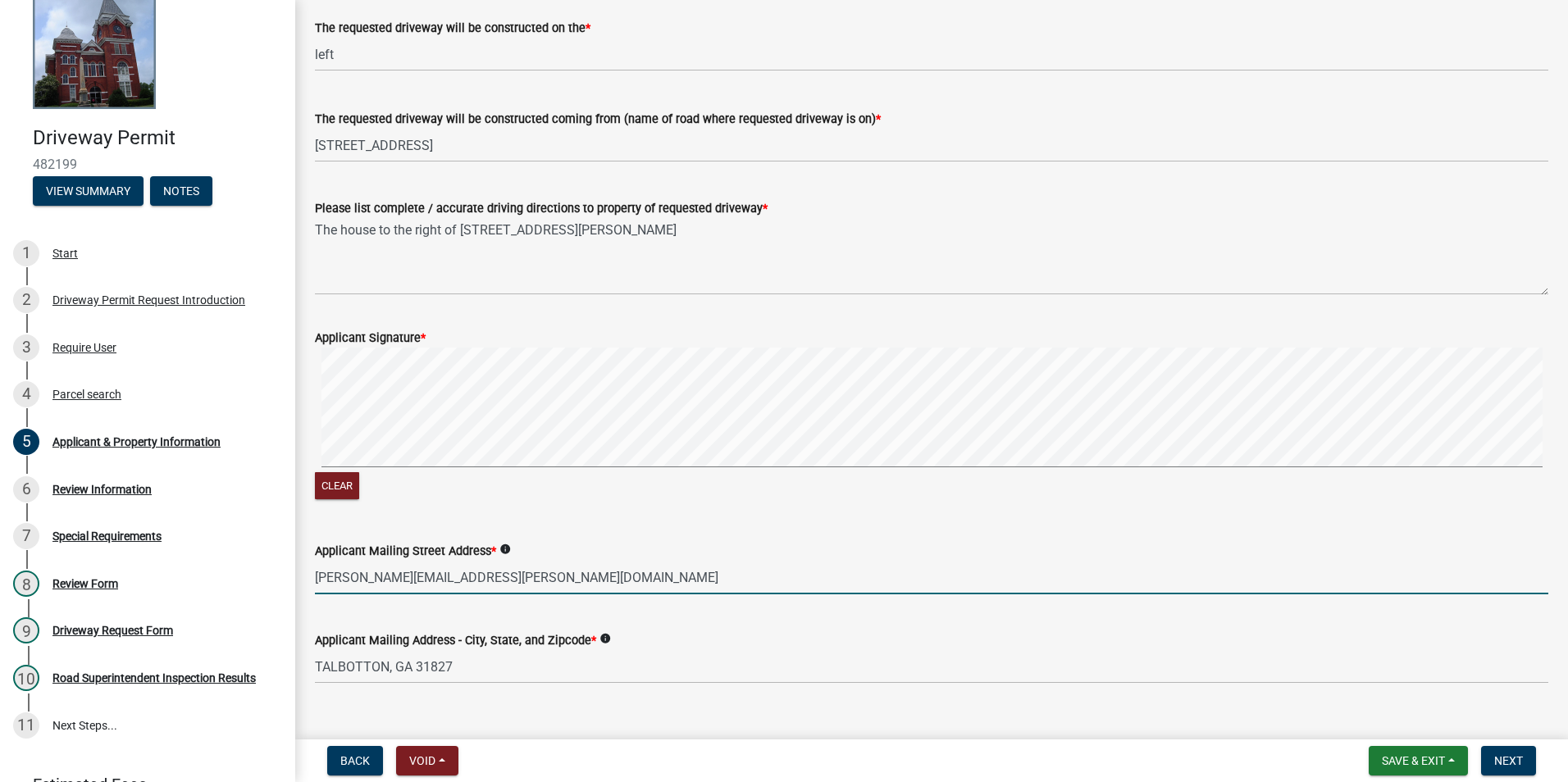
scroll to position [983, 0]
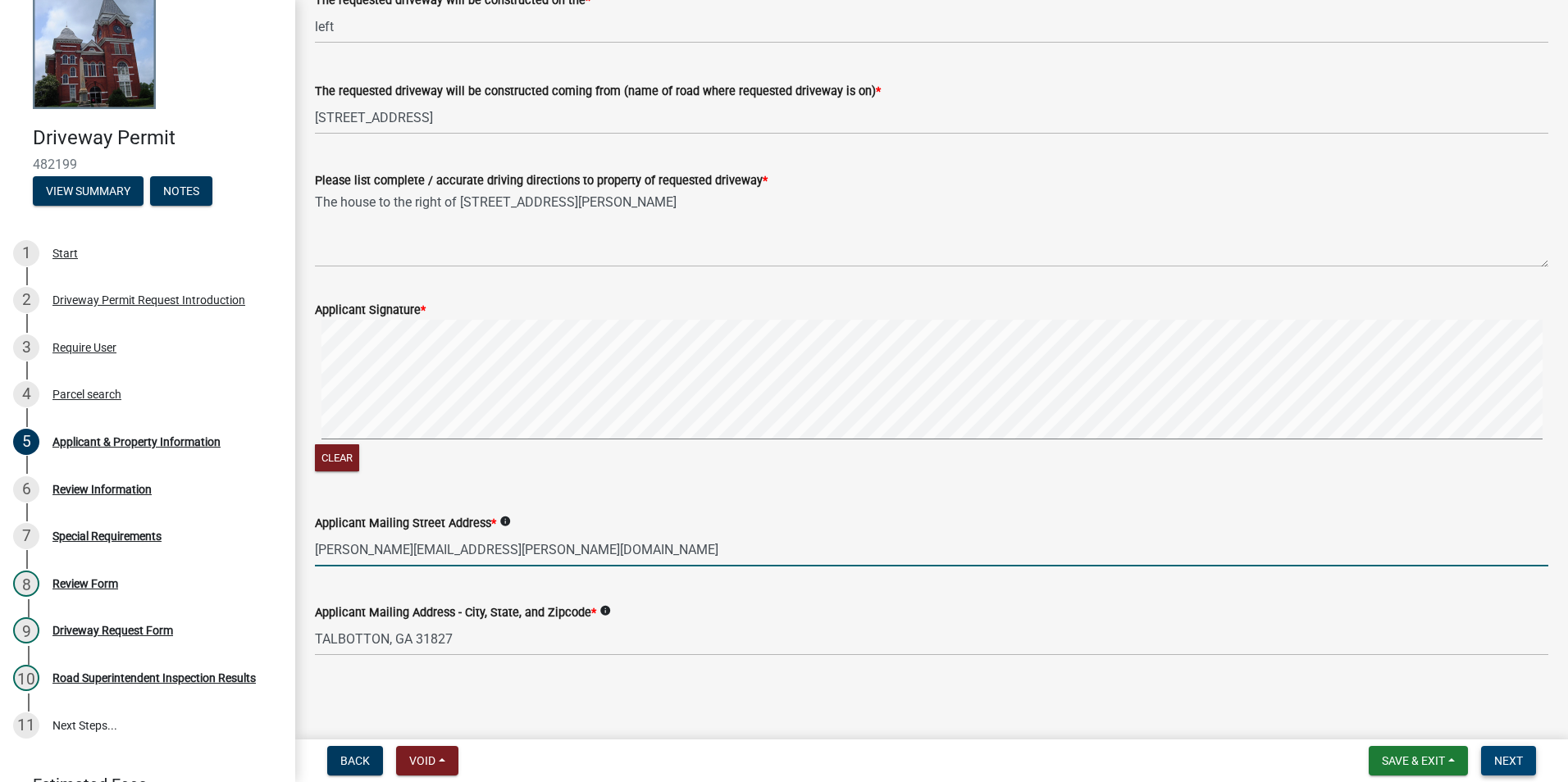
type input "arthur.culpepper@ymail.com"
click at [1506, 757] on span "Next" at bounding box center [1509, 761] width 29 height 13
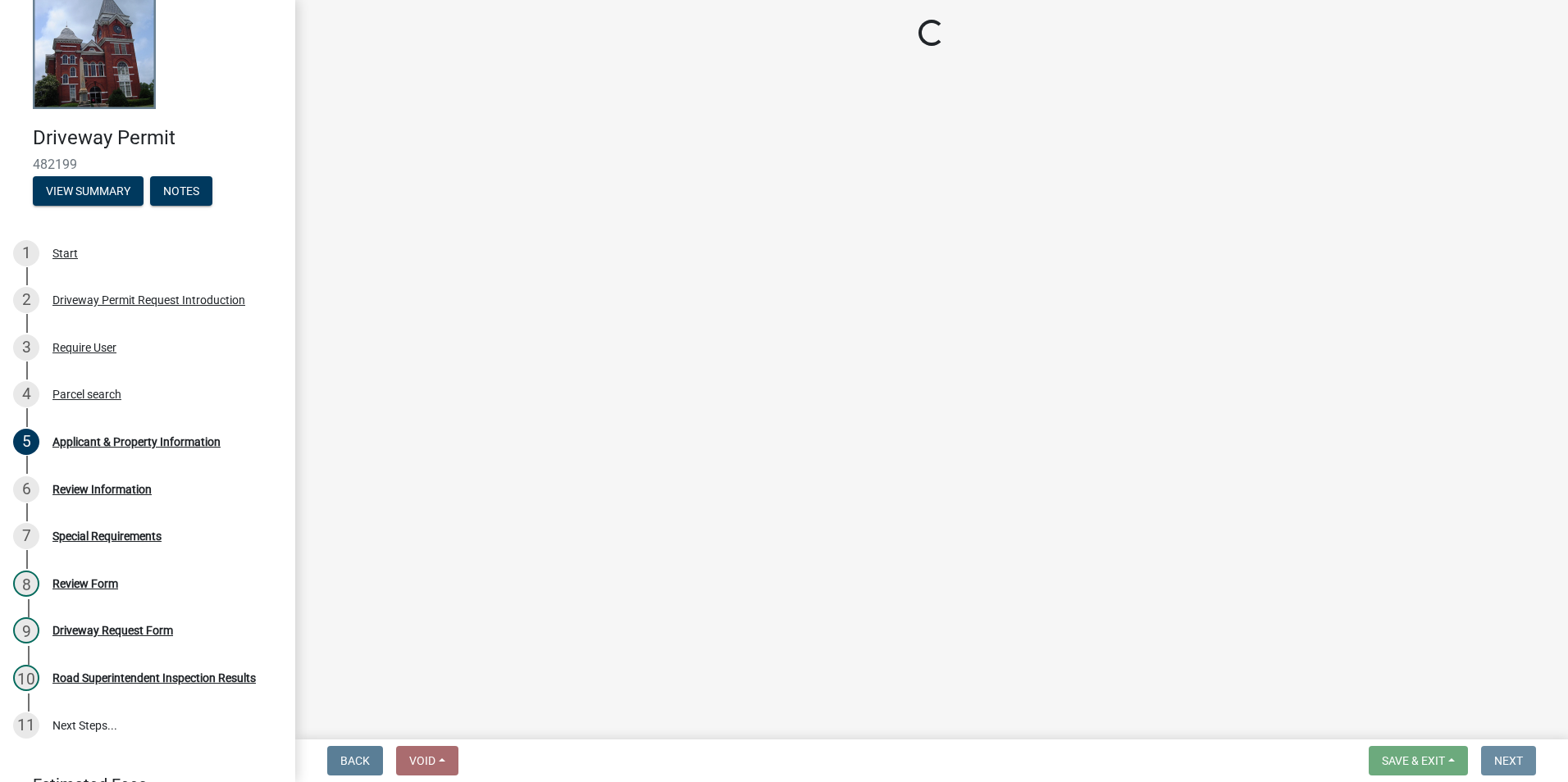
scroll to position [0, 0]
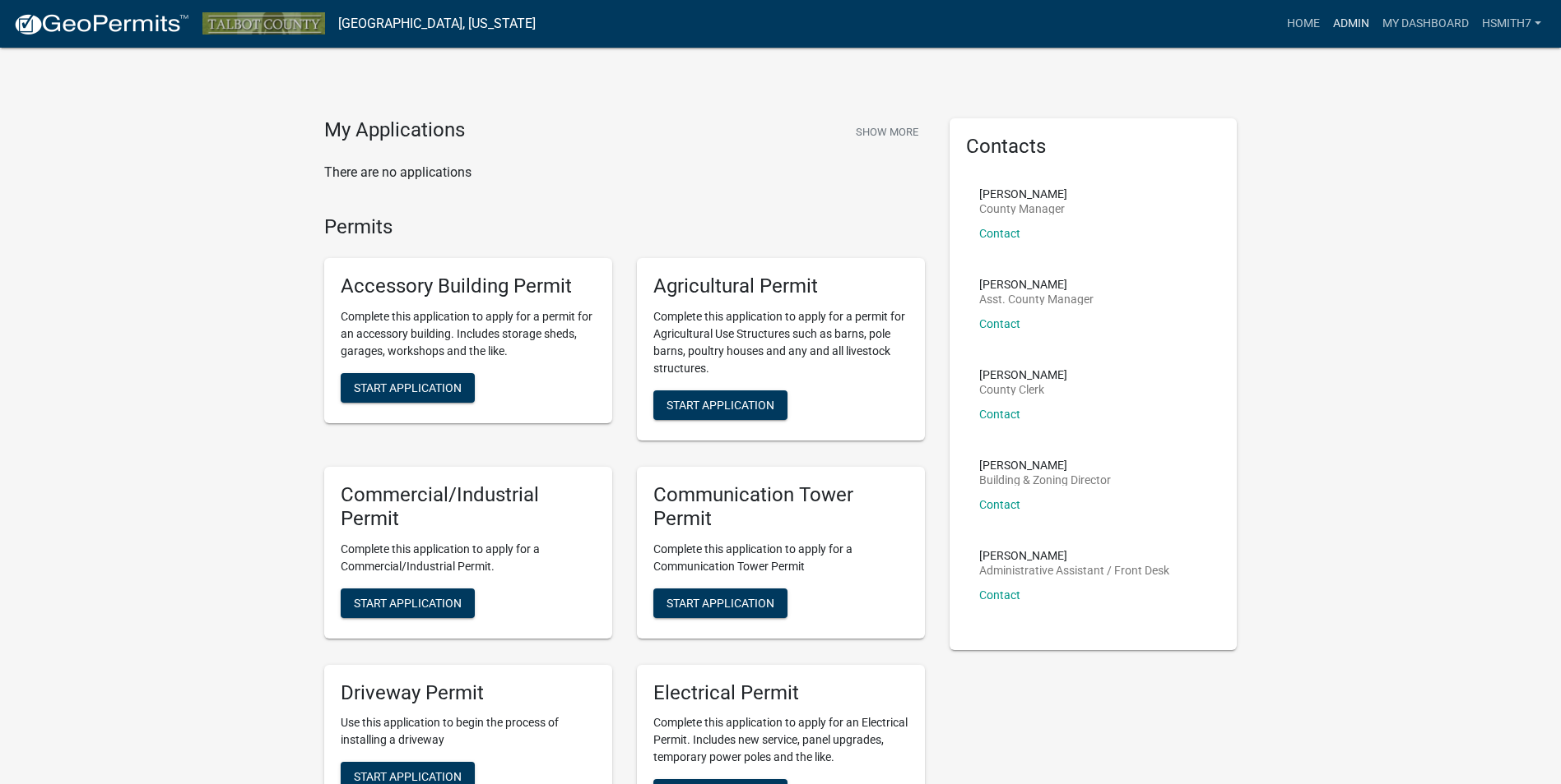
click at [1342, 31] on link "Admin" at bounding box center [1351, 24] width 50 height 32
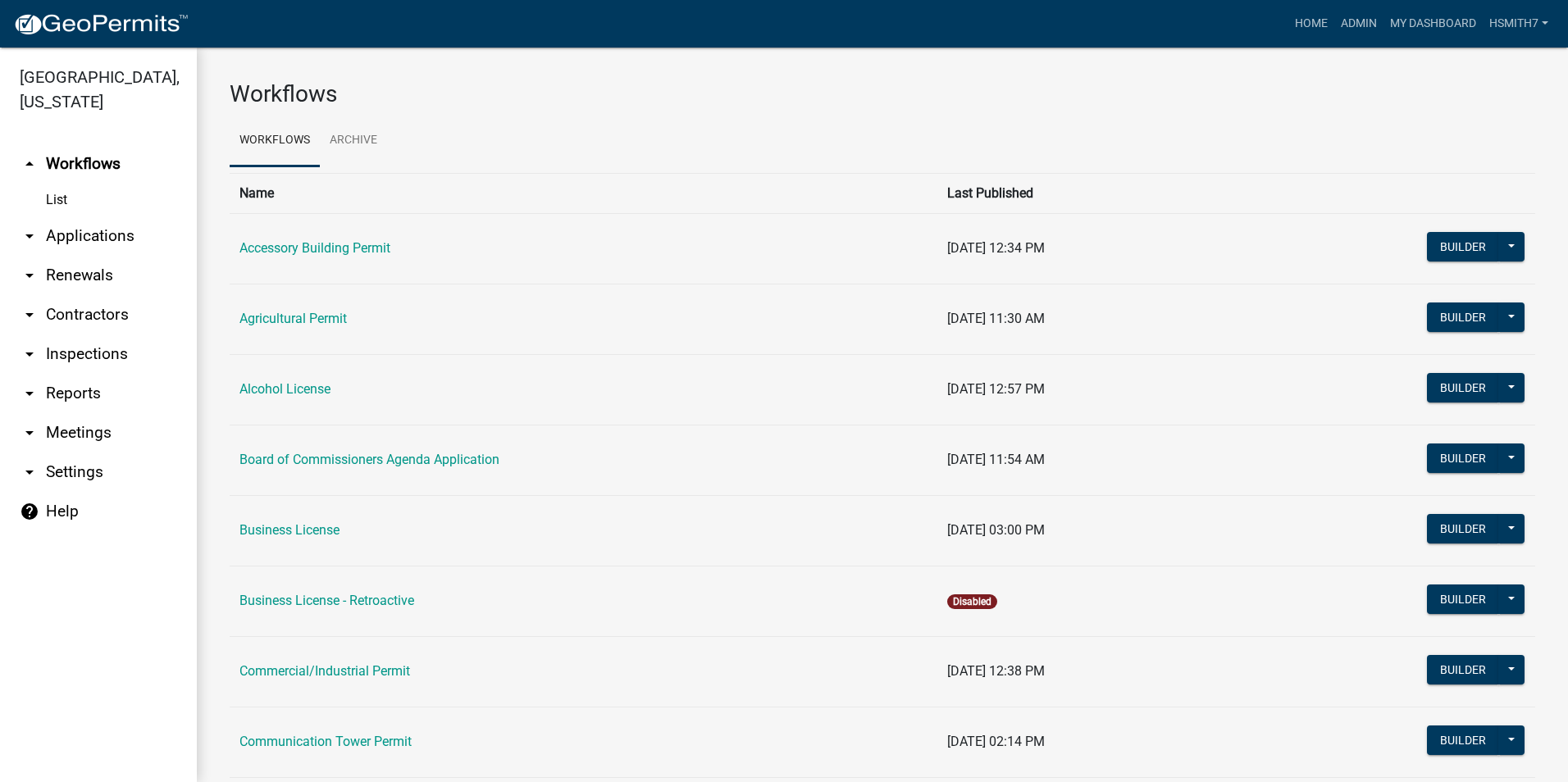
click at [114, 235] on link "arrow_drop_down Applications" at bounding box center [98, 236] width 197 height 39
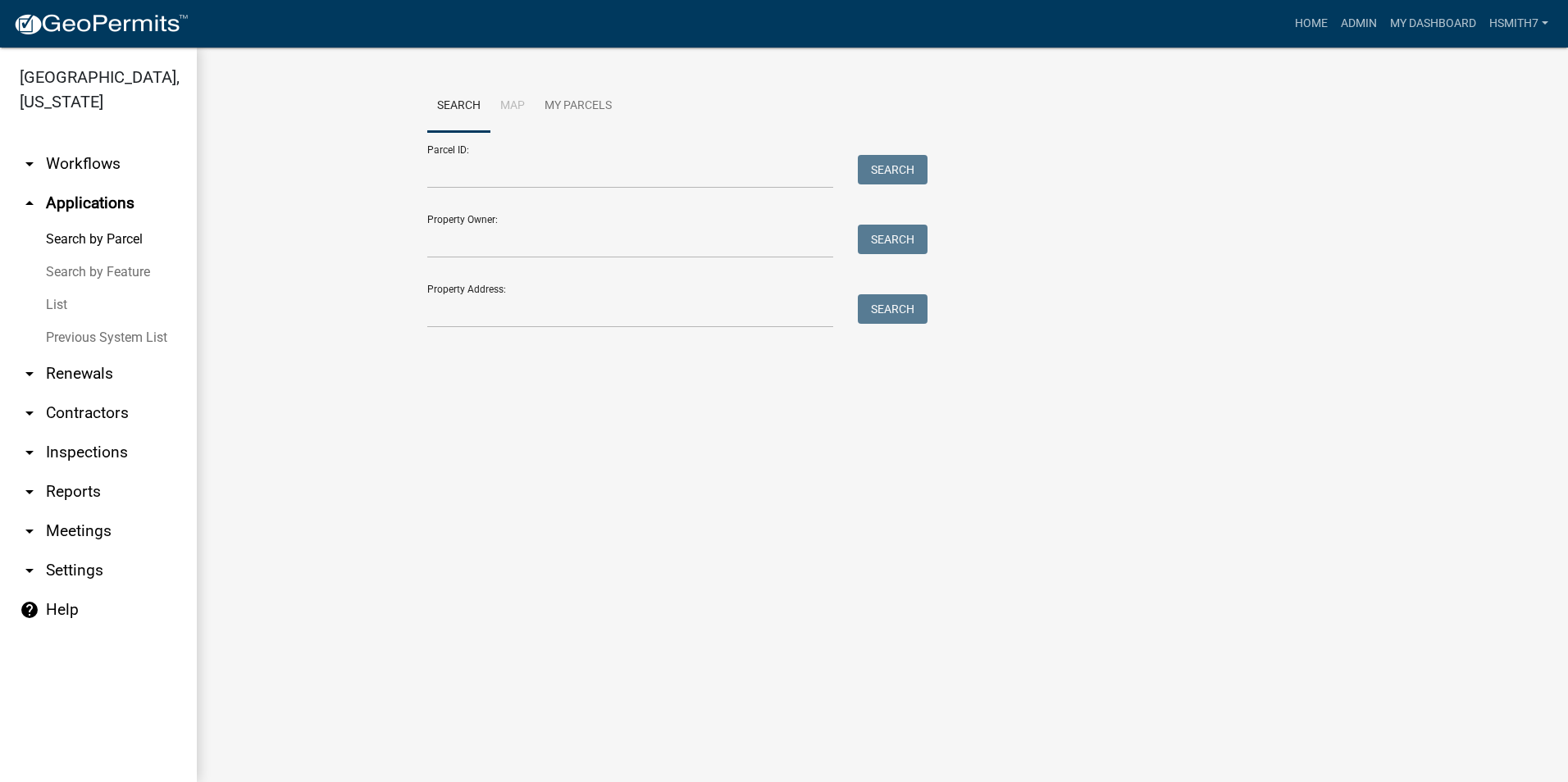
click at [75, 307] on link "List" at bounding box center [98, 305] width 197 height 32
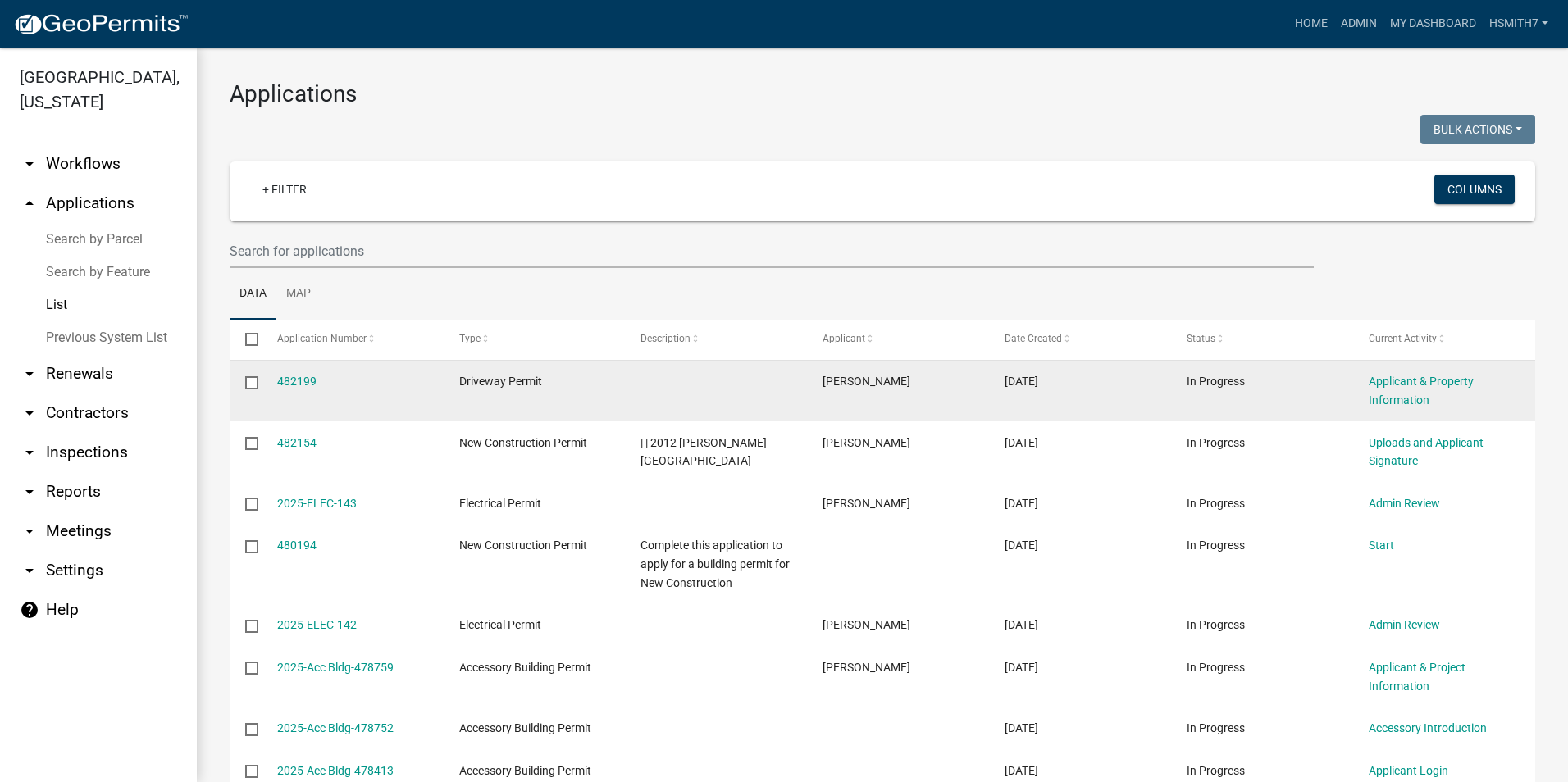
click at [283, 372] on div "482199" at bounding box center [352, 382] width 151 height 19
click at [286, 375] on link "482199" at bounding box center [296, 382] width 39 height 13
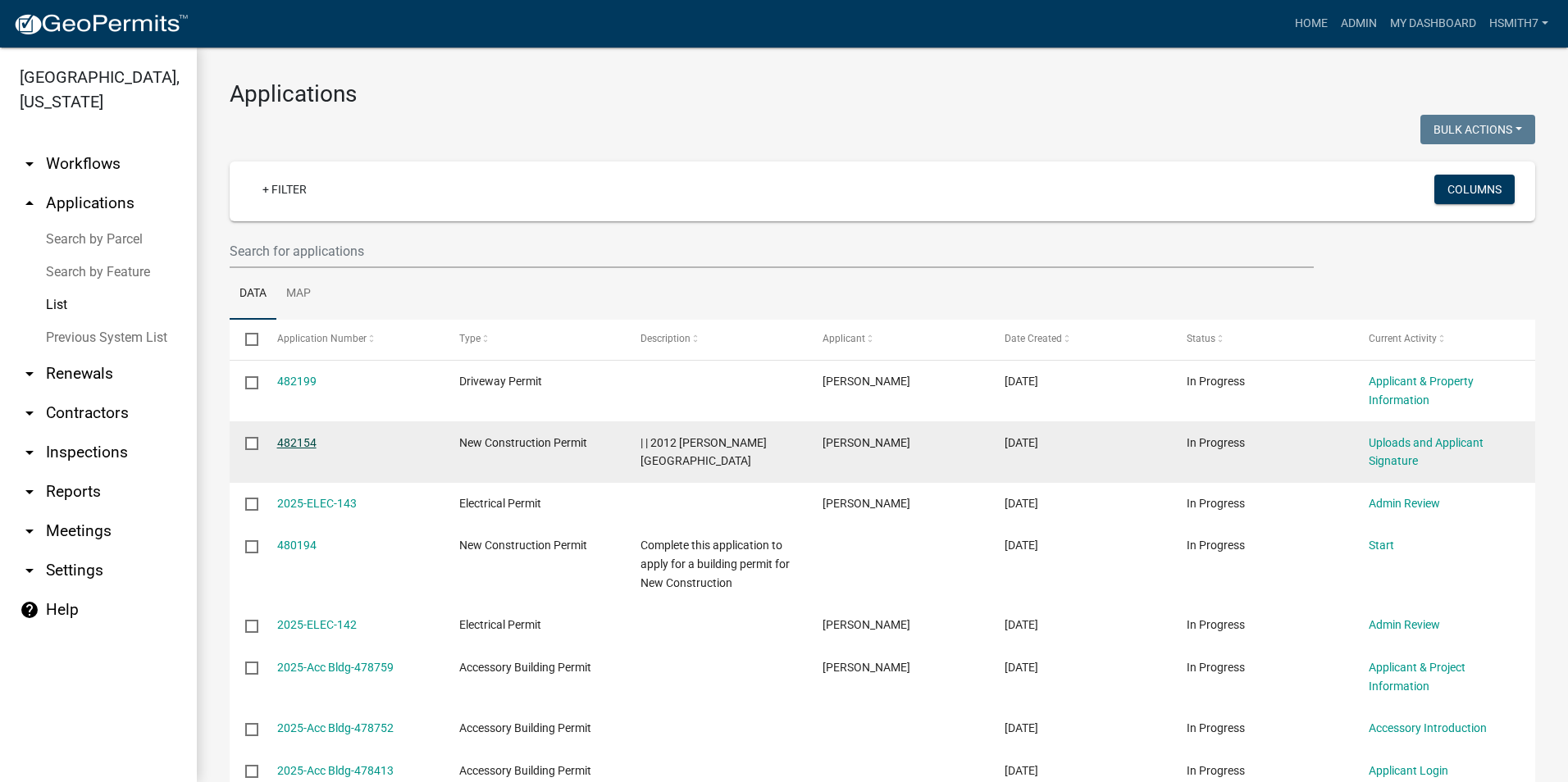
click at [287, 446] on link "482154" at bounding box center [296, 443] width 39 height 13
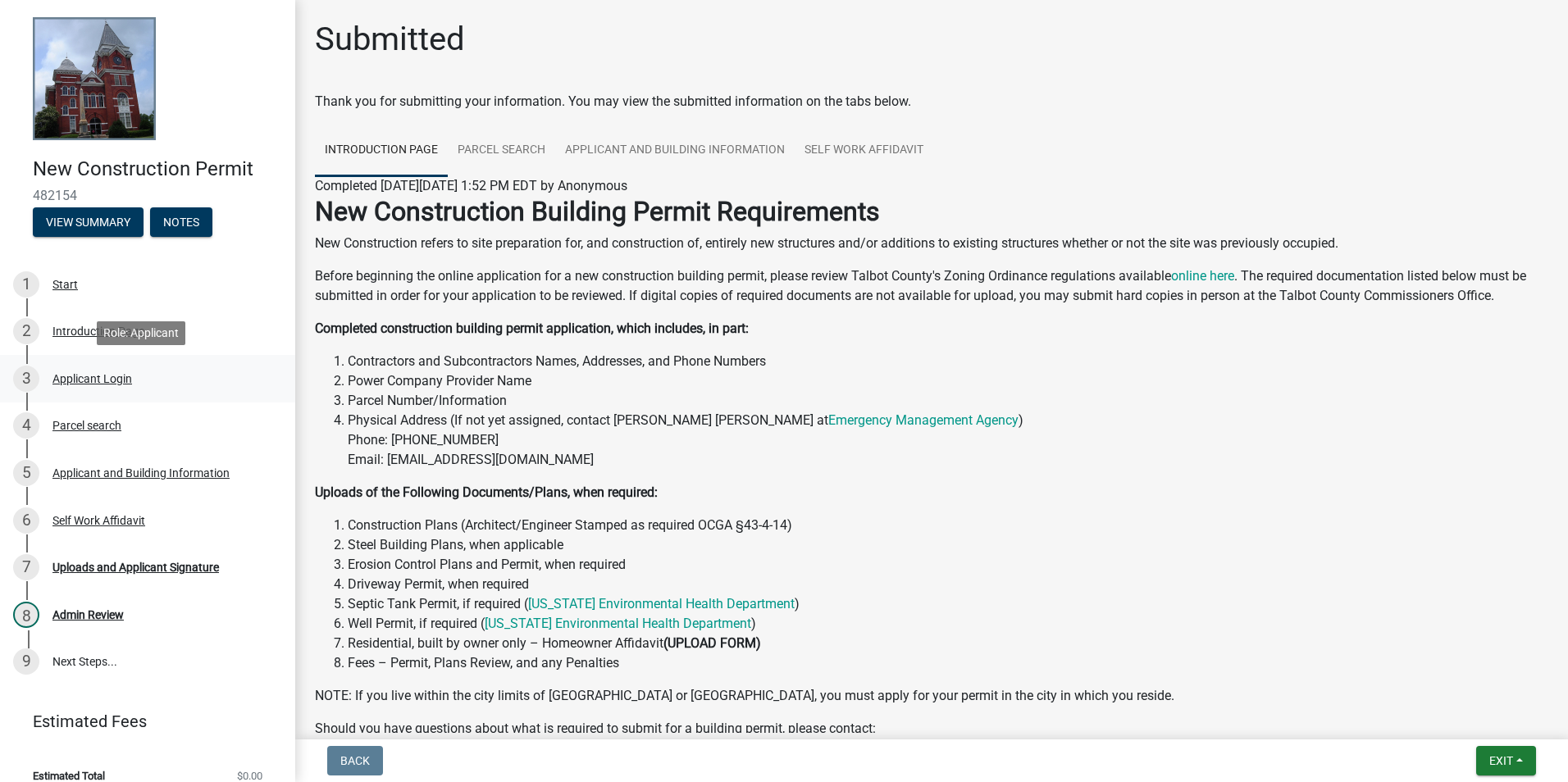
click at [117, 374] on div "Applicant Login" at bounding box center [92, 379] width 79 height 11
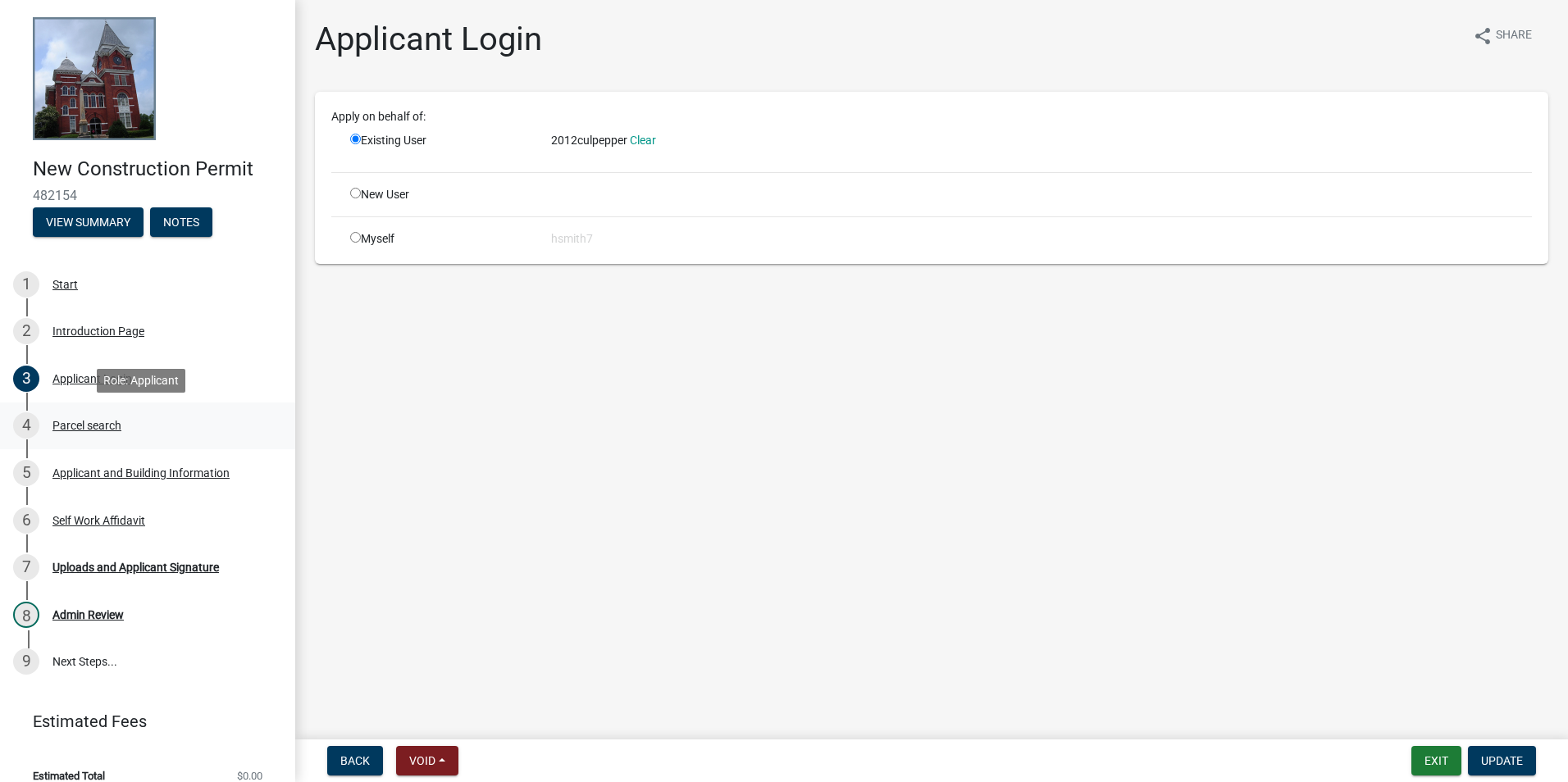
click at [118, 405] on link "4 Parcel search" at bounding box center [147, 427] width 295 height 48
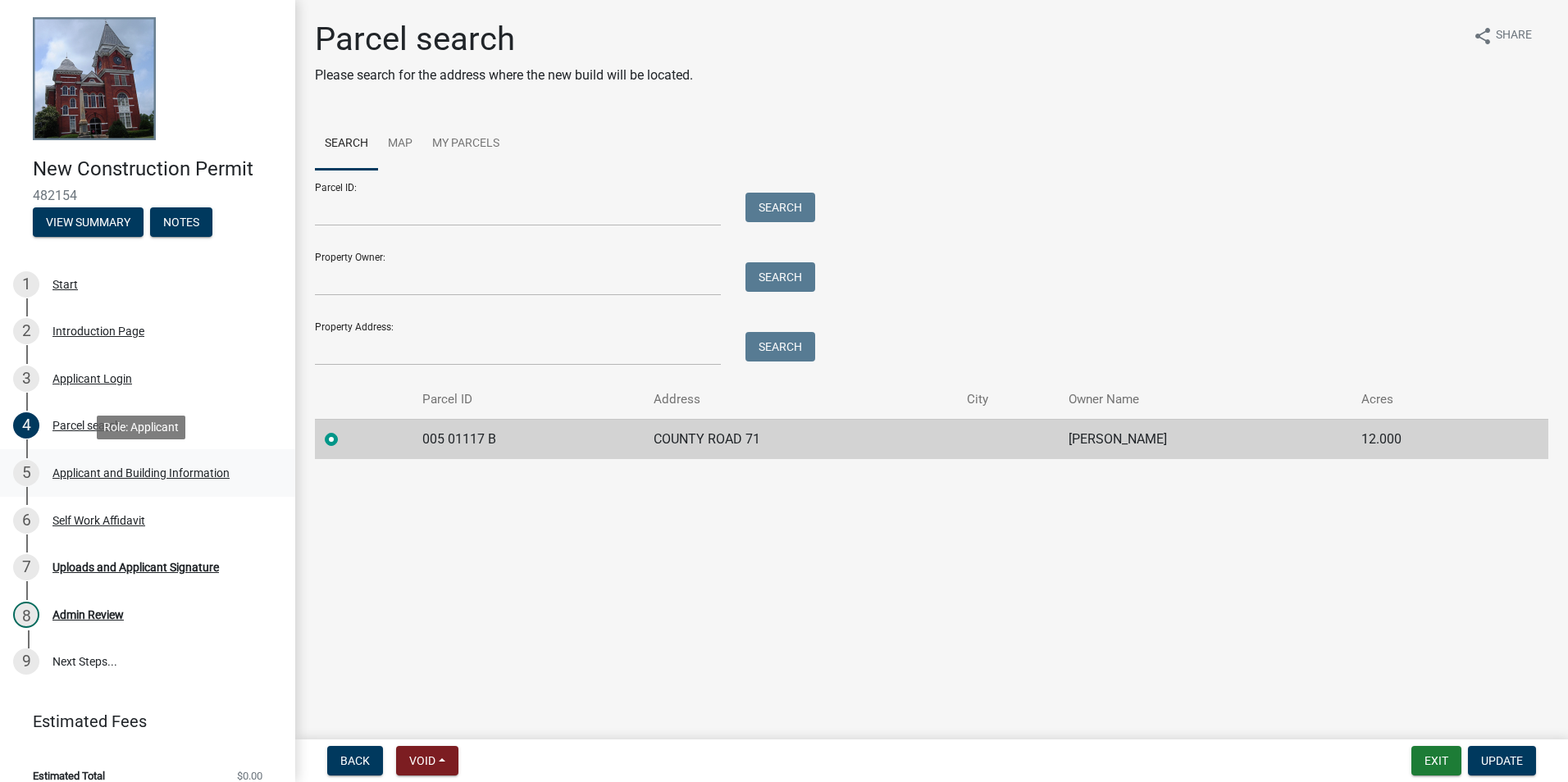
click at [122, 456] on link "5 Applicant and Building Information" at bounding box center [147, 474] width 295 height 48
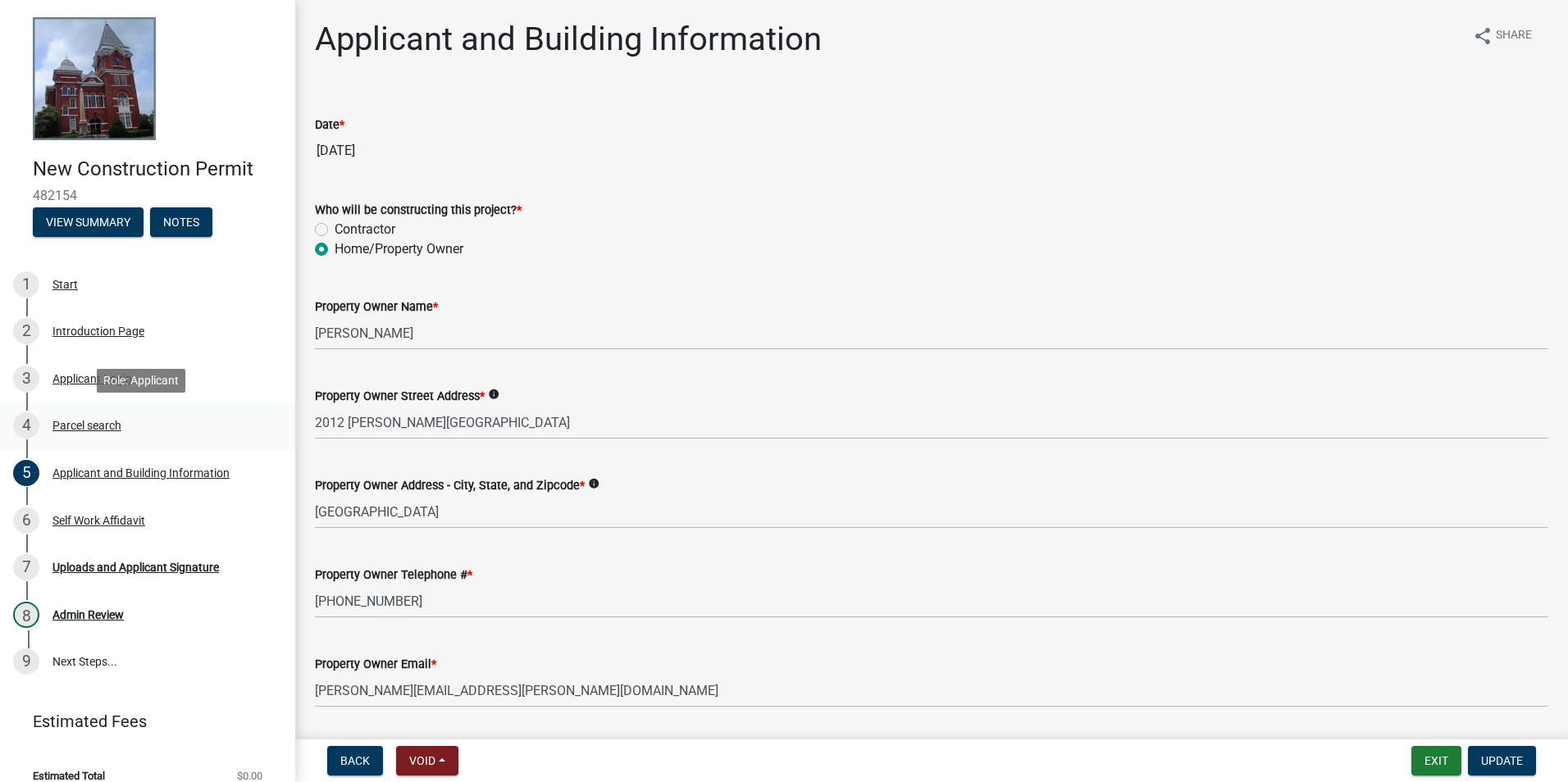
click at [122, 405] on link "4 Parcel search" at bounding box center [147, 427] width 295 height 48
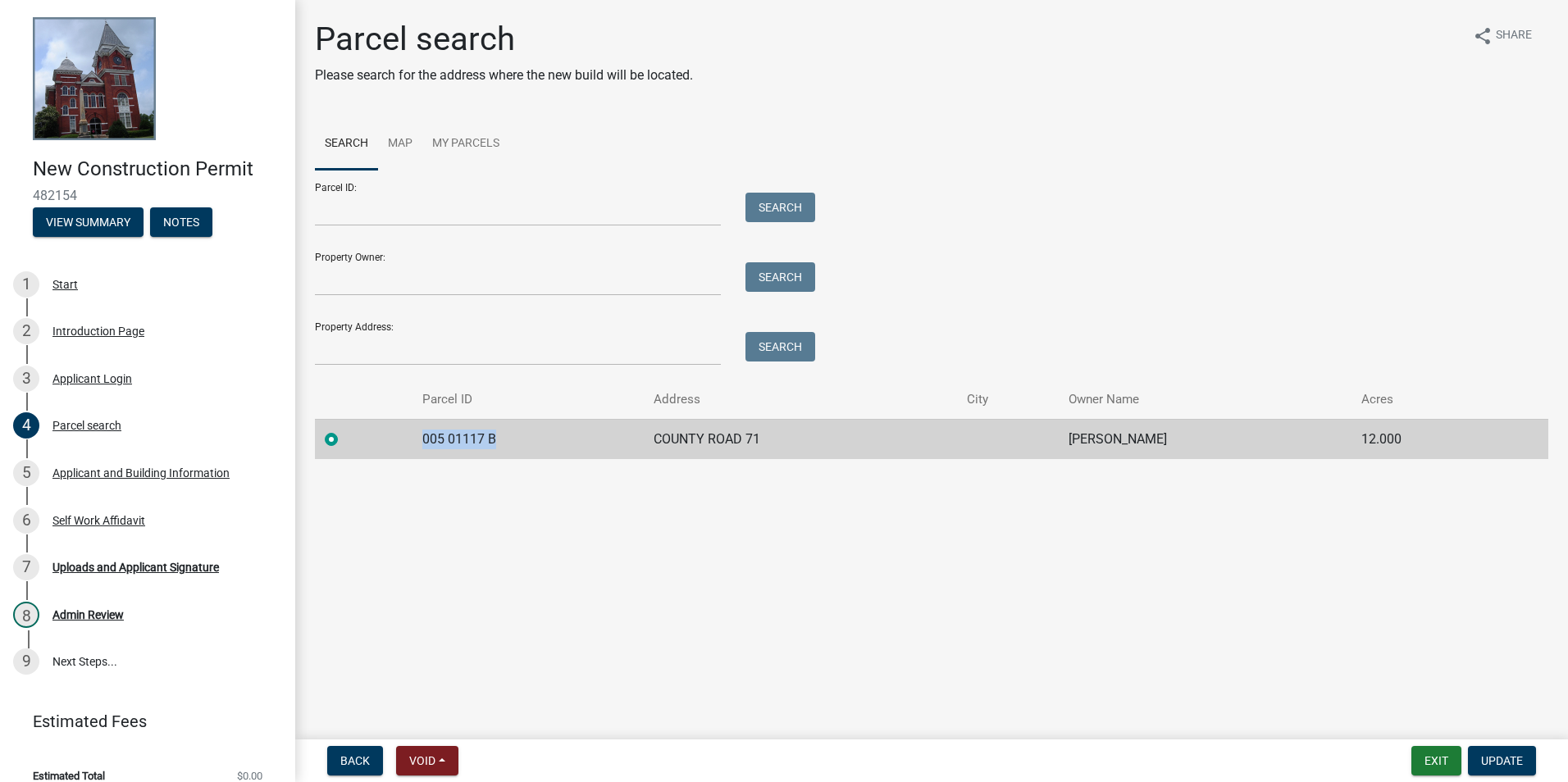
drag, startPoint x: 487, startPoint y: 447, endPoint x: 399, endPoint y: 448, distance: 88.0
click at [399, 448] on tr "005 01117 B COUNTY ROAD 71 CULPEPPER ARTHUR J 12.000" at bounding box center [932, 439] width 1234 height 40
copy td "005 01117 B"
click at [117, 462] on div "5 Applicant and Building Information" at bounding box center [141, 473] width 256 height 26
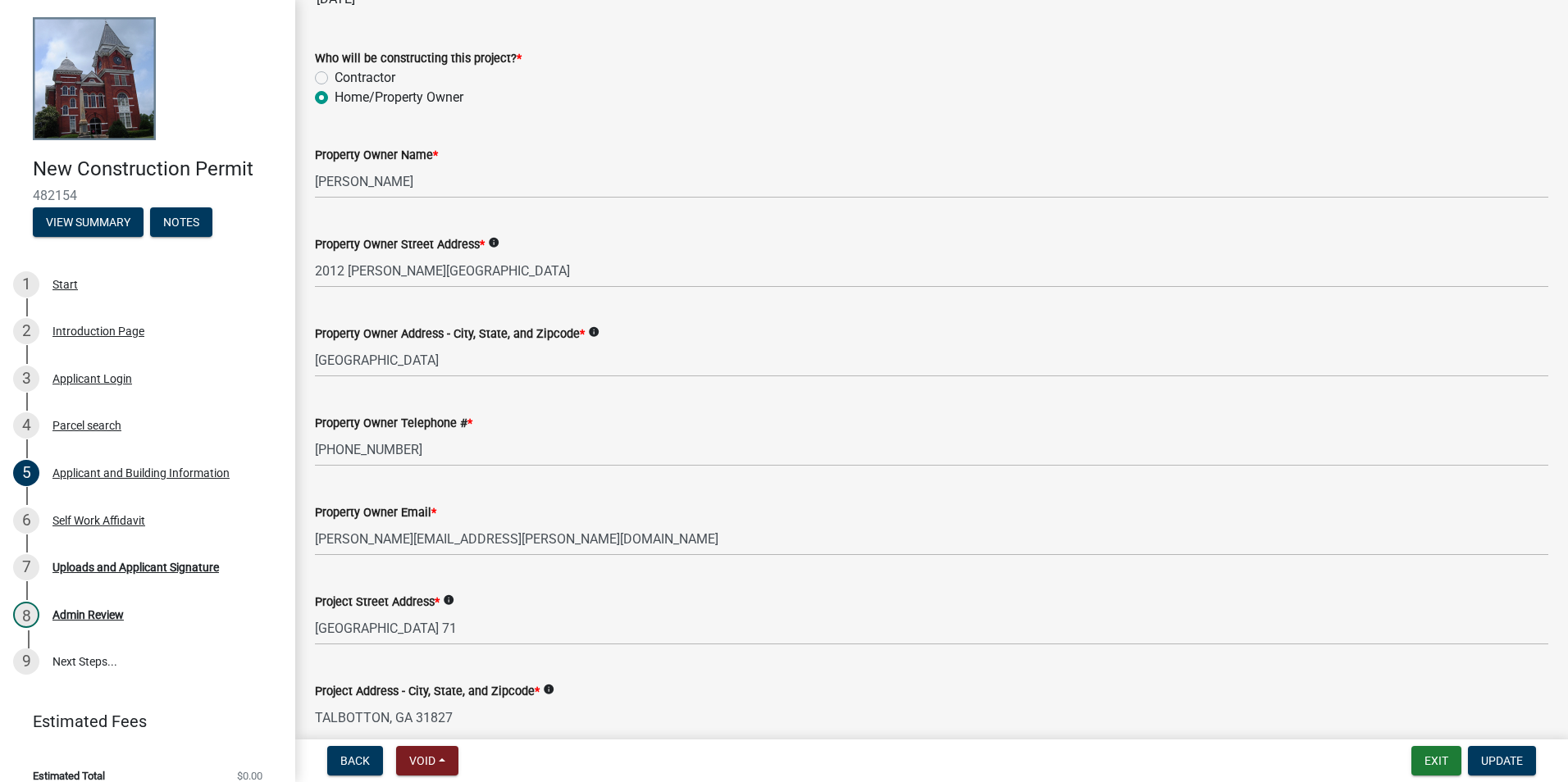
scroll to position [492, 0]
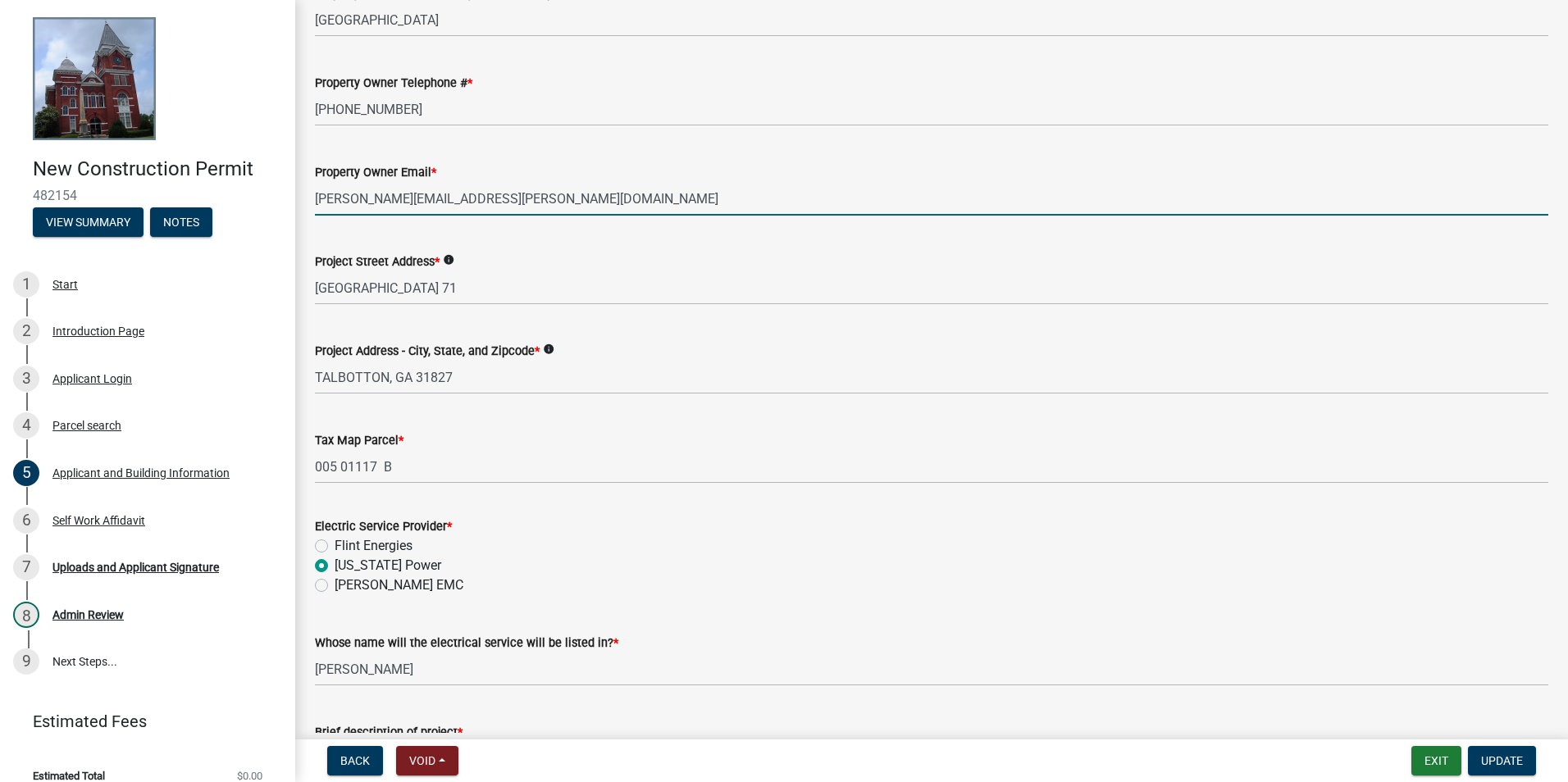
drag, startPoint x: 573, startPoint y: 197, endPoint x: 295, endPoint y: 194, distance: 278.0
click at [295, 194] on div "Applicant and Building Information share Share Date * 09/22/2025 Who will be co…" at bounding box center [931, 305] width 1273 height 1554
click at [1442, 762] on button "Exit" at bounding box center [1436, 761] width 50 height 30
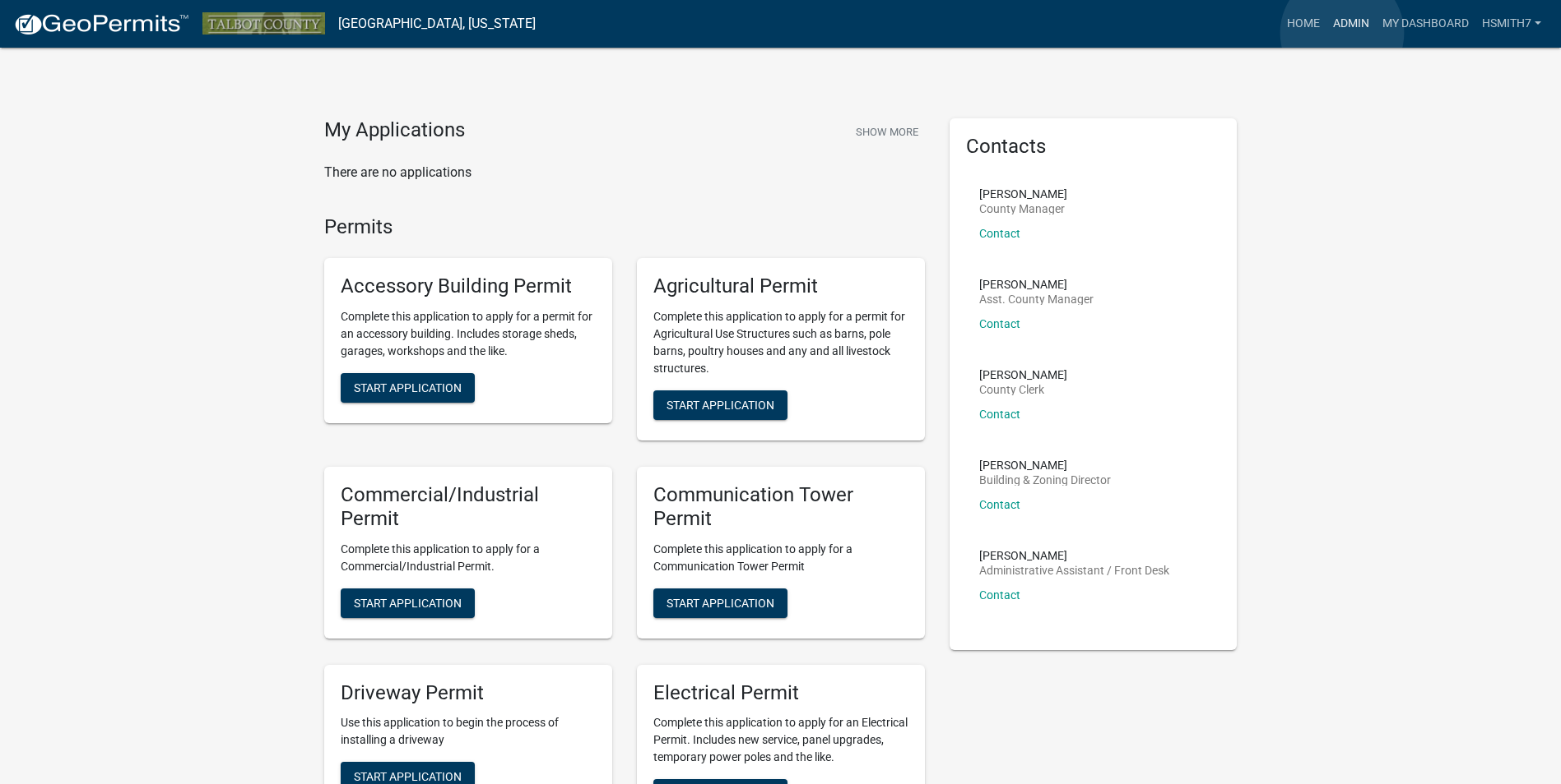
click at [1342, 33] on link "Admin" at bounding box center [1351, 24] width 50 height 32
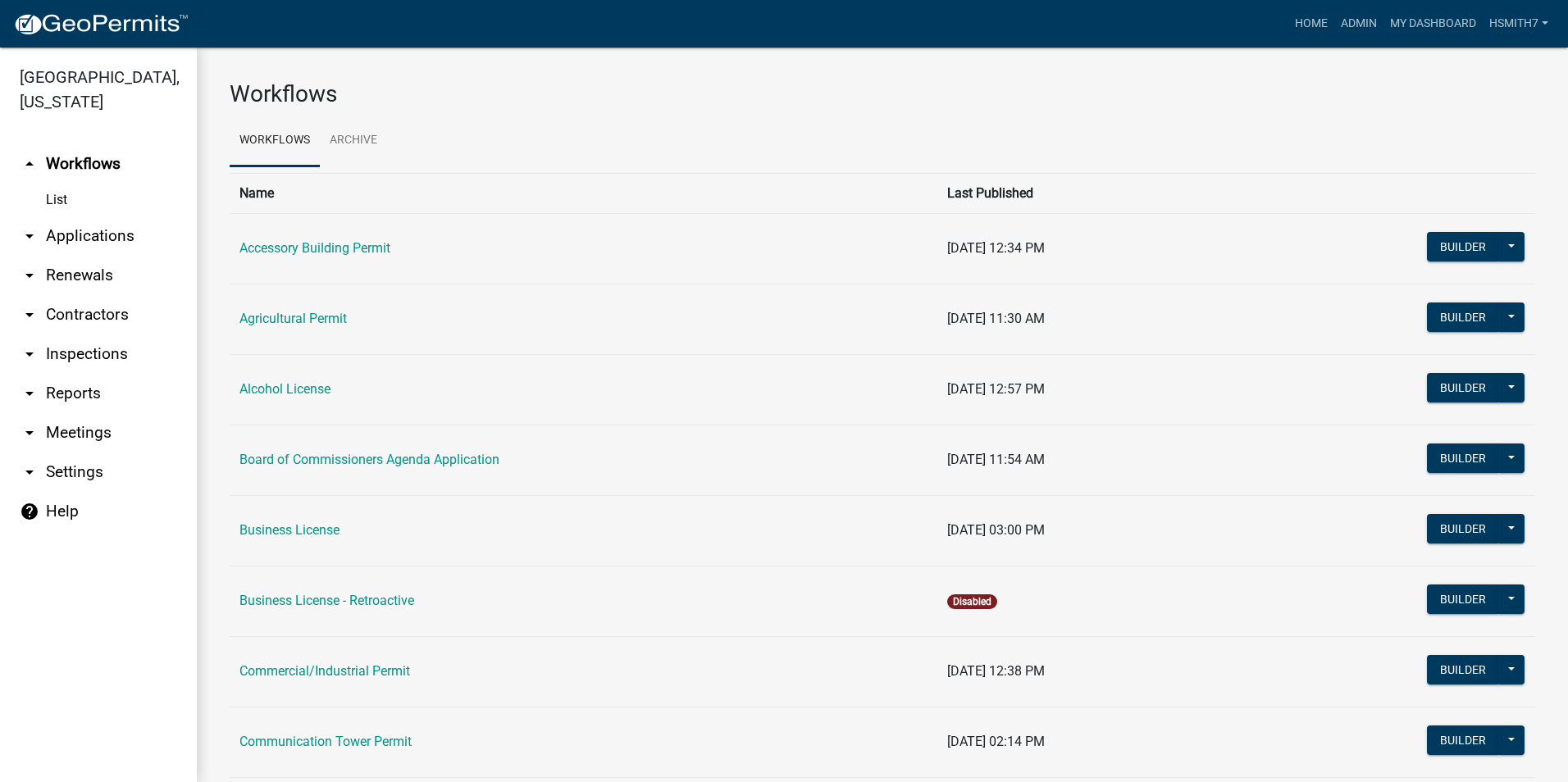
click at [95, 233] on link "arrow_drop_down Applications" at bounding box center [98, 236] width 197 height 39
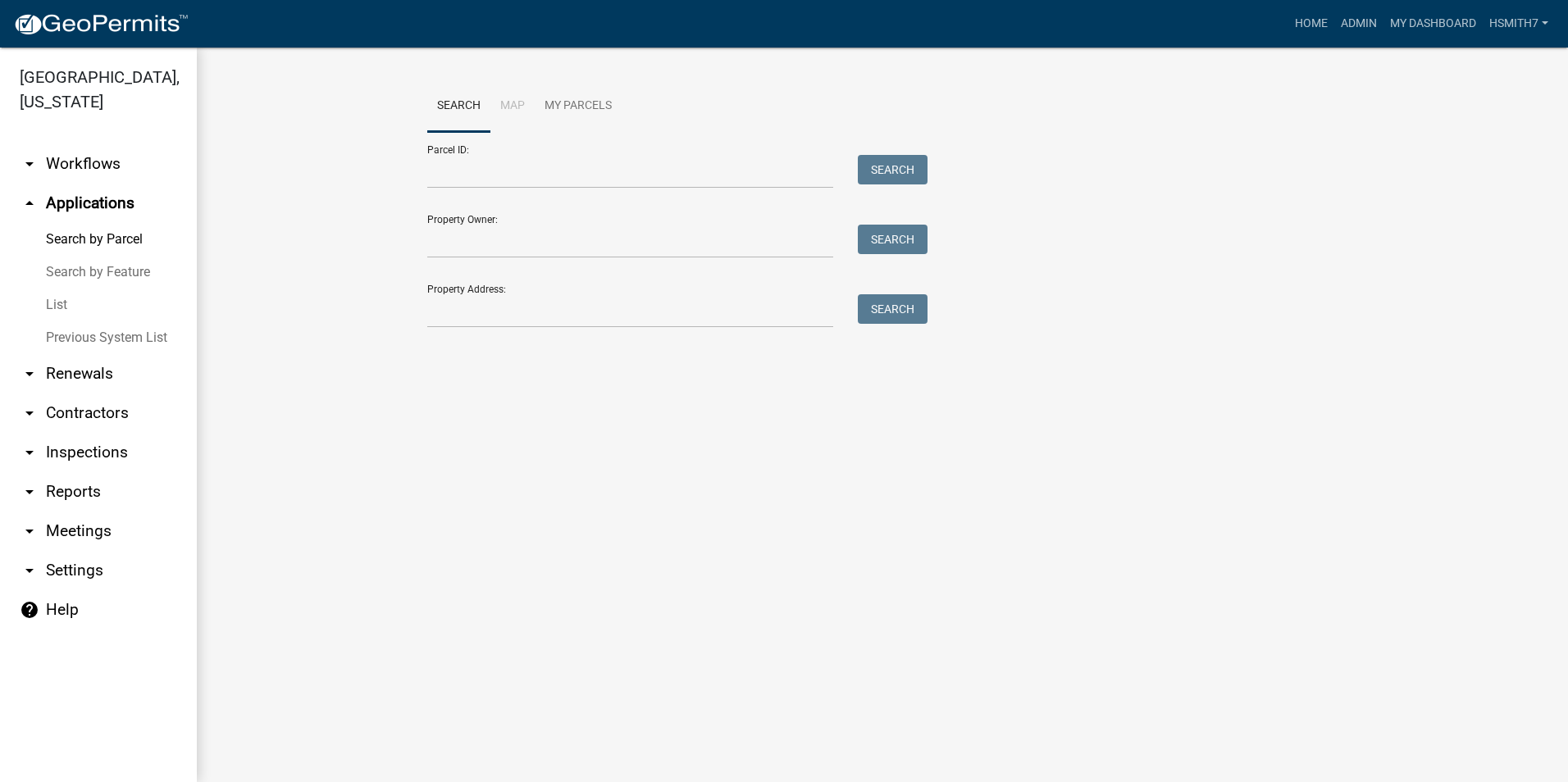
click at [59, 300] on link "List" at bounding box center [98, 305] width 197 height 32
